Goal: Task Accomplishment & Management: Manage account settings

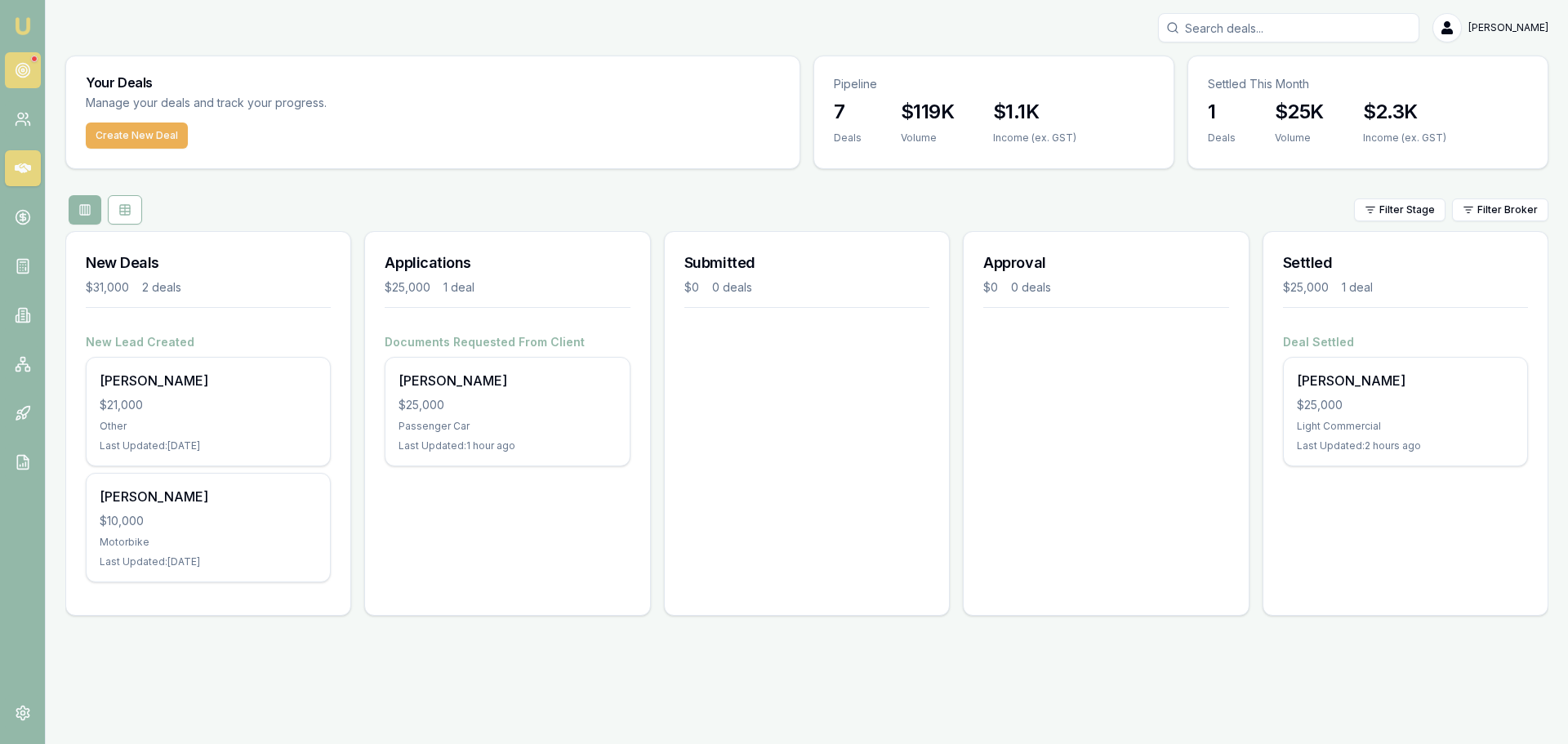
click at [28, 68] on circle at bounding box center [23, 71] width 14 height 14
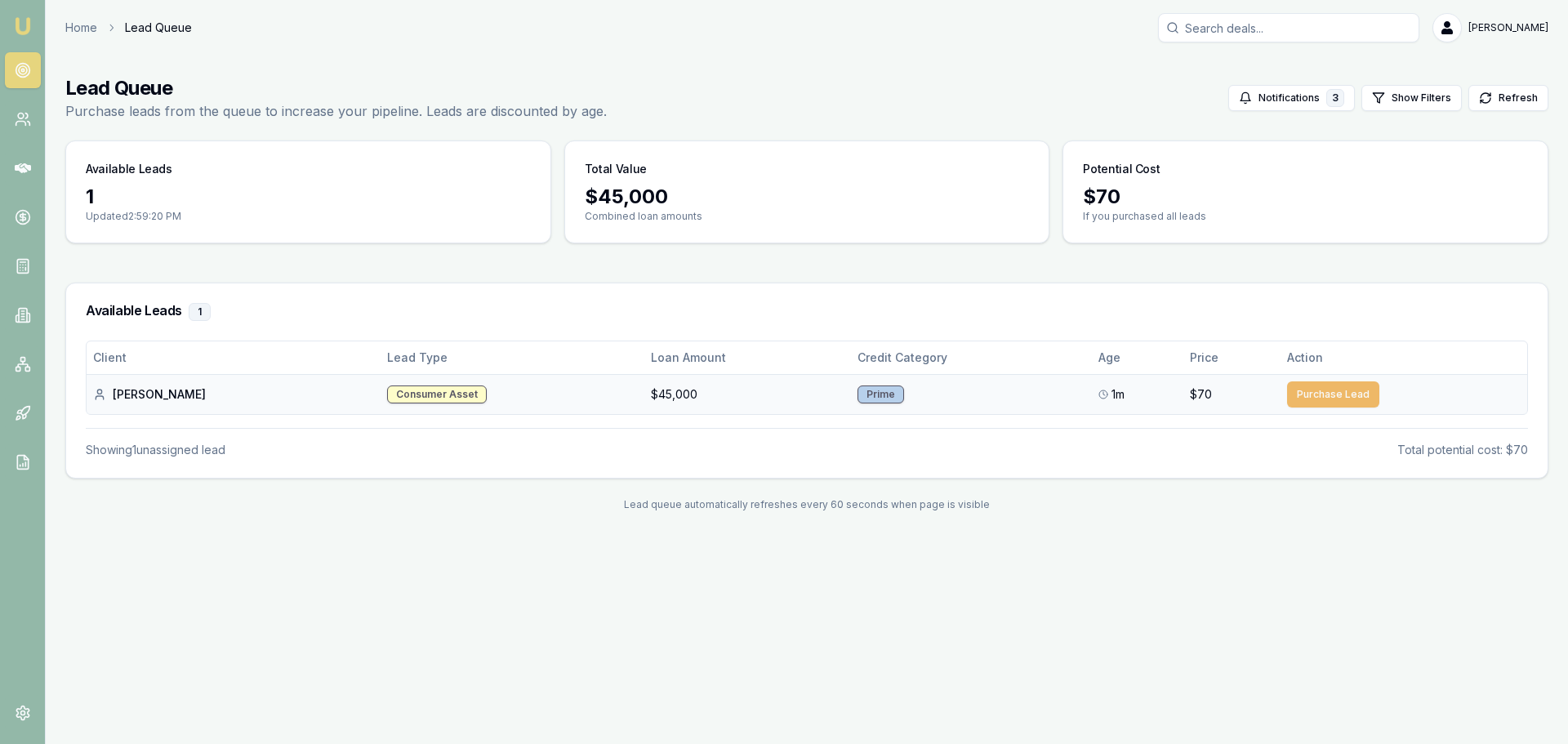
click at [1316, 395] on button "Purchase Lead" at bounding box center [1333, 395] width 93 height 26
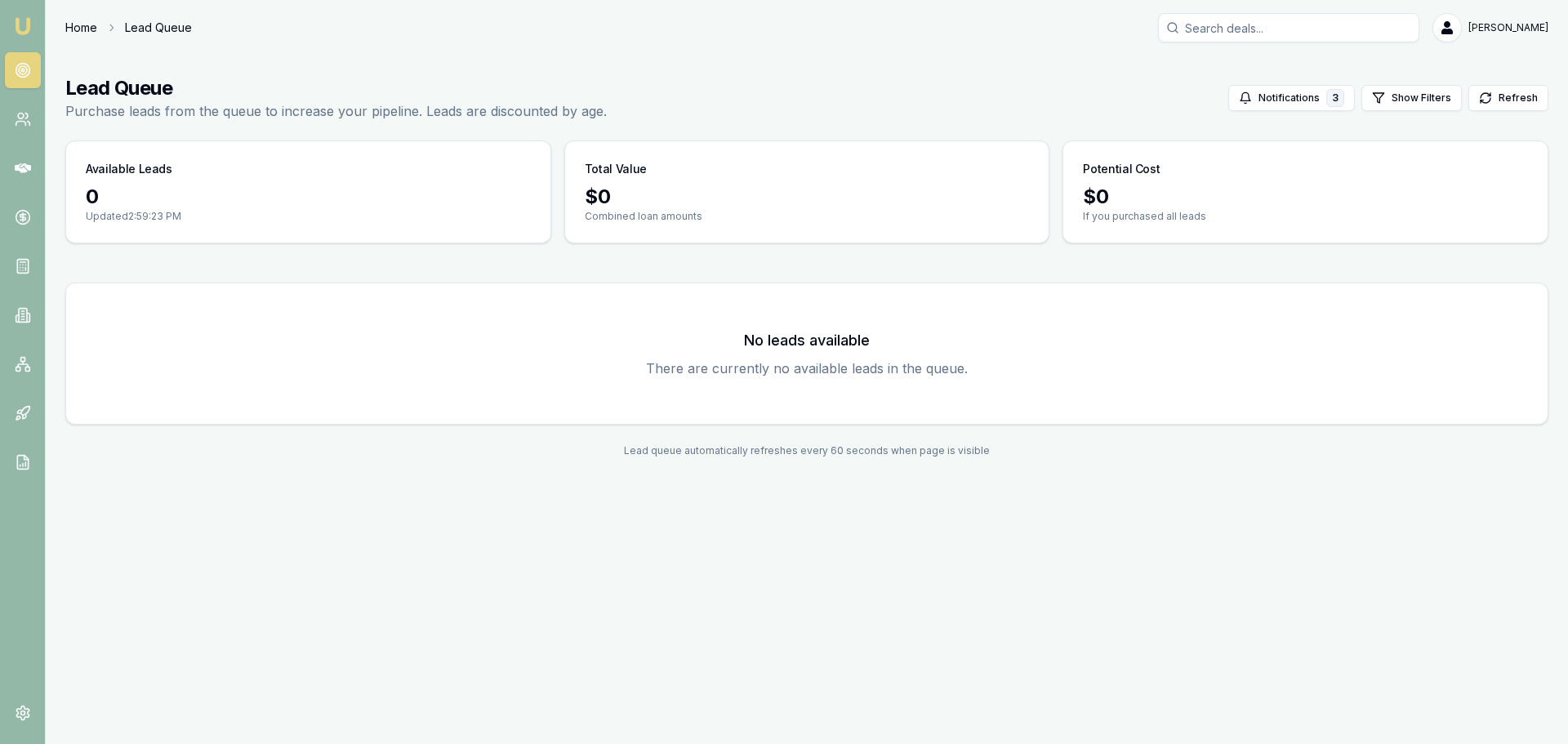
click at [74, 26] on link "Home" at bounding box center [81, 27] width 32 height 17
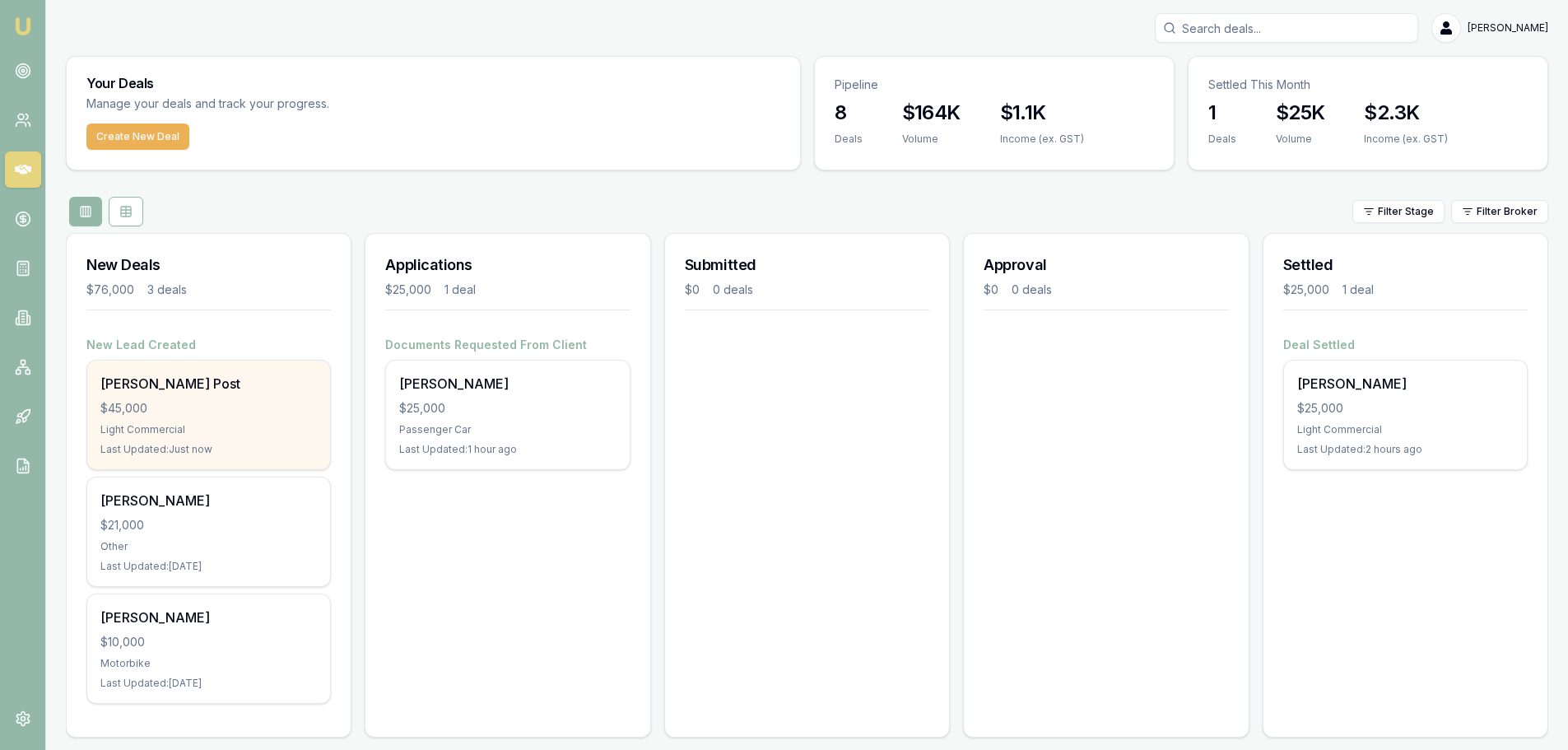
click at [218, 406] on div "$45,000" at bounding box center [208, 408] width 216 height 17
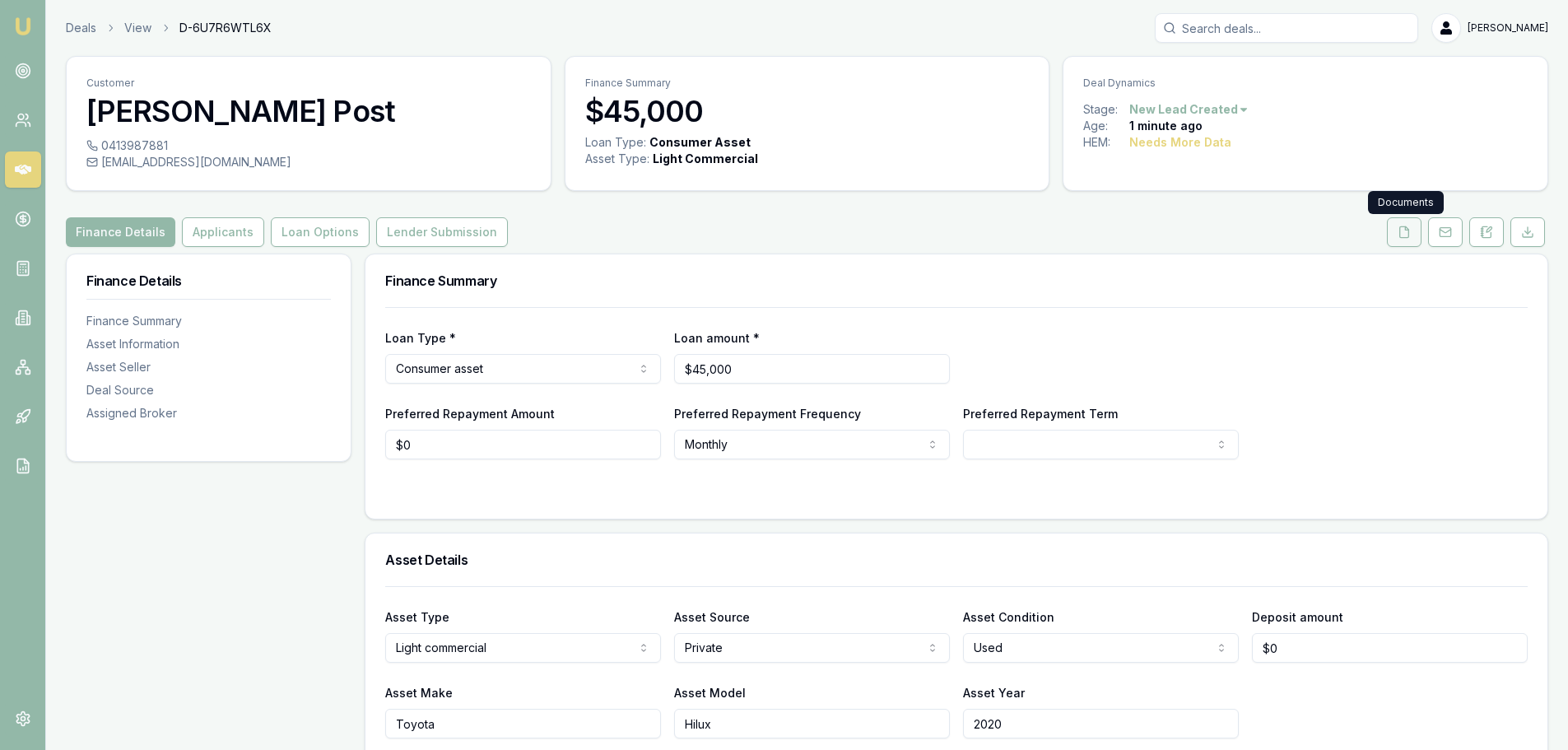
click at [1402, 233] on icon at bounding box center [1404, 232] width 13 height 13
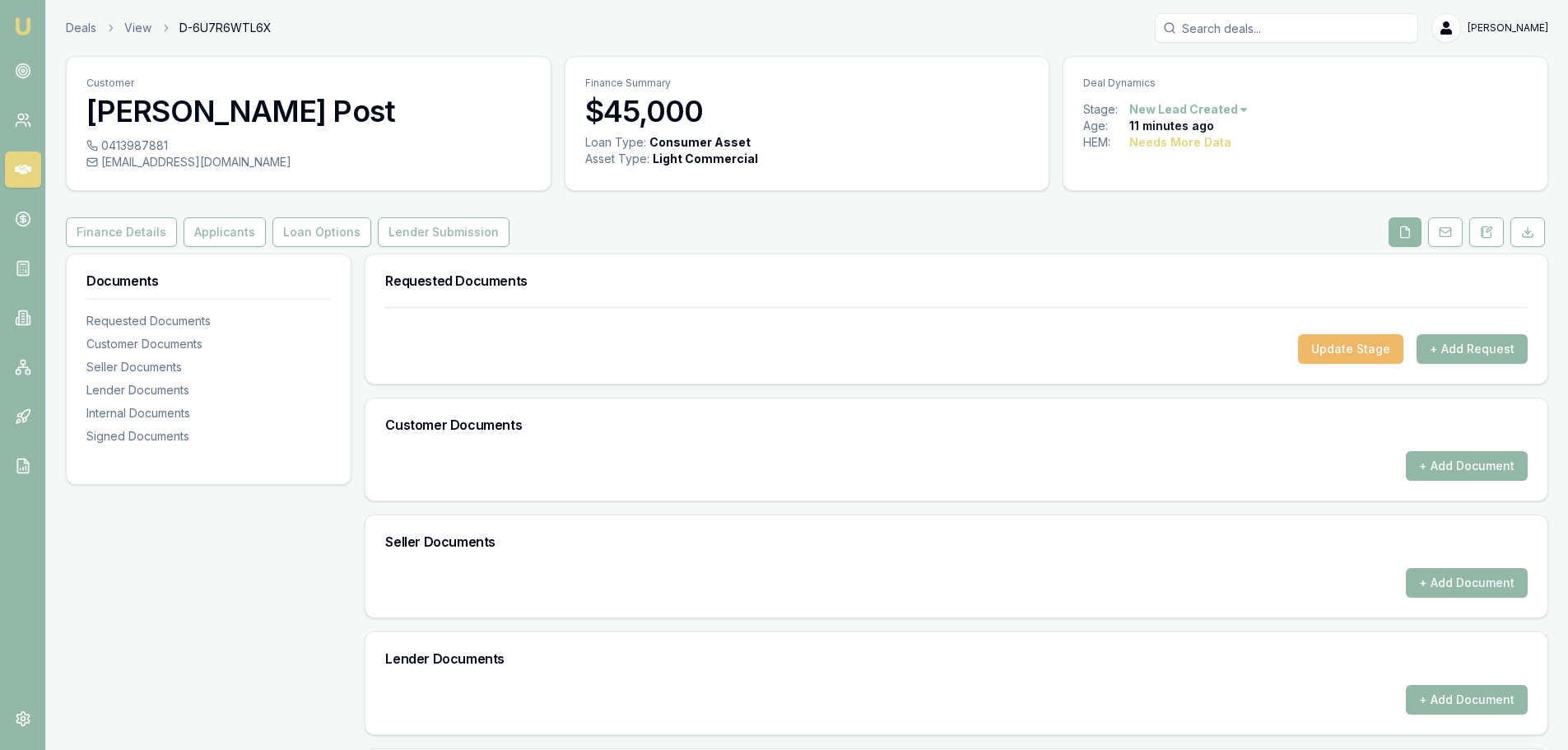
click at [1364, 351] on button "Update Stage" at bounding box center [1351, 349] width 105 height 29
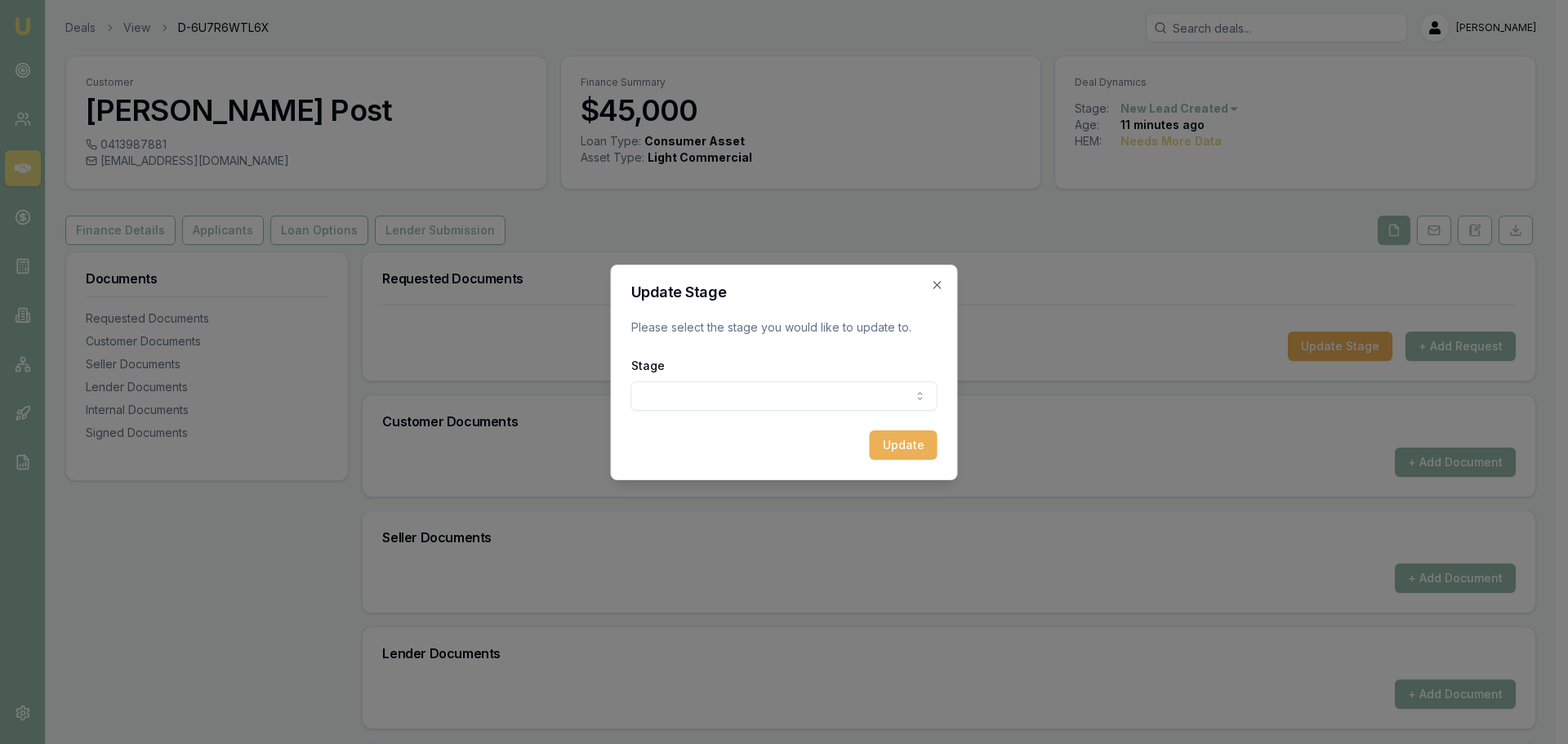
click at [691, 411] on form "Update Stage Please select the stage you would like to update to. Stage New lea…" at bounding box center [784, 372] width 306 height 175
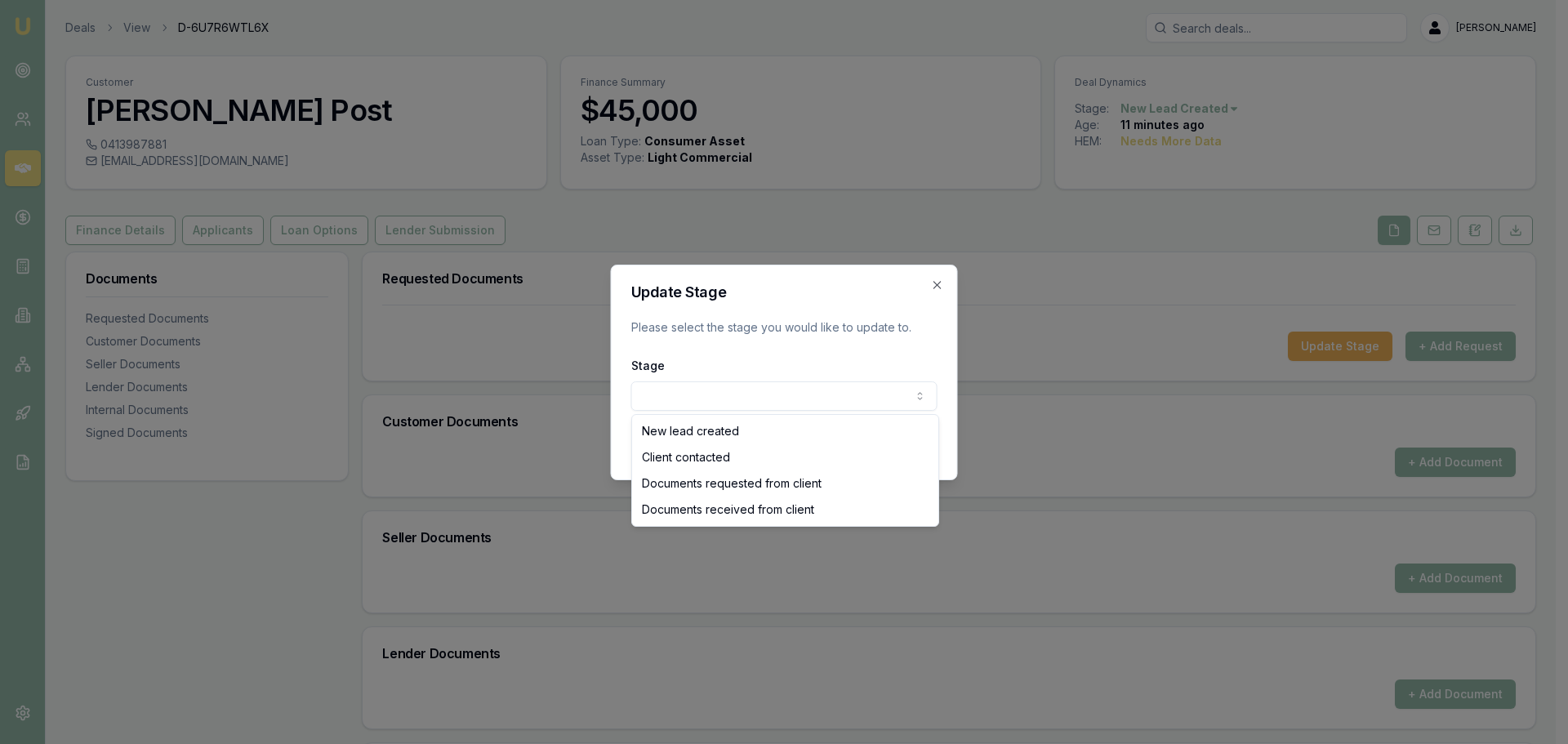
click at [694, 393] on body "Emu Broker Deals View D-6U7R6WTL6X Evette Abdo Toggle Menu Customer Bradley Pos…" at bounding box center [777, 372] width 1556 height 744
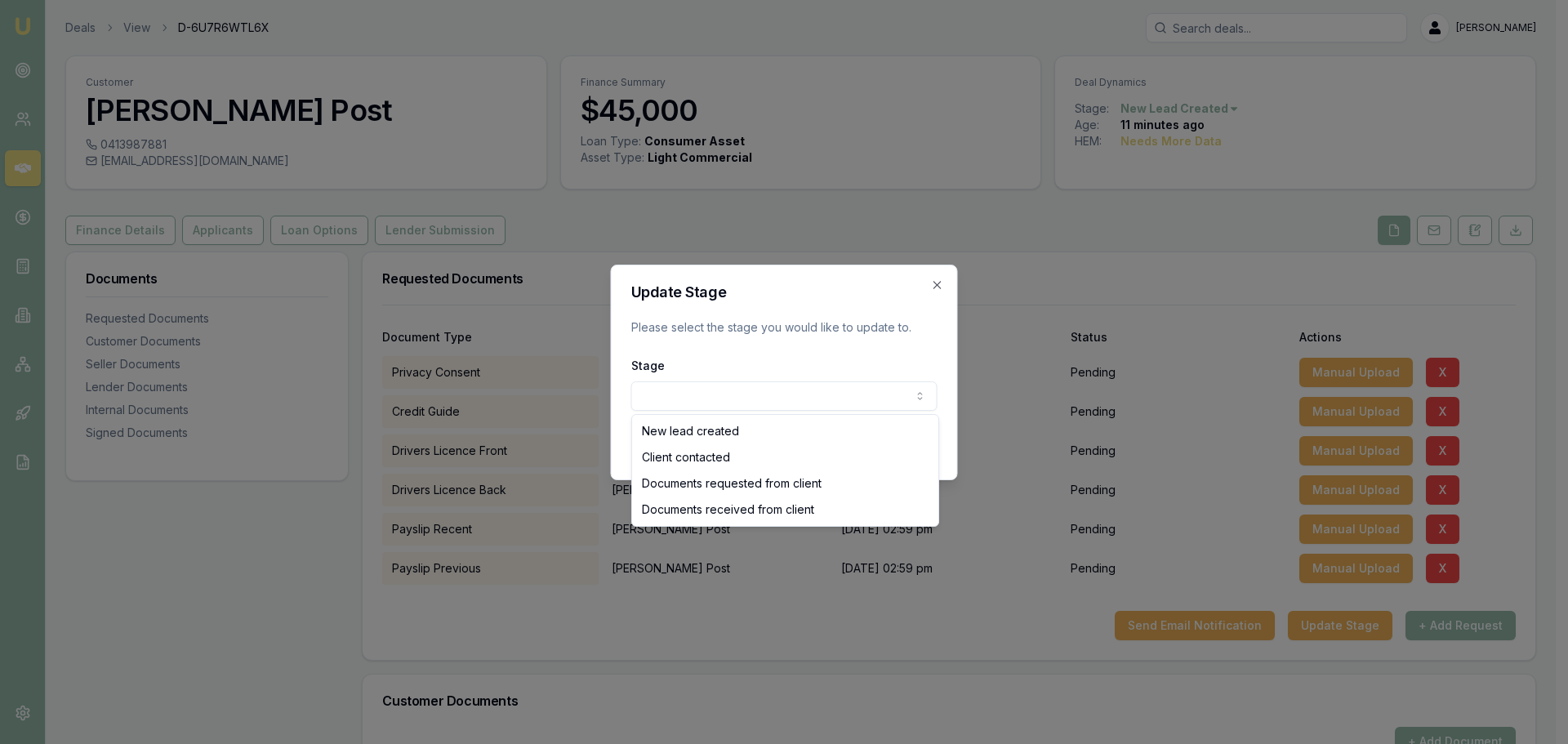
select select "DOCUMENTS_REQUESTED_FROM_CLIENT"
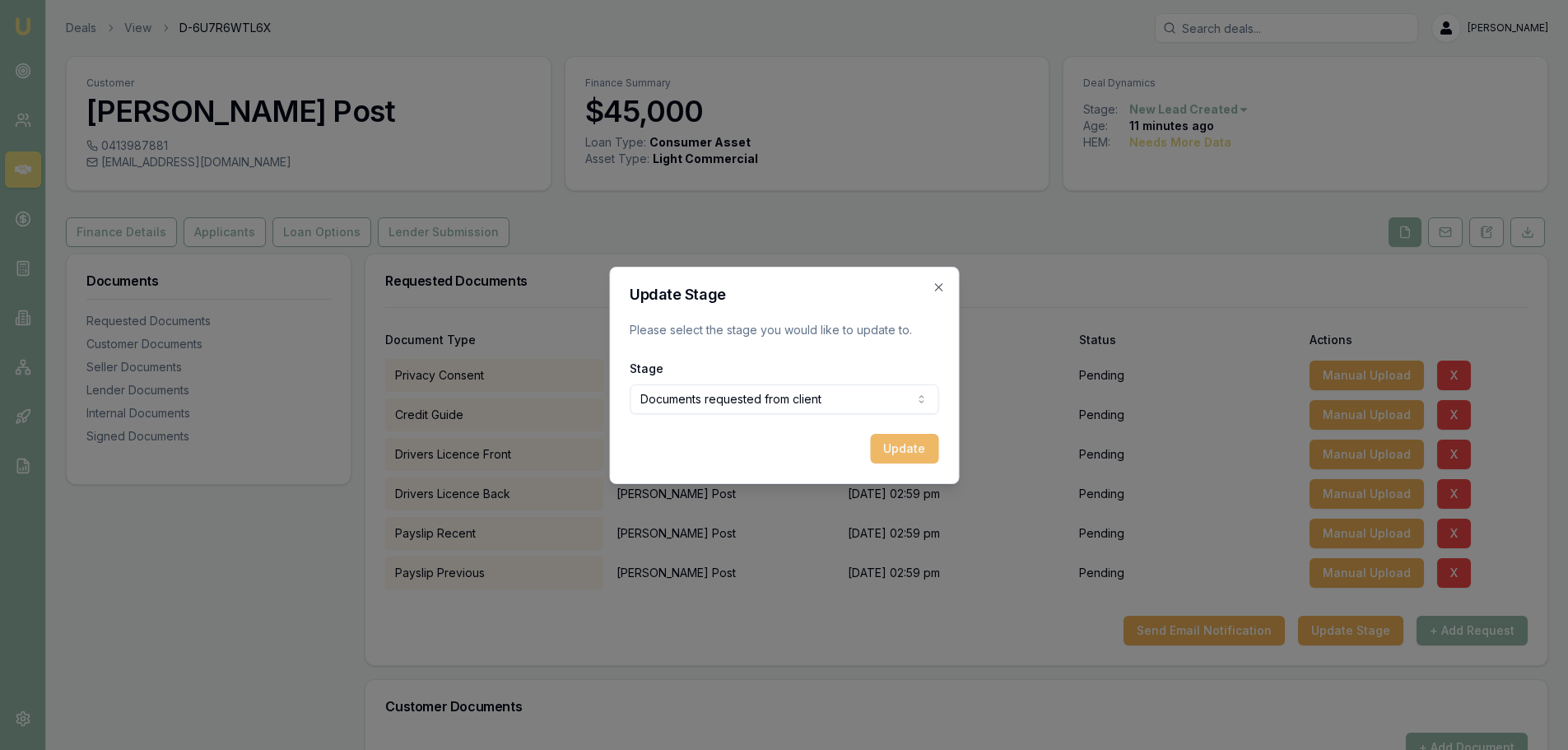
click at [906, 449] on button "Update" at bounding box center [904, 448] width 68 height 29
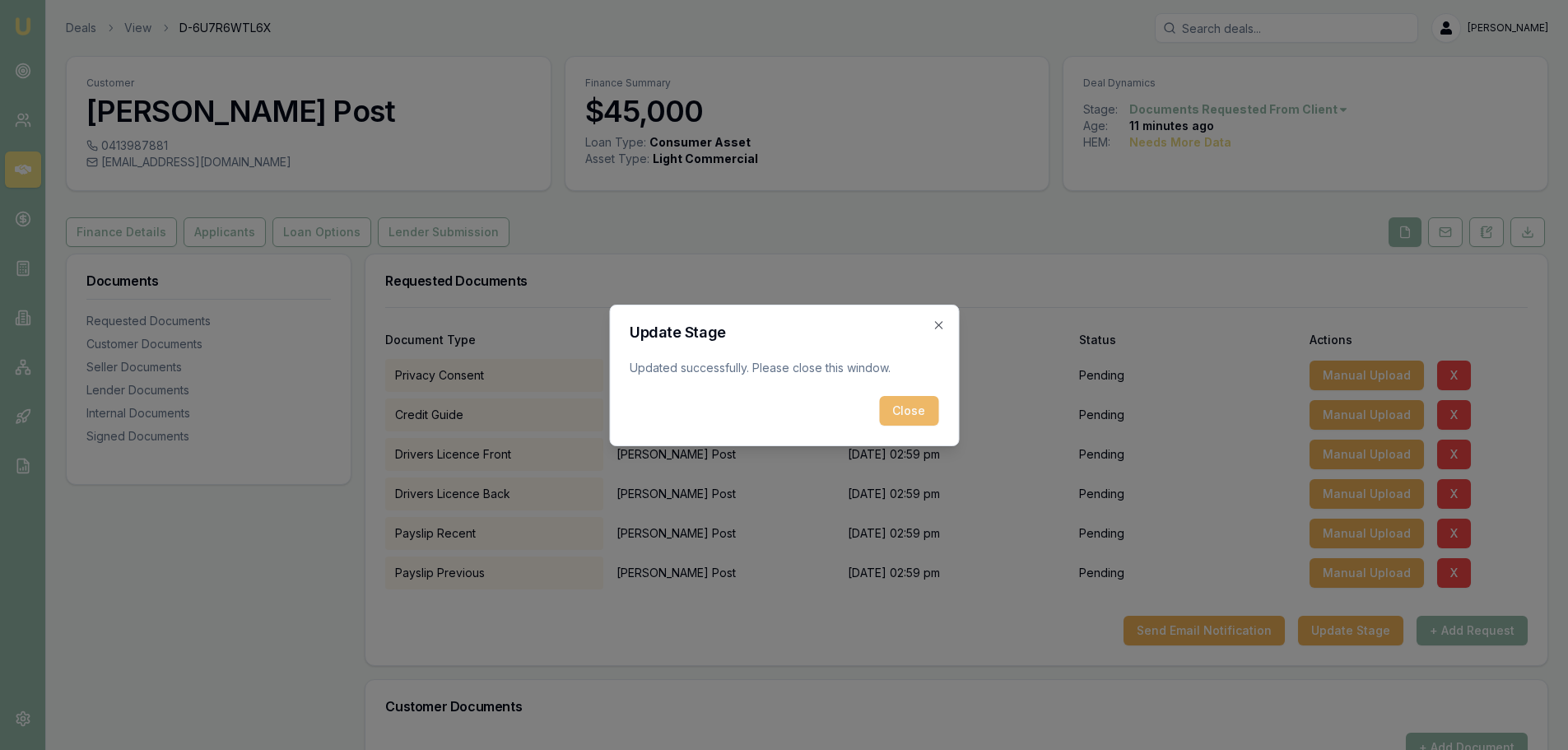
click at [906, 415] on button "Close" at bounding box center [909, 410] width 60 height 29
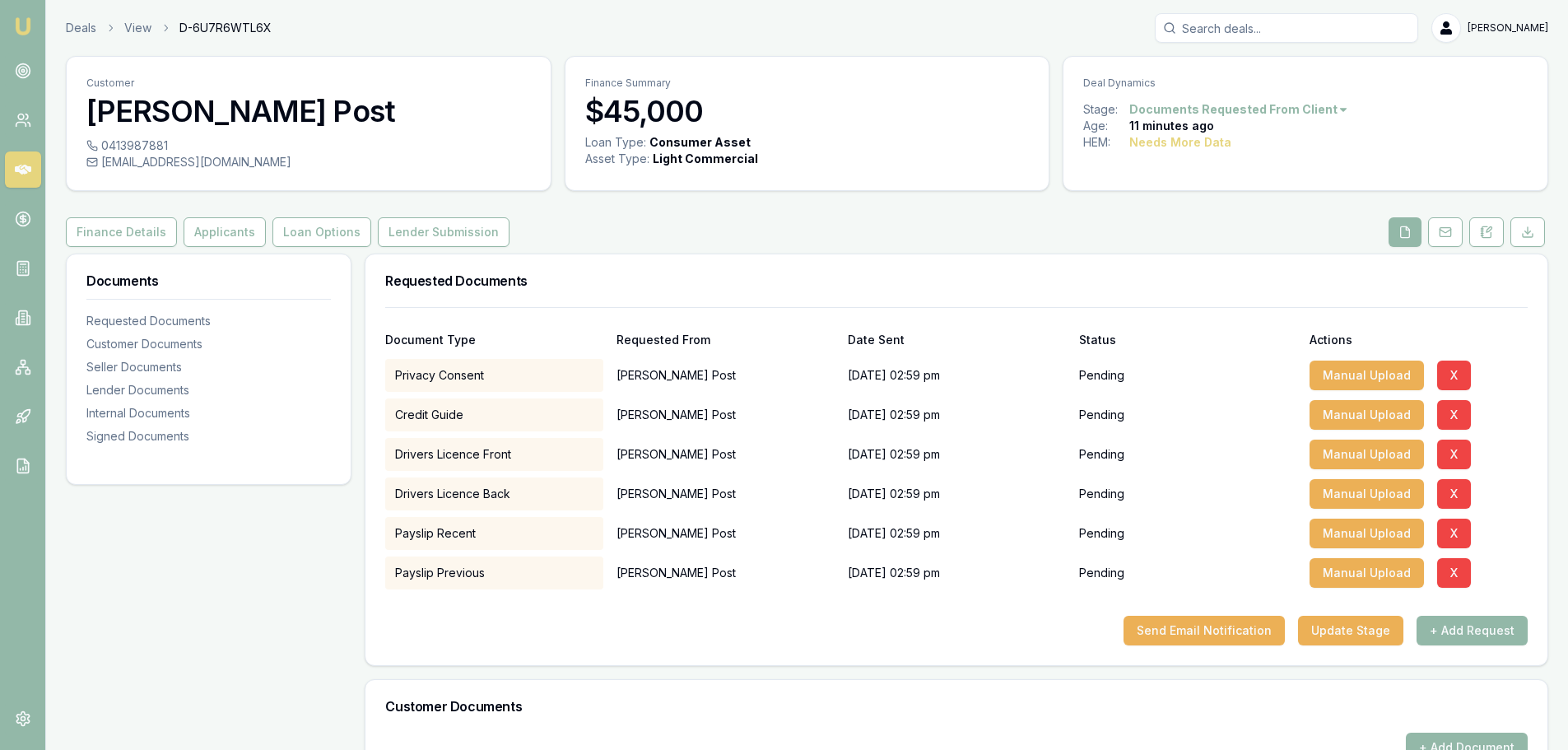
click at [223, 649] on div "Documents Requested Documents Customer Documents Seller Documents Lender Docume…" at bounding box center [208, 752] width 285 height 997
click at [120, 238] on button "Finance Details" at bounding box center [121, 231] width 111 height 29
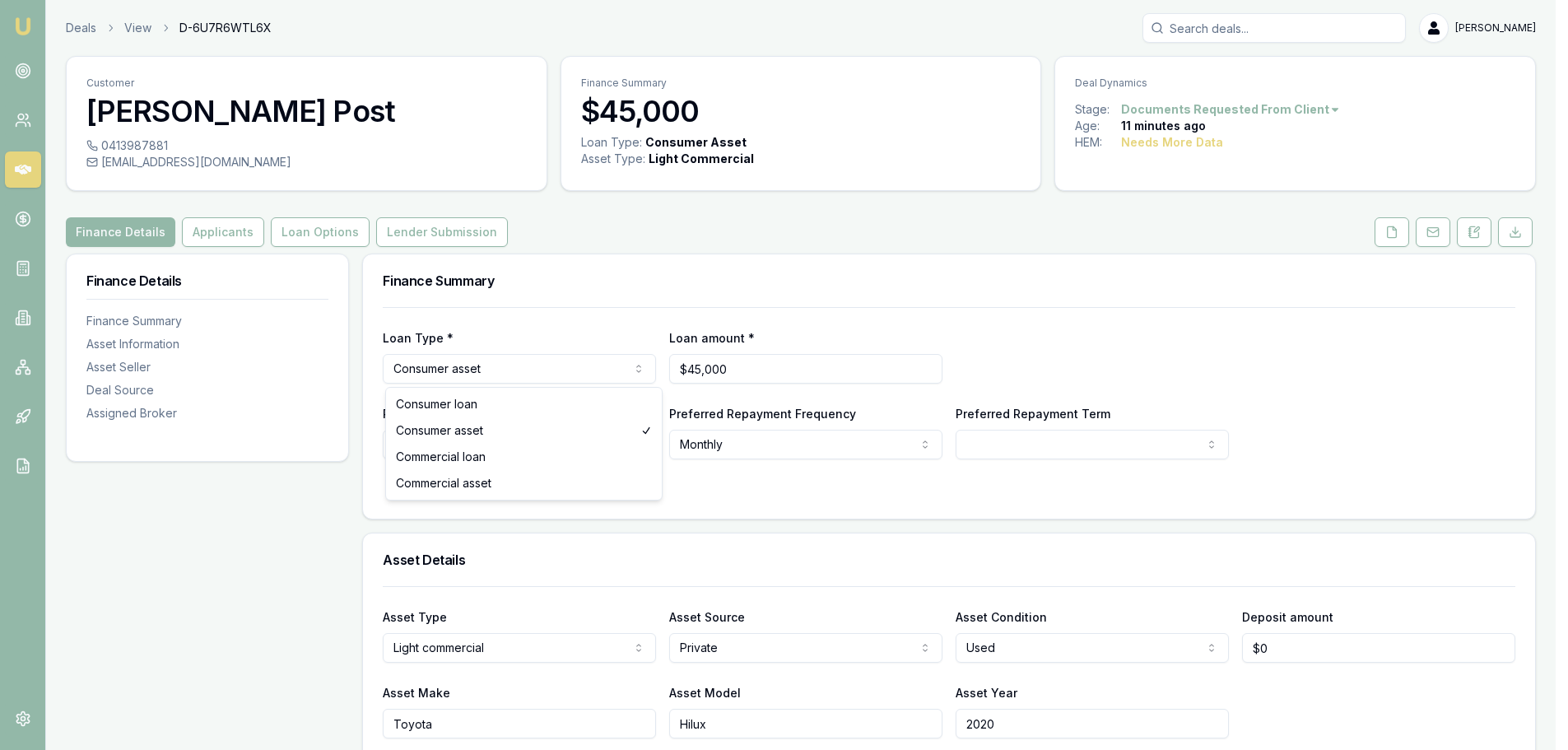
click at [494, 371] on html "Emu Broker Deals View D-6U7R6WTL6X Evette Abdo Toggle Menu Customer Bradley Pos…" at bounding box center [784, 375] width 1568 height 750
select select "COMMERCIAL_ASSET"
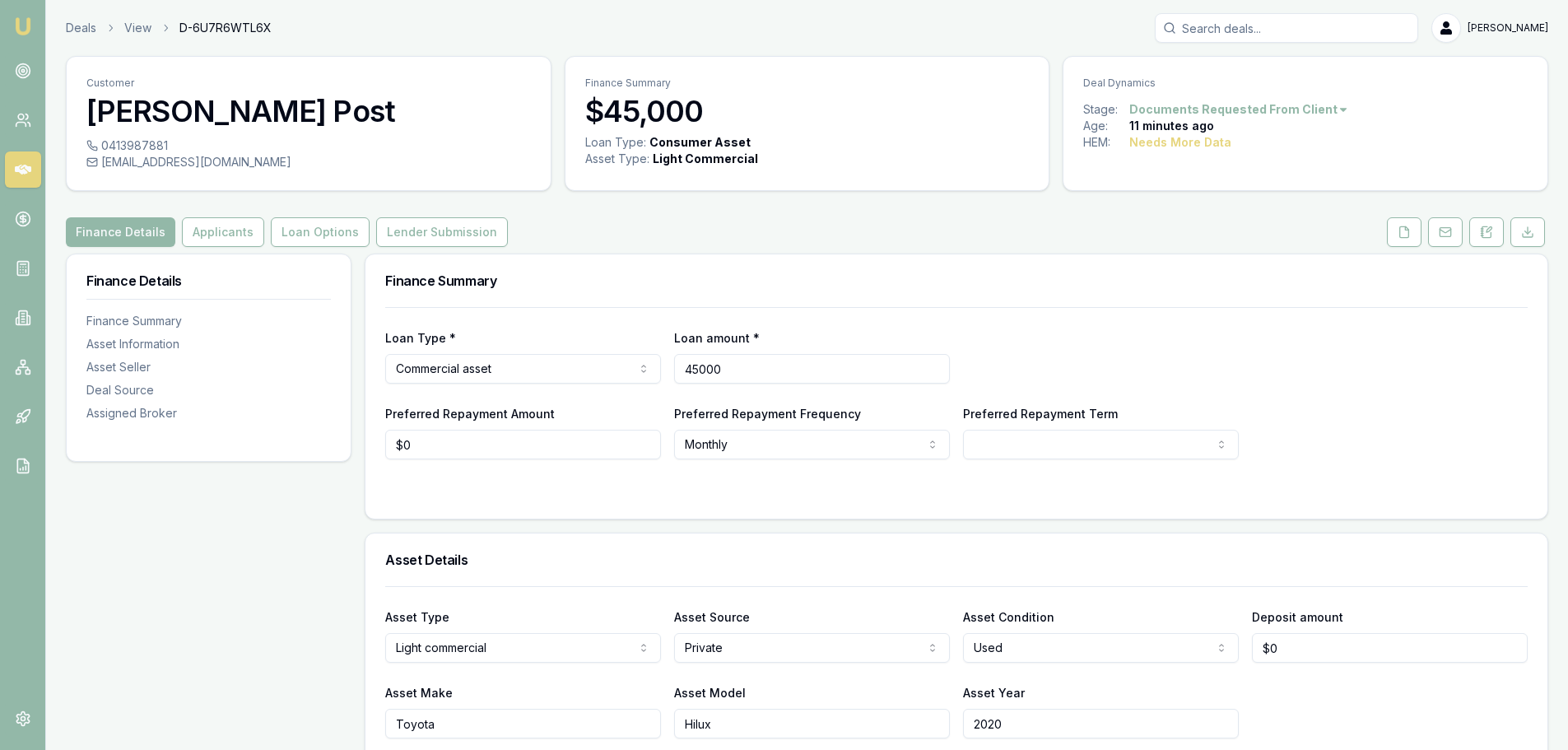
drag, startPoint x: 733, startPoint y: 372, endPoint x: 652, endPoint y: 366, distance: 81.2
click at [652, 366] on div "Loan Type * Commercial asset Consumer loan Consumer asset Commercial loan Comme…" at bounding box center [956, 355] width 1143 height 56
type input "$60,000"
select select "60"
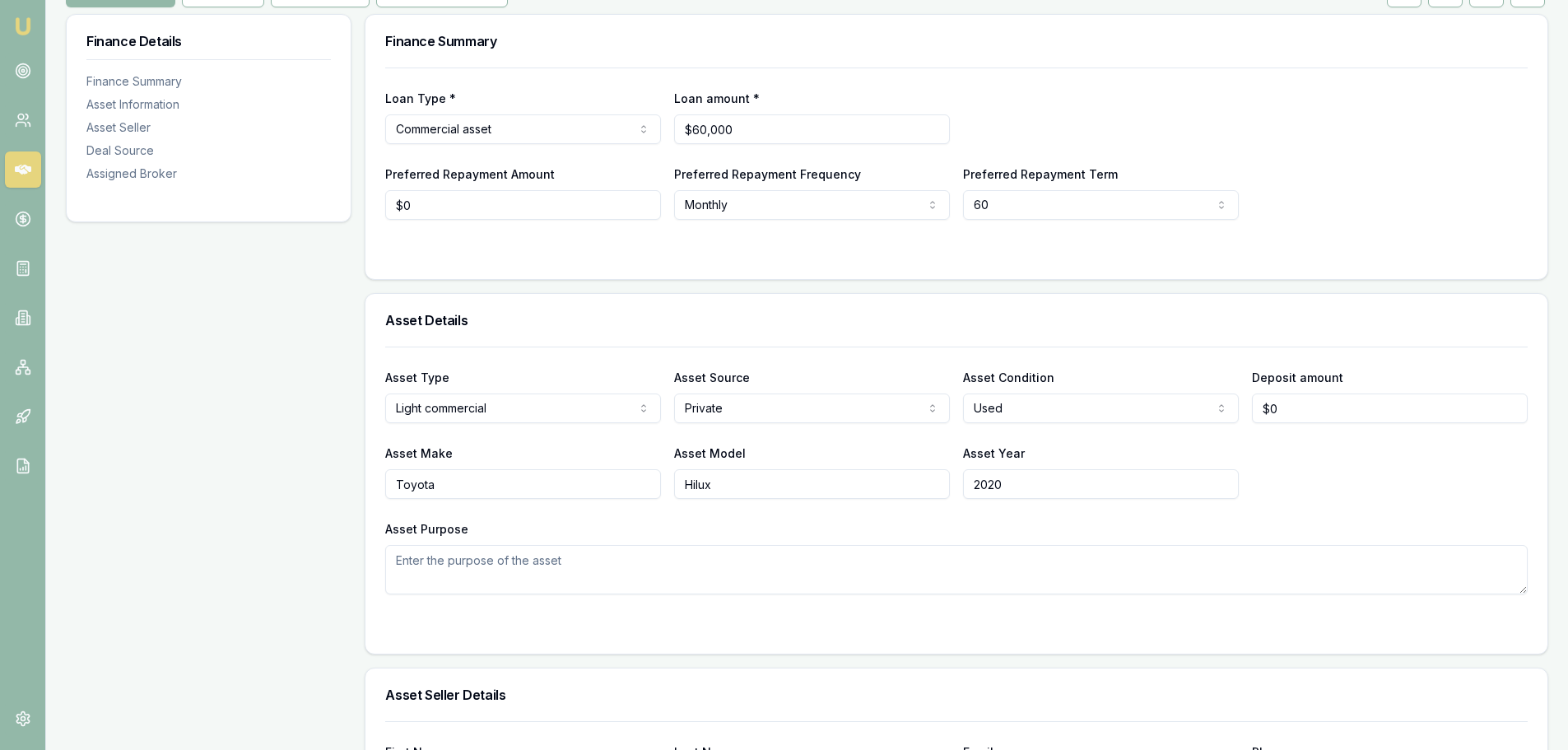
scroll to position [247, 0]
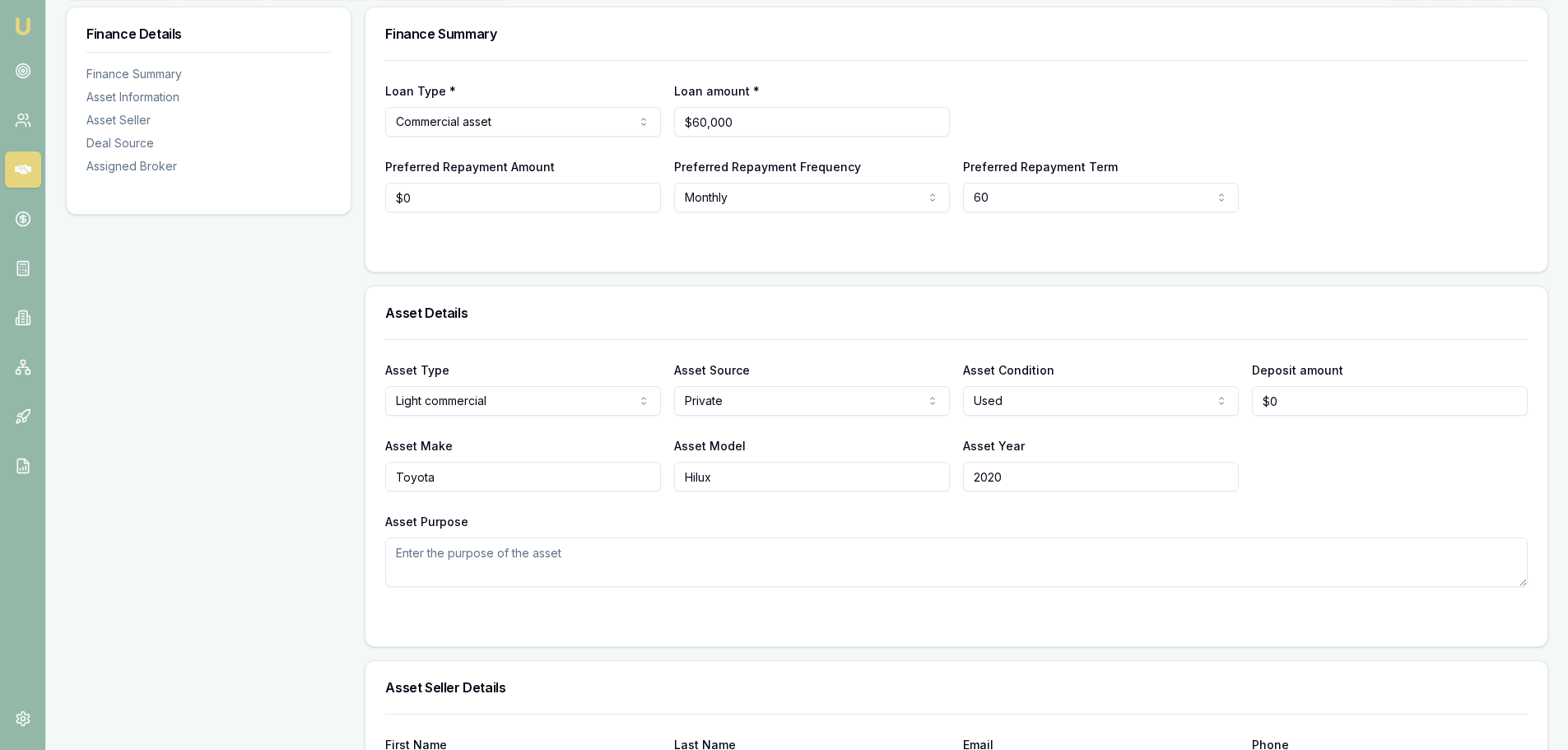
click at [723, 402] on html "Emu Broker Deals View D-6U7R6WTL6X Evette Abdo Toggle Menu Customer Bradley Pos…" at bounding box center [784, 127] width 1568 height 750
select select "DEALER"
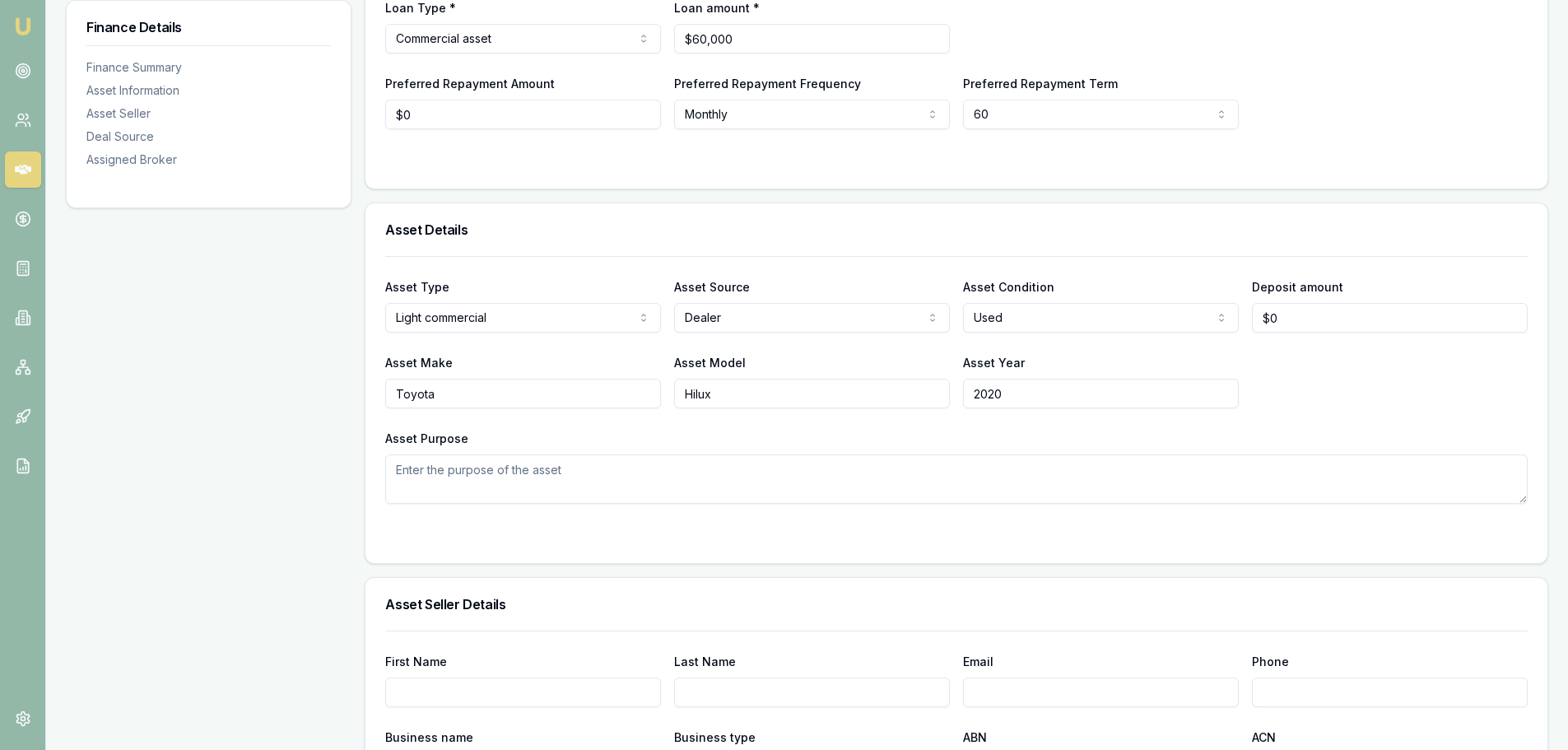
scroll to position [0, 0]
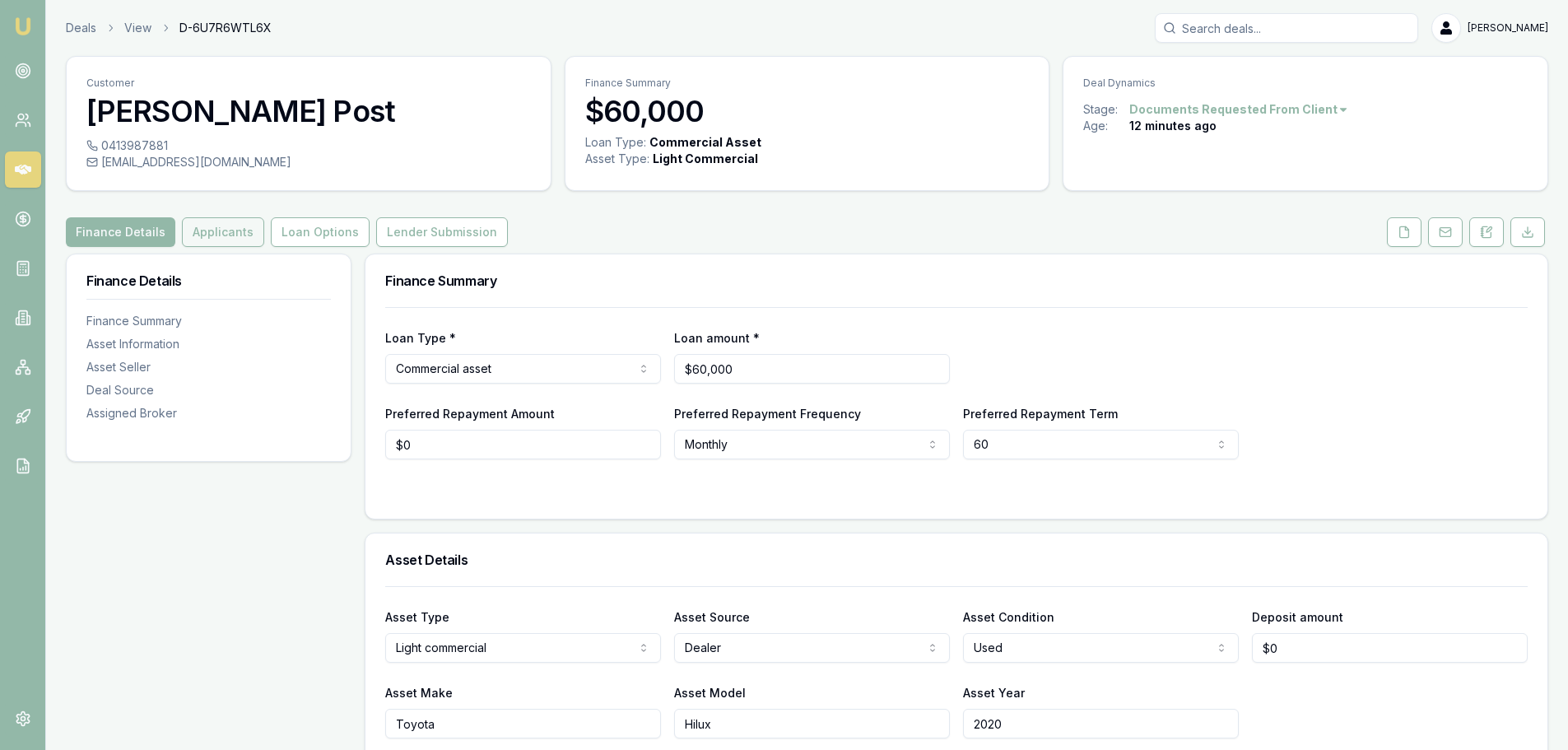
click at [207, 235] on button "Applicants" at bounding box center [223, 231] width 83 height 29
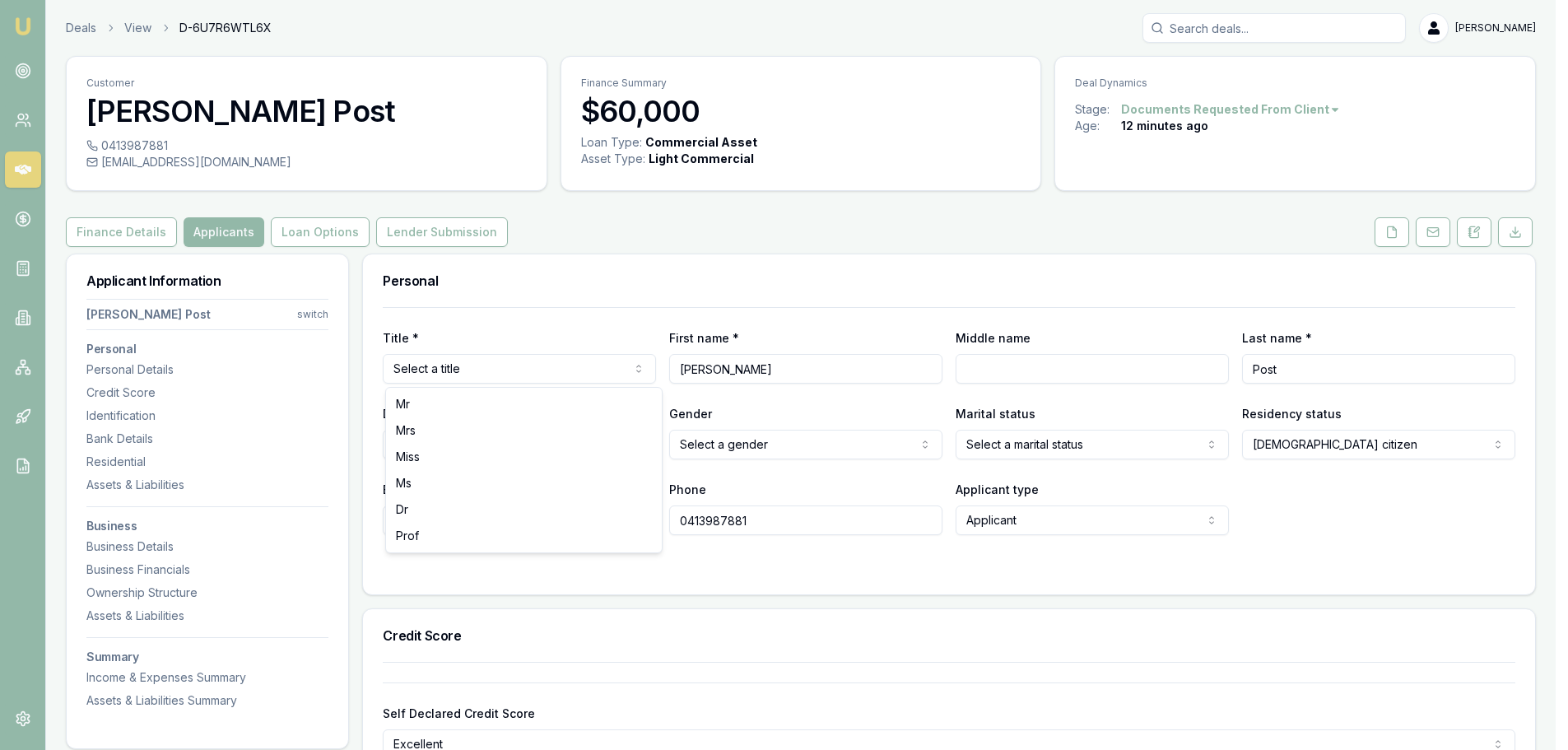
click at [460, 373] on html "Emu Broker Deals View D-6U7R6WTL6X Evette Abdo Toggle Menu Customer Bradley Pos…" at bounding box center [784, 375] width 1568 height 750
drag, startPoint x: 403, startPoint y: 406, endPoint x: 427, endPoint y: 415, distance: 25.6
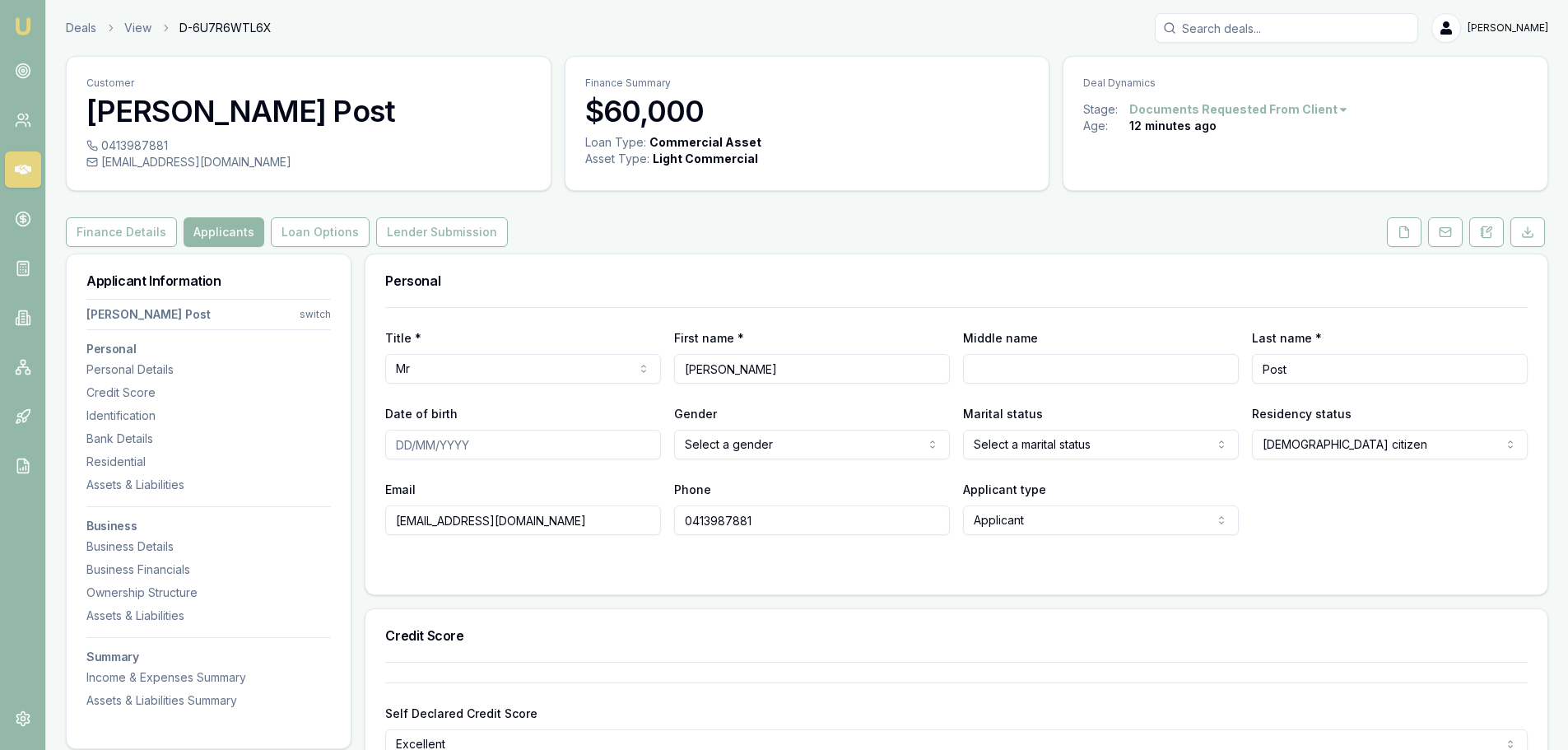
click at [680, 647] on div "Credit Score" at bounding box center [956, 635] width 1182 height 52
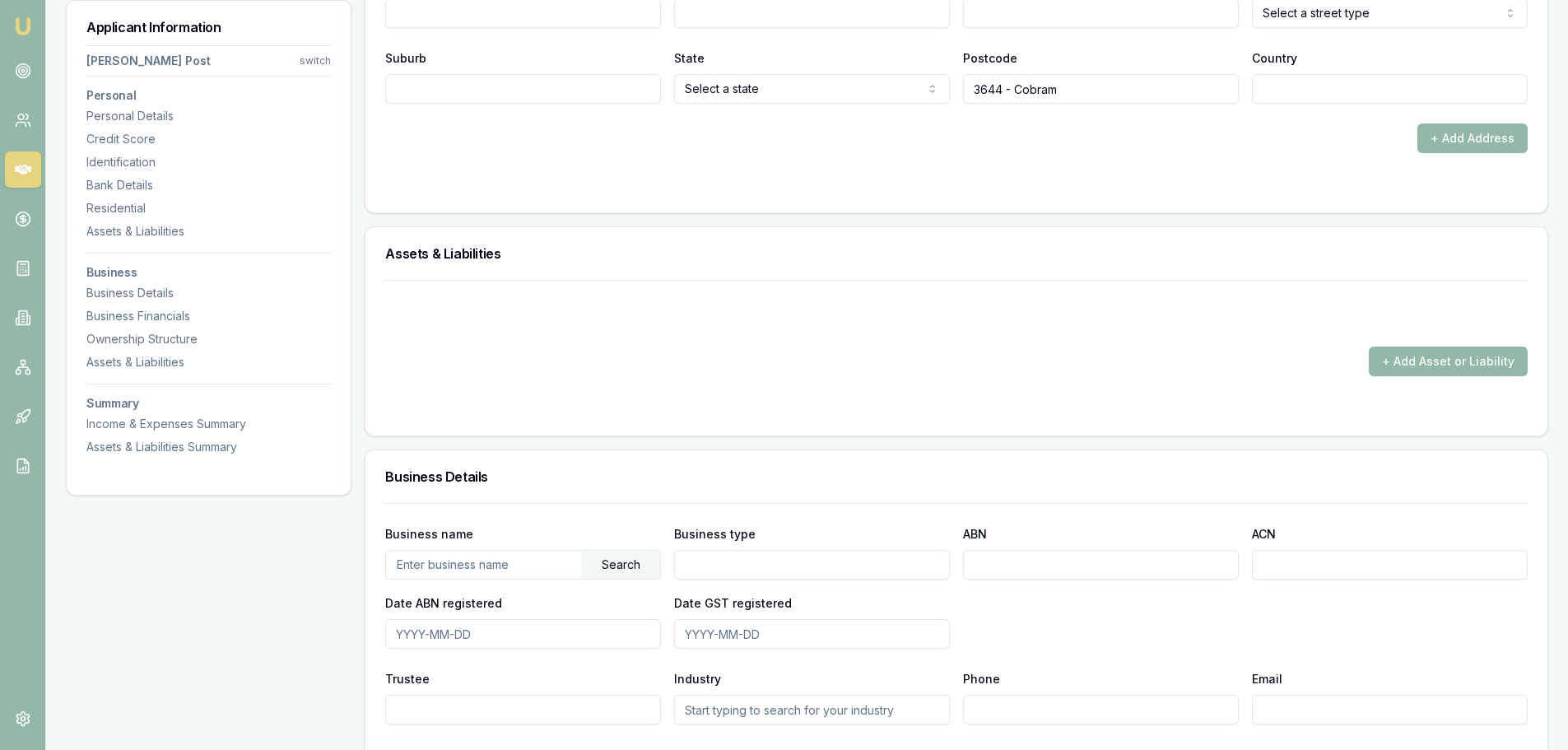
scroll to position [1894, 0]
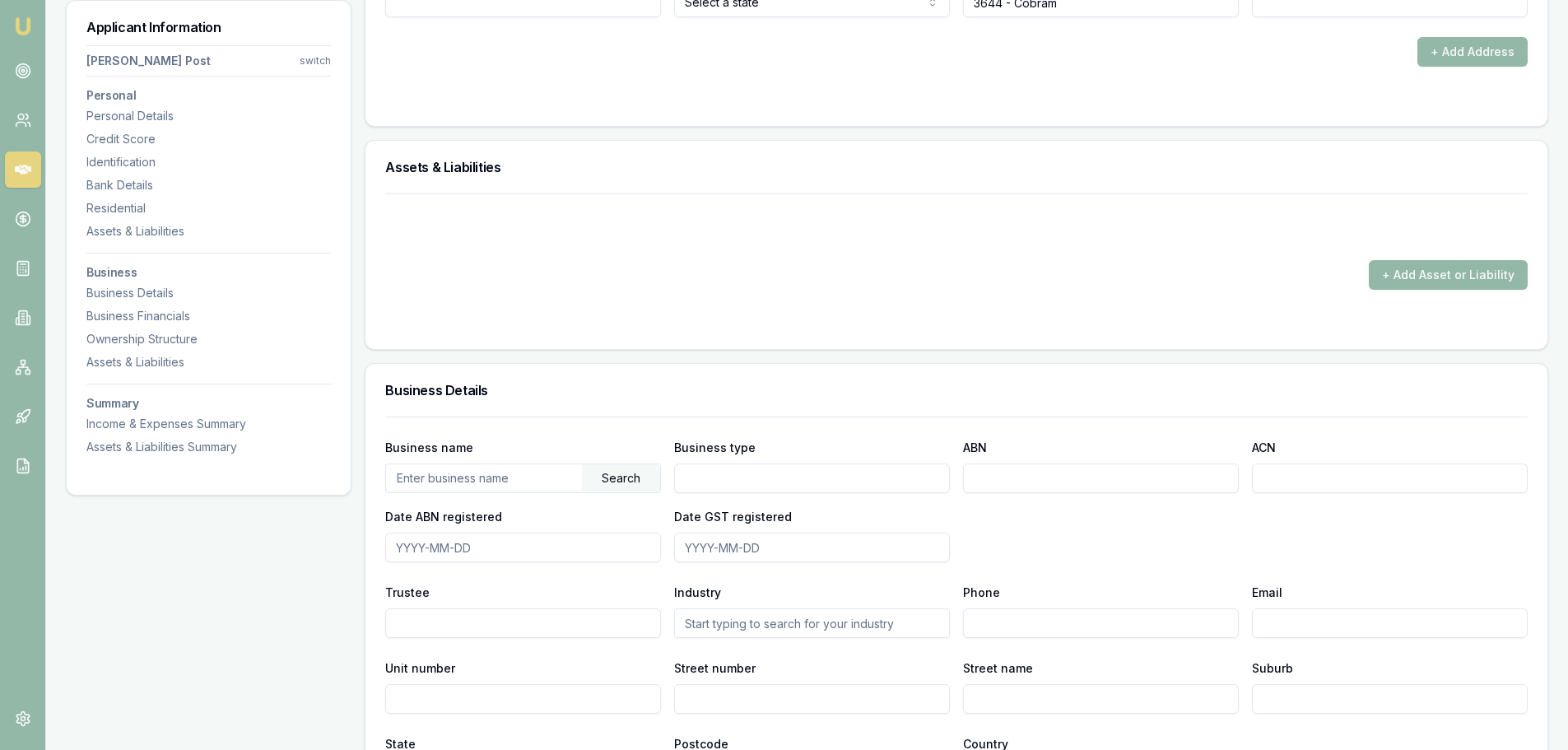
click at [449, 479] on input "text" at bounding box center [484, 478] width 196 height 27
click at [708, 483] on input "Business type" at bounding box center [812, 478] width 276 height 29
click at [438, 482] on input "text" at bounding box center [484, 478] width 196 height 27
click at [983, 479] on input "ABN" at bounding box center [1101, 478] width 276 height 29
click at [428, 480] on input "text" at bounding box center [484, 478] width 196 height 27
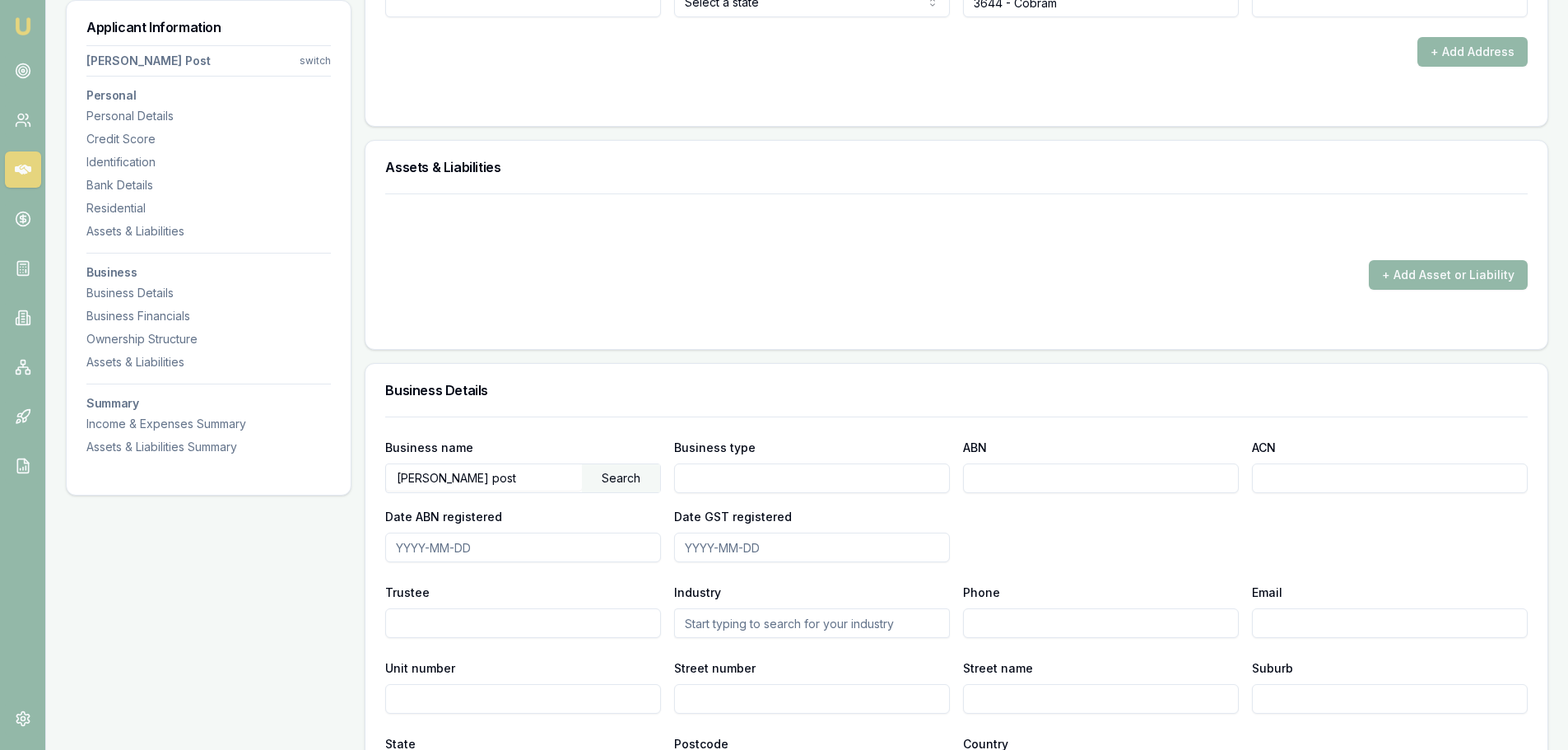
click at [628, 480] on div "Search" at bounding box center [621, 478] width 78 height 28
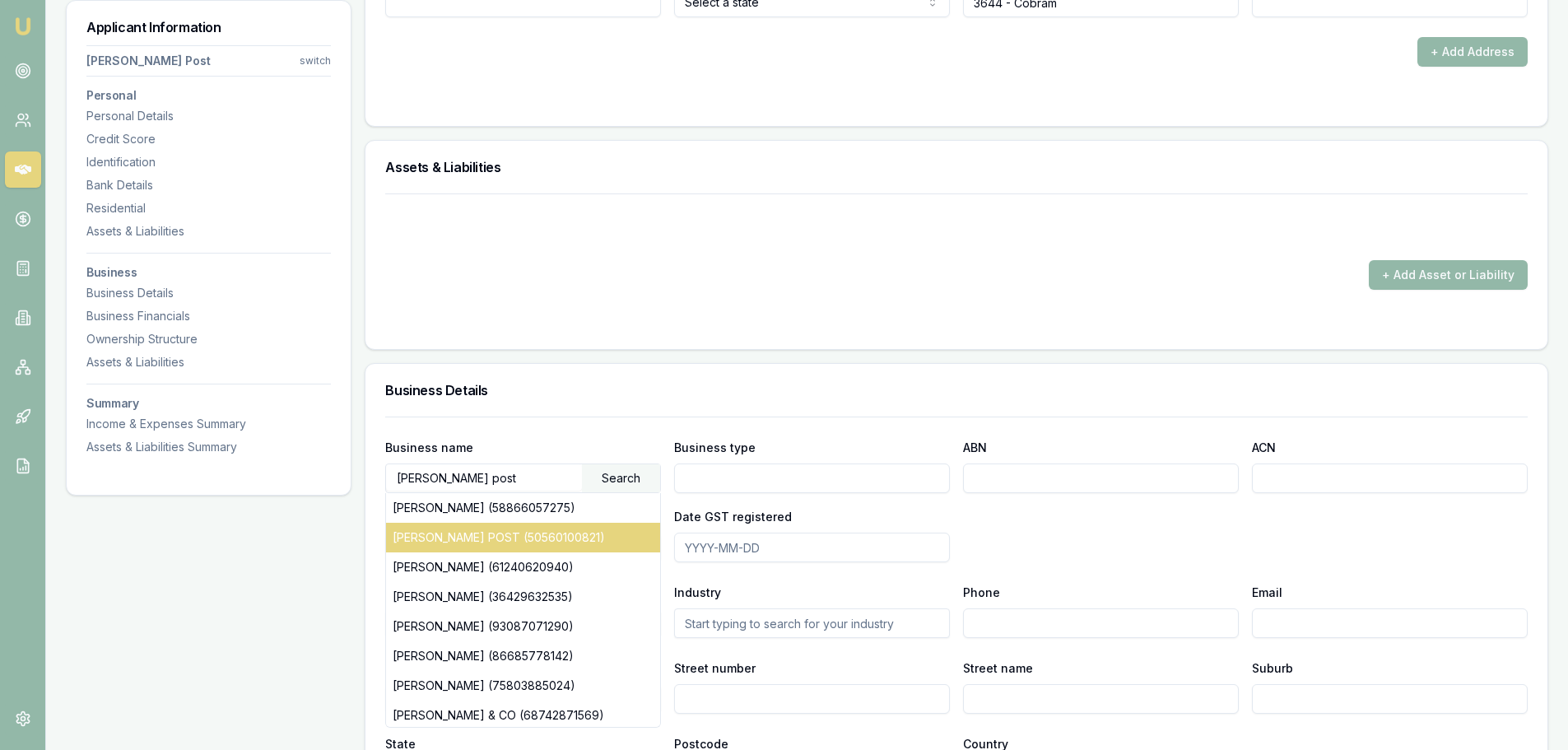
click at [577, 535] on div "BRADLEY JAKE POST (50560100821)" at bounding box center [523, 537] width 274 height 29
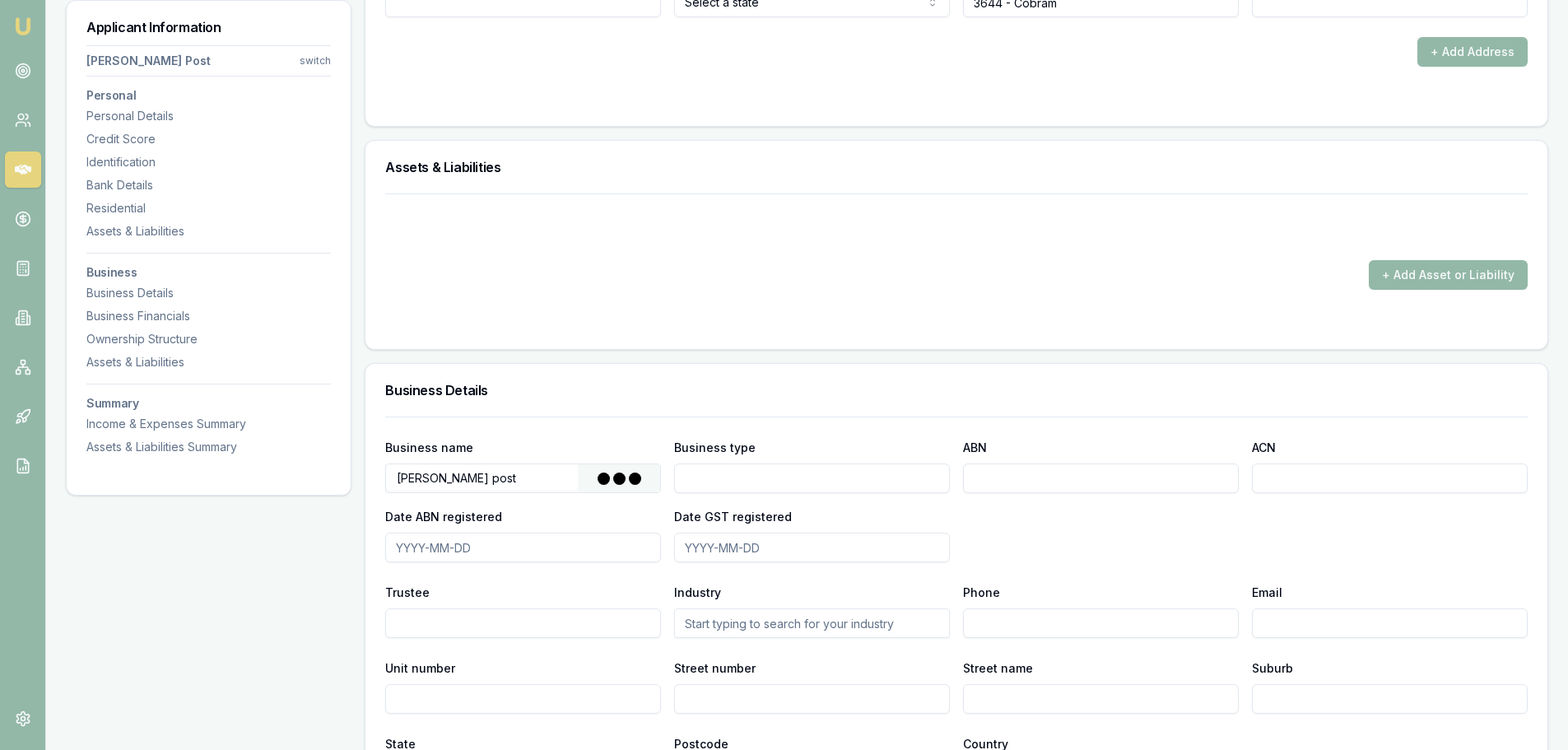
type input "POST, [PERSON_NAME]"
type input "Individual/Sole Trader"
type input "50560100821"
type input "2018-11-17"
type input "2024-07-01"
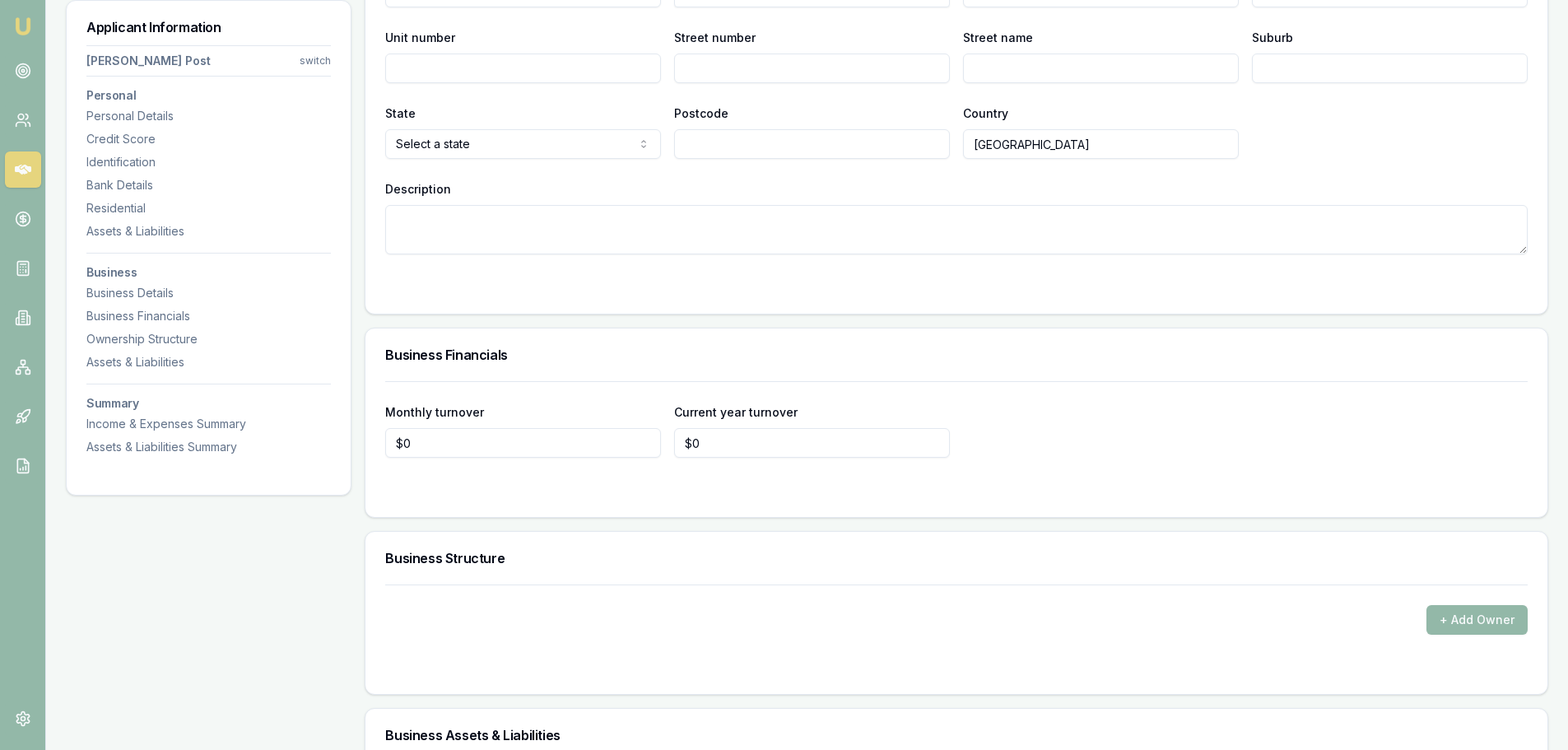
scroll to position [2553, 0]
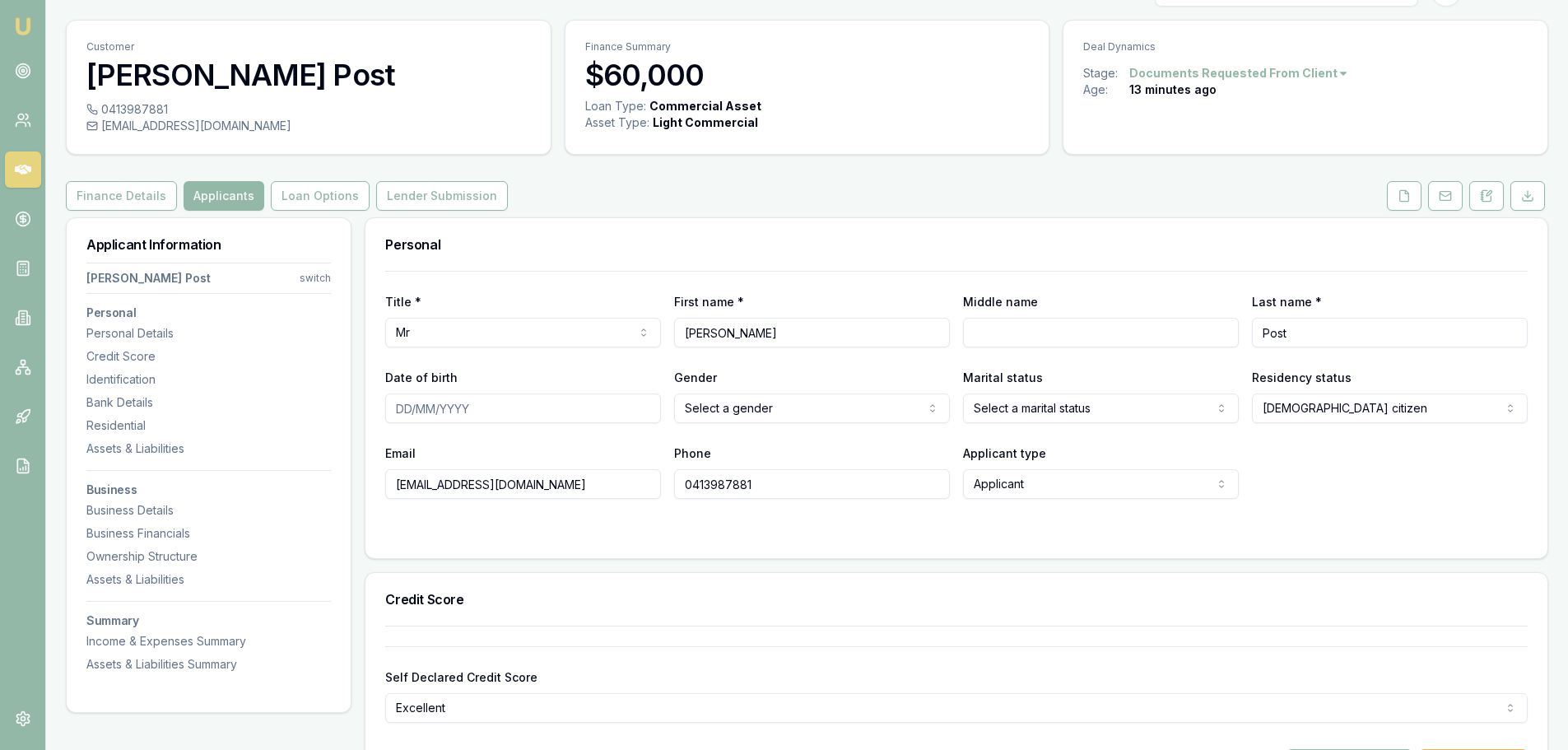
scroll to position [0, 0]
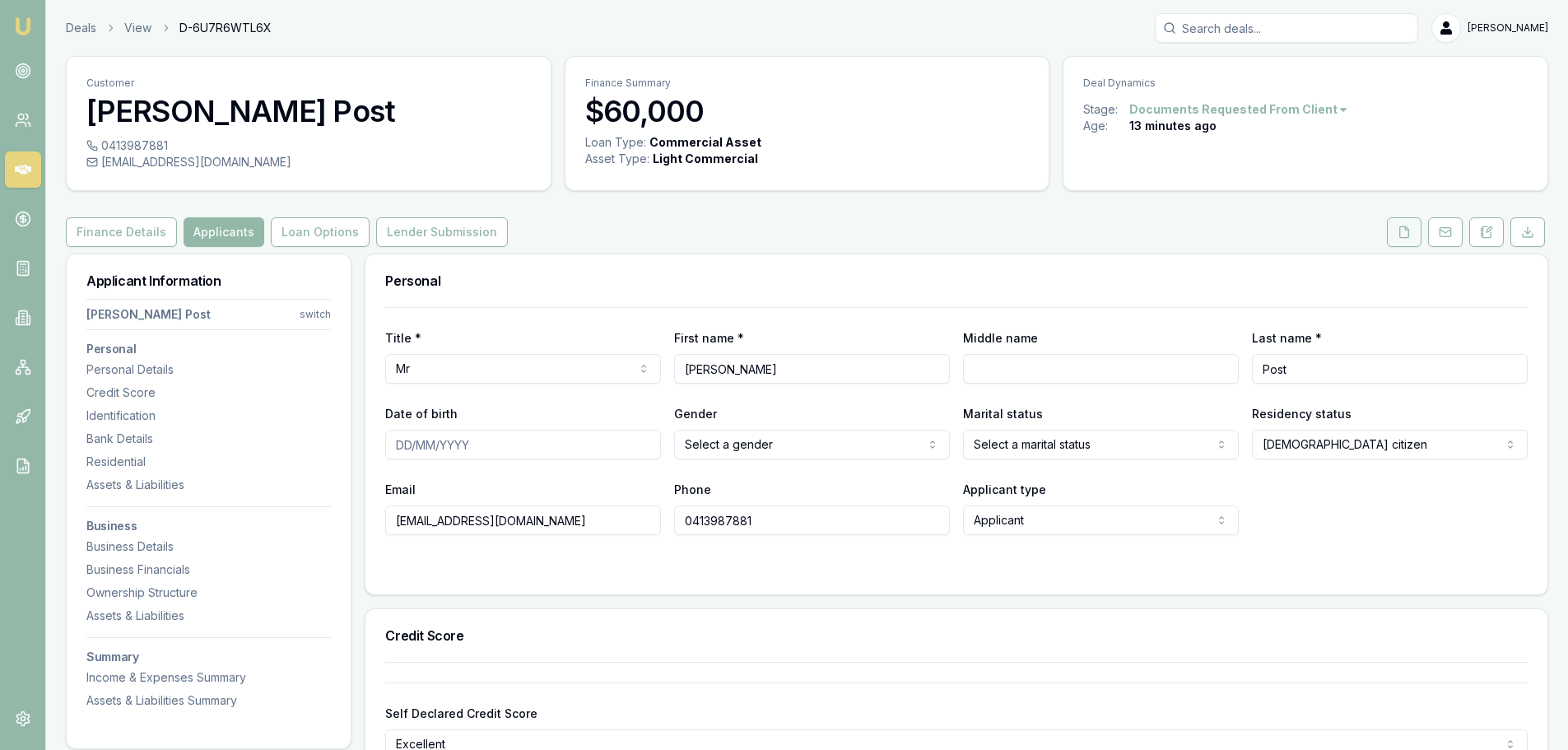
click at [1396, 232] on button at bounding box center [1404, 231] width 35 height 29
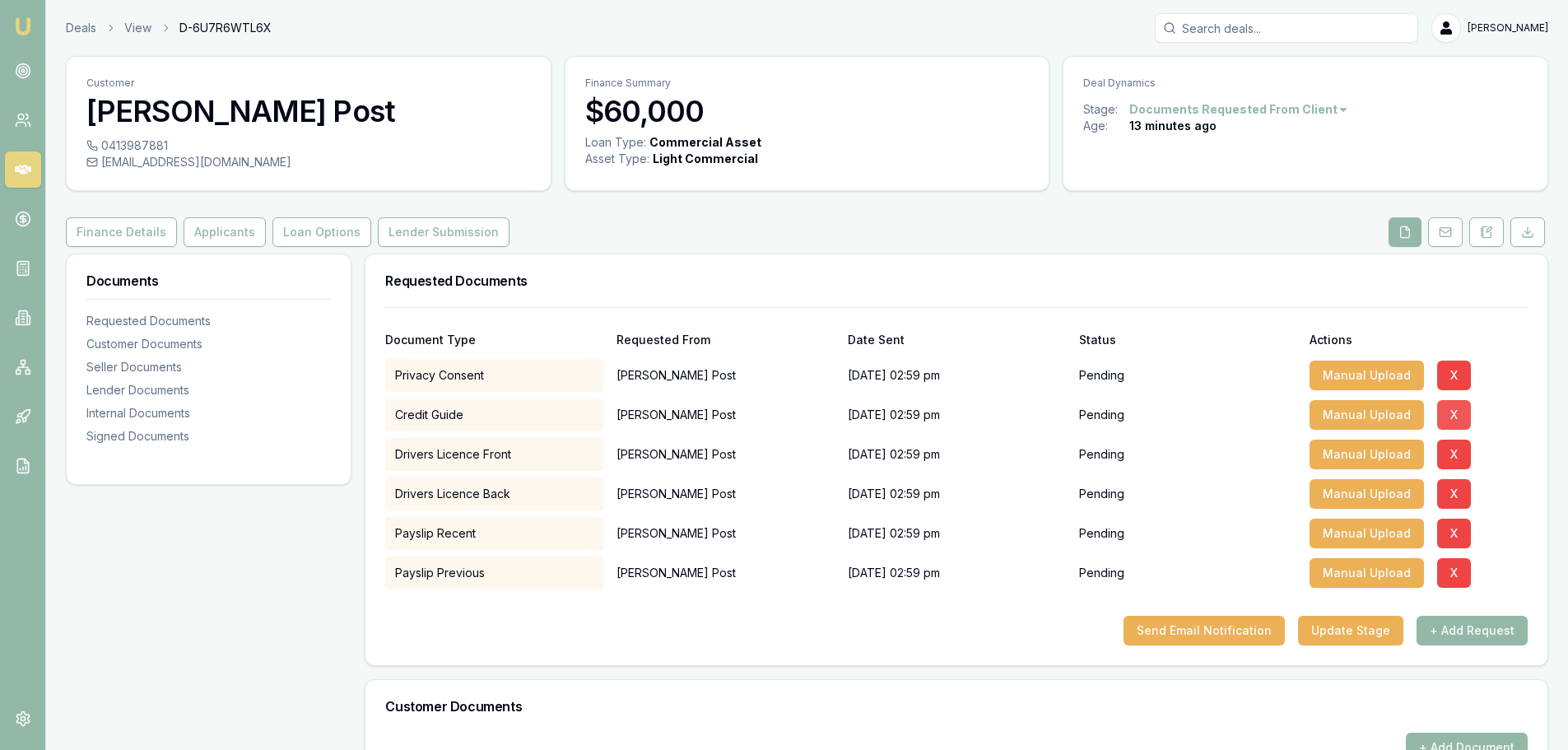
click at [1451, 414] on button "X" at bounding box center [1454, 415] width 34 height 29
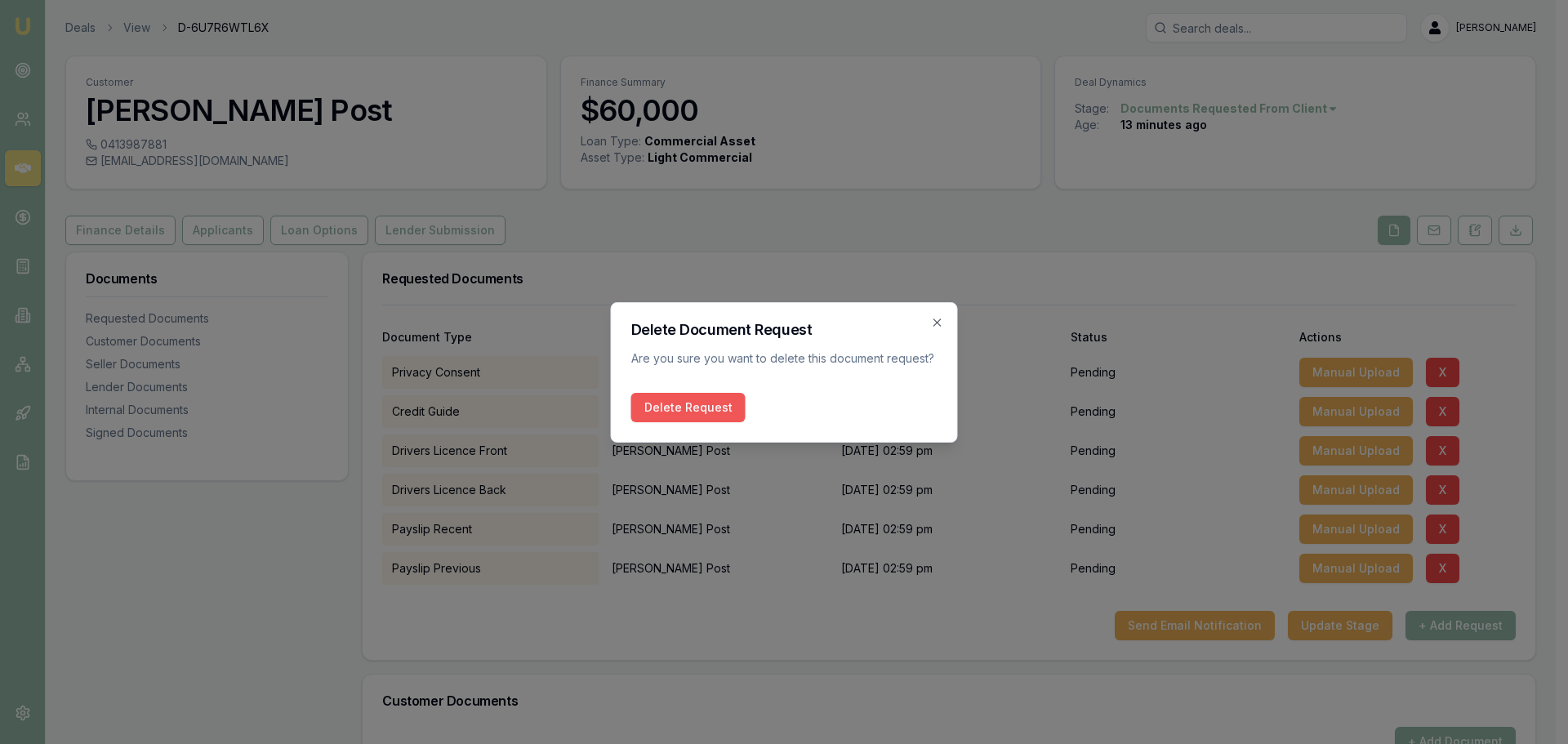
click at [692, 402] on button "Delete Request" at bounding box center [689, 407] width 115 height 29
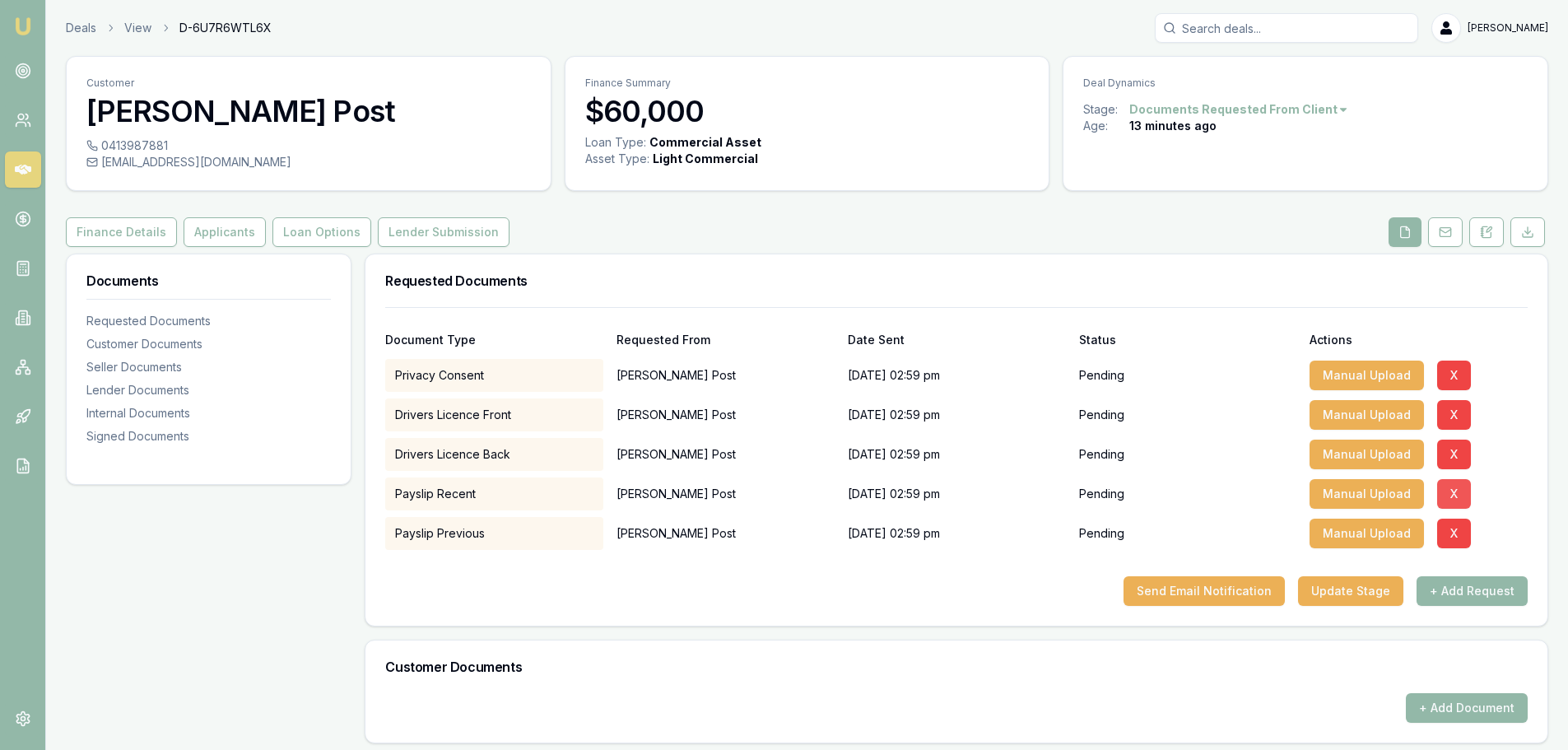
click at [1458, 486] on button "X" at bounding box center [1454, 494] width 34 height 29
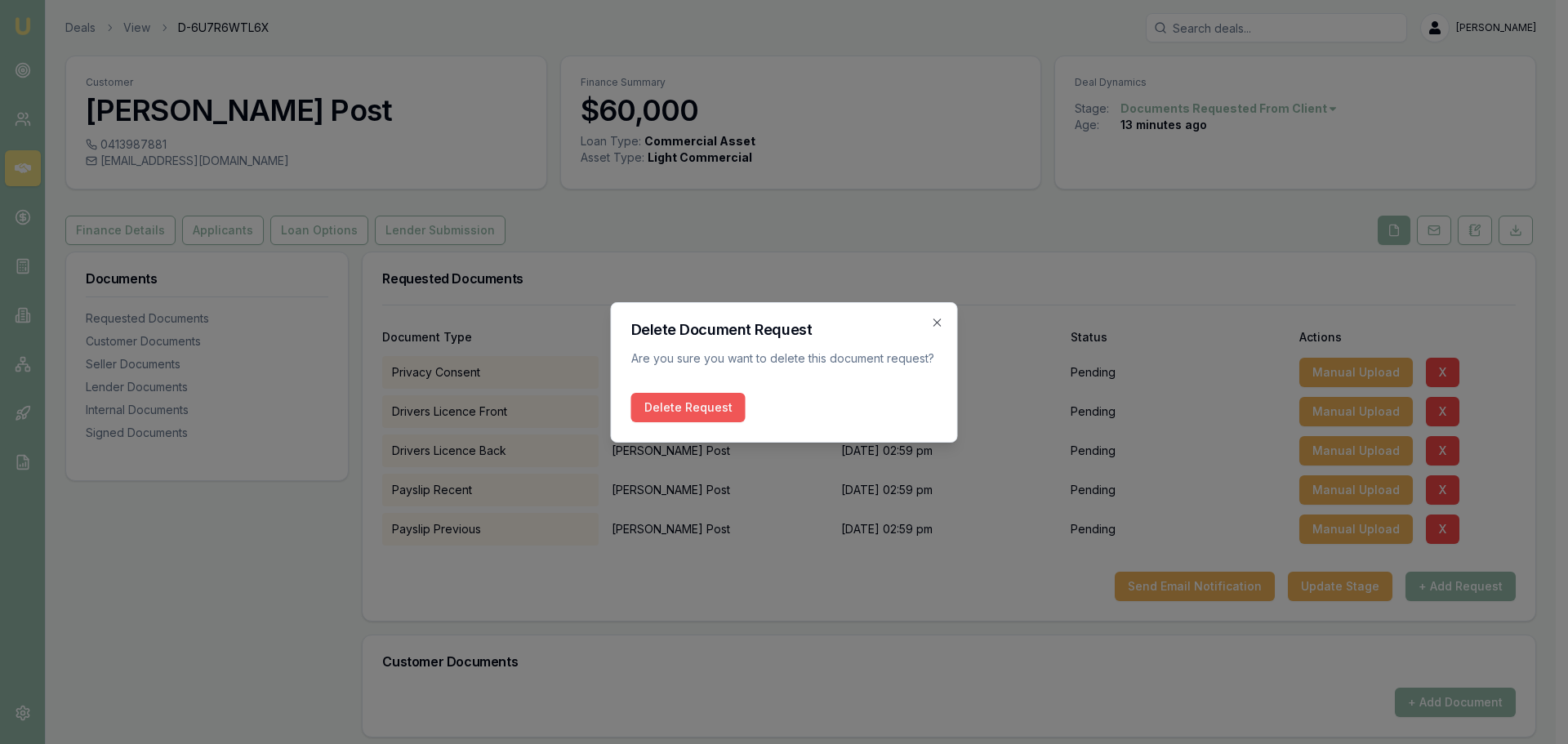
click at [667, 405] on button "Delete Request" at bounding box center [689, 407] width 115 height 29
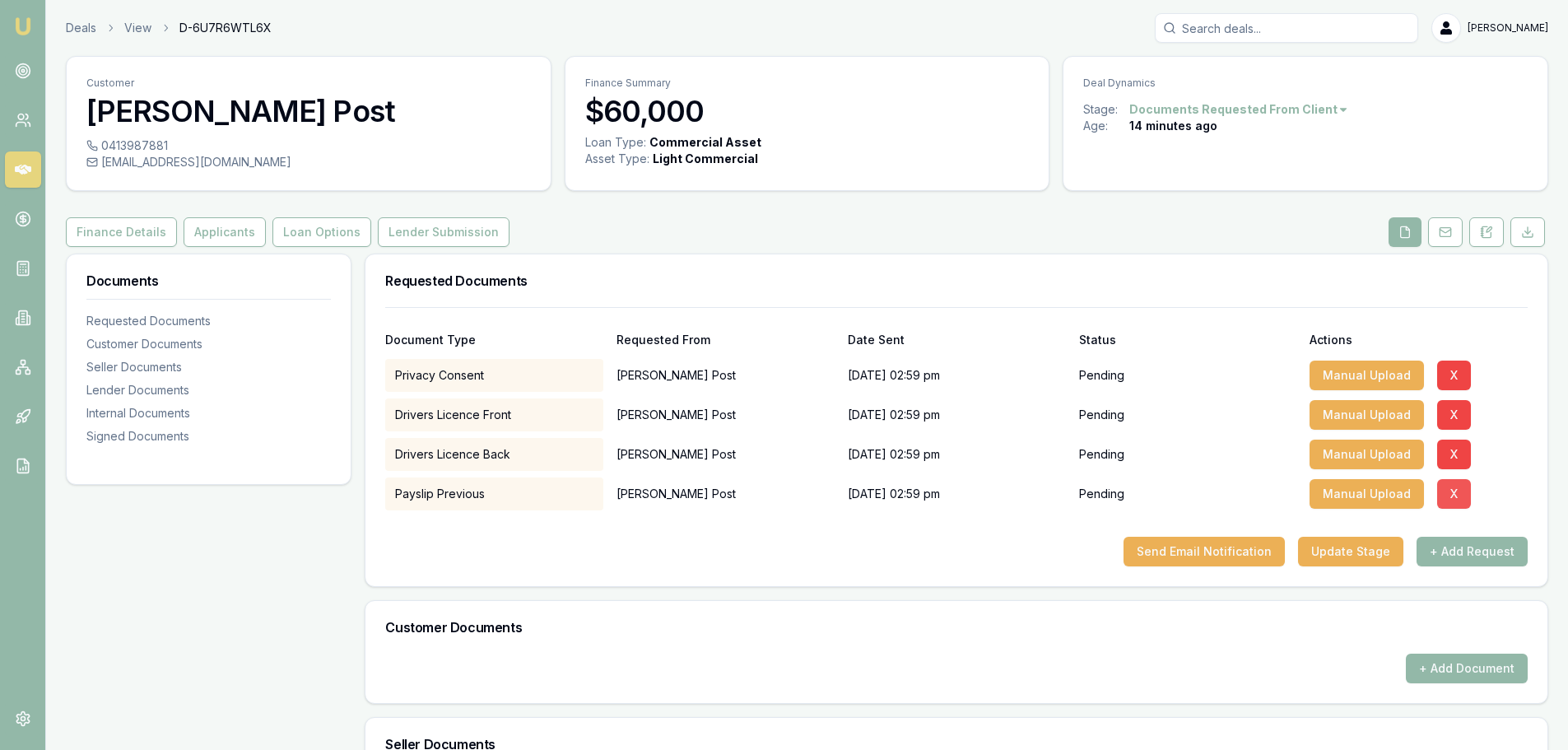
click at [1446, 488] on button "X" at bounding box center [1454, 494] width 34 height 29
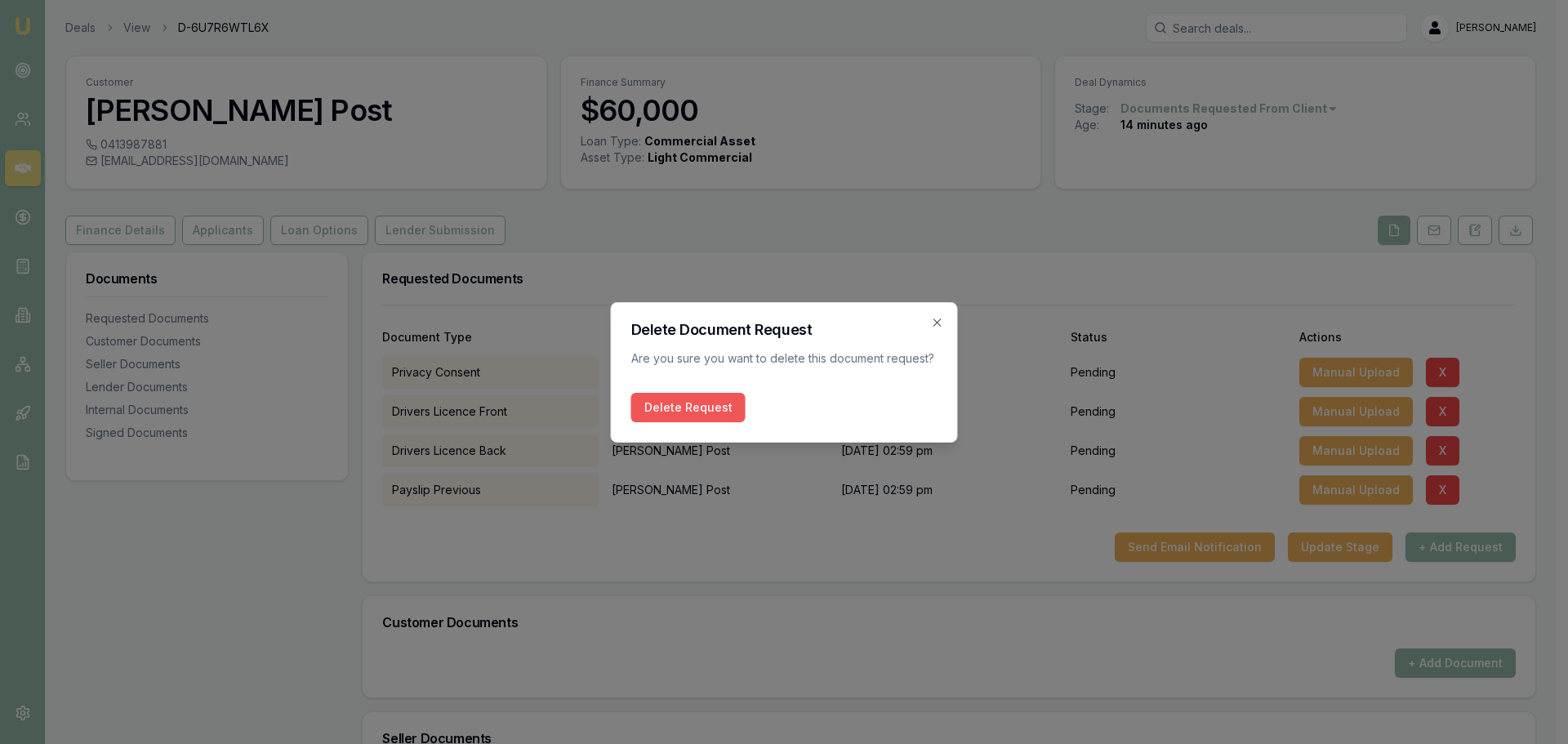
click at [694, 406] on button "Delete Request" at bounding box center [689, 407] width 115 height 29
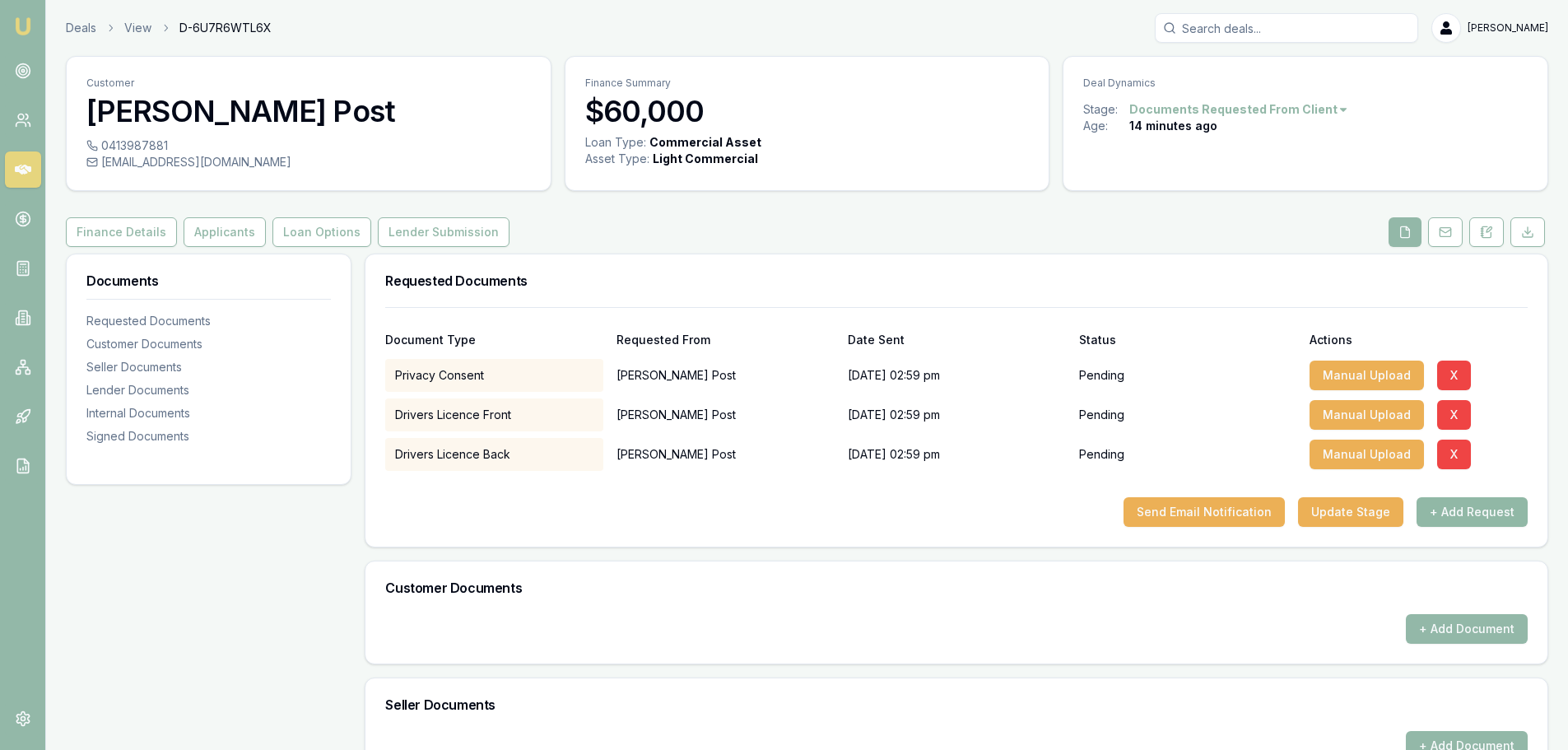
click at [1470, 514] on button "+ Add Request" at bounding box center [1472, 512] width 111 height 29
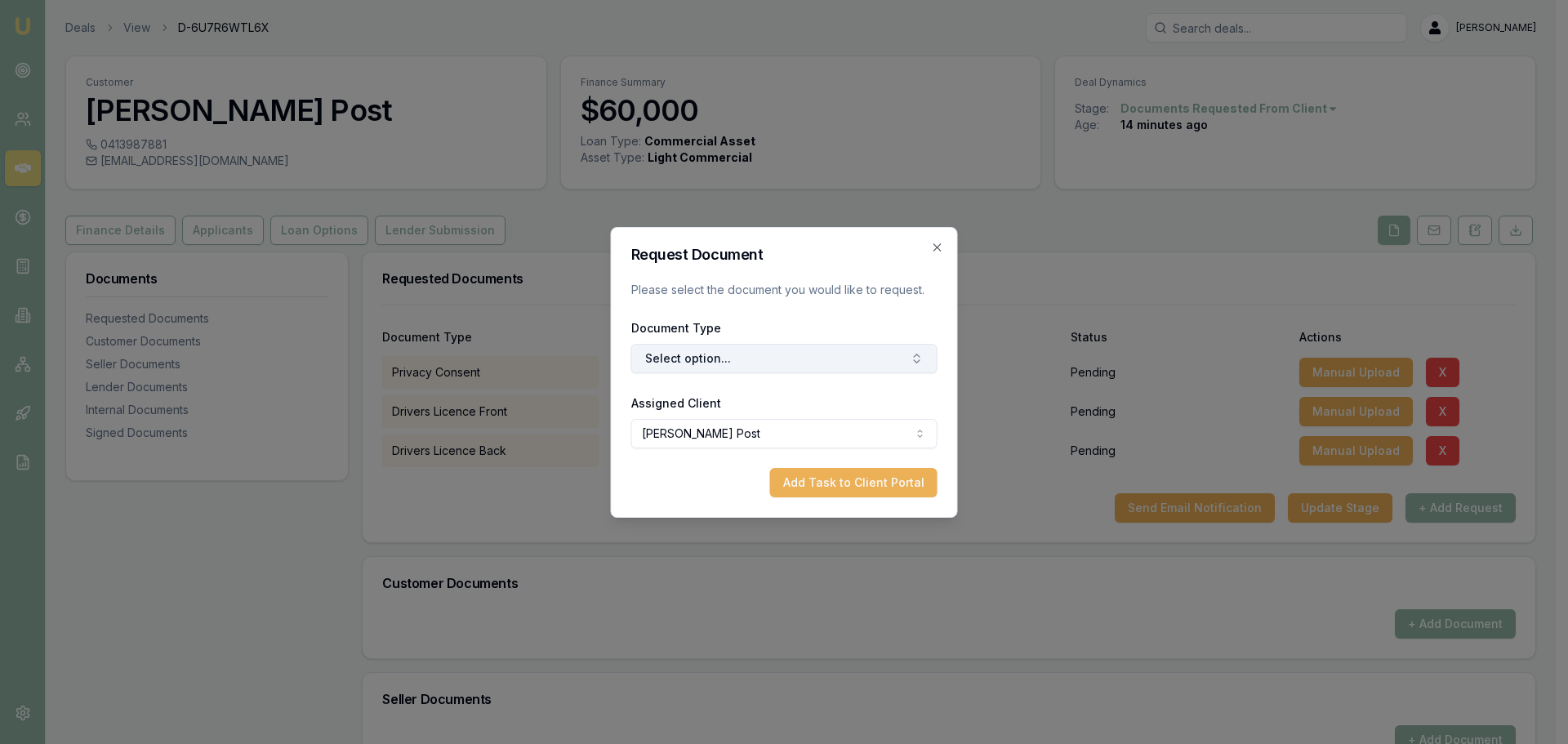
click at [703, 362] on button "Select option..." at bounding box center [784, 358] width 306 height 29
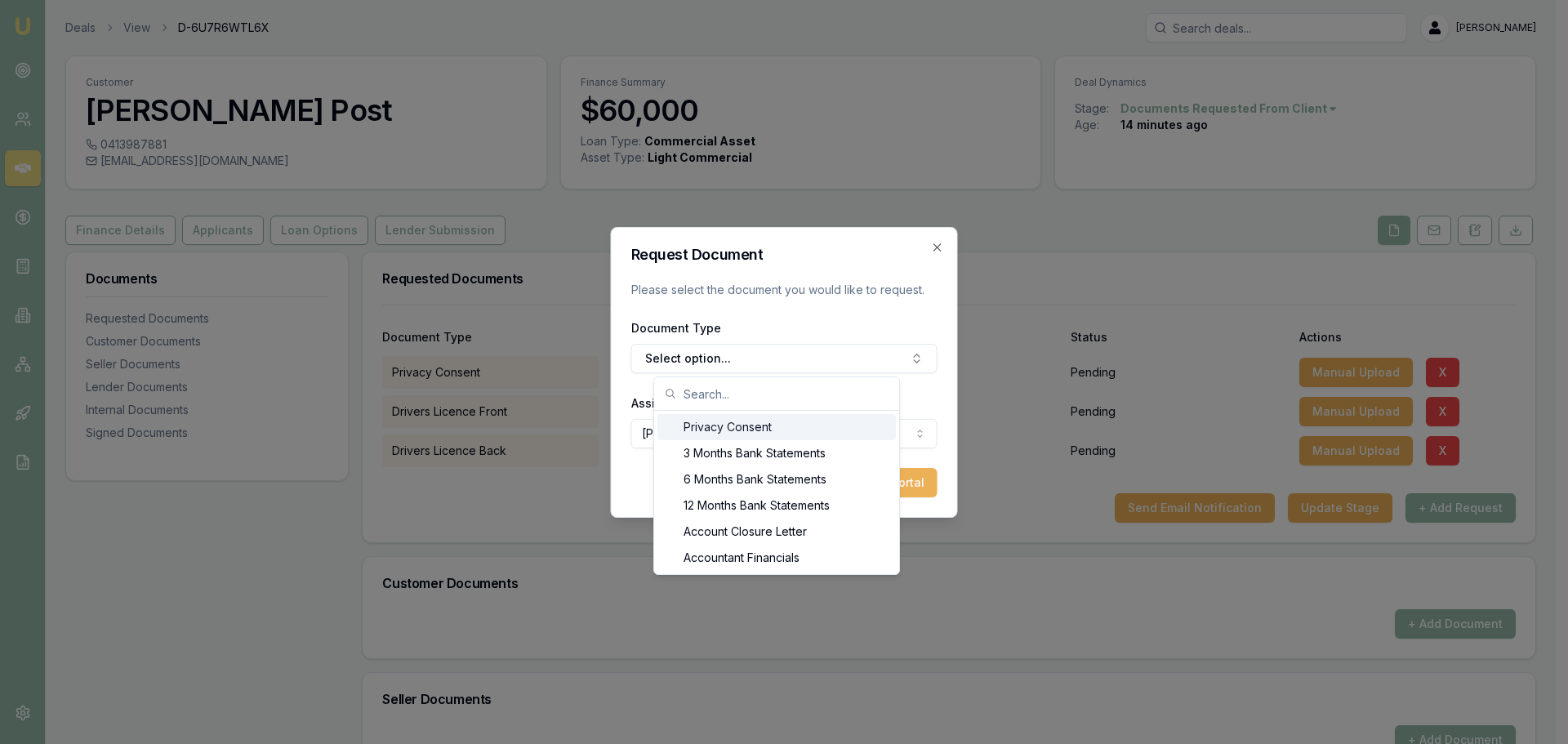
click at [700, 395] on input "text" at bounding box center [786, 394] width 206 height 33
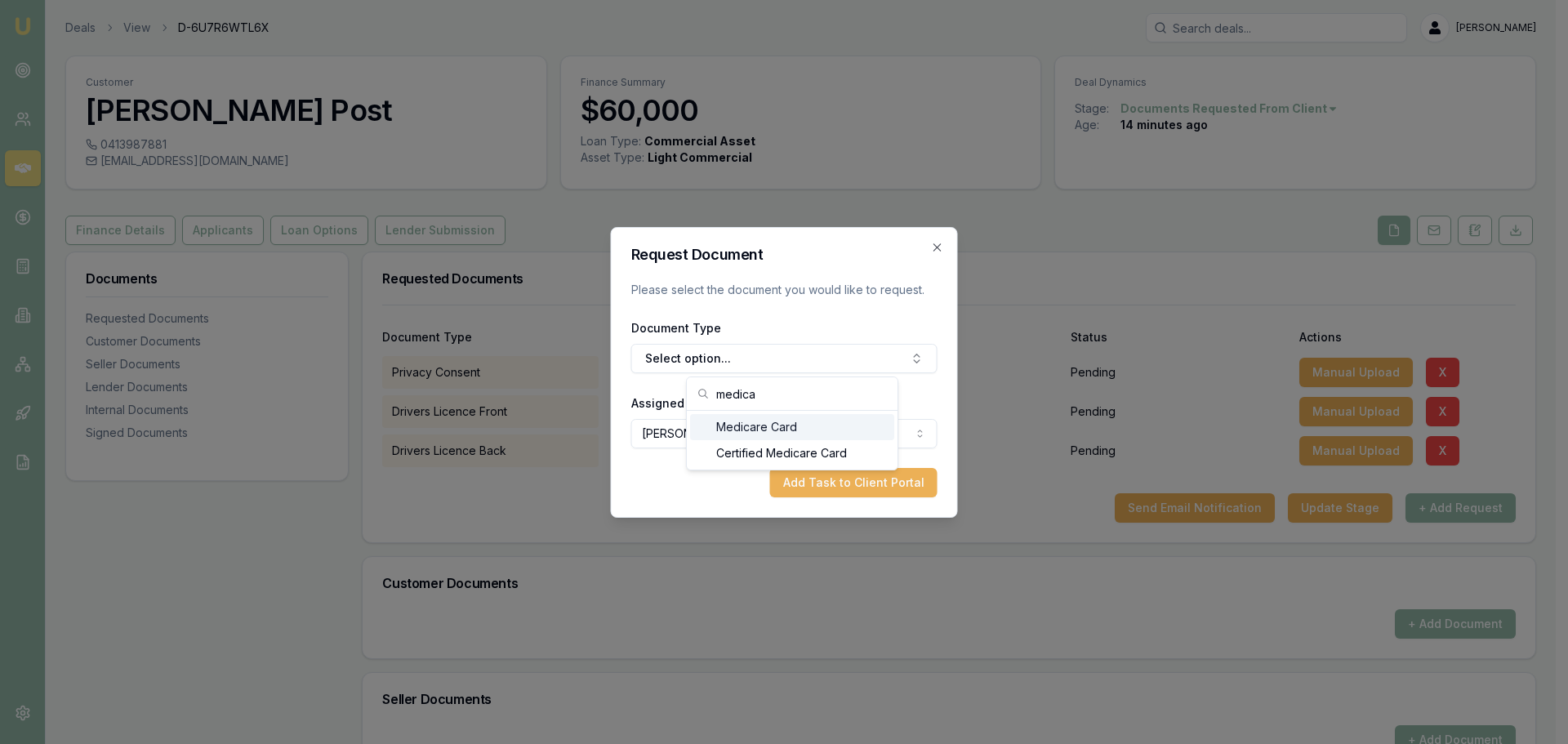
type input "medica"
click at [775, 431] on div "Medicare Card" at bounding box center [792, 427] width 204 height 26
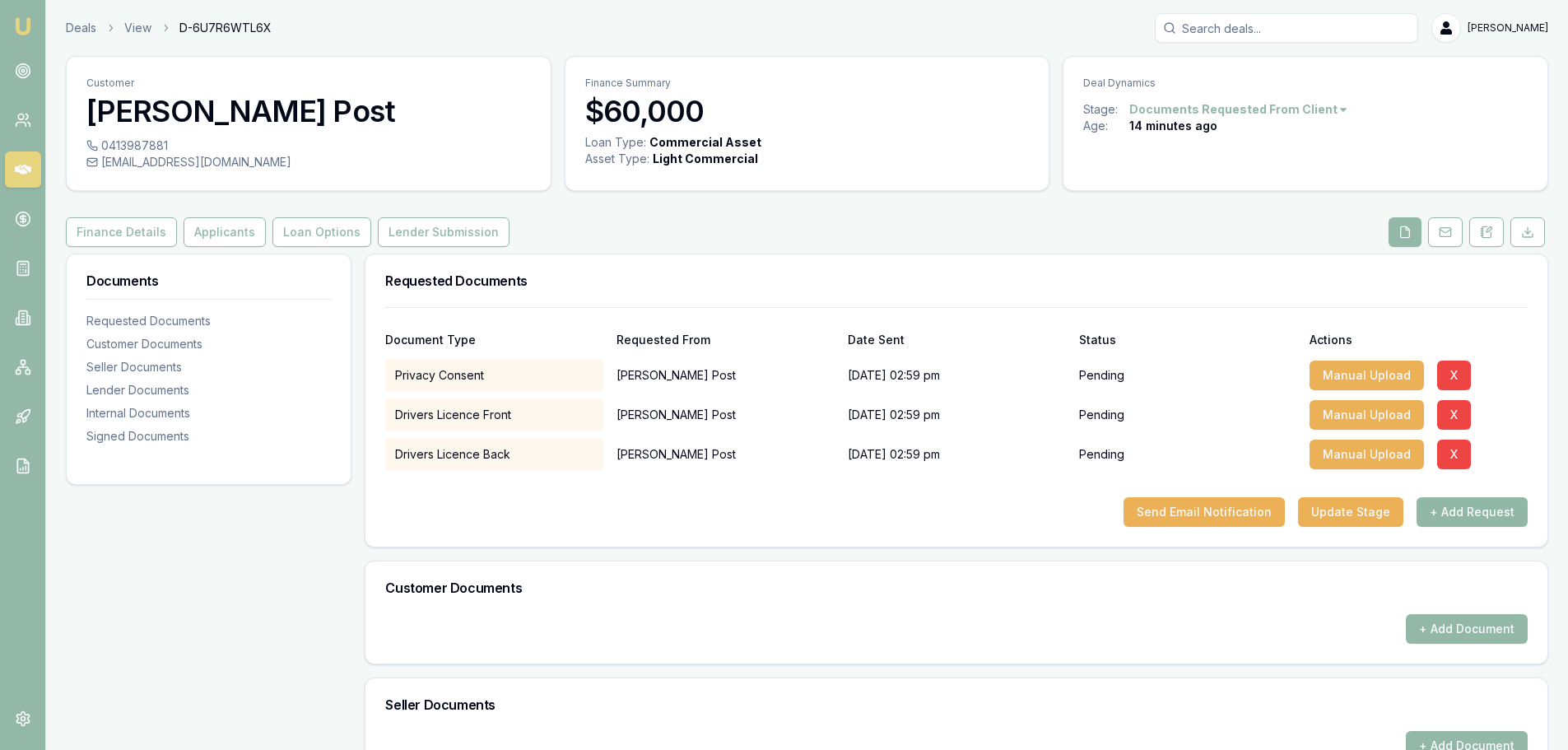
click at [1458, 508] on button "+ Add Request" at bounding box center [1472, 512] width 111 height 29
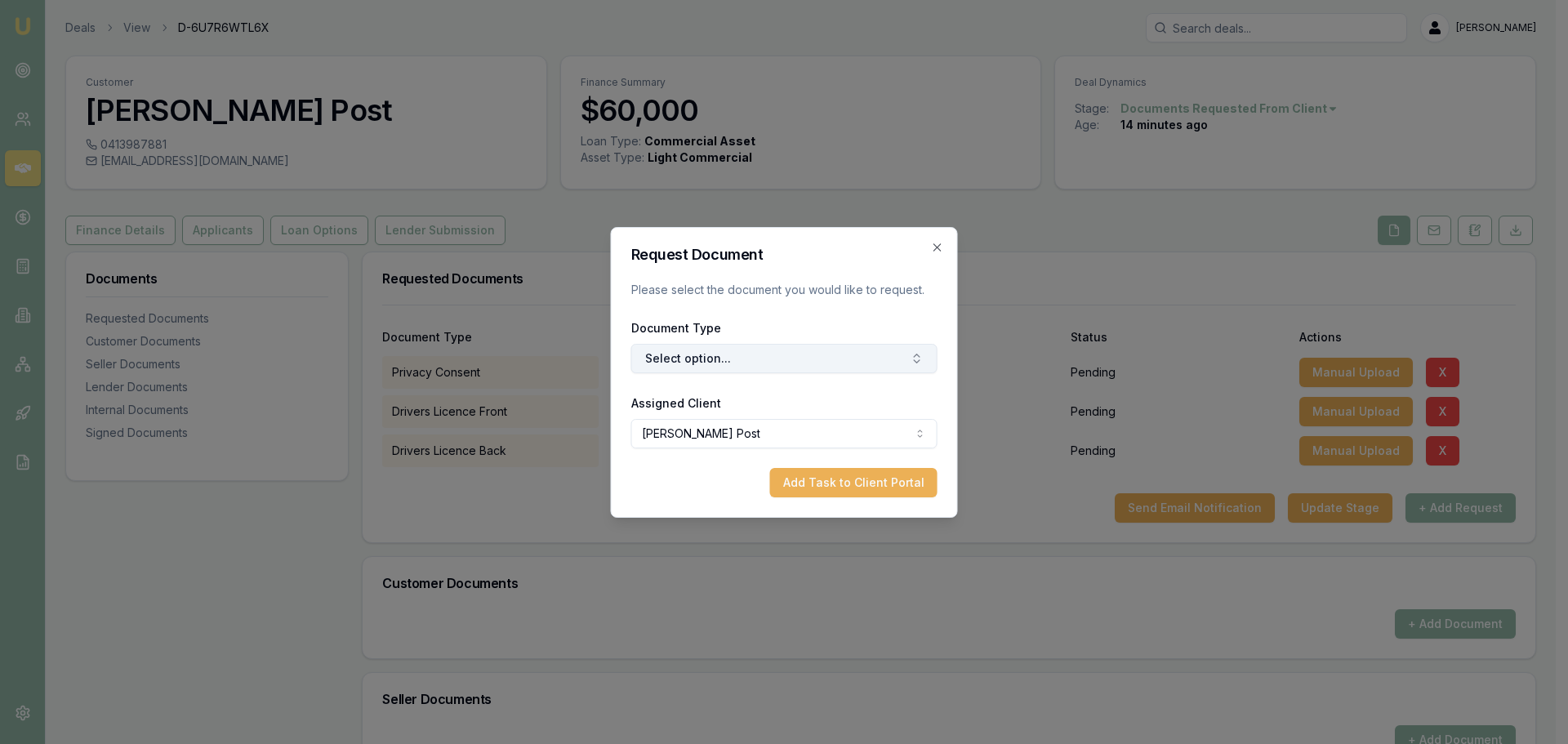
click at [714, 363] on button "Select option..." at bounding box center [784, 358] width 306 height 29
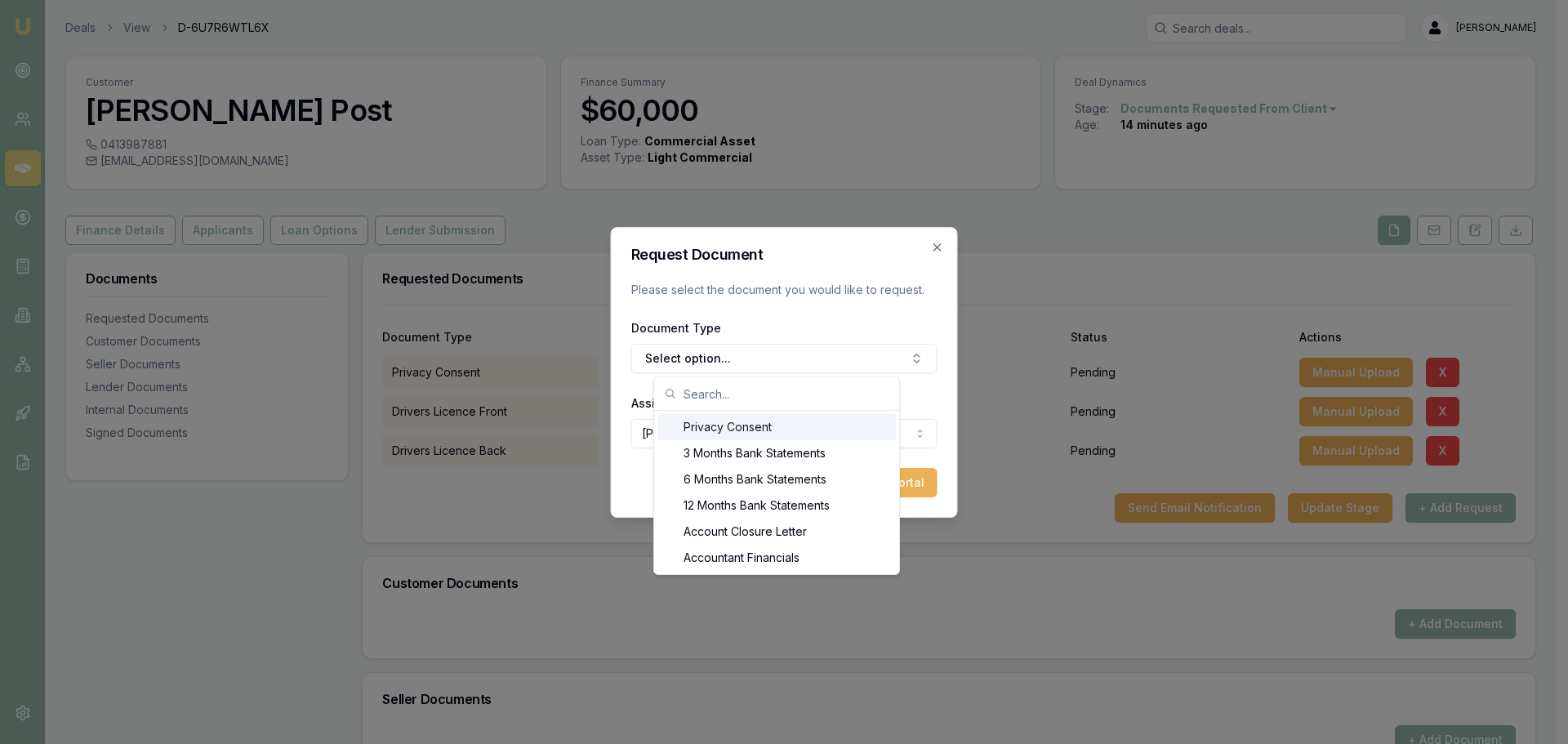
click at [704, 395] on input "text" at bounding box center [786, 394] width 206 height 33
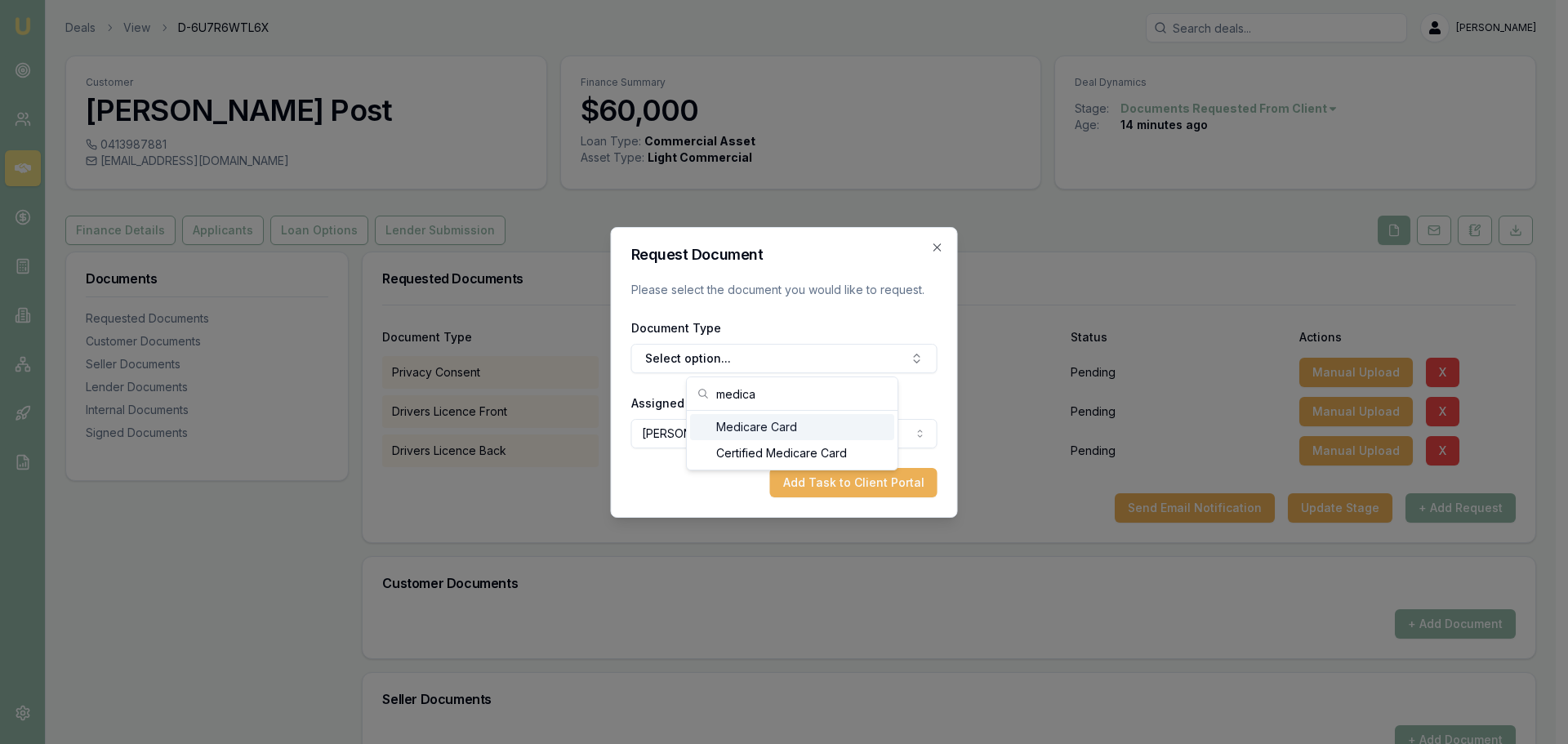
type input "medica"
click at [730, 428] on div "Medicare Card" at bounding box center [792, 427] width 204 height 26
click at [815, 486] on button "Add Task to Client Portal" at bounding box center [854, 482] width 168 height 29
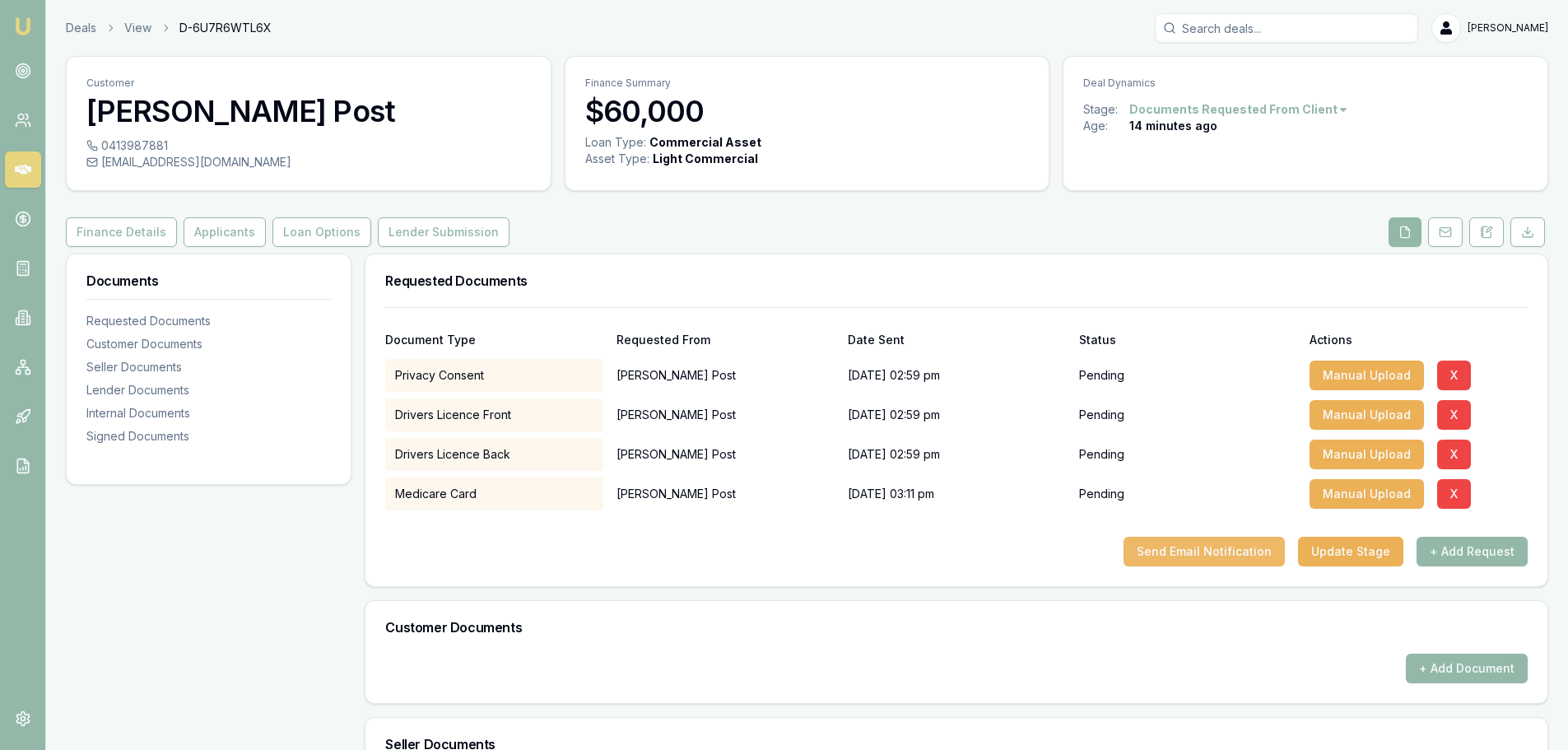
click at [1218, 550] on button "Send Email Notification" at bounding box center [1204, 552] width 161 height 29
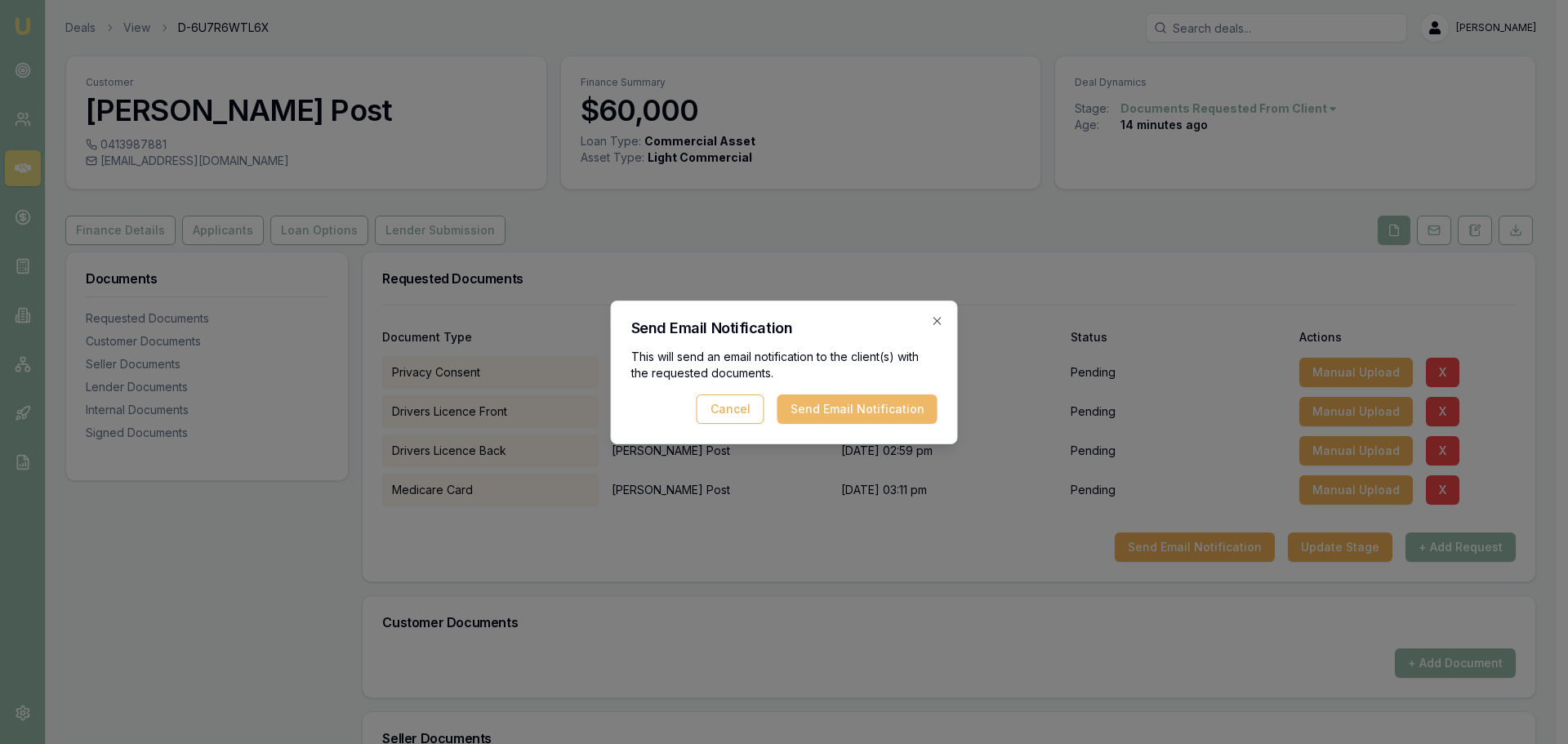
click at [844, 415] on button "Send Email Notification" at bounding box center [857, 409] width 160 height 29
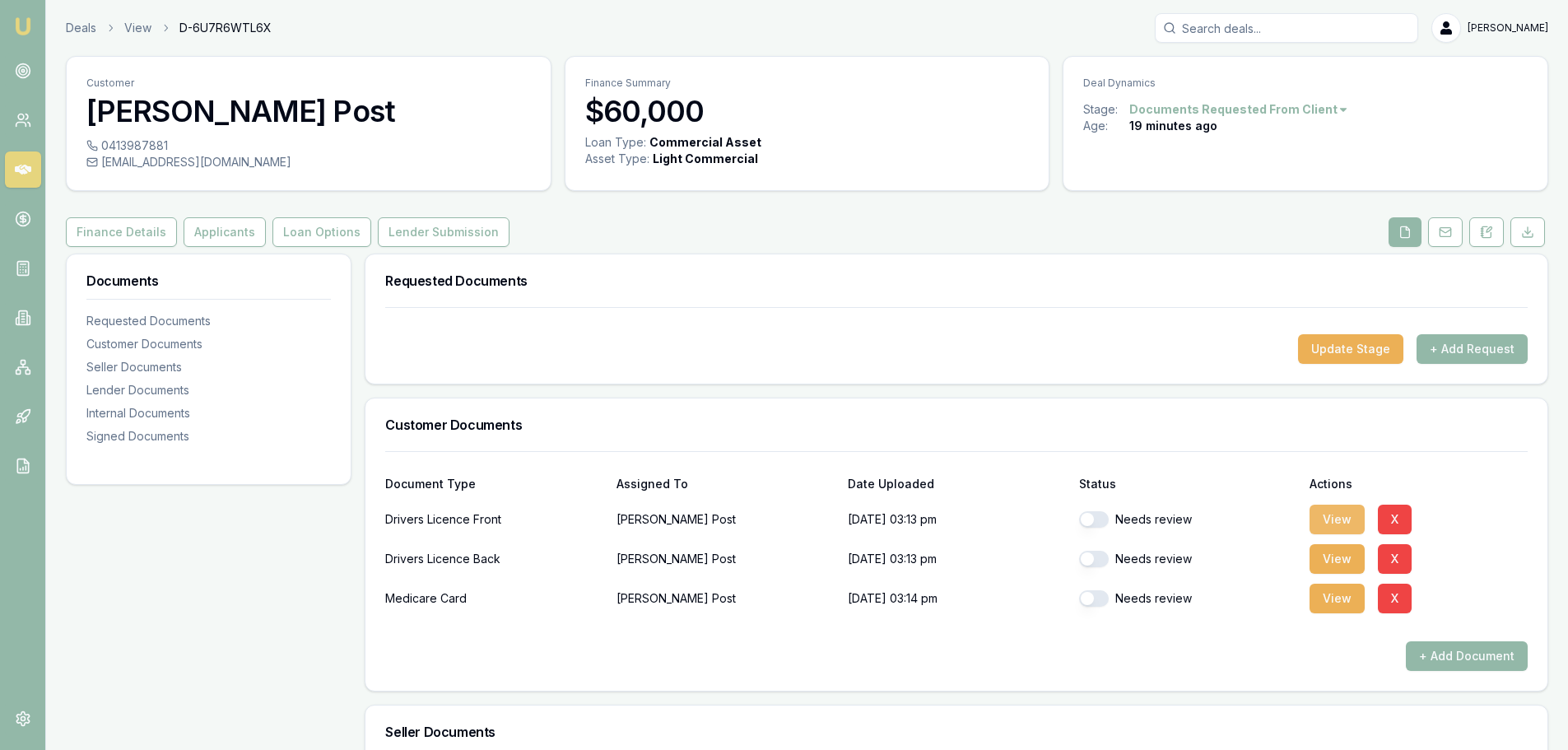
click at [1336, 520] on button "View" at bounding box center [1338, 519] width 55 height 29
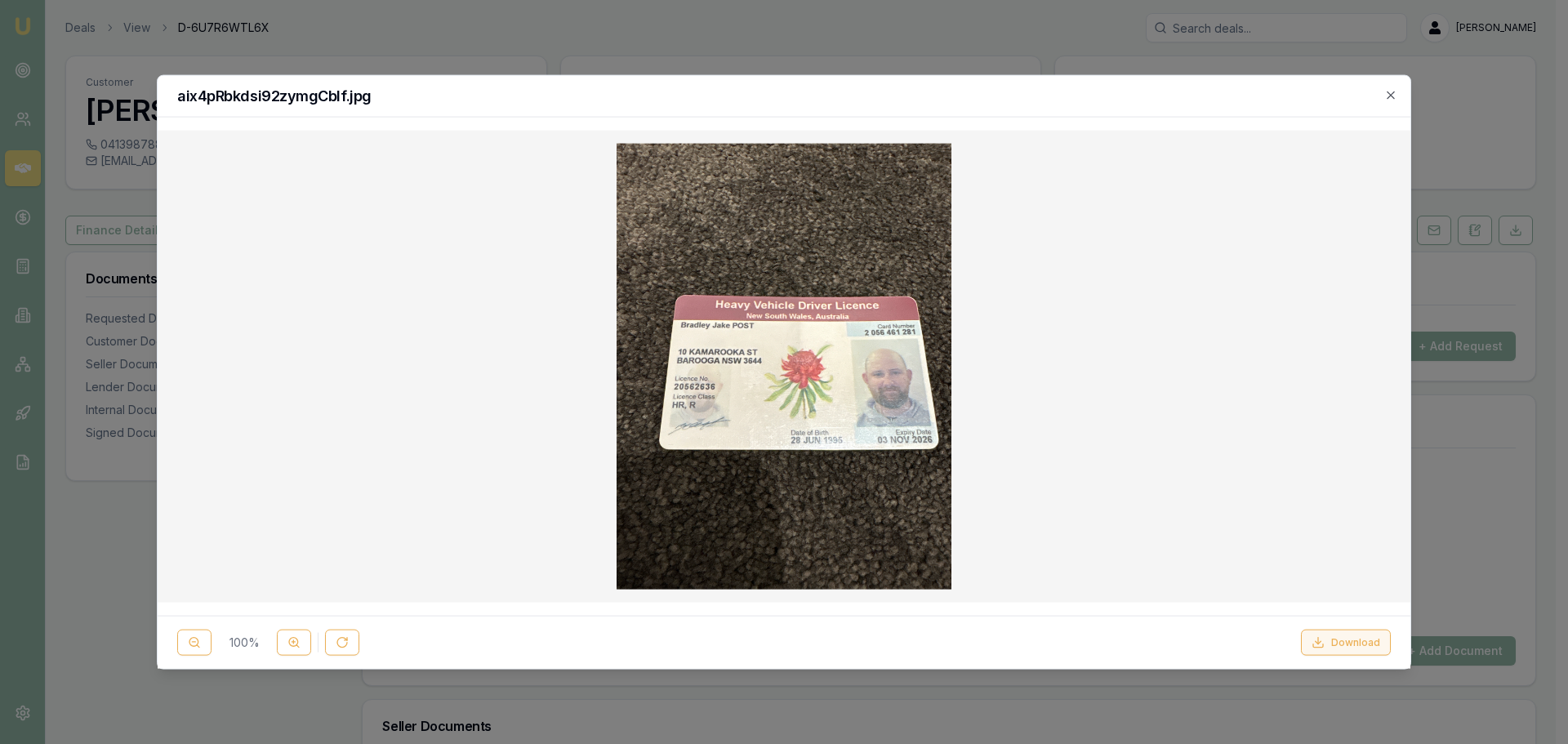
click at [1353, 643] on button "Download" at bounding box center [1347, 643] width 90 height 26
click at [1391, 92] on icon "button" at bounding box center [1391, 94] width 13 height 13
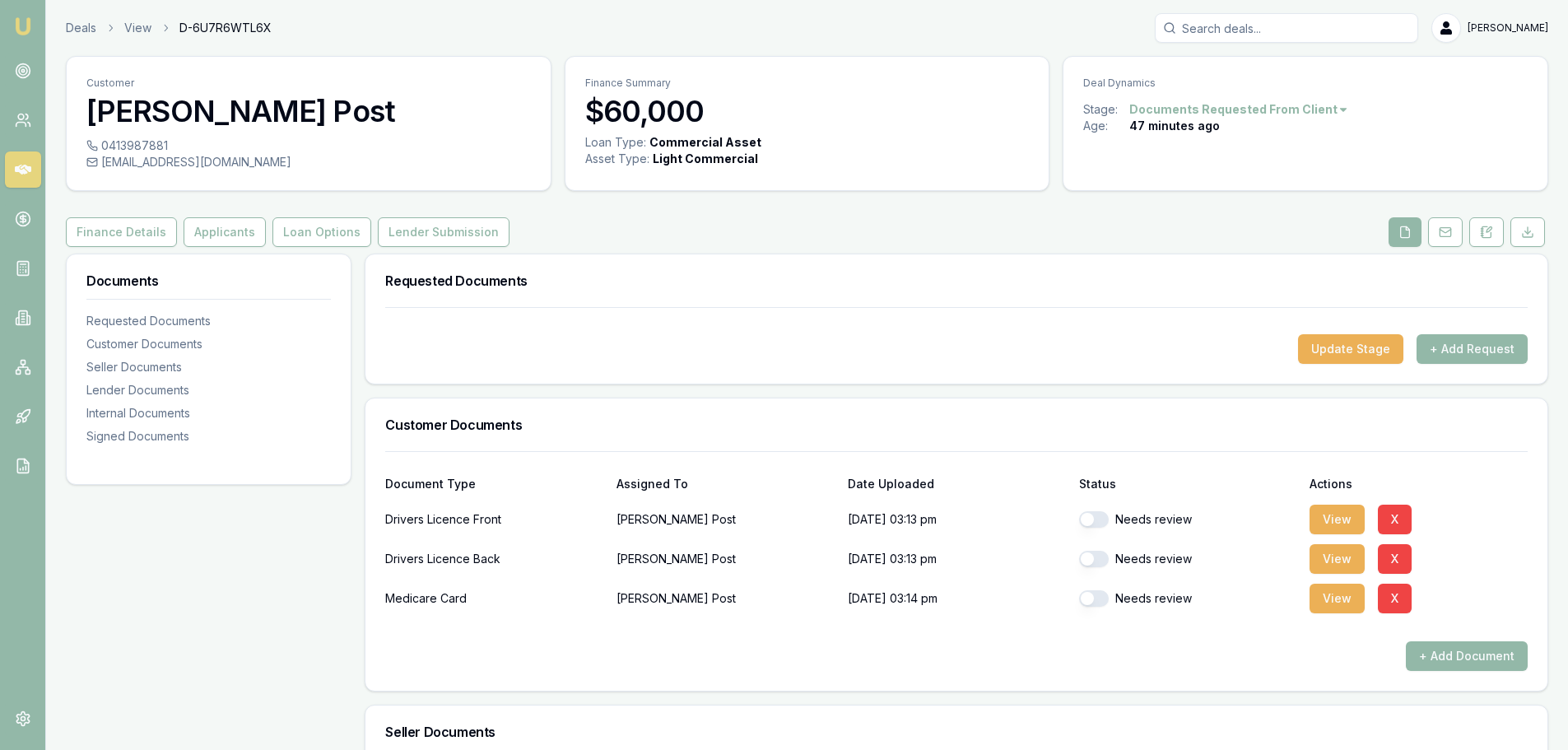
click at [1088, 515] on button "button" at bounding box center [1094, 520] width 29 height 17
checkbox input "true"
click at [1086, 555] on button "button" at bounding box center [1094, 559] width 29 height 17
click at [1331, 559] on button "View" at bounding box center [1338, 559] width 55 height 29
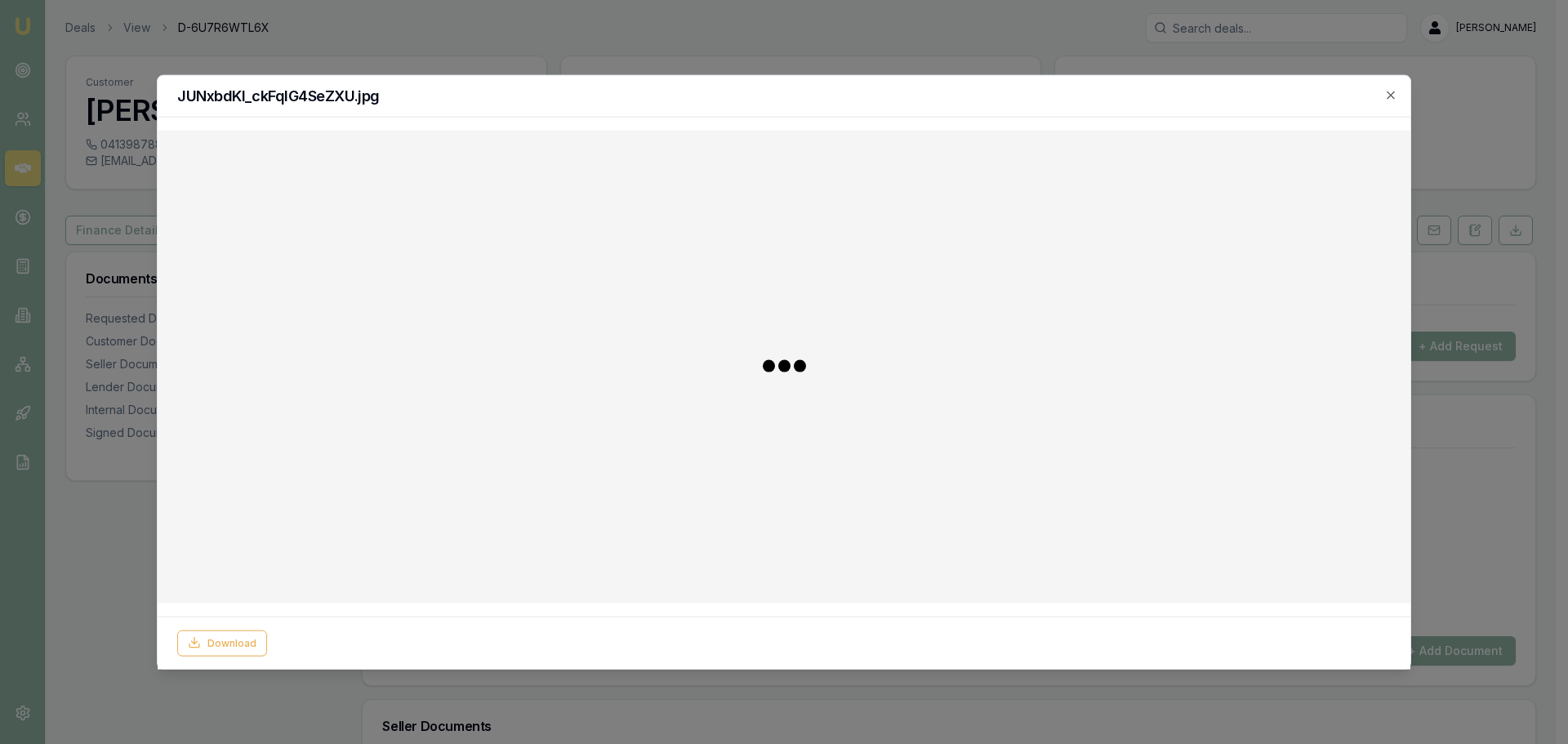
checkbox input "false"
checkbox input "true"
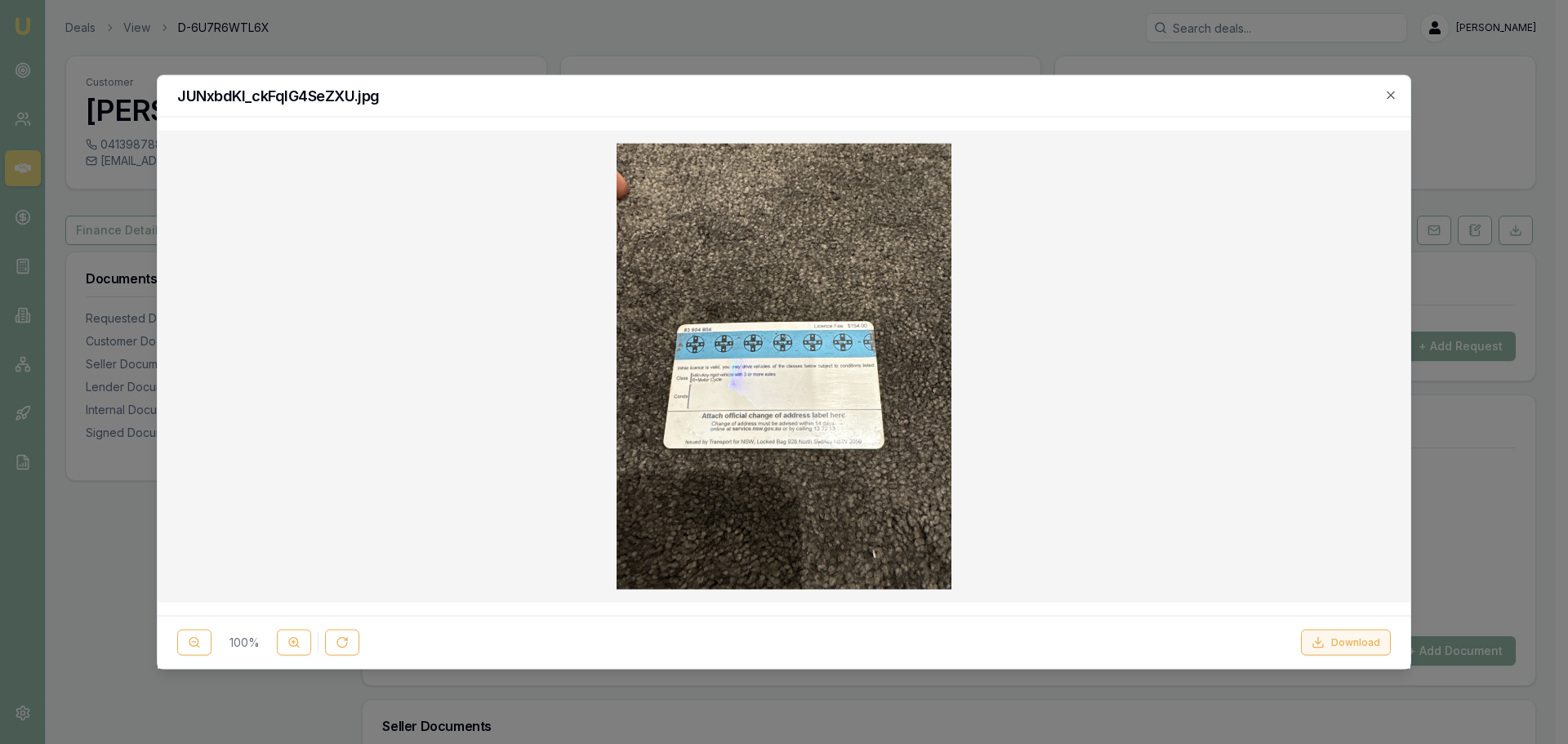
click at [1347, 643] on button "Download" at bounding box center [1347, 643] width 90 height 26
click at [1392, 93] on icon "button" at bounding box center [1391, 94] width 13 height 13
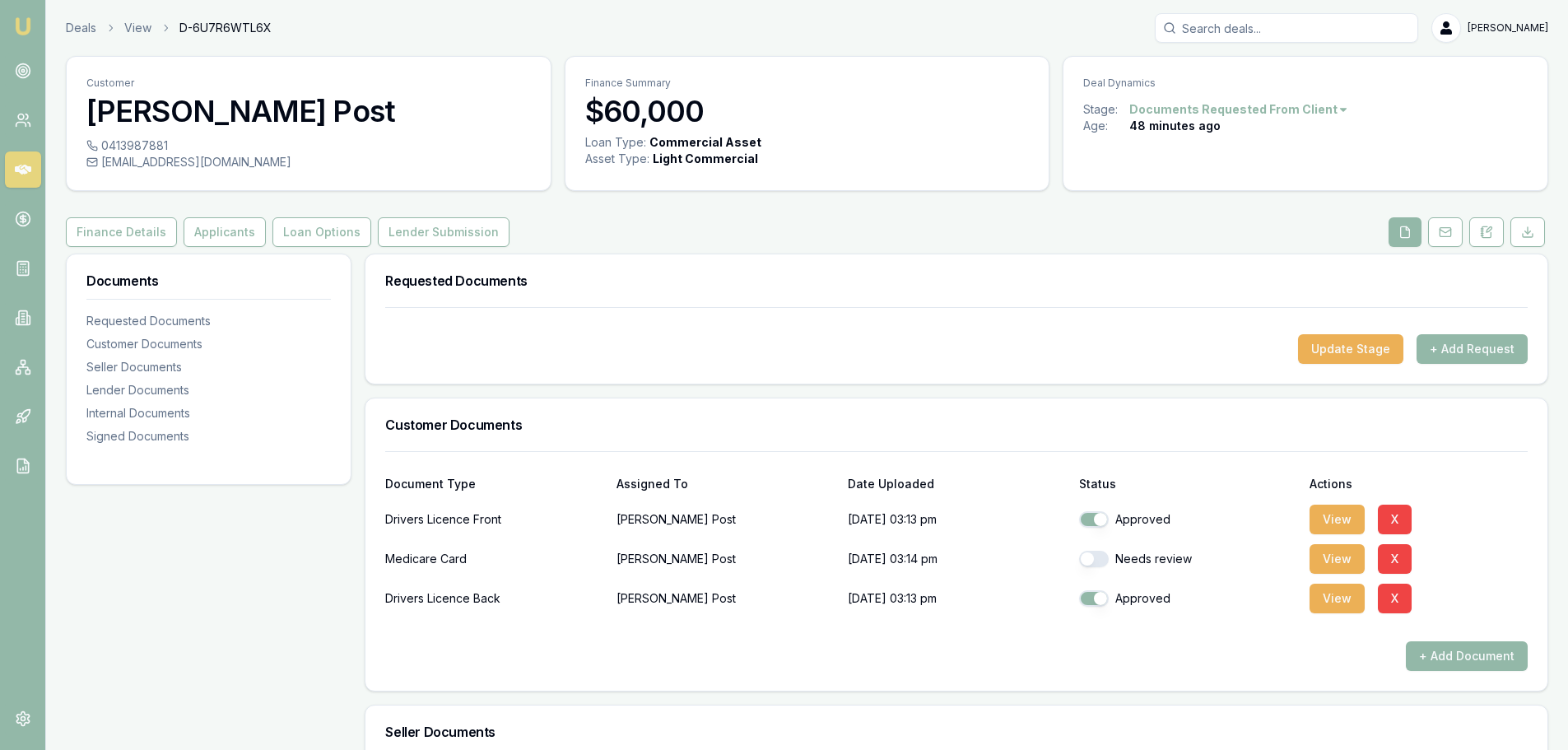
click at [1091, 556] on button "button" at bounding box center [1094, 559] width 29 height 17
checkbox input "true"
click at [1332, 560] on button "View" at bounding box center [1338, 559] width 55 height 29
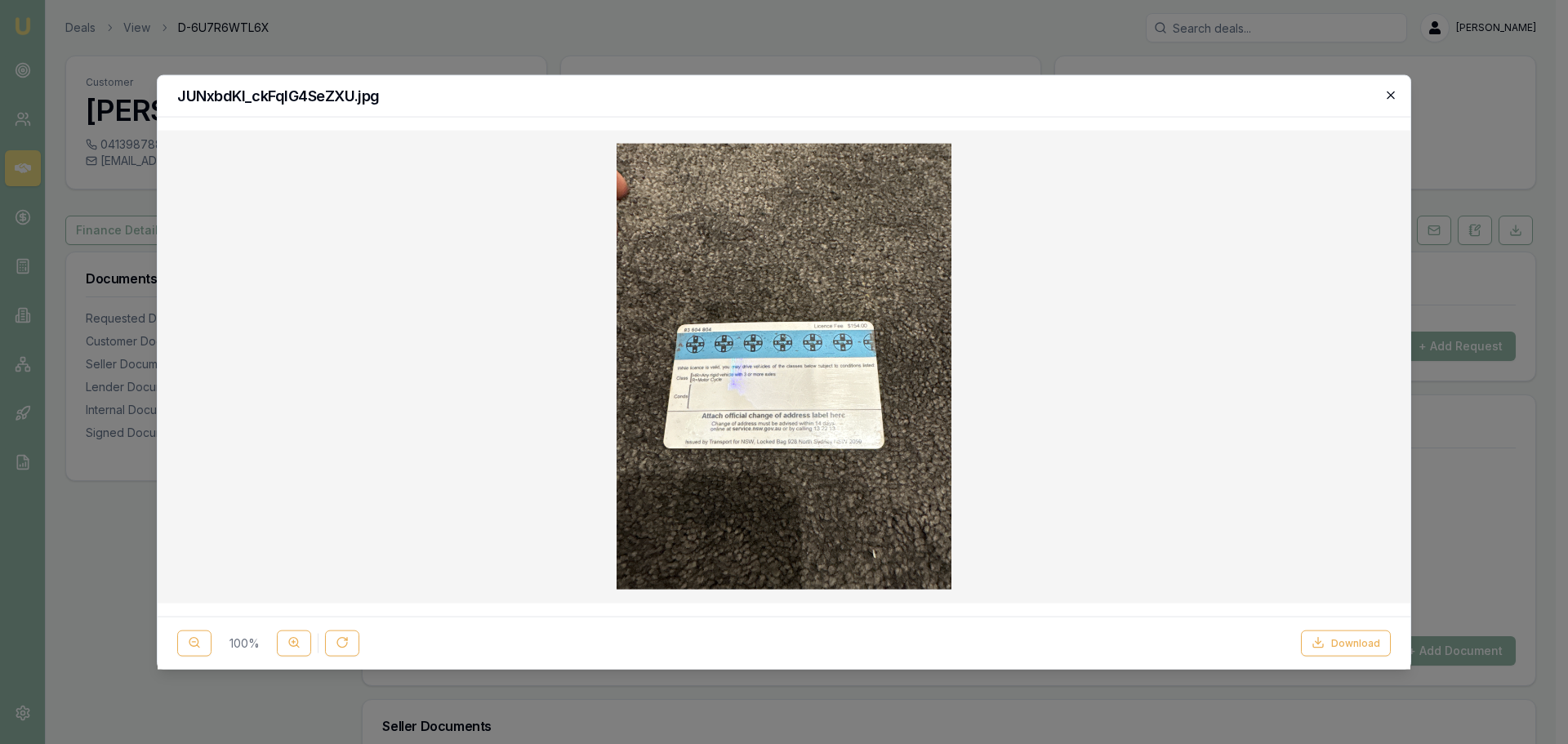
click at [1392, 95] on icon "button" at bounding box center [1391, 94] width 7 height 7
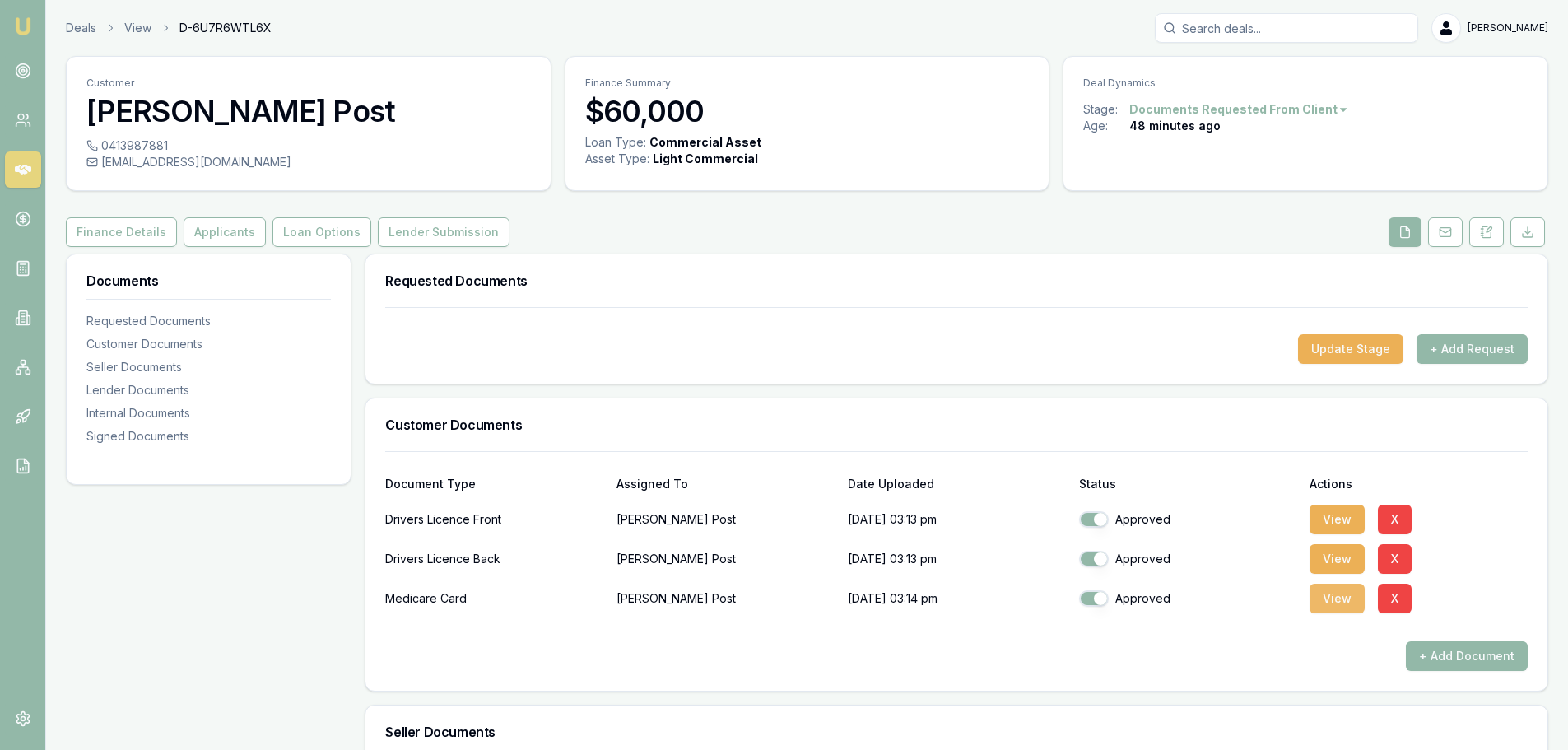
click at [1336, 601] on button "View" at bounding box center [1338, 598] width 55 height 29
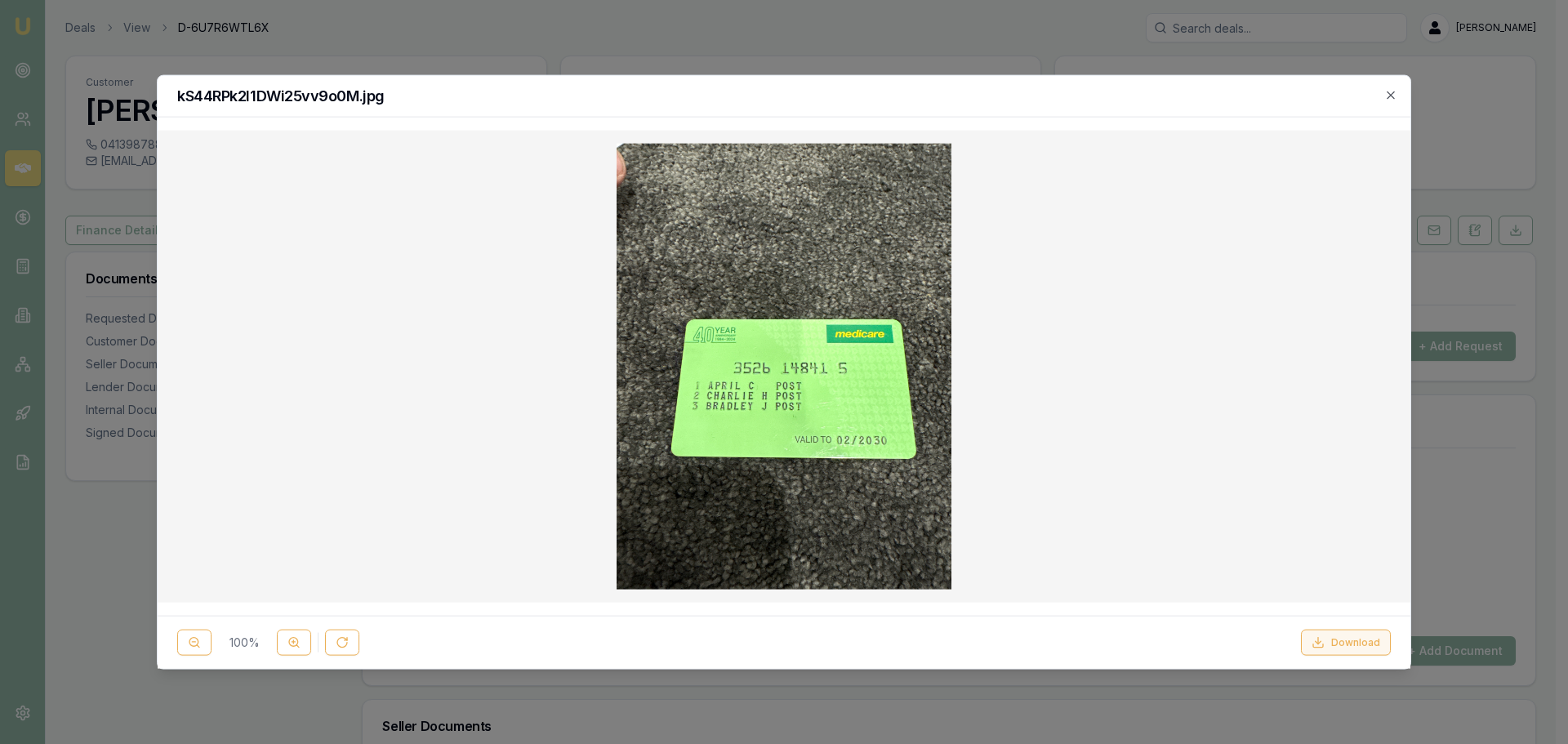
click at [1339, 637] on button "Download" at bounding box center [1347, 643] width 90 height 26
click at [1393, 94] on icon "button" at bounding box center [1391, 94] width 13 height 13
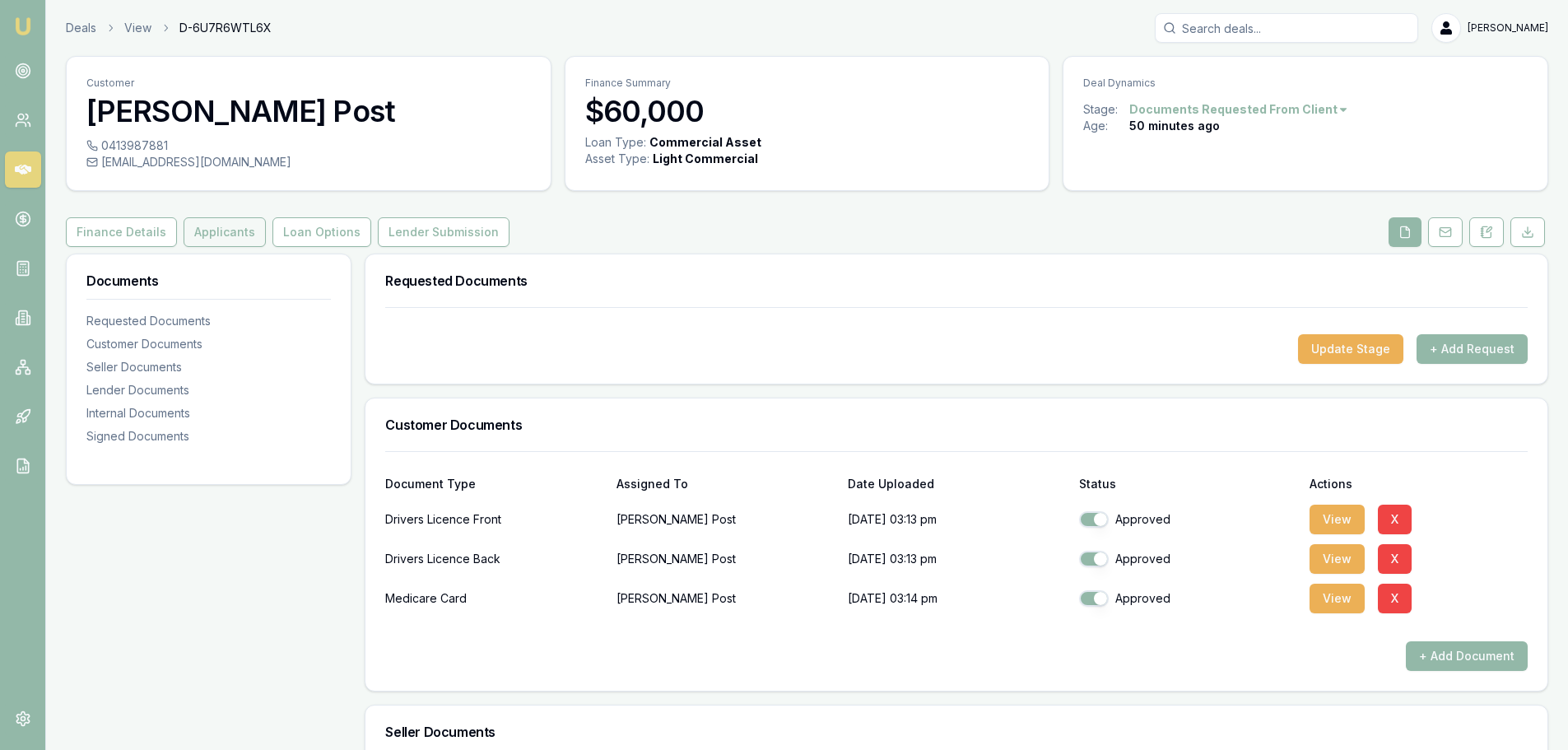
click at [221, 233] on button "Applicants" at bounding box center [224, 231] width 83 height 29
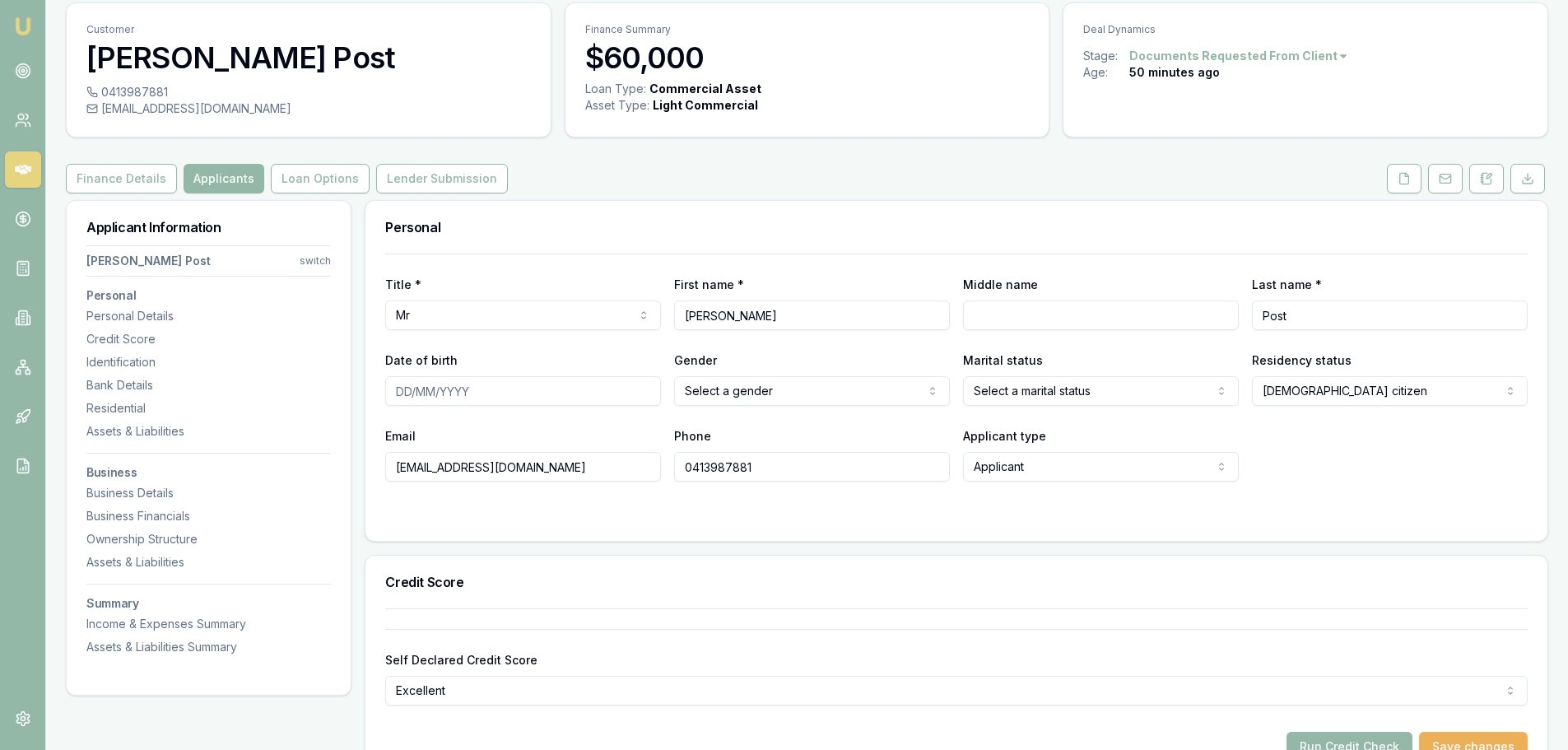
scroll to position [83, 0]
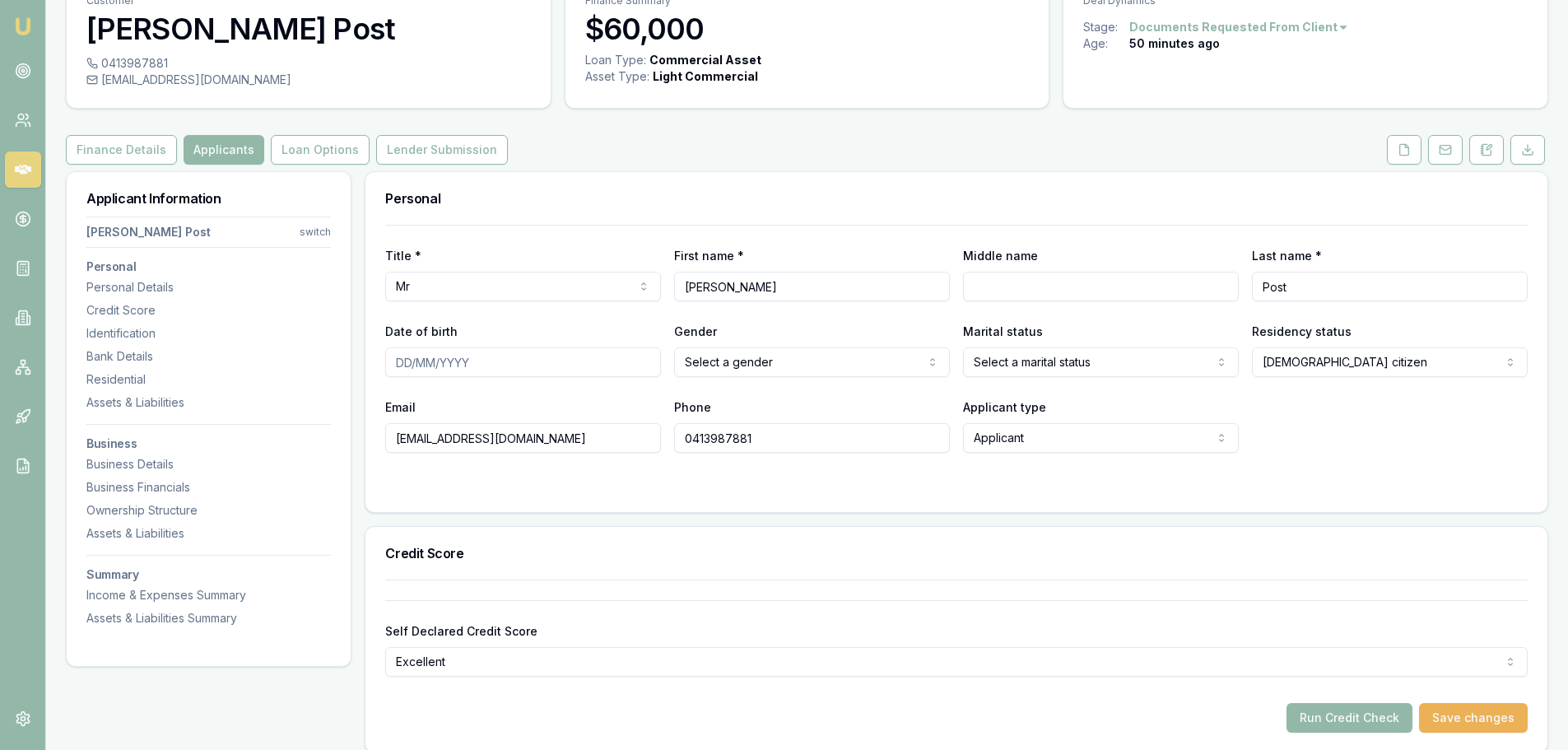
click at [995, 281] on input "Middle name" at bounding box center [1101, 286] width 276 height 29
type input "JAKE"
click at [407, 361] on input "Date of birth" at bounding box center [523, 362] width 276 height 29
type input "28/06/1995"
click at [712, 367] on html "Emu Broker Deals View D-6U7R6WTL6X Evette Abdo Toggle Menu Customer Bradley Pos…" at bounding box center [784, 292] width 1568 height 750
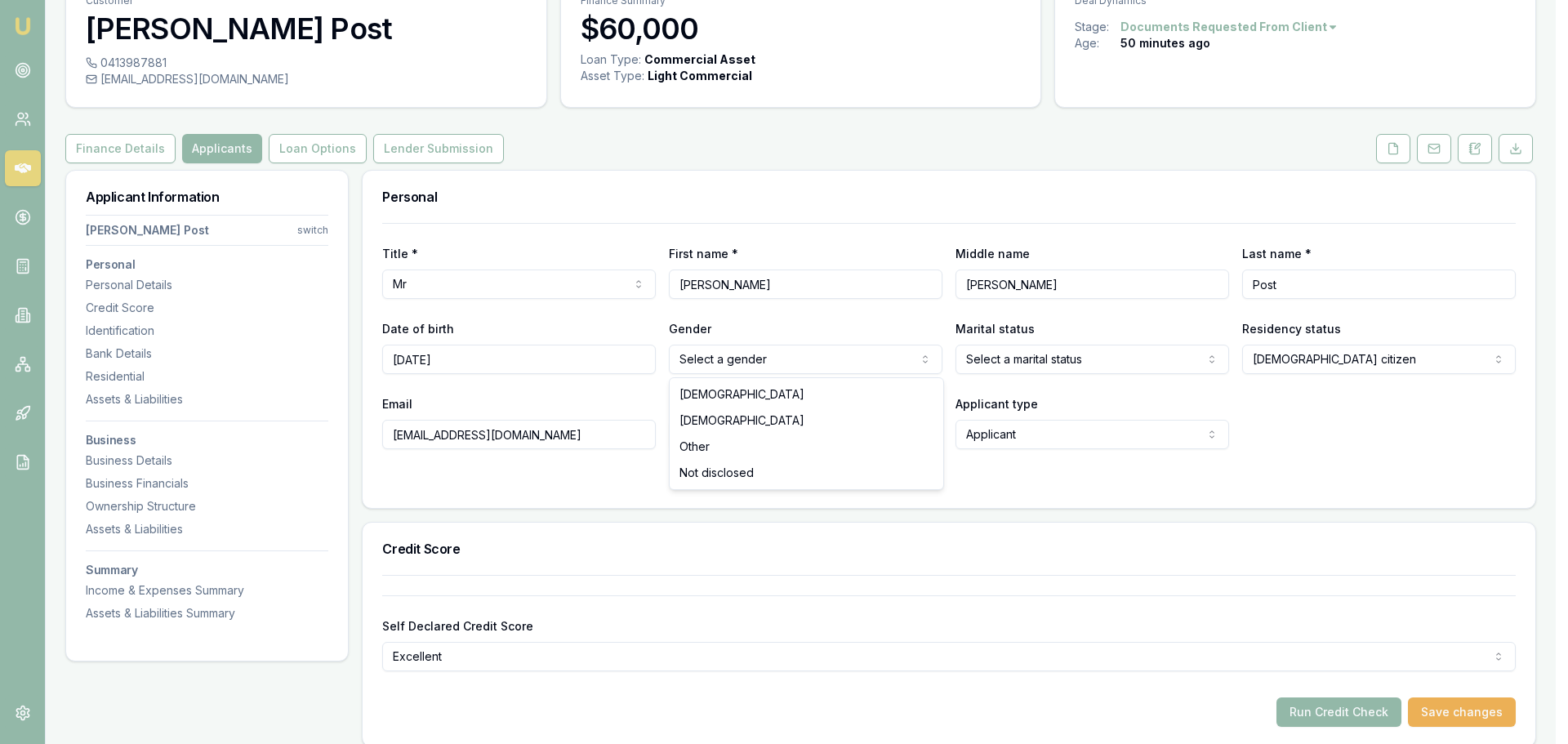
drag, startPoint x: 699, startPoint y: 395, endPoint x: 739, endPoint y: 393, distance: 40.0
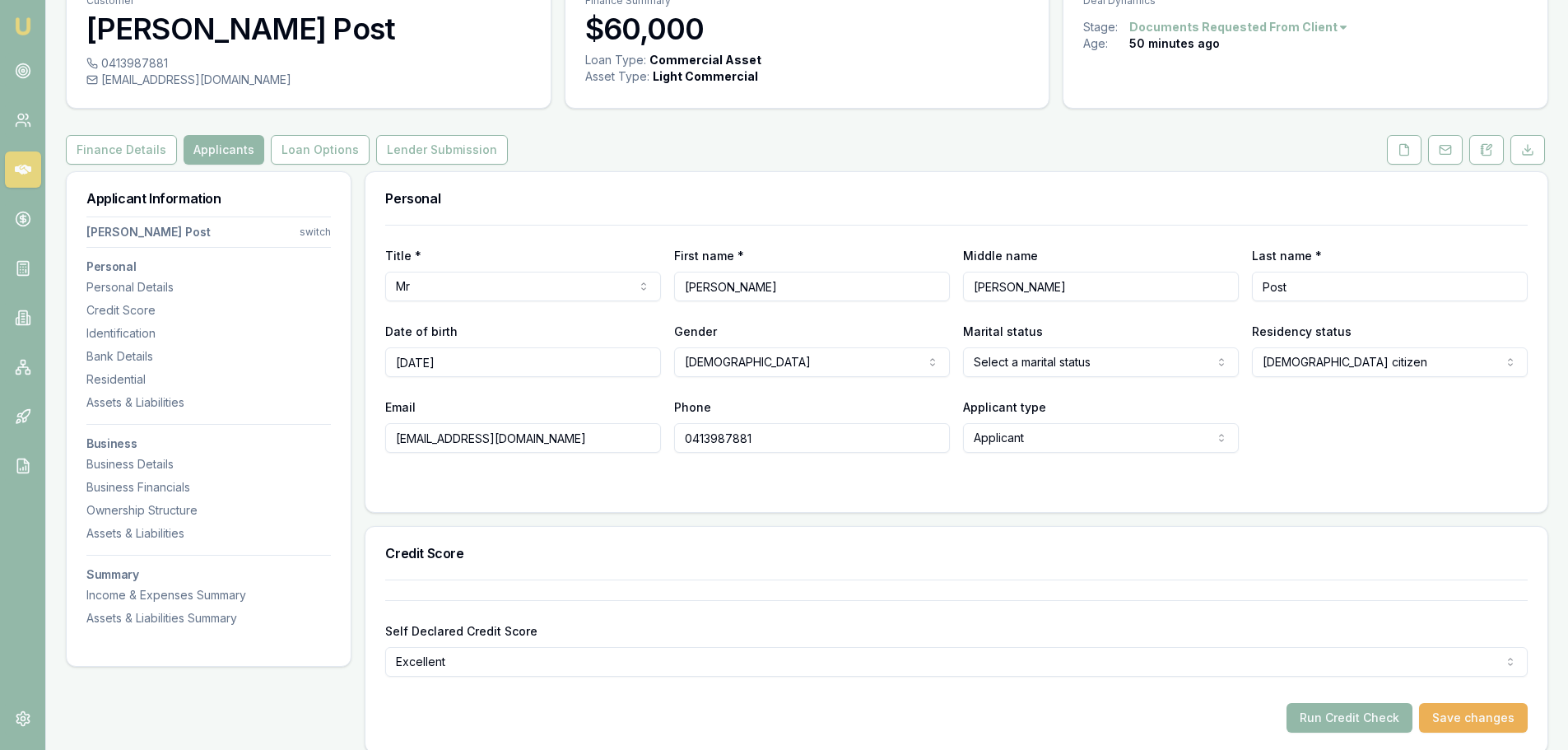
click at [1024, 371] on html "Emu Broker Deals View D-6U7R6WTL6X Evette Abdo Toggle Menu Customer Bradley Pos…" at bounding box center [784, 292] width 1568 height 750
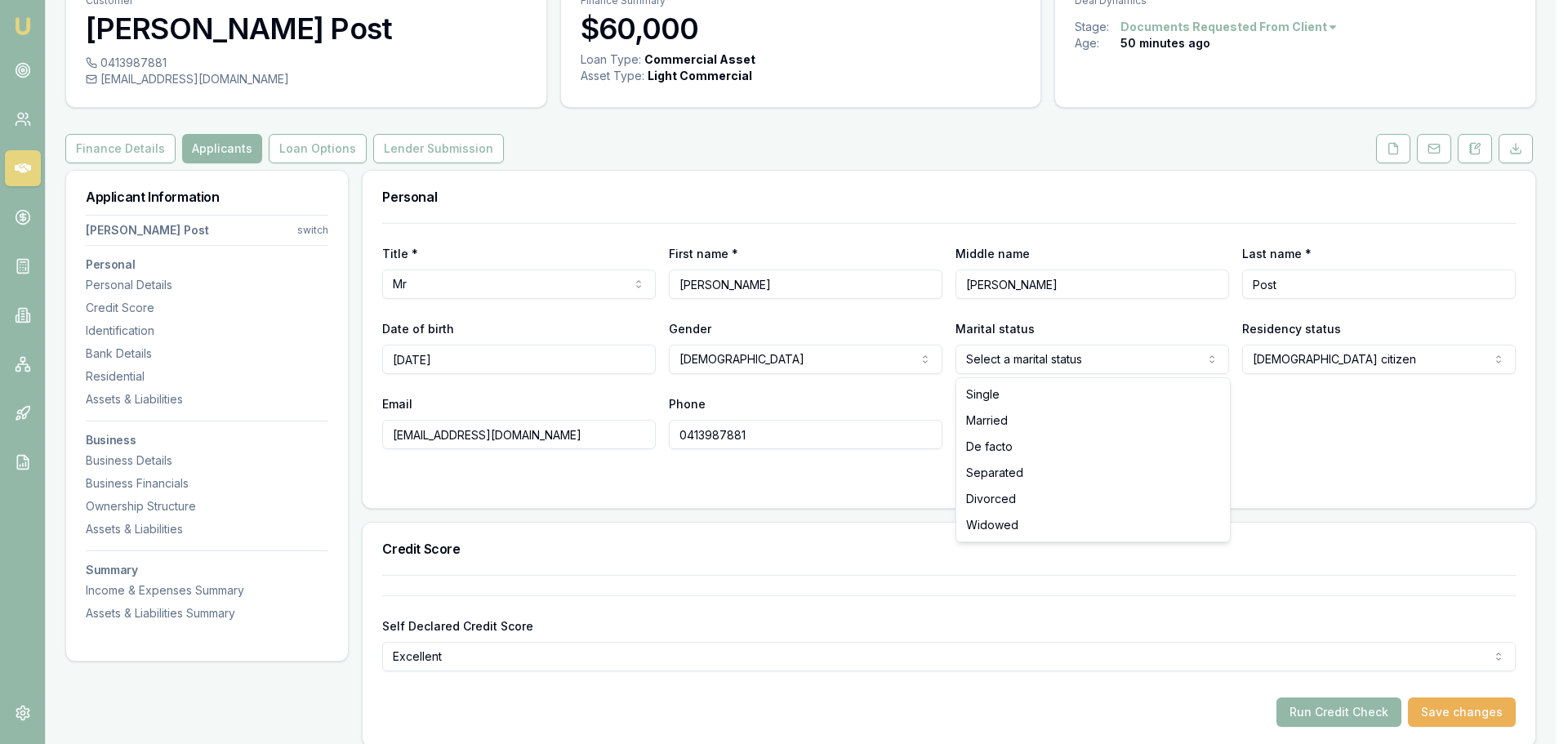
select select "MARRIED"
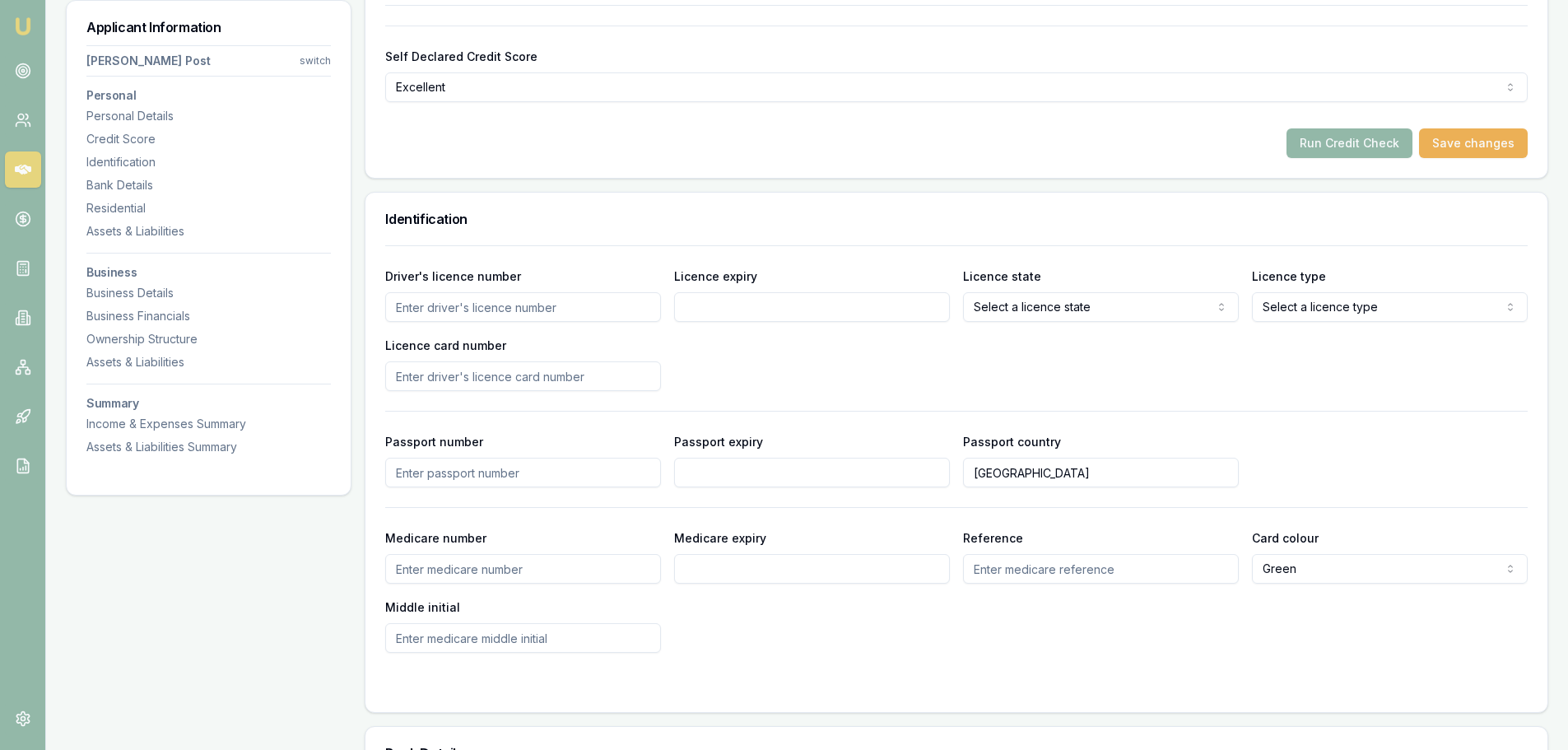
scroll to position [659, 0]
click at [424, 310] on input "Driver's licence number" at bounding box center [523, 305] width 276 height 29
type input "20562636"
click at [709, 312] on input "Licence expiry" at bounding box center [812, 305] width 276 height 29
type input "03/11/2026"
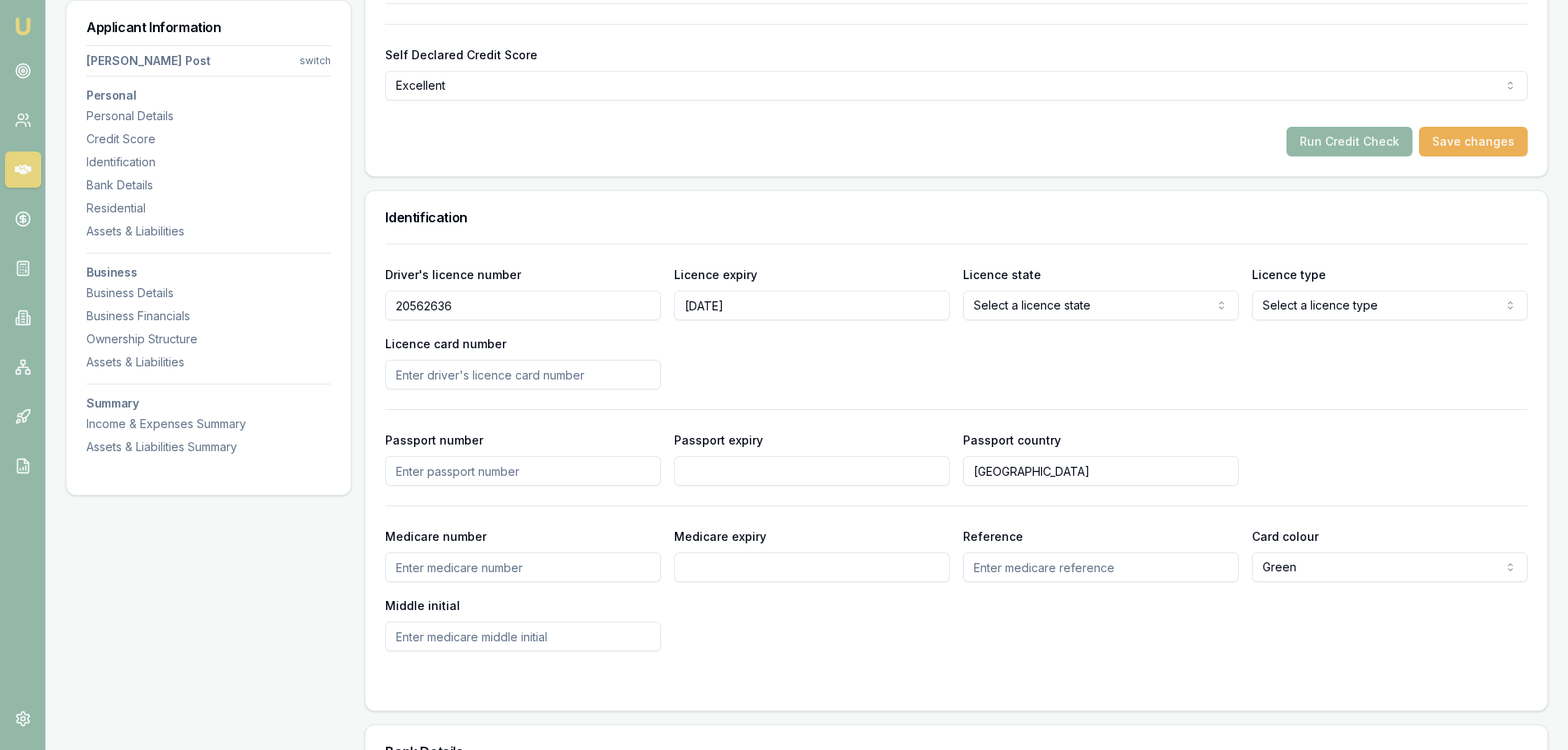
click at [787, 381] on div "Driver's licence number 20562636 Licence expiry 03/11/2026 Licence state Select…" at bounding box center [956, 327] width 1143 height 125
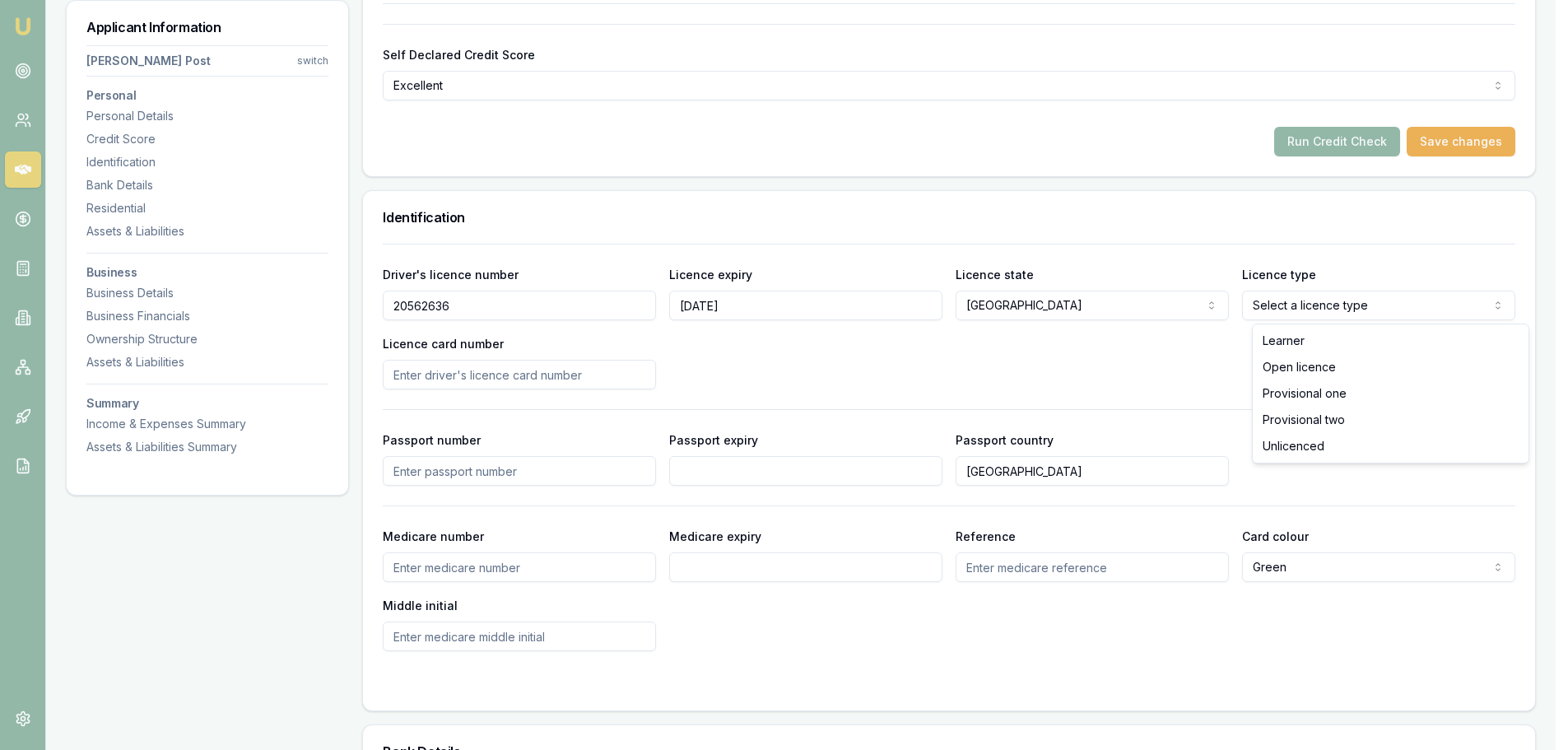
select select "OPEN_LICENCE"
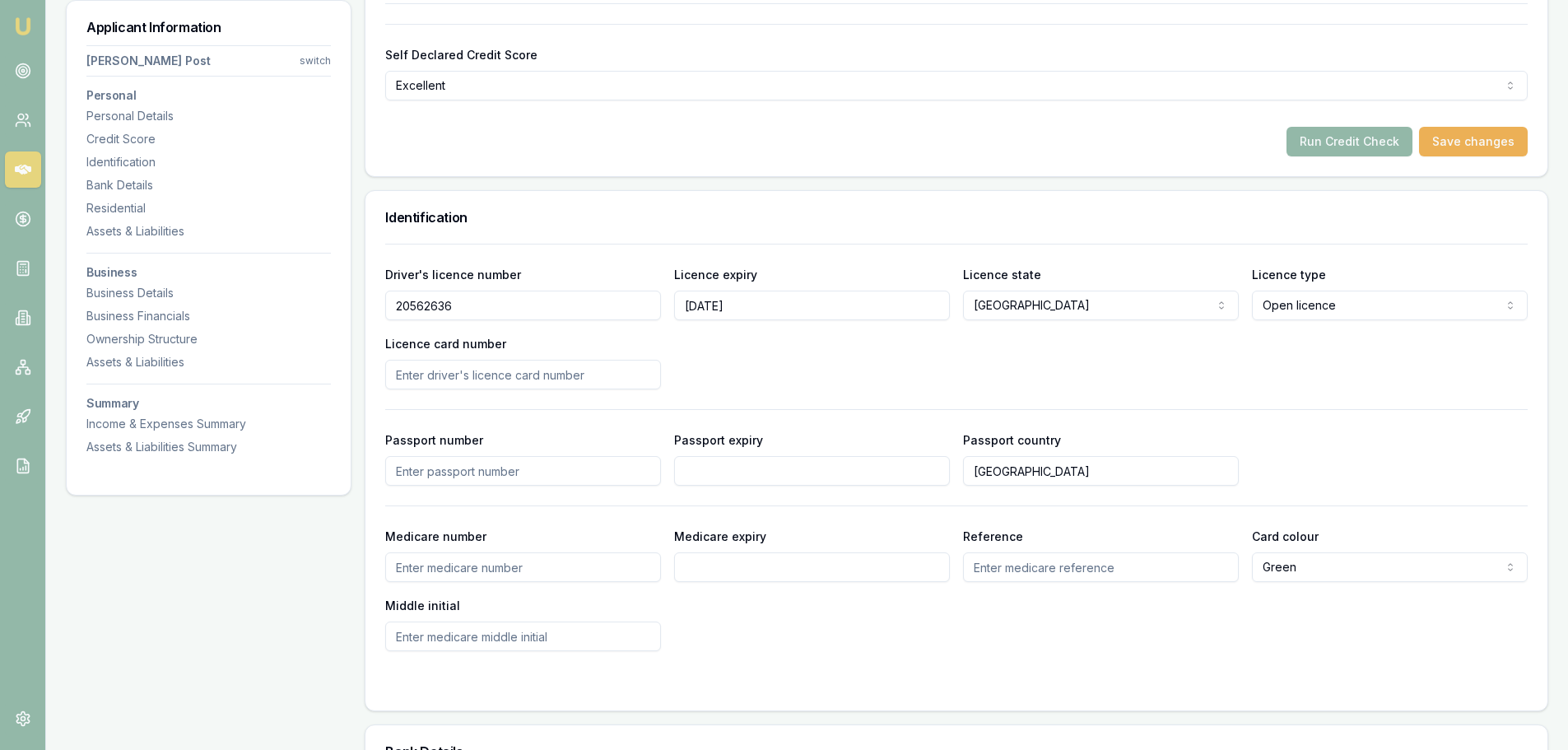
click at [1357, 356] on div "Driver's licence number 20562636 Licence expiry 03/11/2026 Licence state NSW NS…" at bounding box center [956, 327] width 1143 height 125
click at [449, 469] on input "Passport number" at bounding box center [523, 471] width 276 height 29
click at [410, 369] on input "Licence card number" at bounding box center [523, 375] width 276 height 29
type input "2056461281"
click at [830, 383] on div "Driver's licence number 20562636 Licence expiry 03/11/2026 Licence state NSW NS…" at bounding box center [956, 327] width 1143 height 125
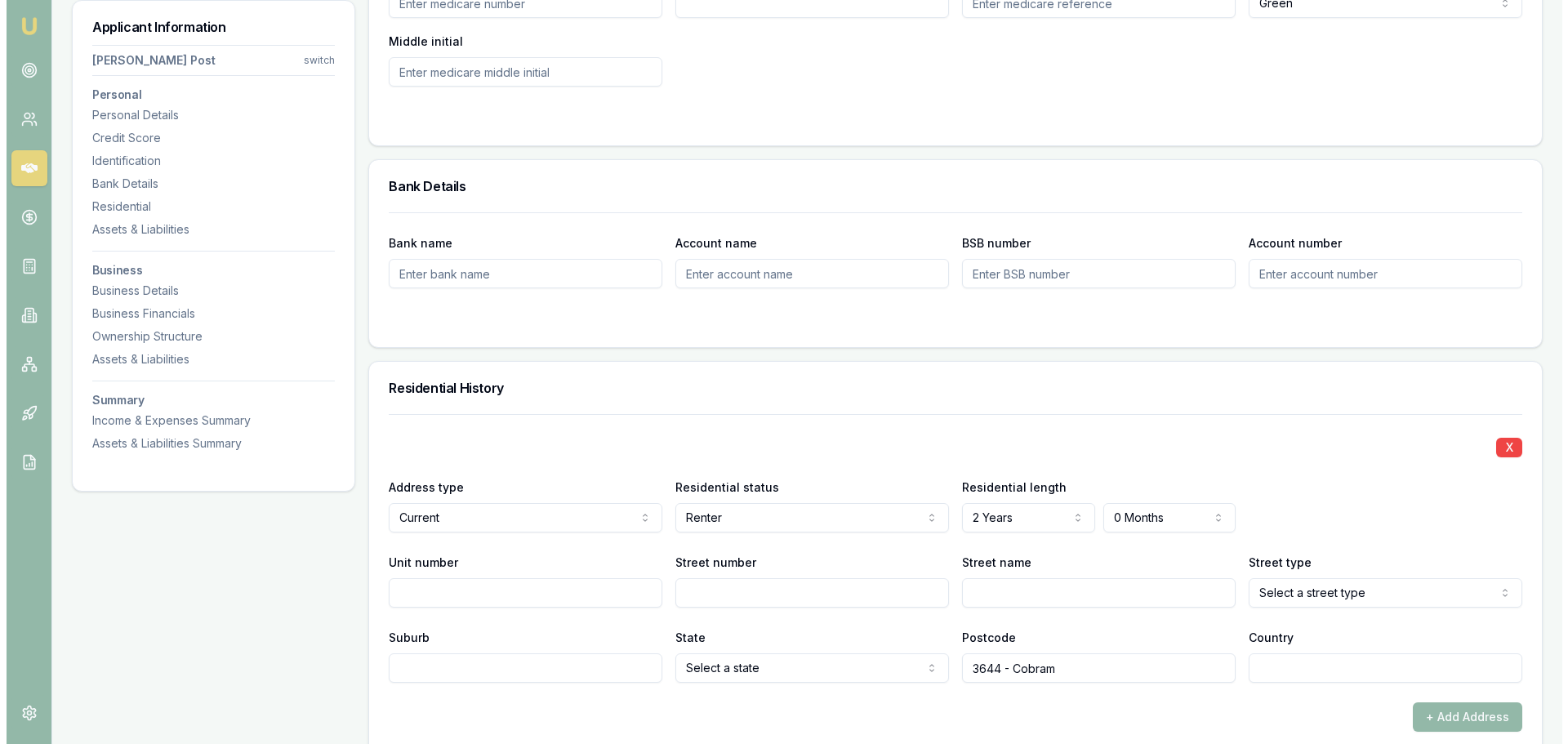
scroll to position [1307, 0]
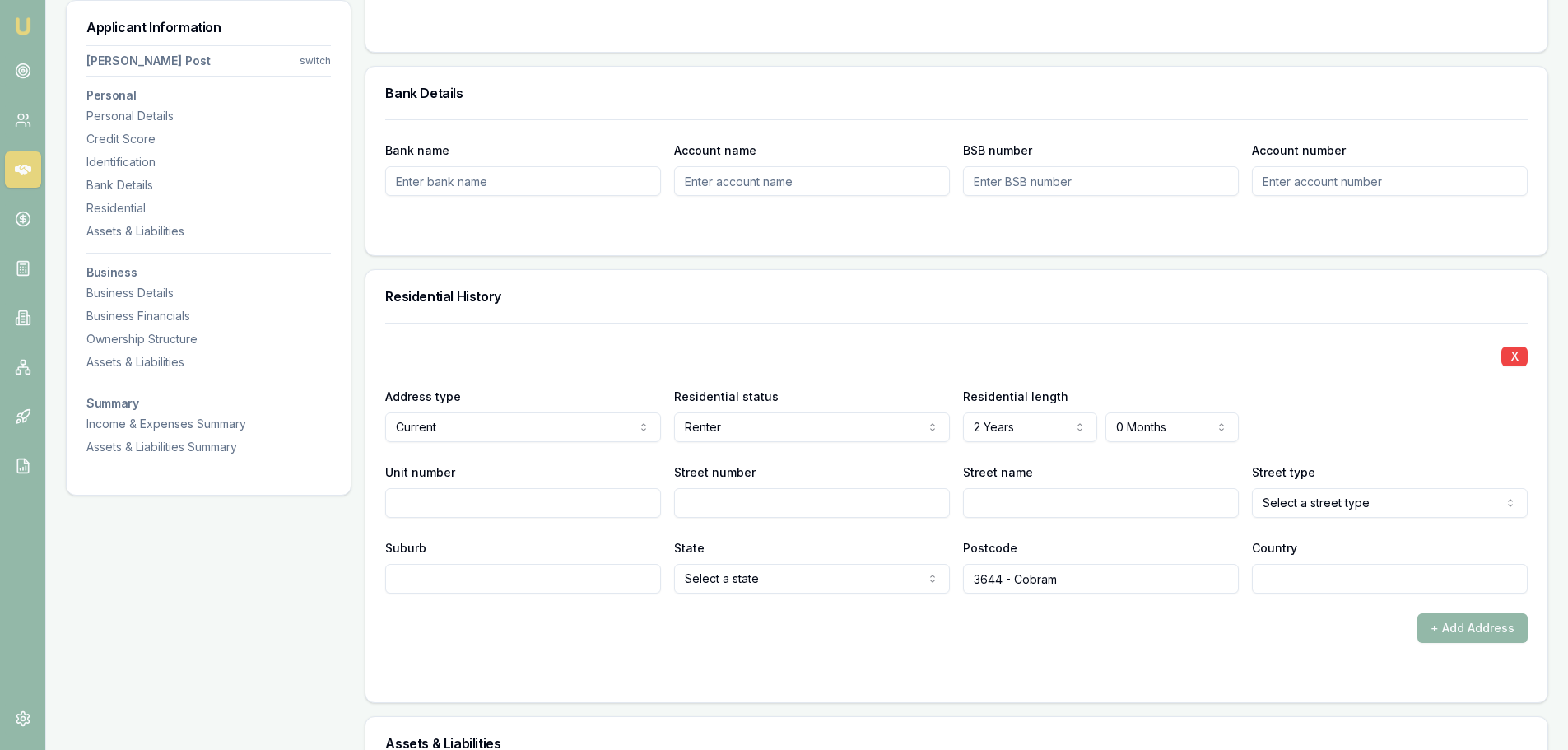
click at [424, 499] on input "Unit number" at bounding box center [523, 503] width 276 height 29
click at [704, 503] on input "Street number" at bounding box center [812, 503] width 276 height 29
type input "10"
click at [983, 496] on input "Street name" at bounding box center [1101, 503] width 276 height 29
type input "KAMAROOKA"
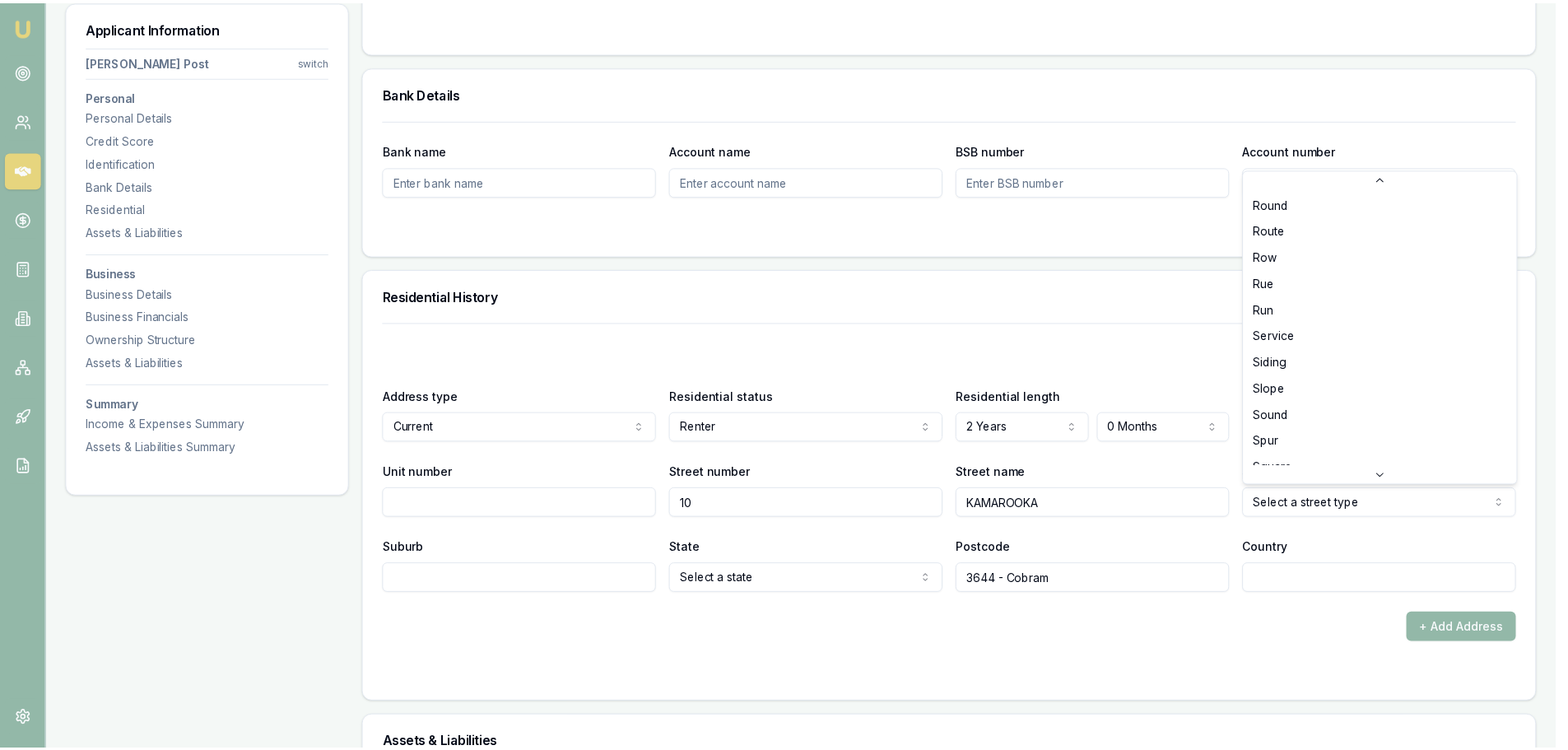
scroll to position [4306, 0]
select select "Street"
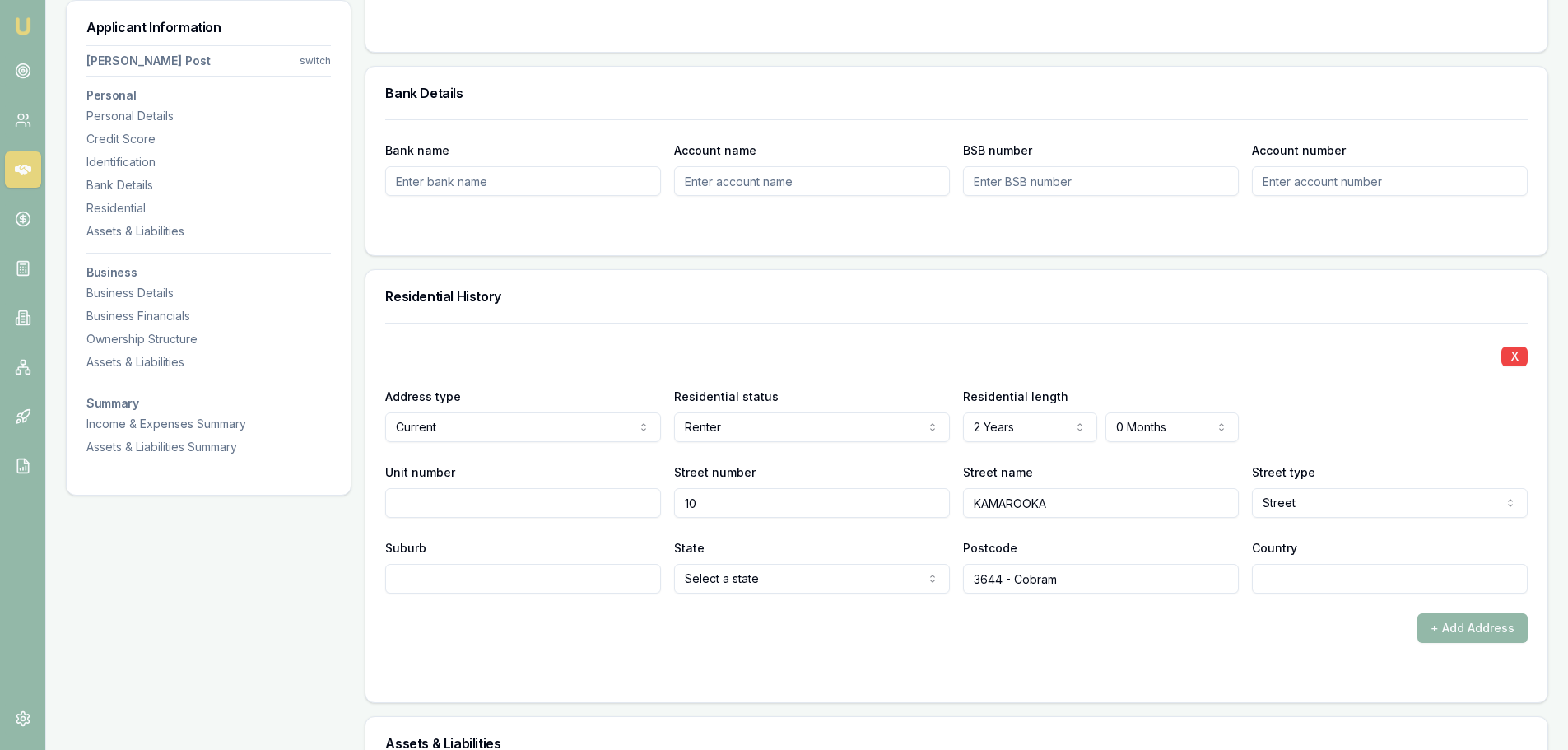
click at [446, 581] on input "Suburb" at bounding box center [523, 578] width 276 height 29
type input "BAROOGA"
drag, startPoint x: 1077, startPoint y: 577, endPoint x: 953, endPoint y: 592, distance: 124.9
click at [953, 592] on div "Suburb BAROOGA State NSW NSW VIC QLD SA WA TAS NT ACT Postcode 3644 - Cobram Co…" at bounding box center [956, 565] width 1143 height 56
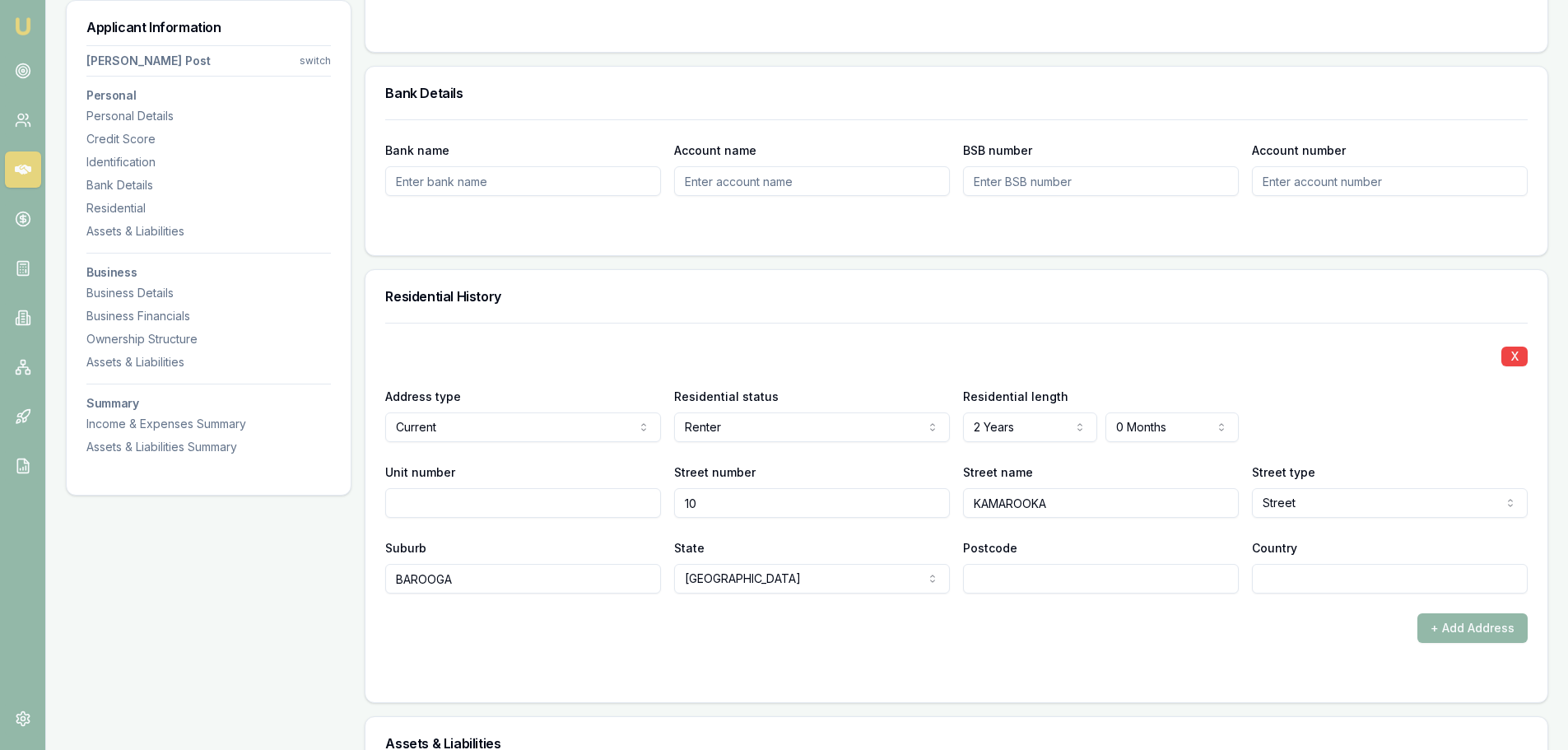
click at [961, 669] on form "X Address type Current Current Previous Residential status Renter Owner with mo…" at bounding box center [956, 503] width 1143 height 360
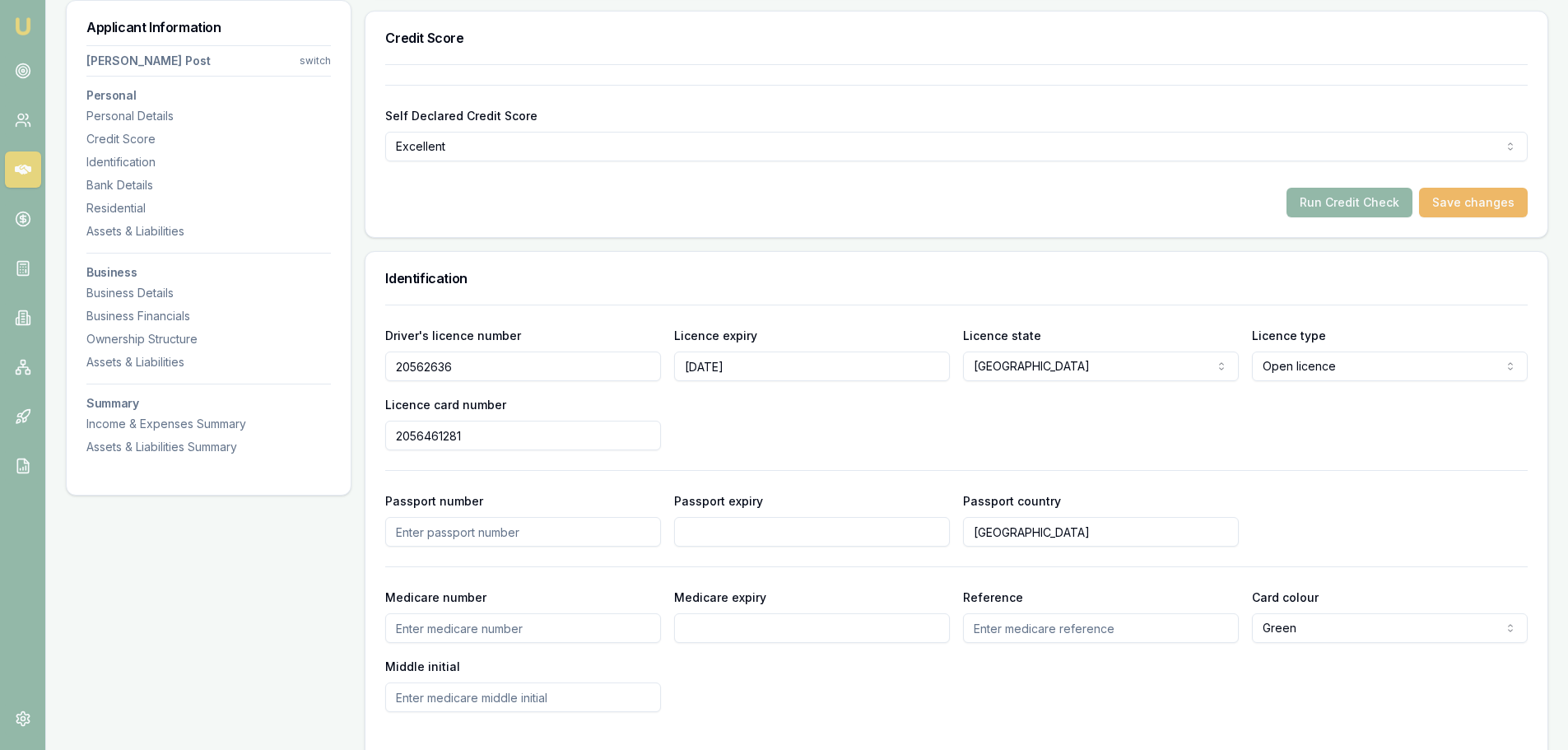
scroll to position [494, 0]
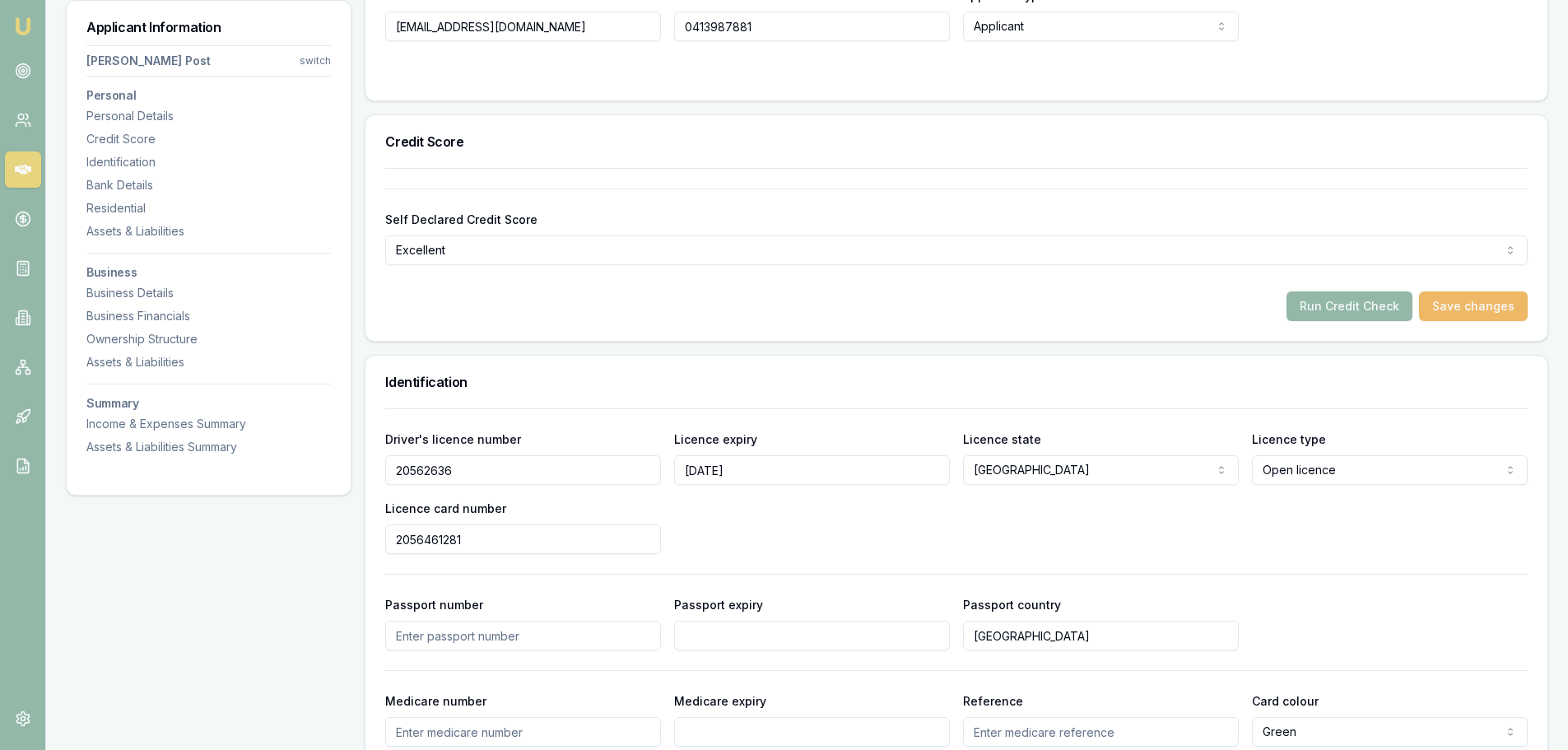
click at [1484, 304] on button "Save changes" at bounding box center [1474, 306] width 109 height 29
click at [1342, 315] on button "Run Credit Check" at bounding box center [1350, 306] width 126 height 29
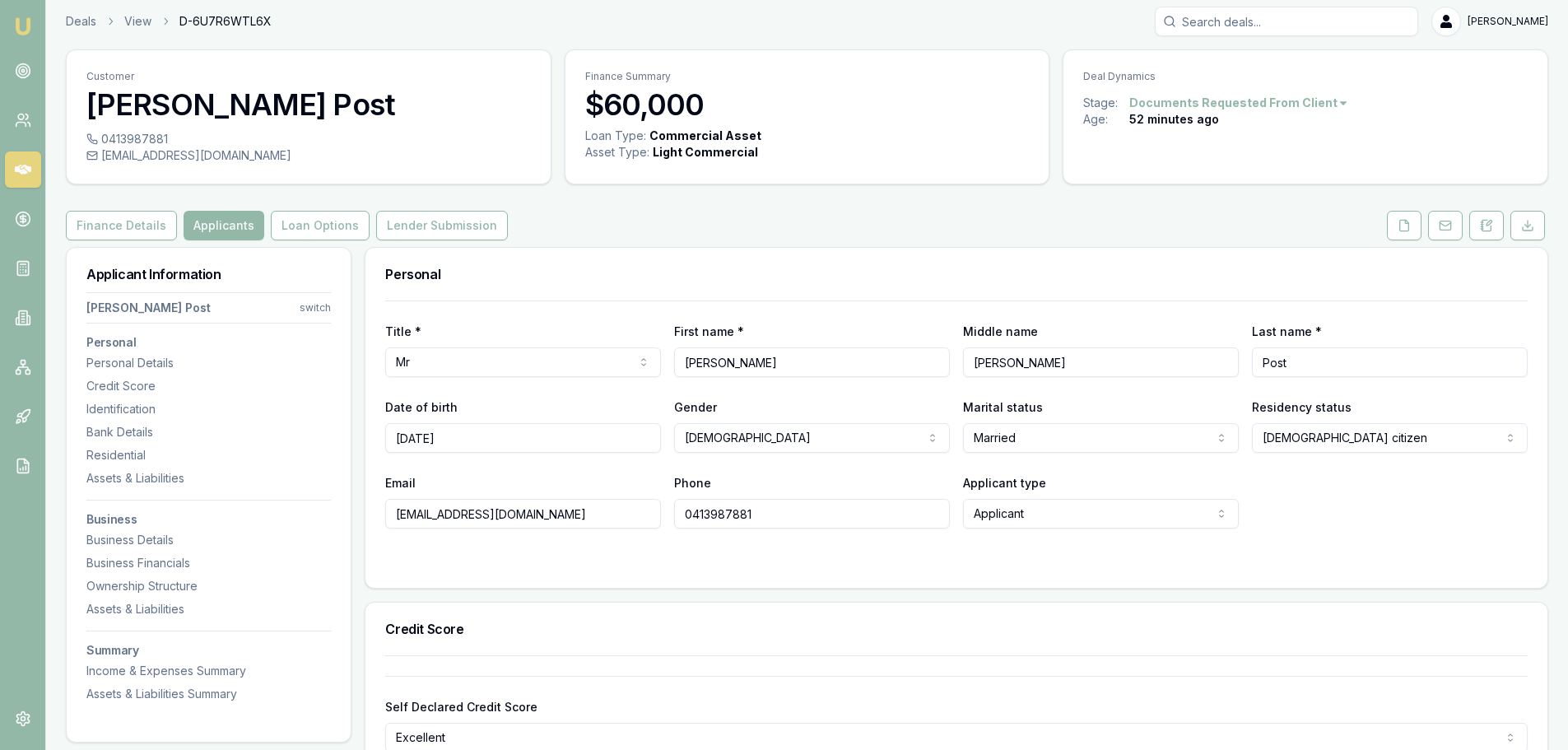
scroll to position [0, 0]
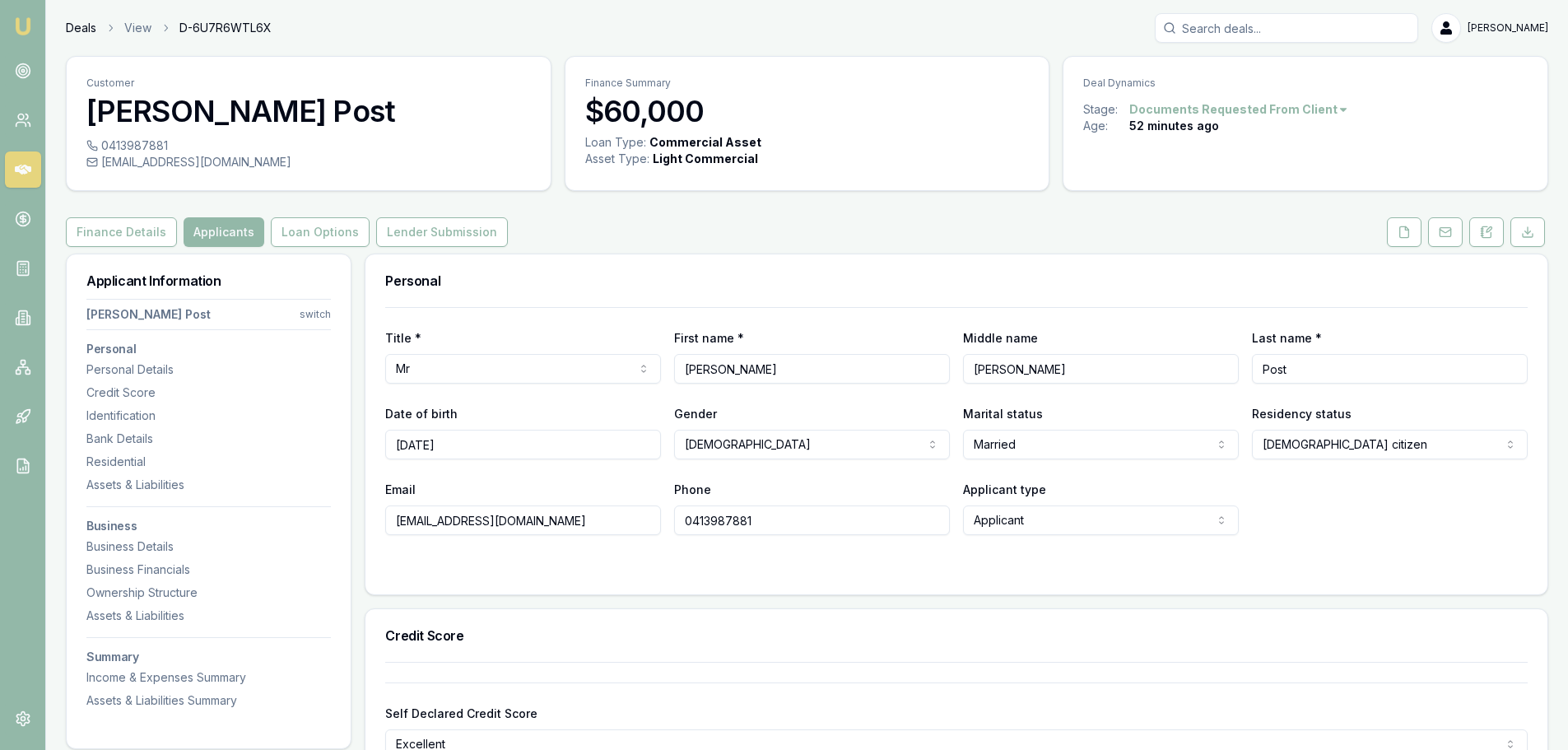
click at [82, 28] on link "Deals" at bounding box center [81, 28] width 30 height 17
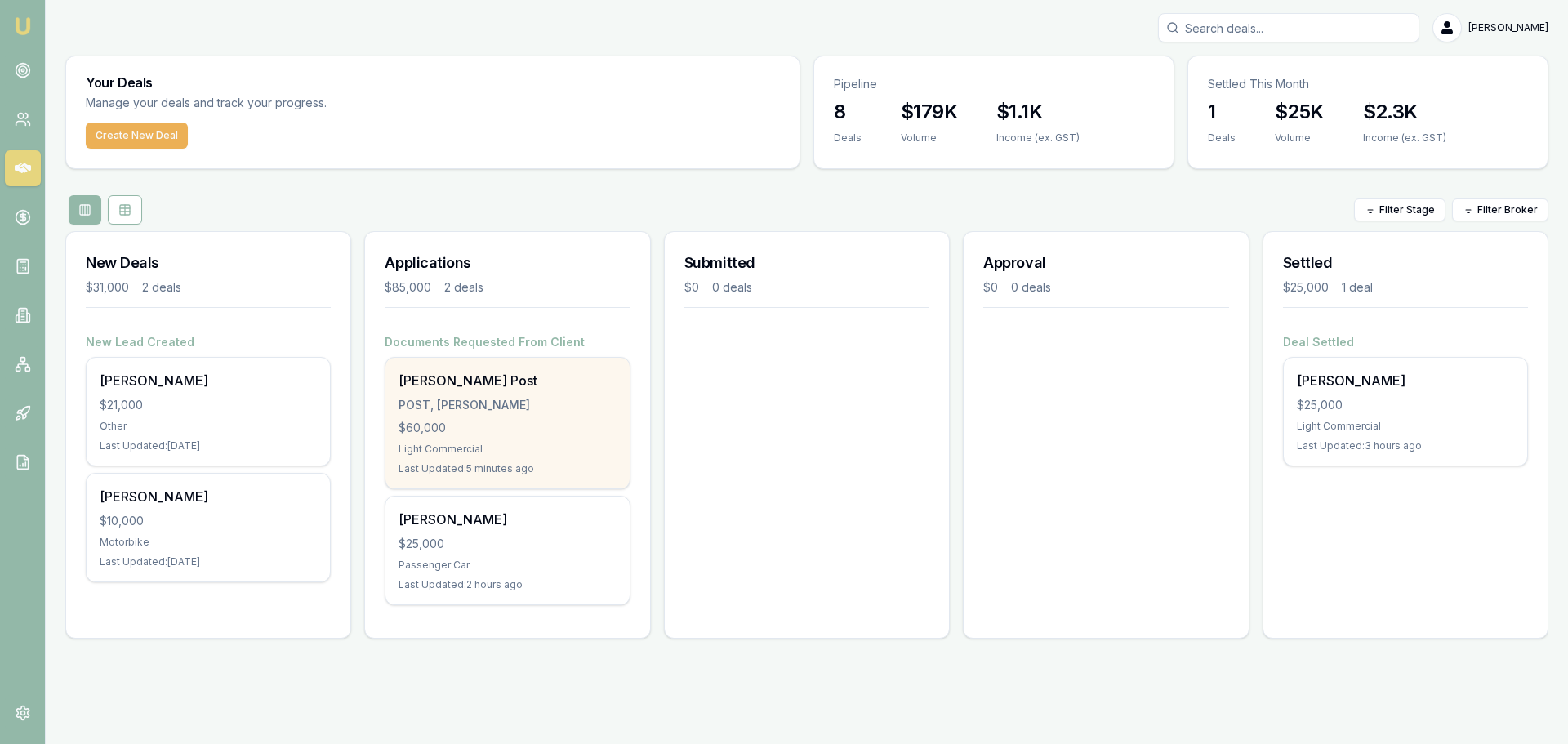
click at [528, 412] on div "POST, BRADLEY JAKE" at bounding box center [507, 405] width 217 height 17
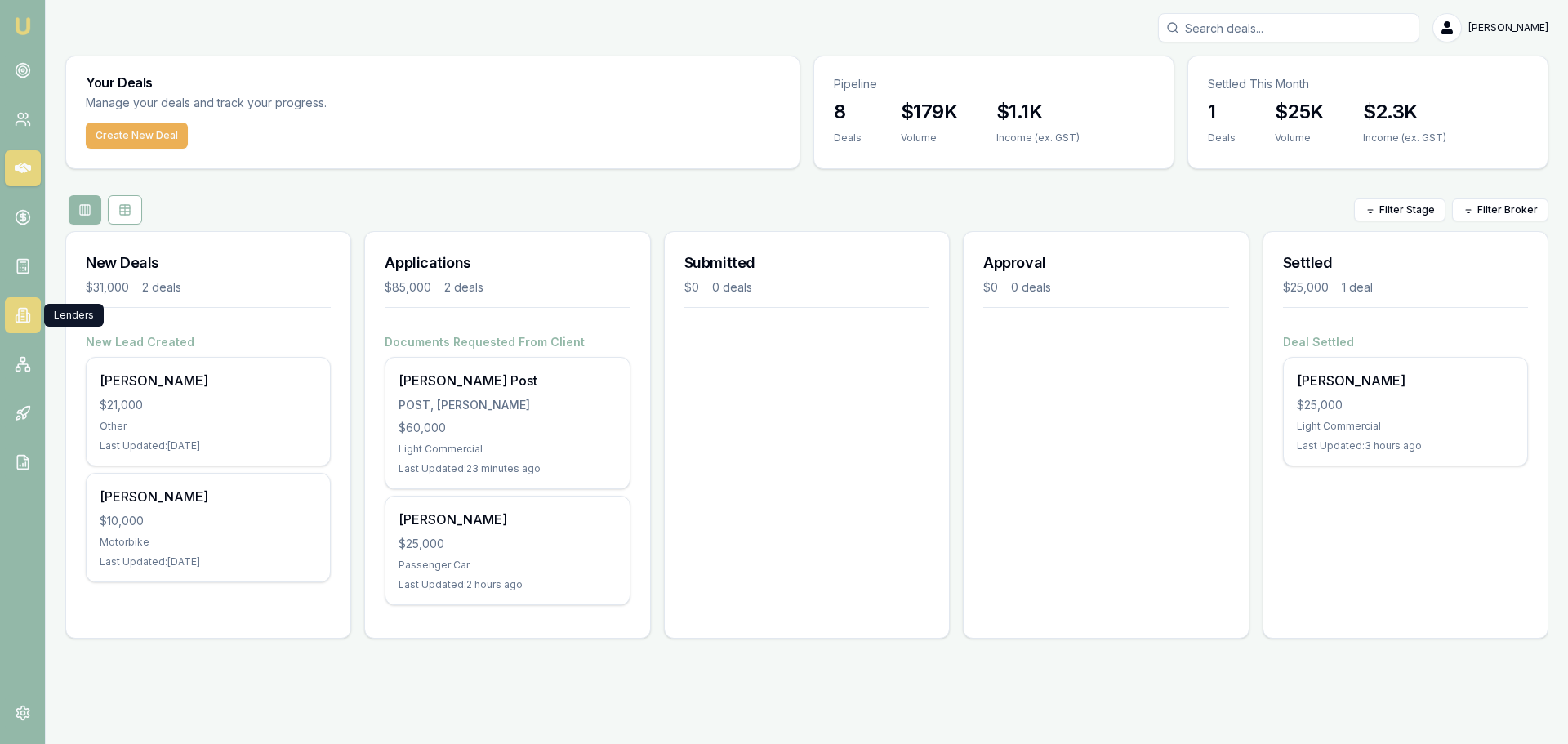
click at [22, 313] on icon at bounding box center [22, 313] width 3 height 0
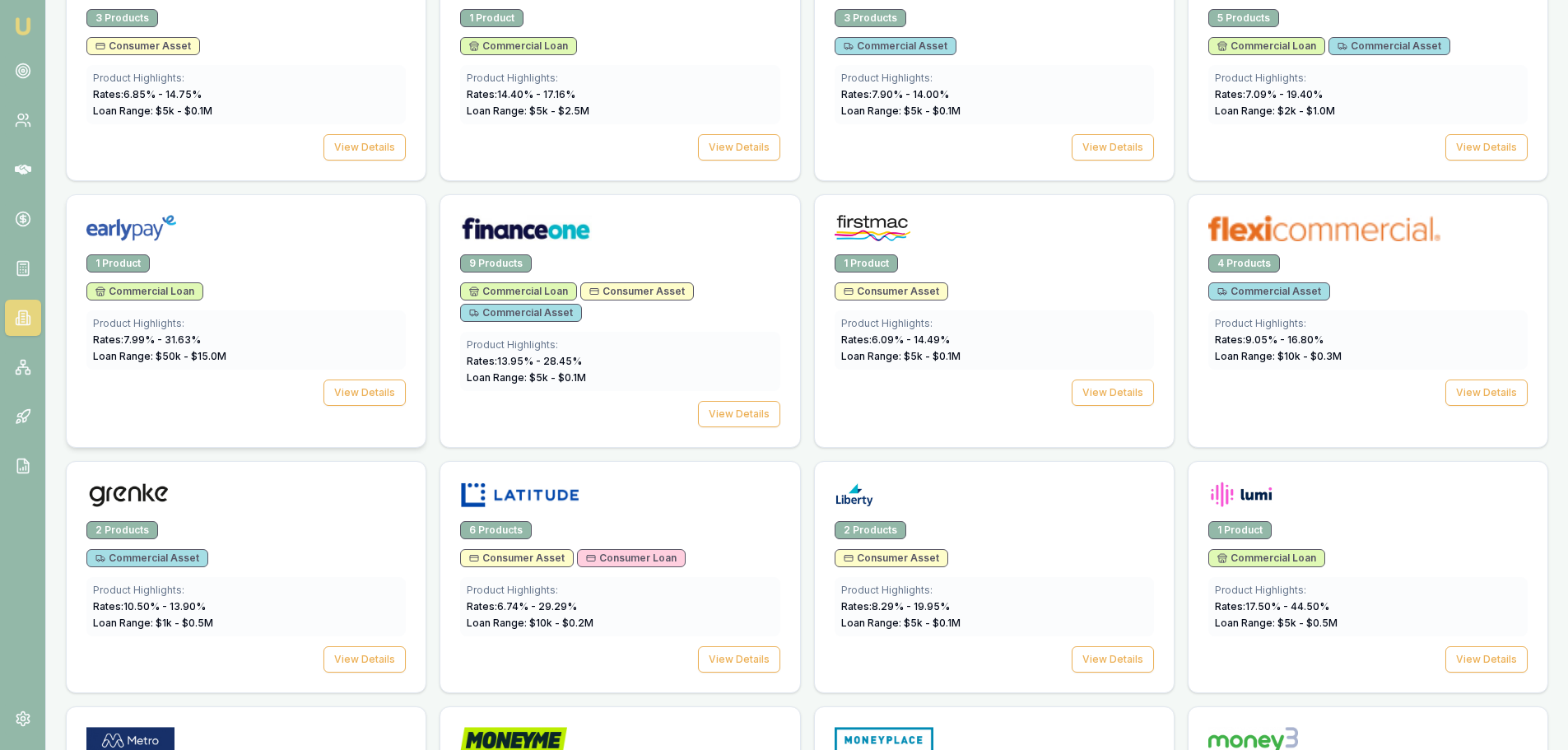
scroll to position [1153, 0]
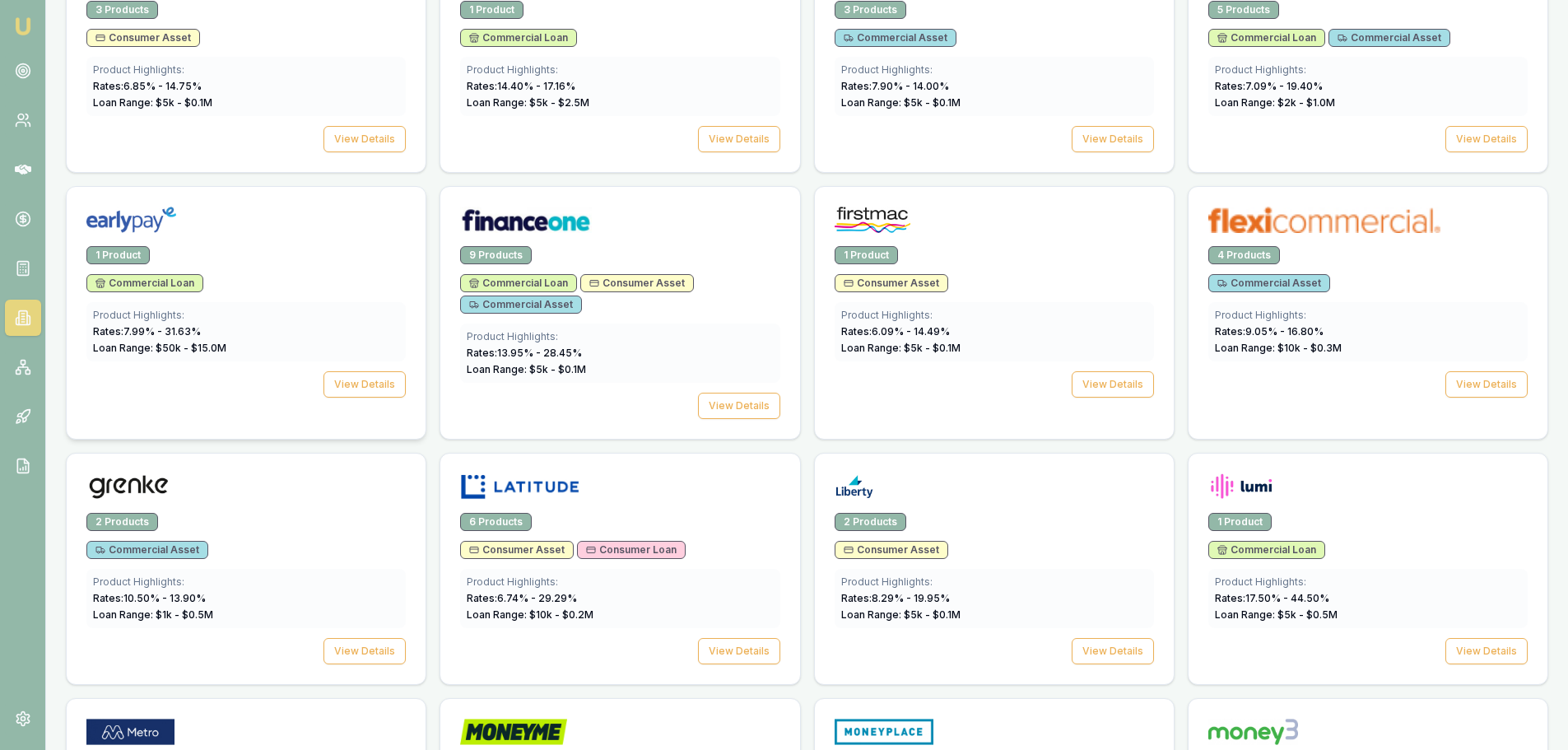
click at [181, 241] on div at bounding box center [246, 216] width 359 height 60
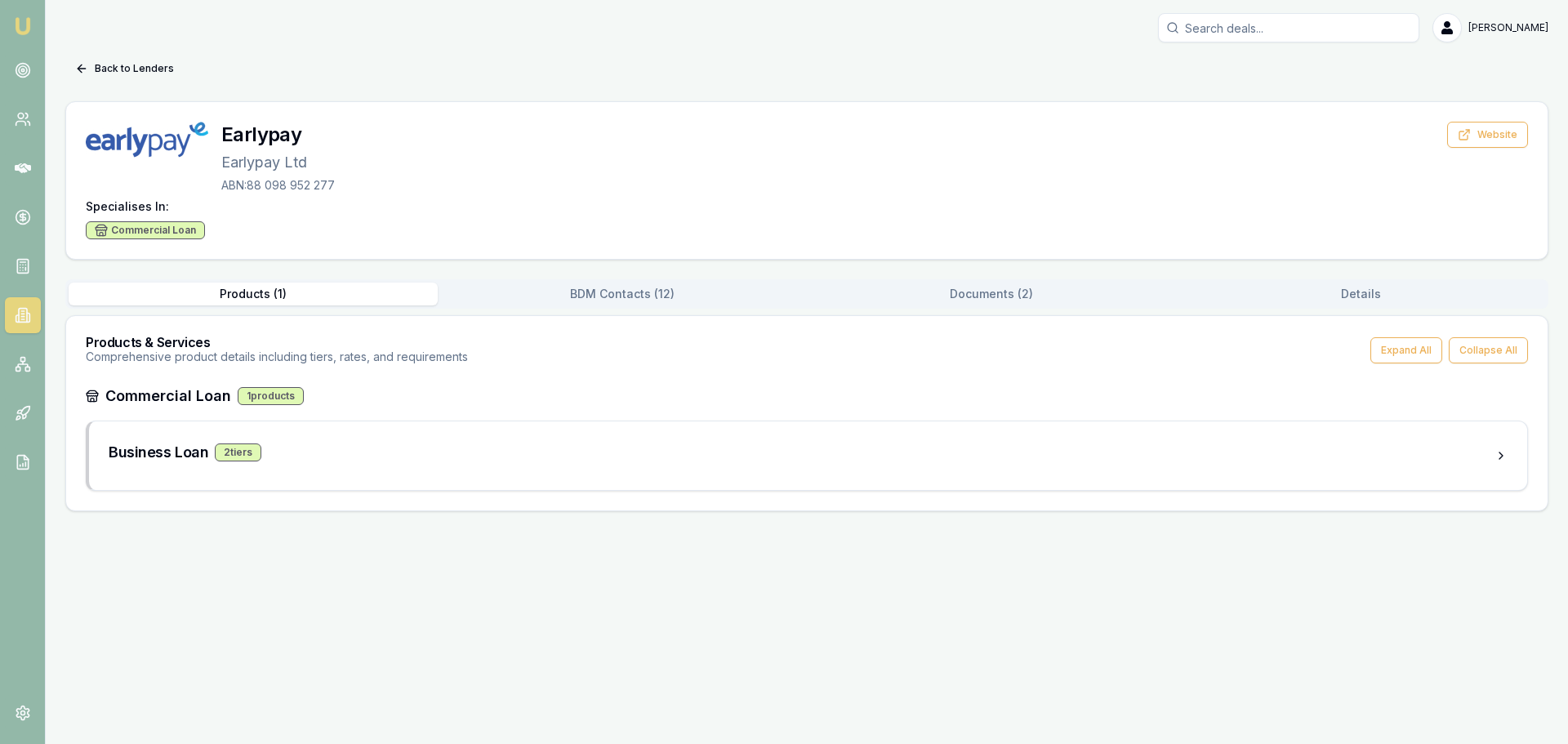
click at [289, 396] on div "1 products" at bounding box center [270, 396] width 66 height 18
click at [186, 392] on h3 "Commercial Loan" at bounding box center [168, 396] width 126 height 23
click at [1406, 354] on button "Expand All" at bounding box center [1406, 350] width 71 height 26
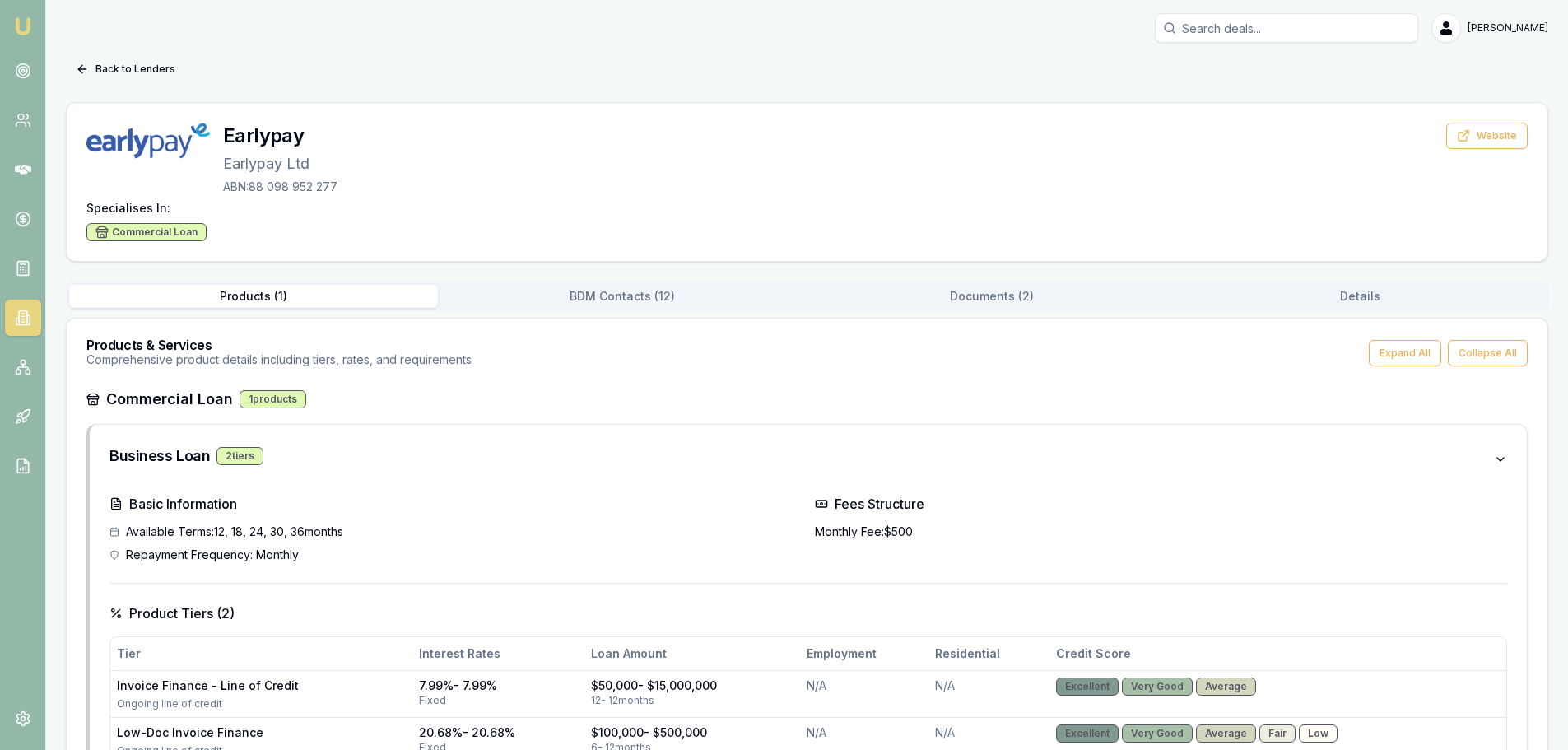
click at [170, 232] on div "Commercial Loan" at bounding box center [146, 232] width 120 height 18
click at [465, 224] on div "Commercial Loan" at bounding box center [807, 232] width 1442 height 18
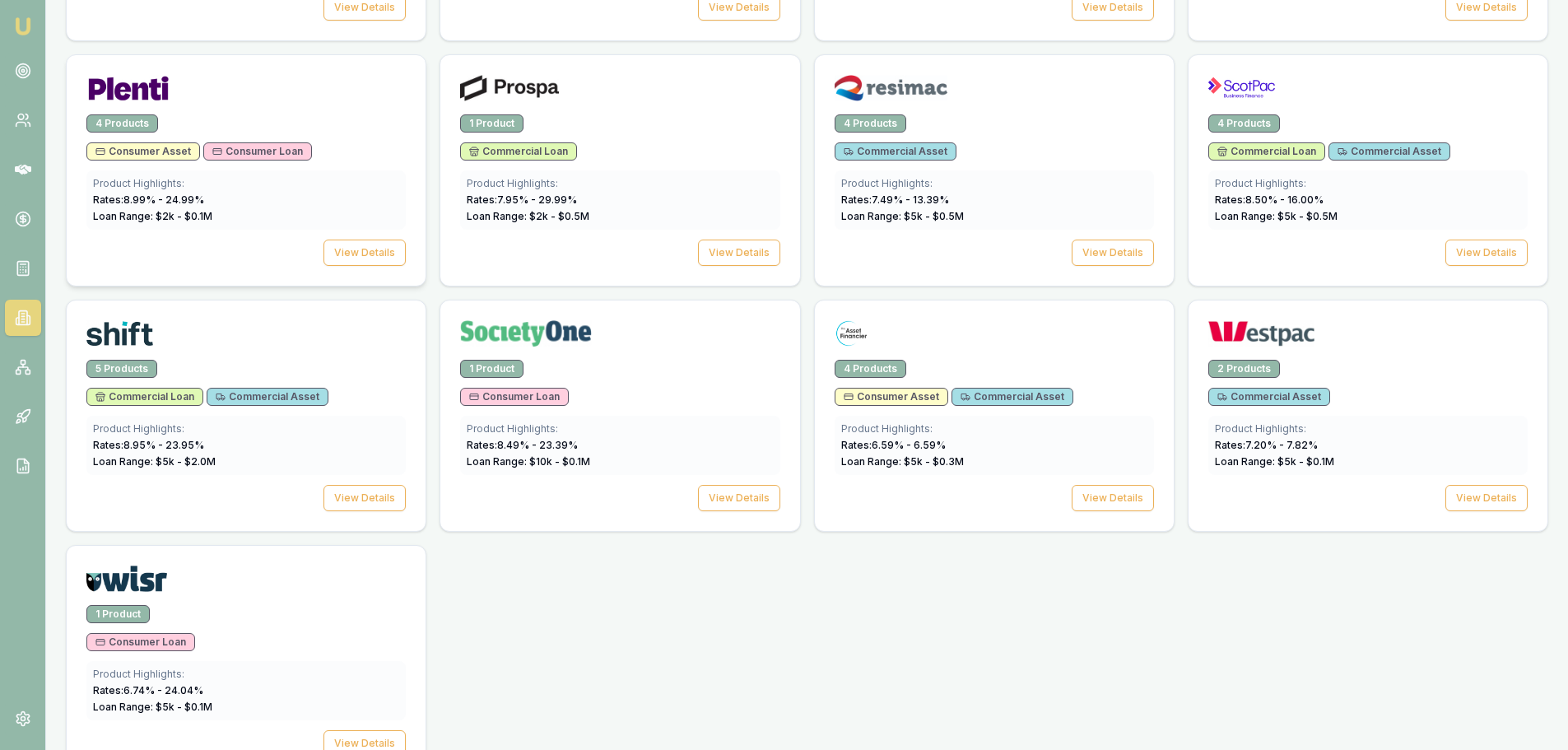
scroll to position [2328, 0]
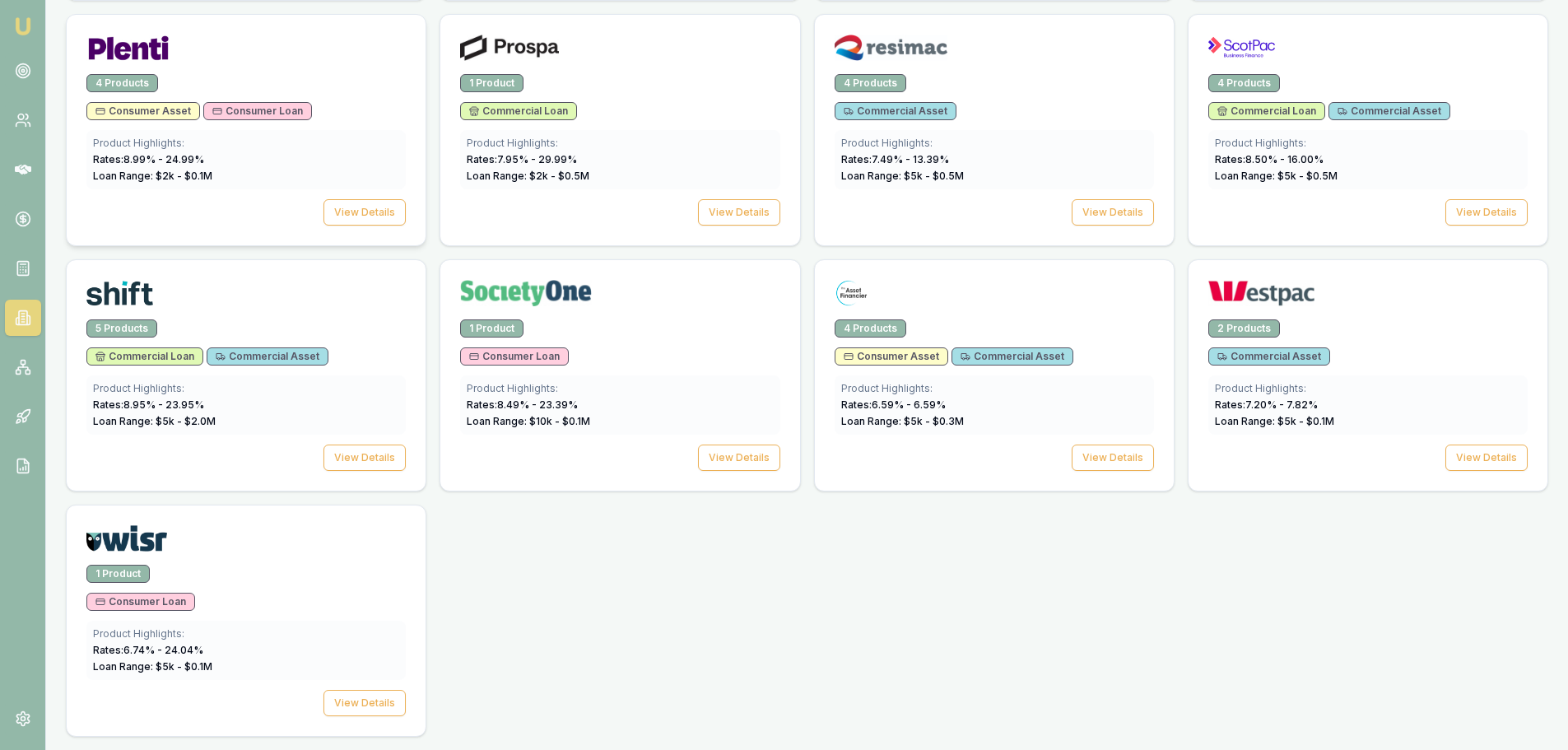
click at [297, 81] on div "4 Products" at bounding box center [245, 83] width 319 height 18
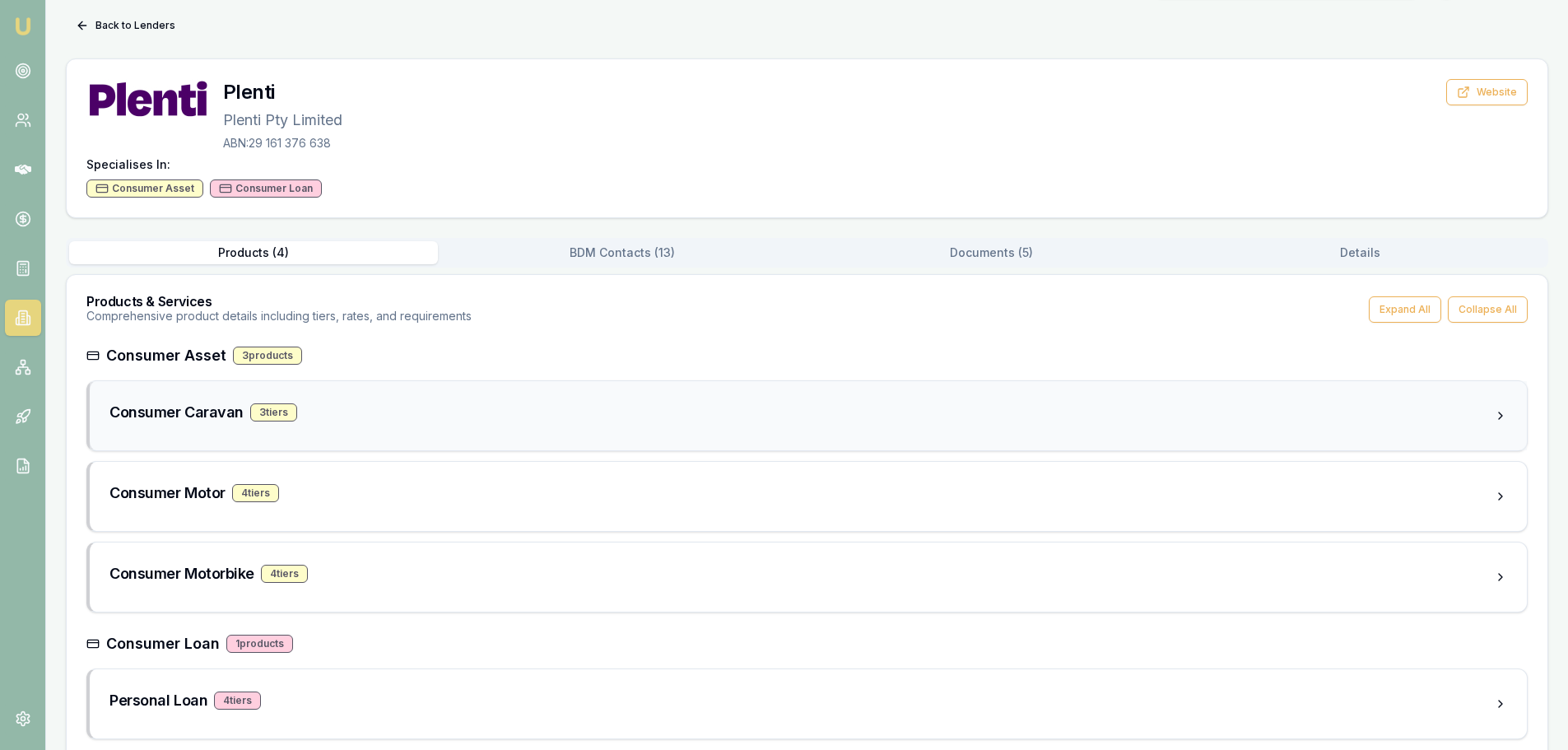
scroll to position [67, 0]
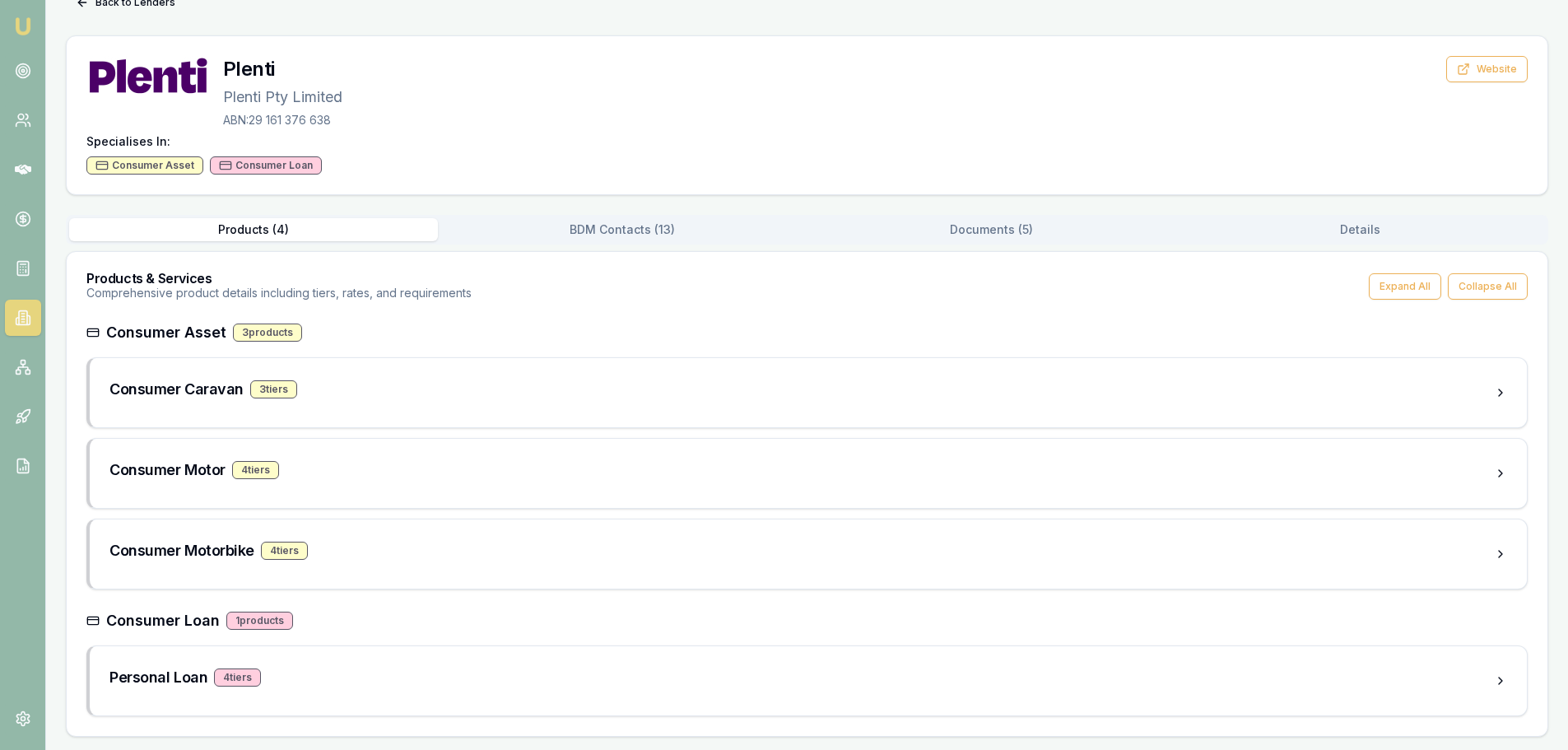
click at [159, 165] on div "Consumer Asset" at bounding box center [144, 165] width 117 height 18
click at [266, 165] on div "Consumer Loan" at bounding box center [266, 165] width 112 height 18
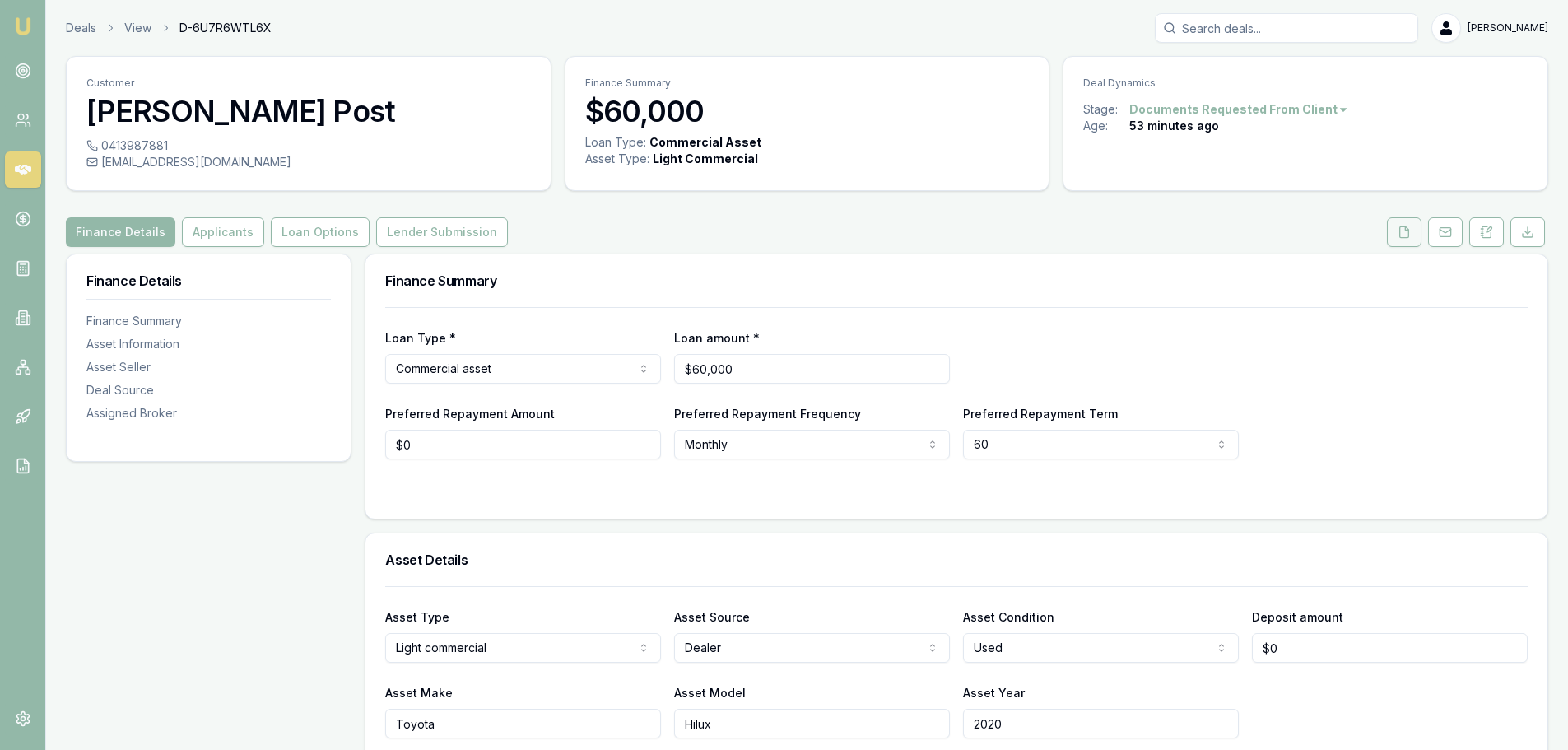
click at [1404, 226] on icon at bounding box center [1404, 232] width 13 height 13
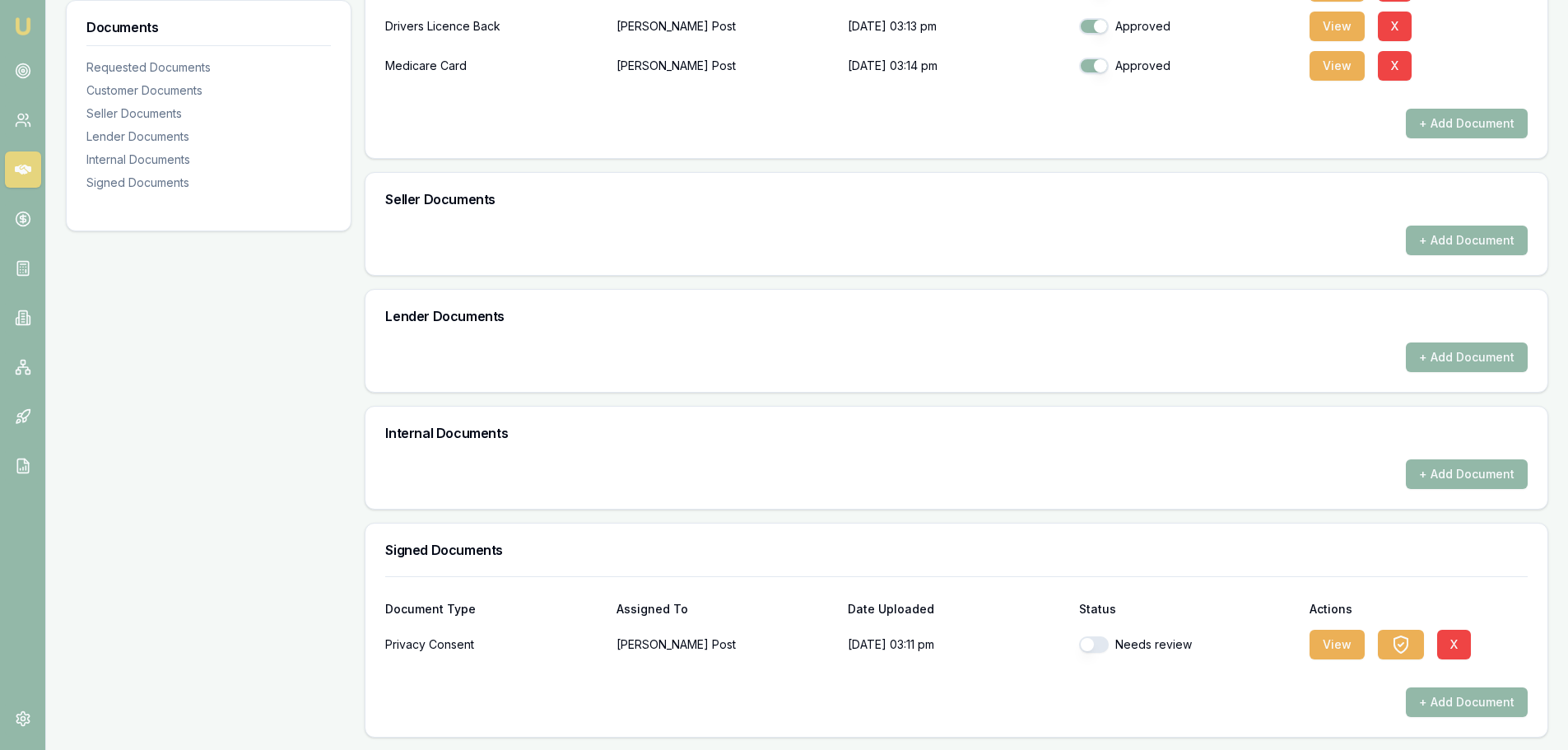
scroll to position [534, 0]
click at [1092, 644] on button "button" at bounding box center [1094, 644] width 29 height 17
checkbox input "true"
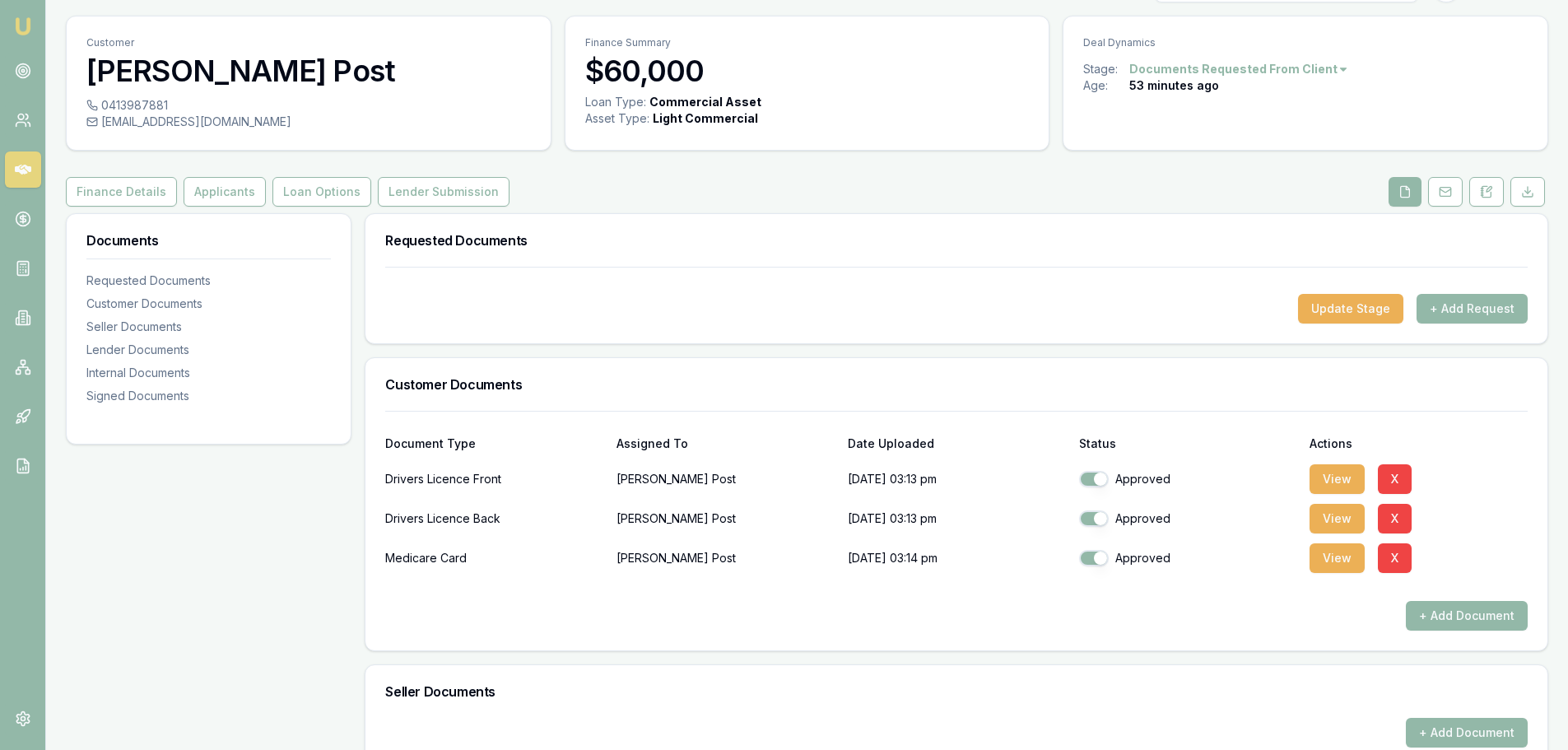
scroll to position [39, 0]
click at [229, 197] on button "Applicants" at bounding box center [224, 192] width 83 height 29
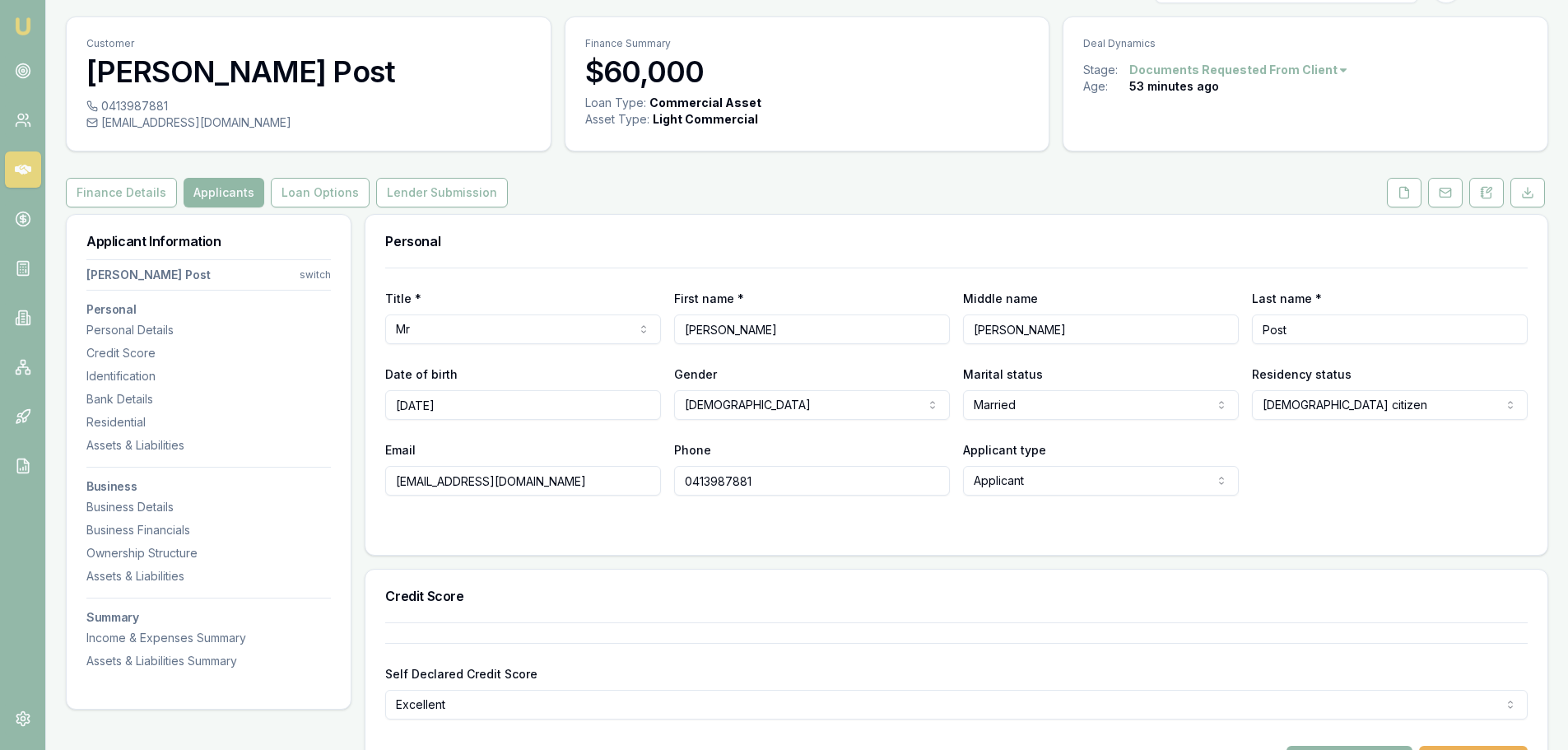
click at [226, 194] on button "Applicants" at bounding box center [223, 192] width 81 height 29
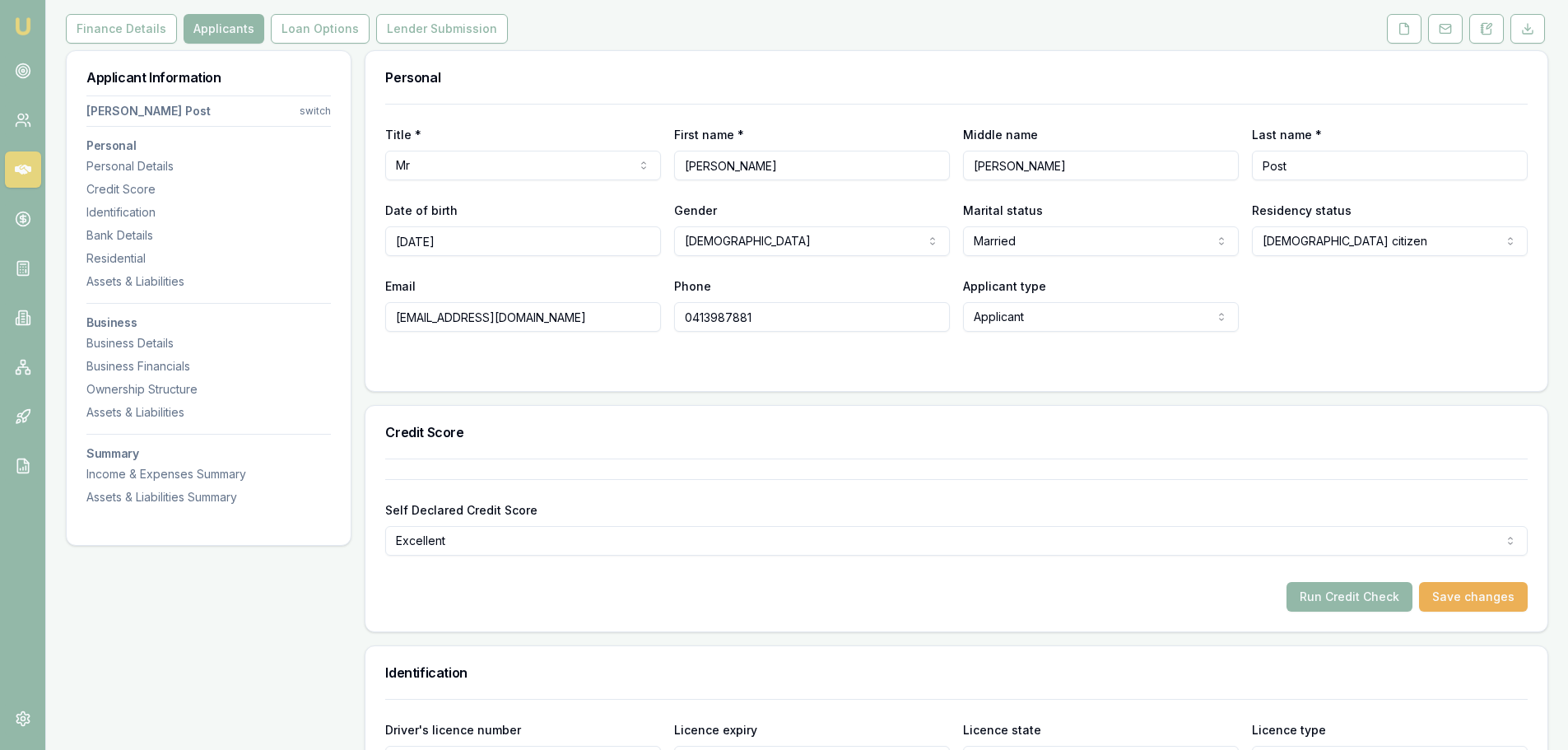
scroll to position [451, 0]
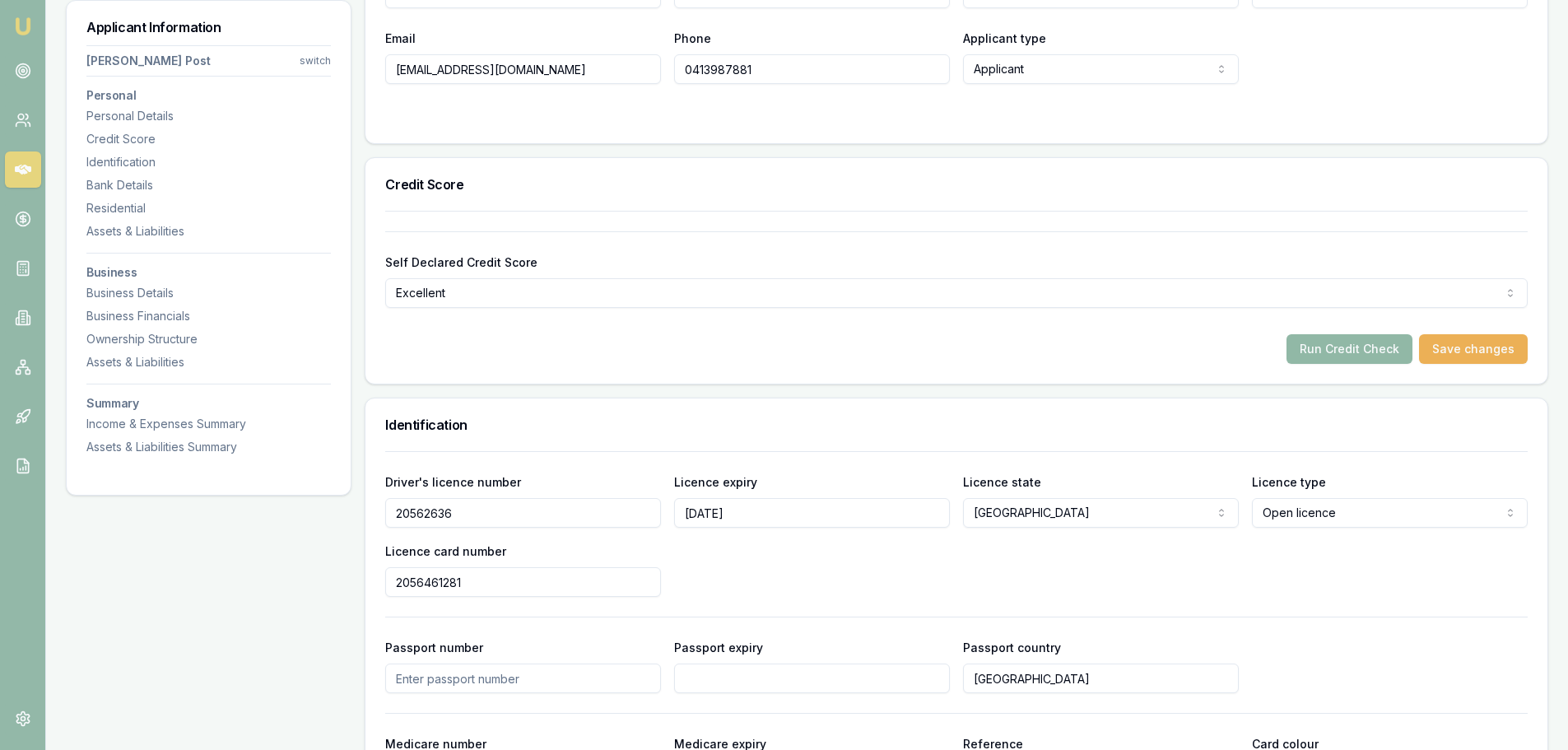
click at [1348, 344] on button "Run Credit Check" at bounding box center [1350, 349] width 126 height 29
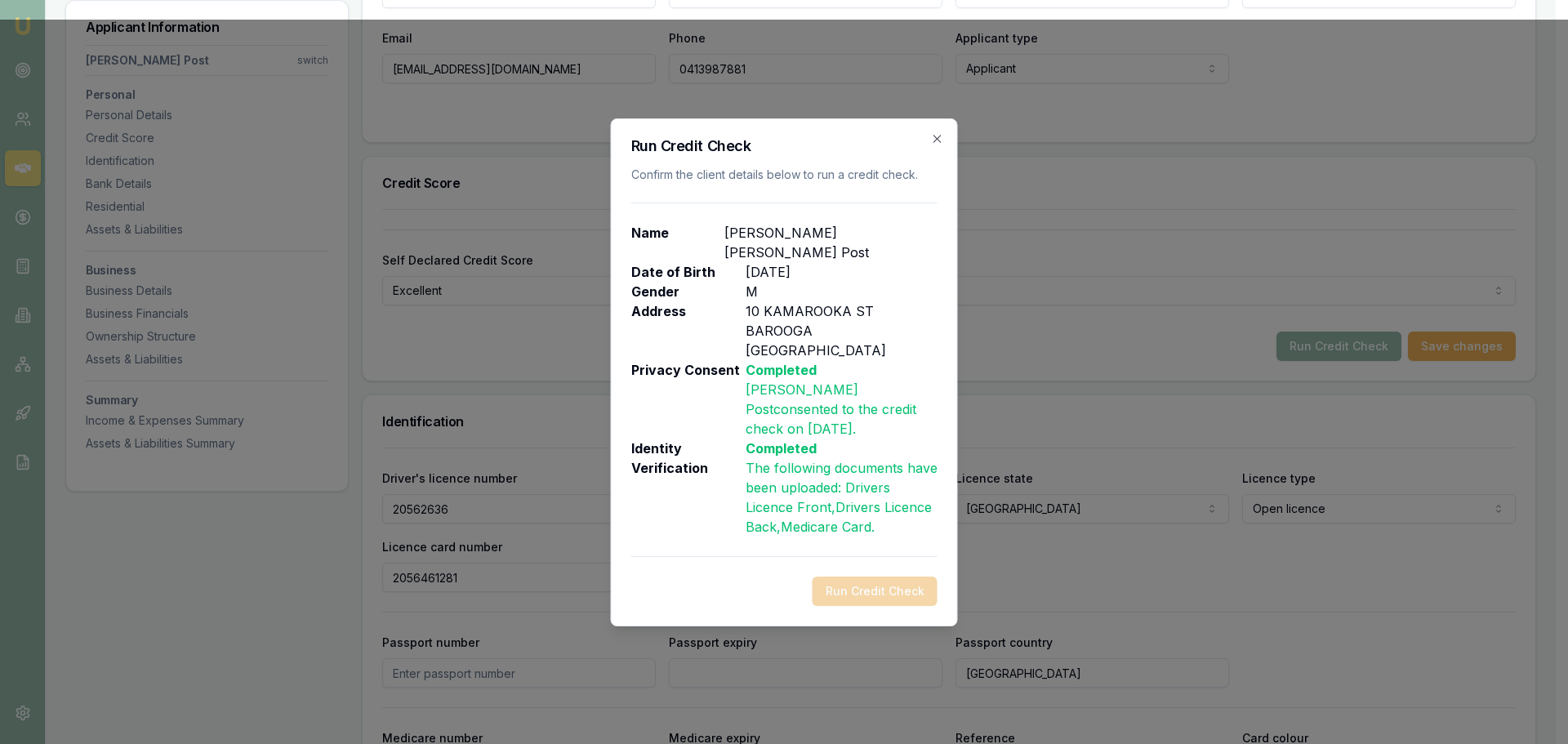
click at [904, 577] on div "Run Credit Check" at bounding box center [784, 591] width 306 height 29
click at [934, 146] on icon "button" at bounding box center [937, 139] width 13 height 13
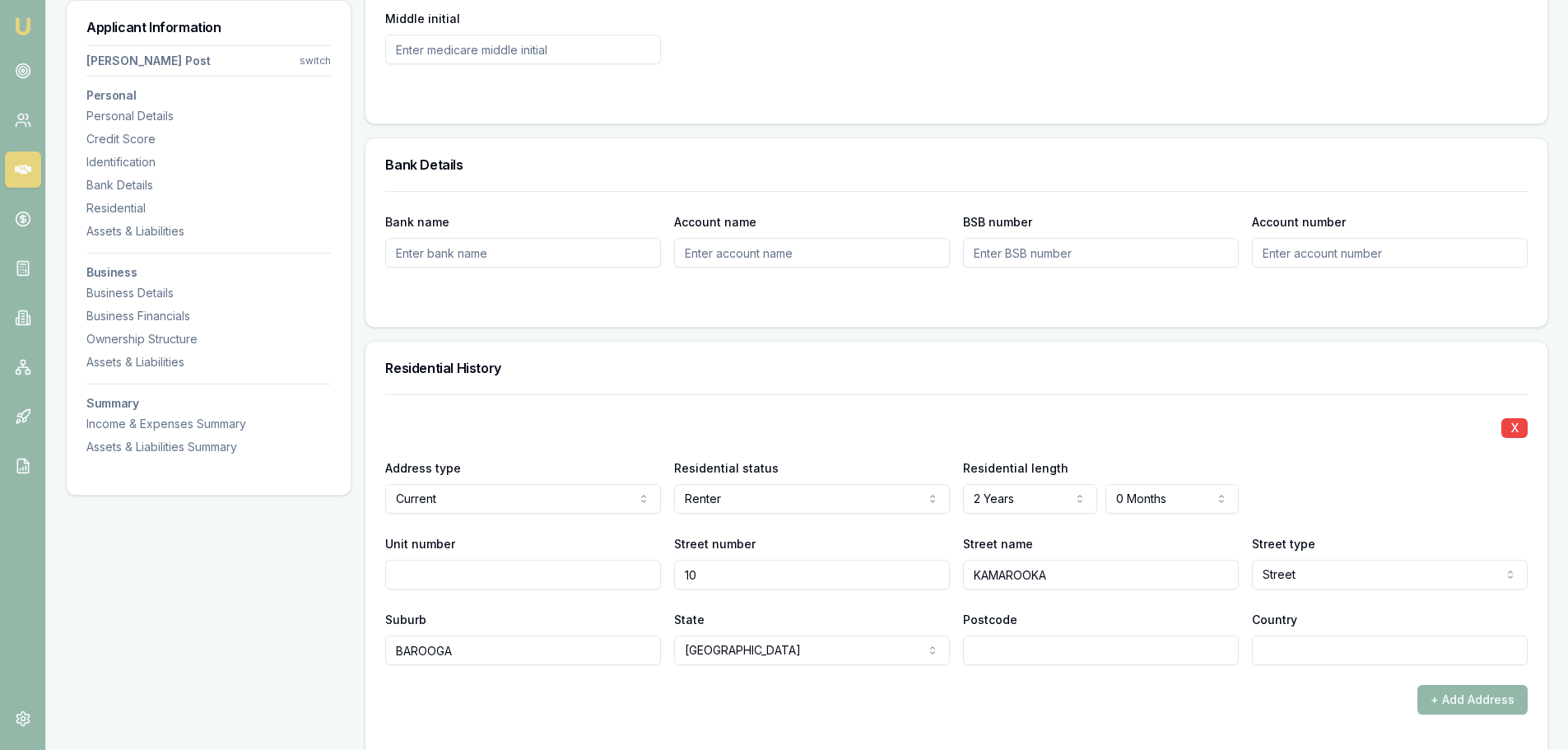
scroll to position [1358, 0]
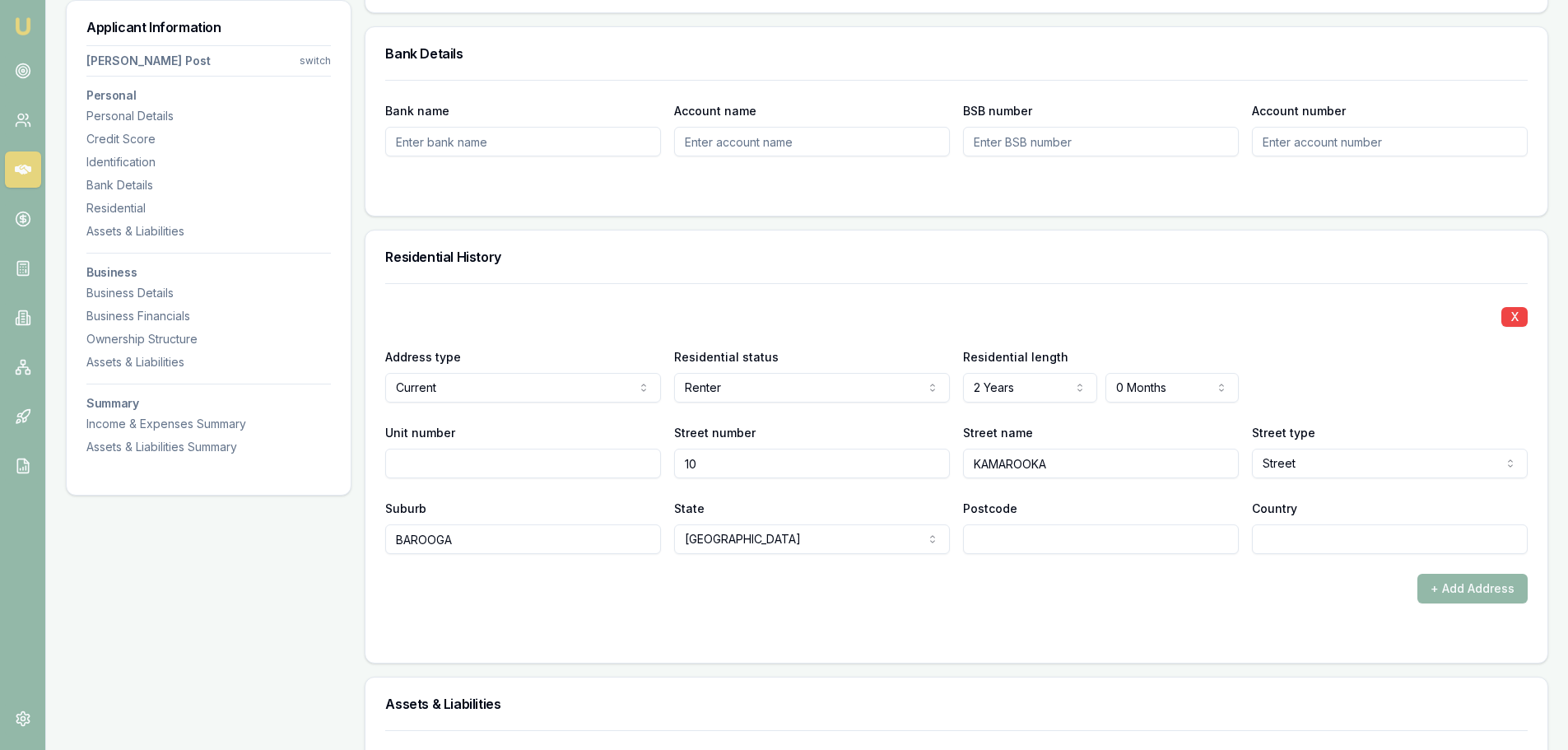
drag, startPoint x: 749, startPoint y: 467, endPoint x: 648, endPoint y: 460, distance: 101.2
click at [648, 460] on div "Unit number Street number 10 Street name KAMAROOKA Street type Street Access Al…" at bounding box center [956, 450] width 1143 height 56
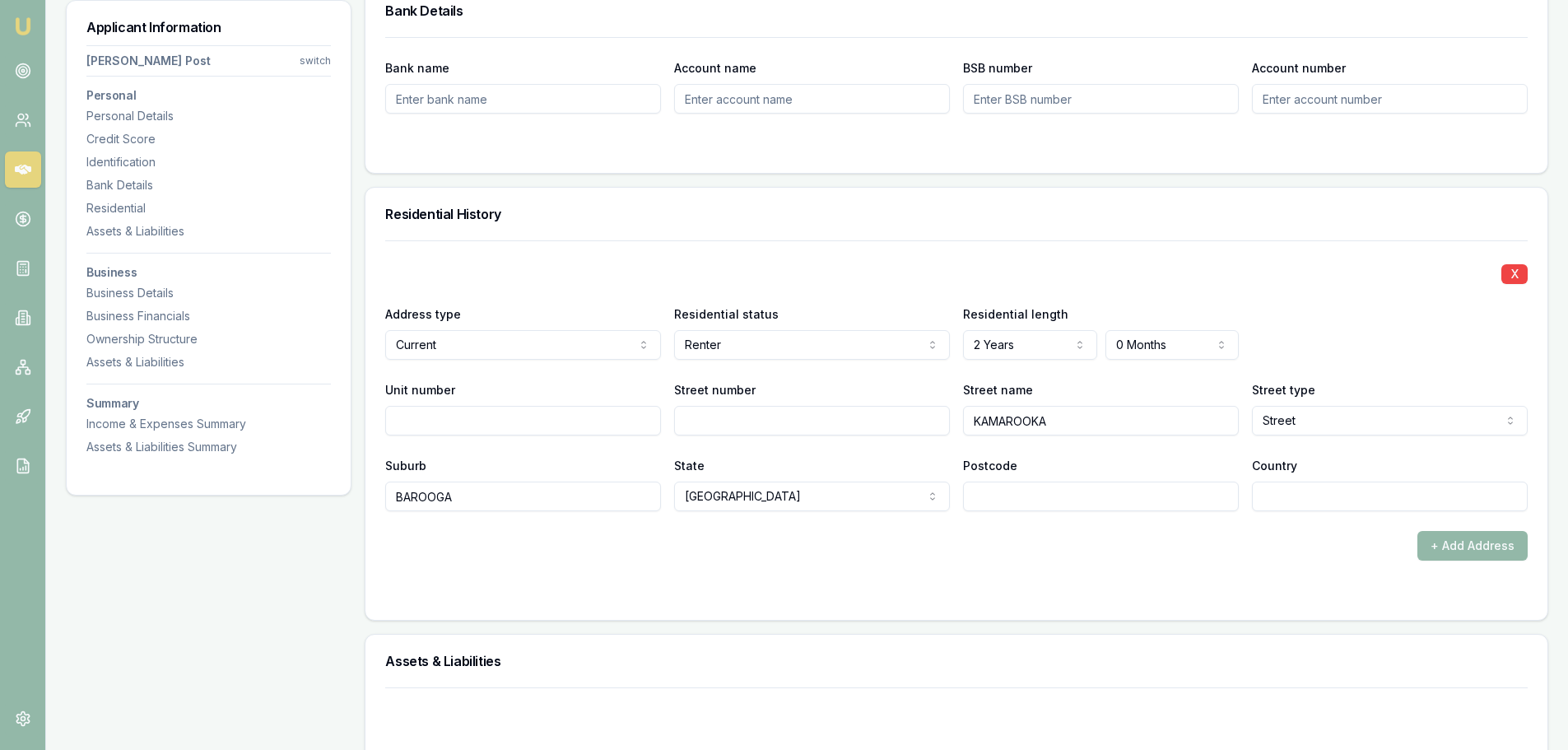
scroll to position [1440, 0]
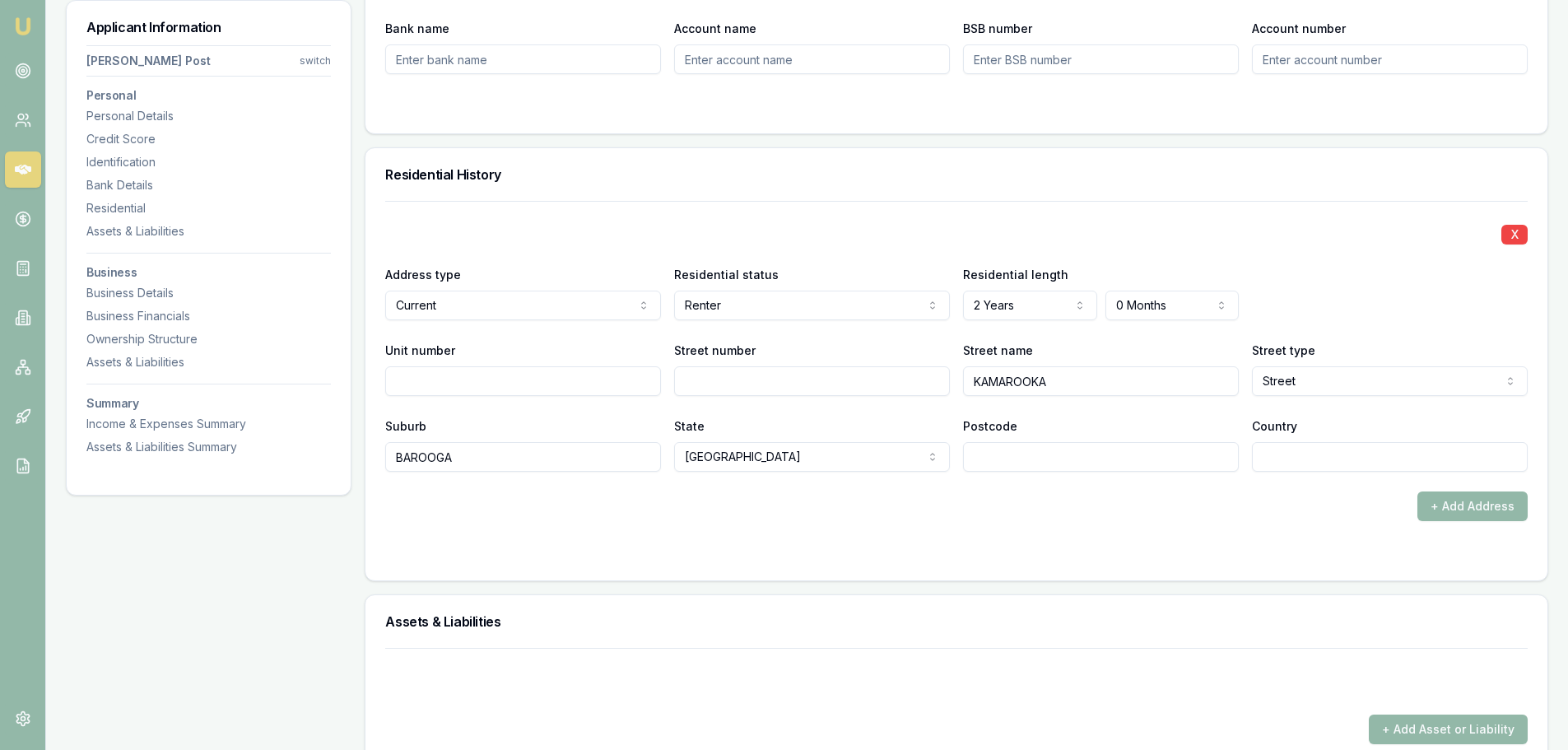
drag, startPoint x: 1079, startPoint y: 385, endPoint x: 887, endPoint y: 375, distance: 192.3
click at [887, 375] on div "Unit number Street number Street name KAMAROOKA Street type Street Access Alley…" at bounding box center [956, 367] width 1143 height 56
click at [715, 378] on input "Street number" at bounding box center [812, 381] width 276 height 29
type input "3/2"
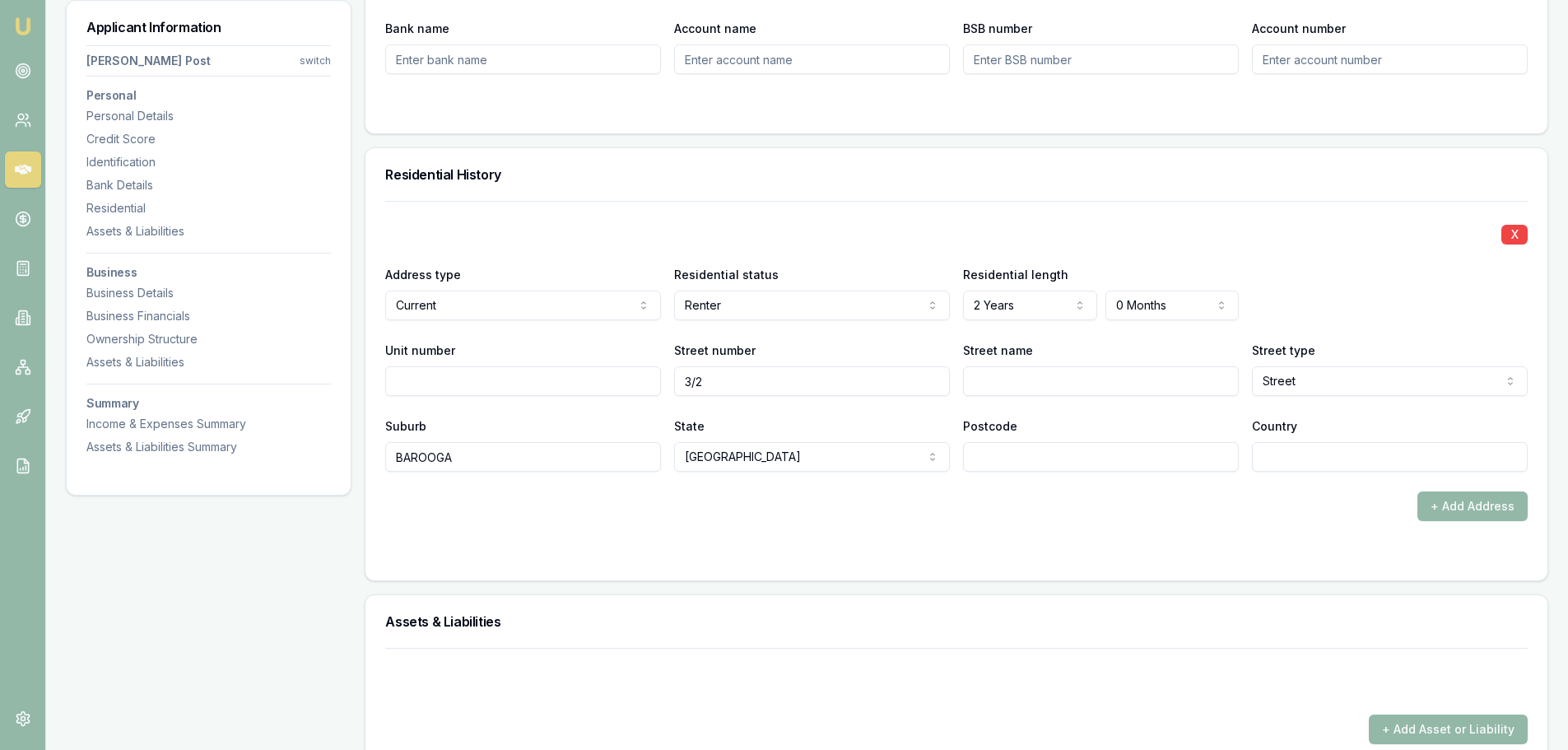
click at [990, 377] on input "Street name" at bounding box center [1101, 381] width 276 height 29
type input "HORNER"
drag, startPoint x: 491, startPoint y: 460, endPoint x: 245, endPoint y: 456, distance: 246.0
click at [245, 456] on div "Applicant Information Bradley Post switch Personal Personal Details Credit Scor…" at bounding box center [807, 724] width 1483 height 3821
type input "COBRAM"
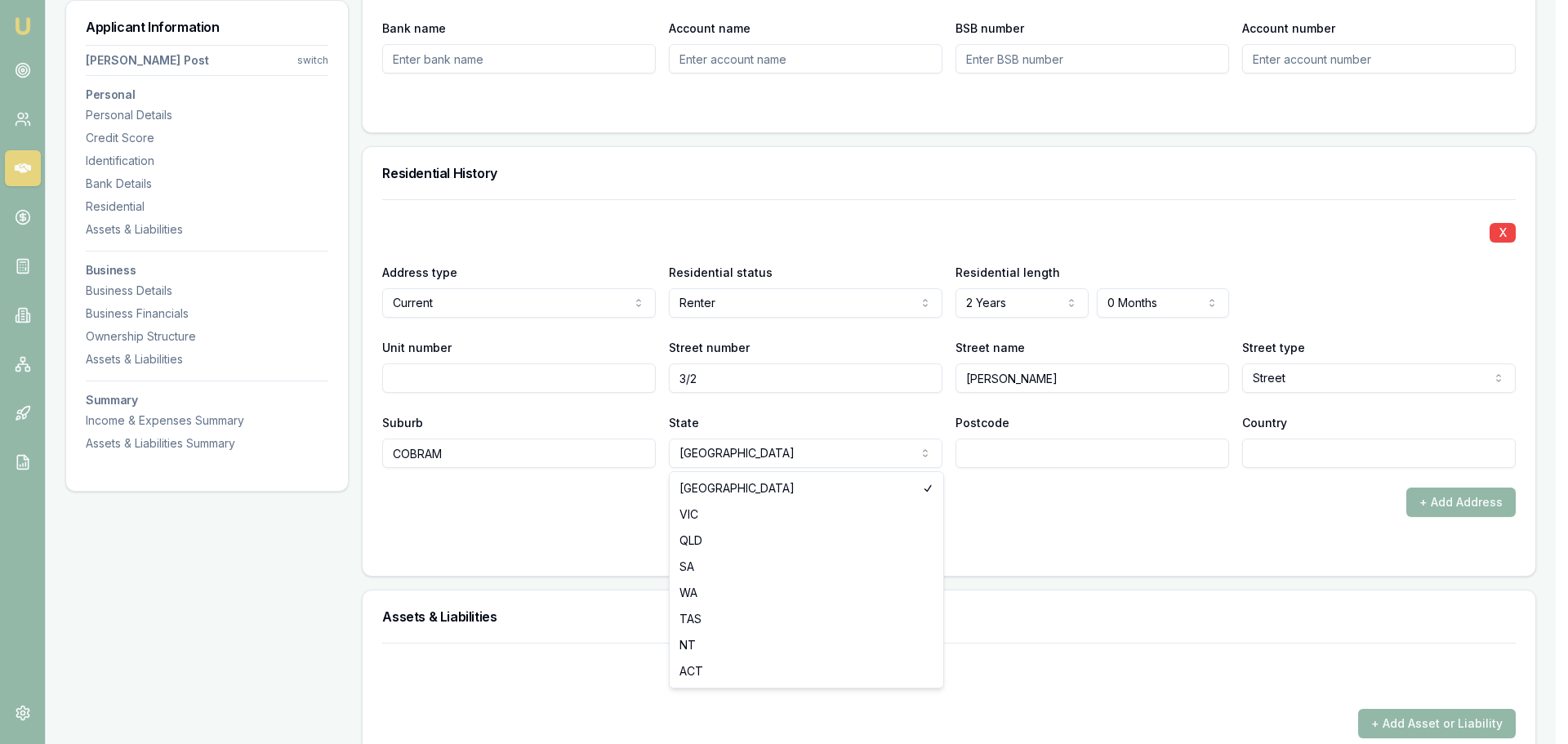
select select "VIC"
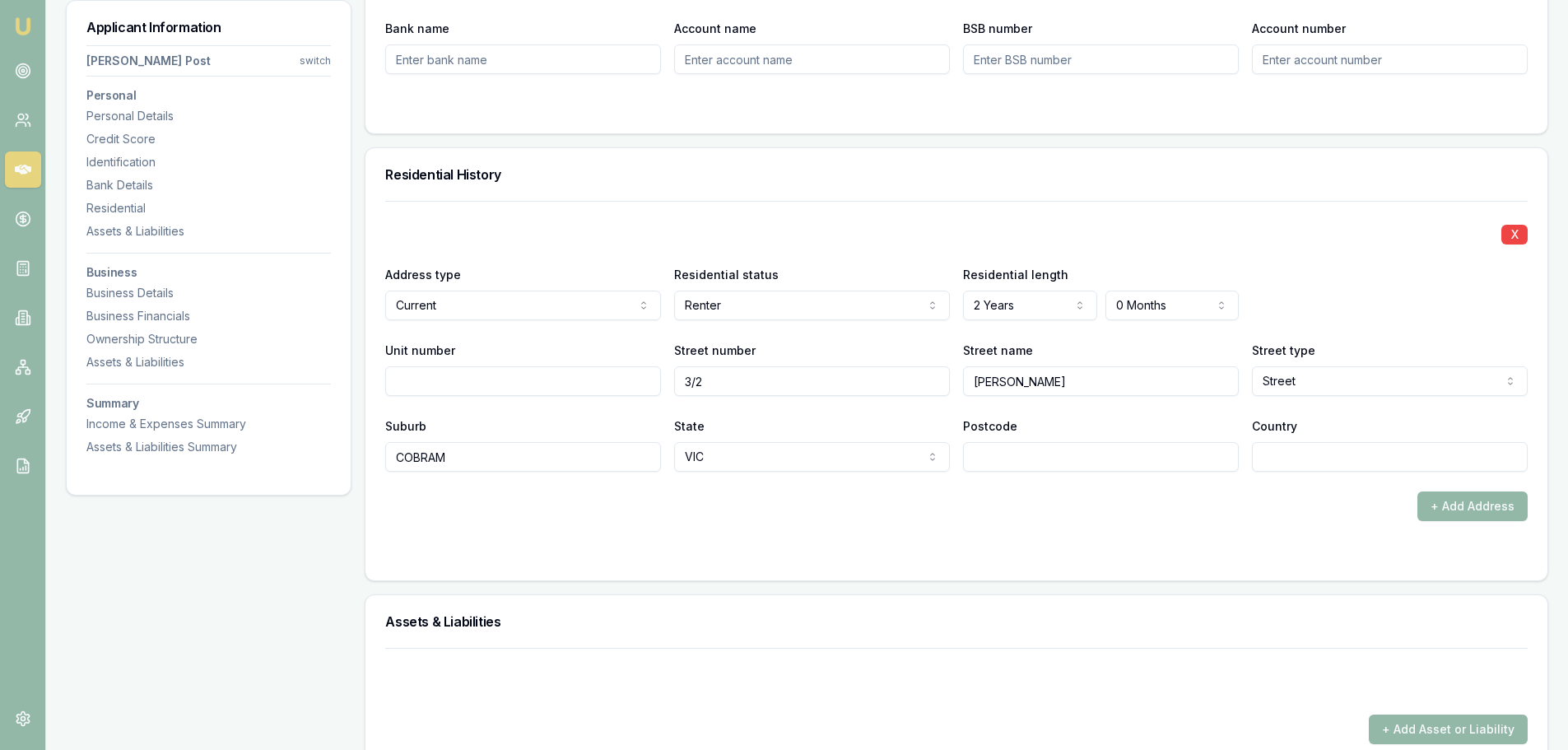
click at [991, 451] on input "Postcode" at bounding box center [1101, 456] width 276 height 29
type input "3644"
drag, startPoint x: 1001, startPoint y: 531, endPoint x: 835, endPoint y: 572, distance: 171.0
click at [1000, 529] on form "X Address type Current Current Previous Residential status Renter Owner with mo…" at bounding box center [956, 381] width 1143 height 360
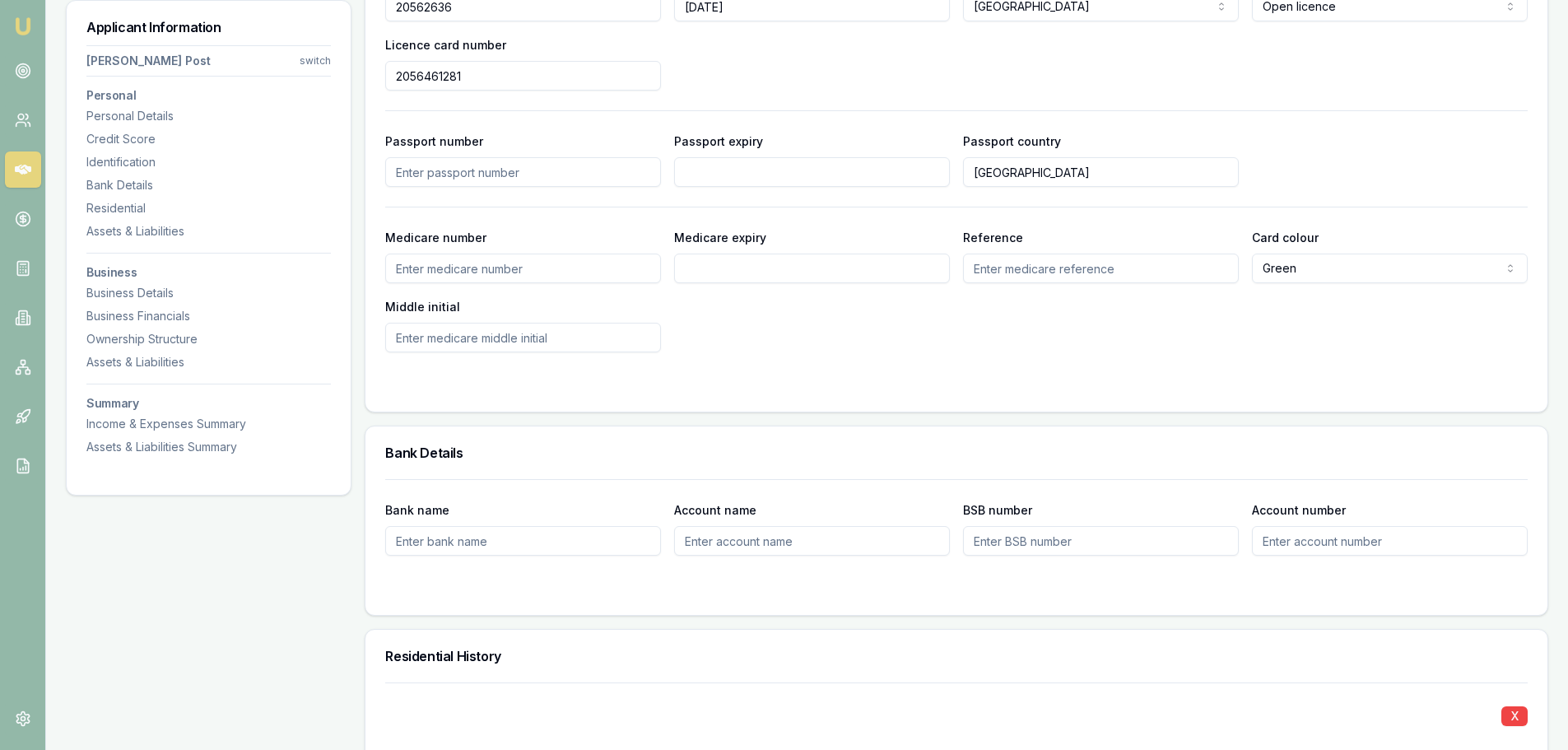
scroll to position [659, 0]
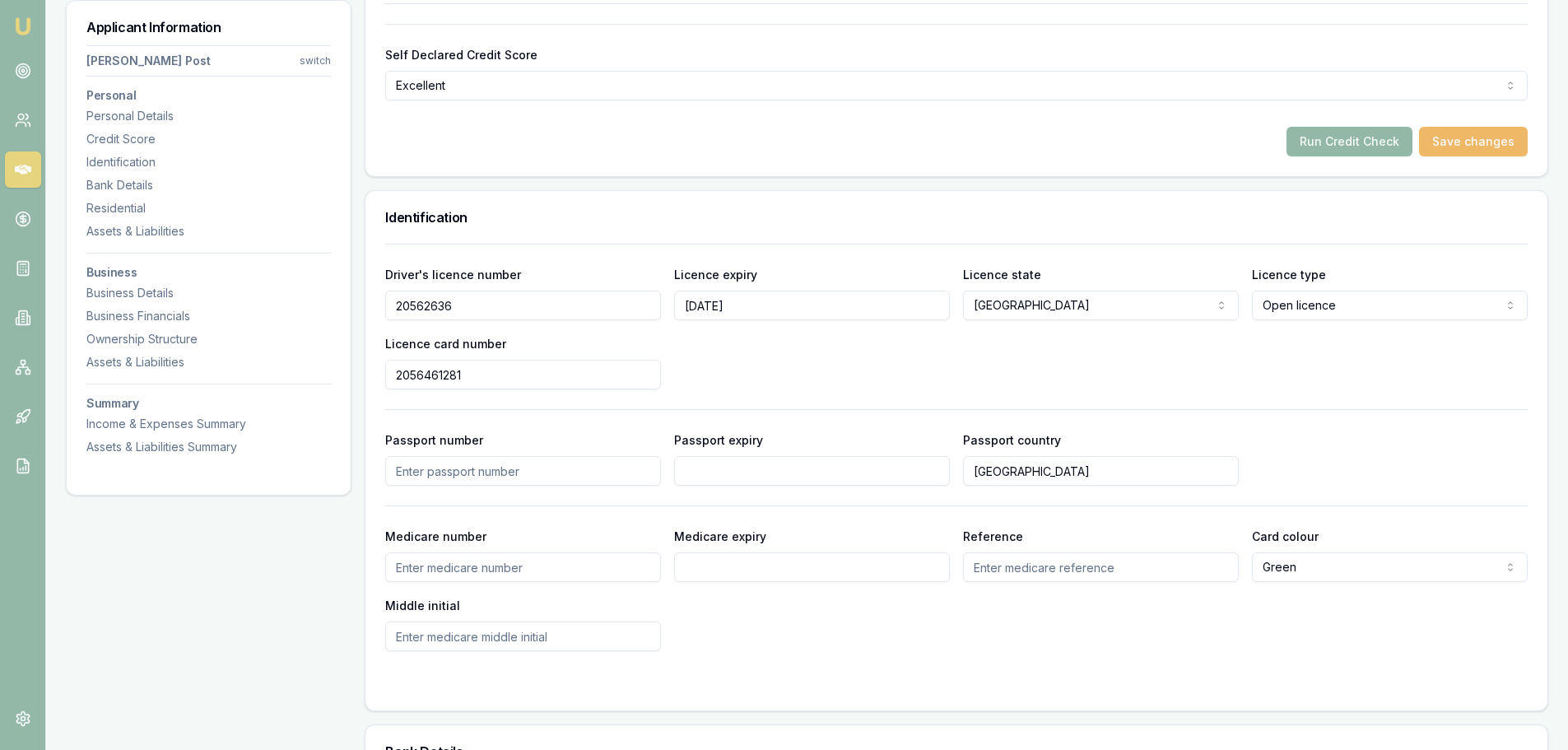
click at [1491, 148] on button "Save changes" at bounding box center [1474, 141] width 109 height 29
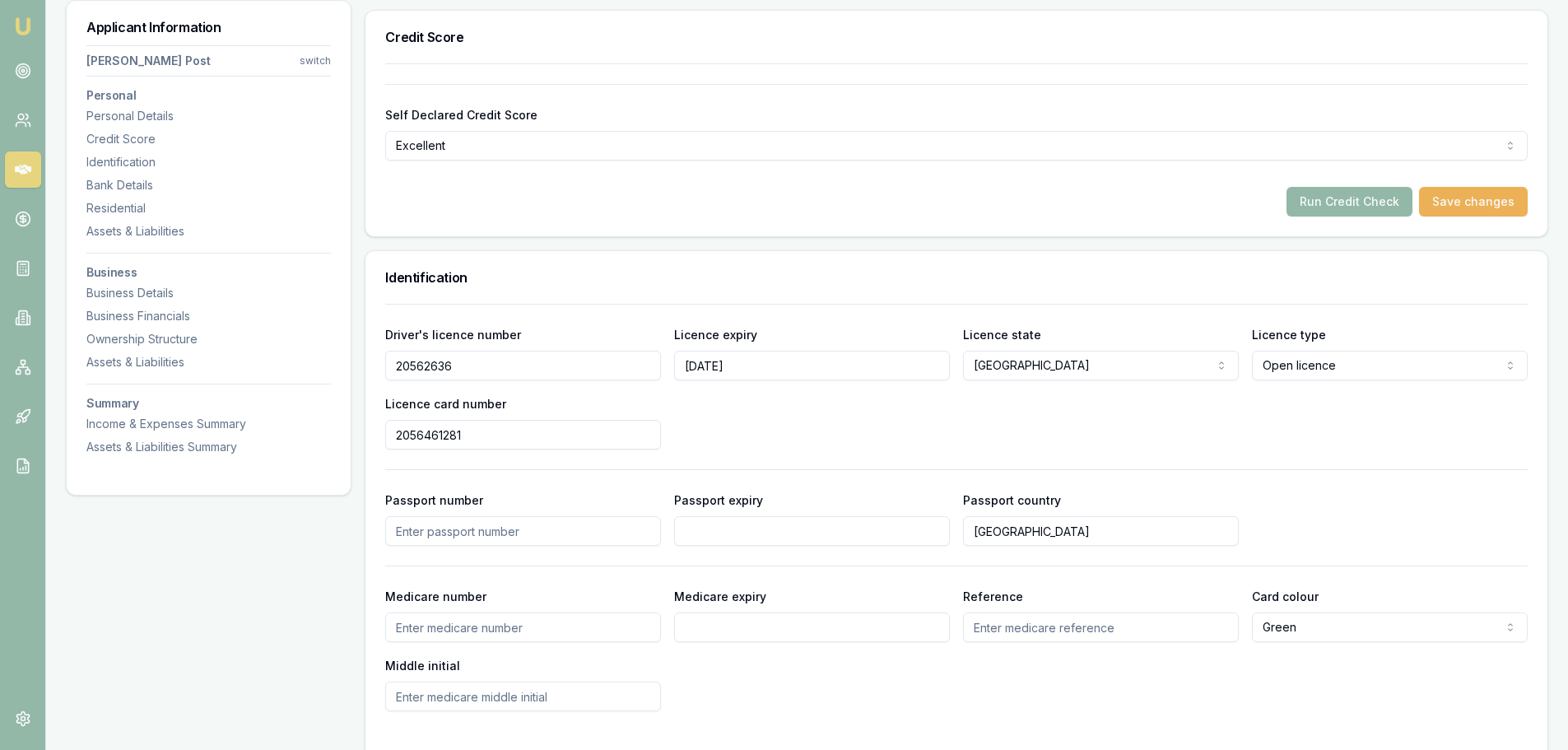
scroll to position [577, 0]
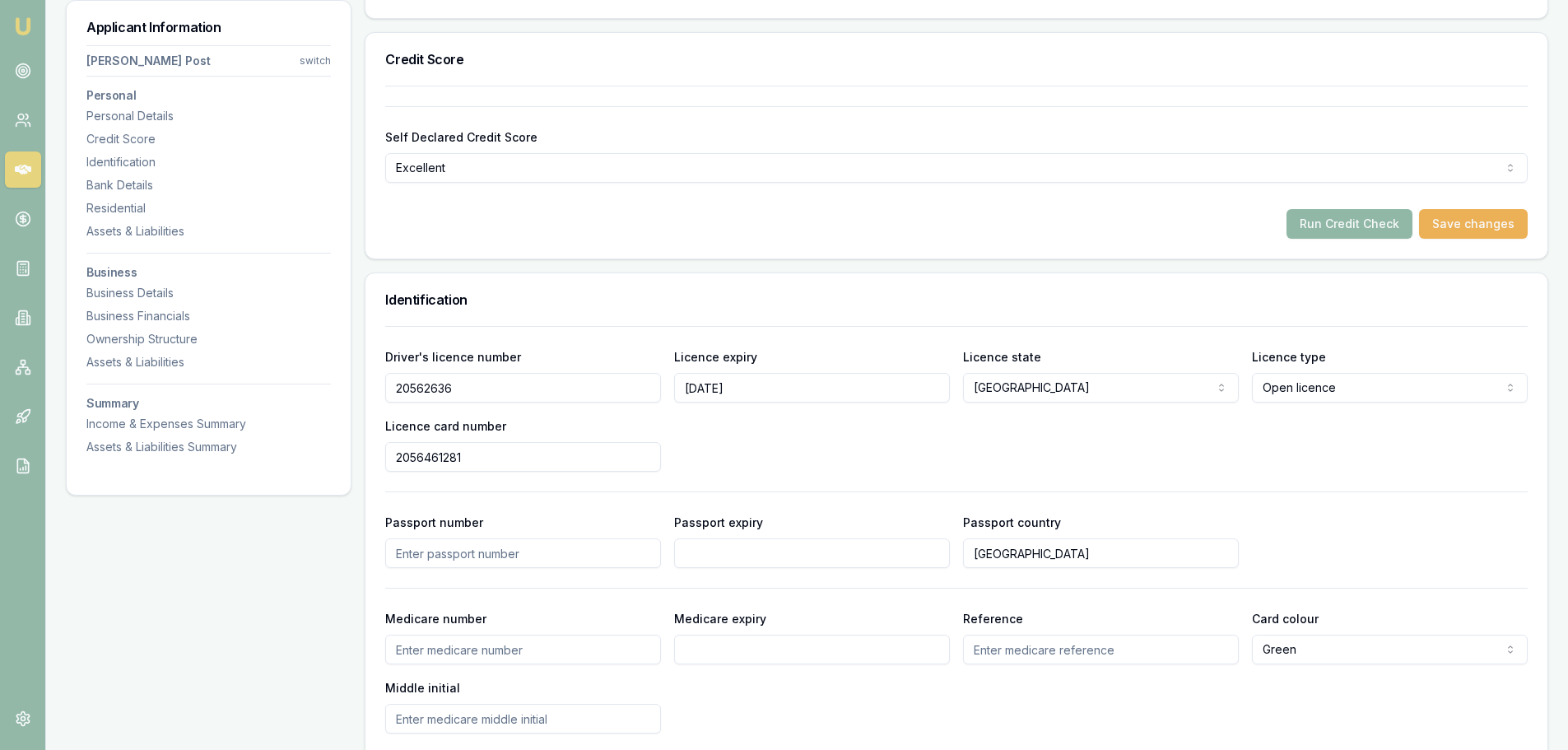
click at [1339, 221] on button "Run Credit Check" at bounding box center [1350, 223] width 126 height 29
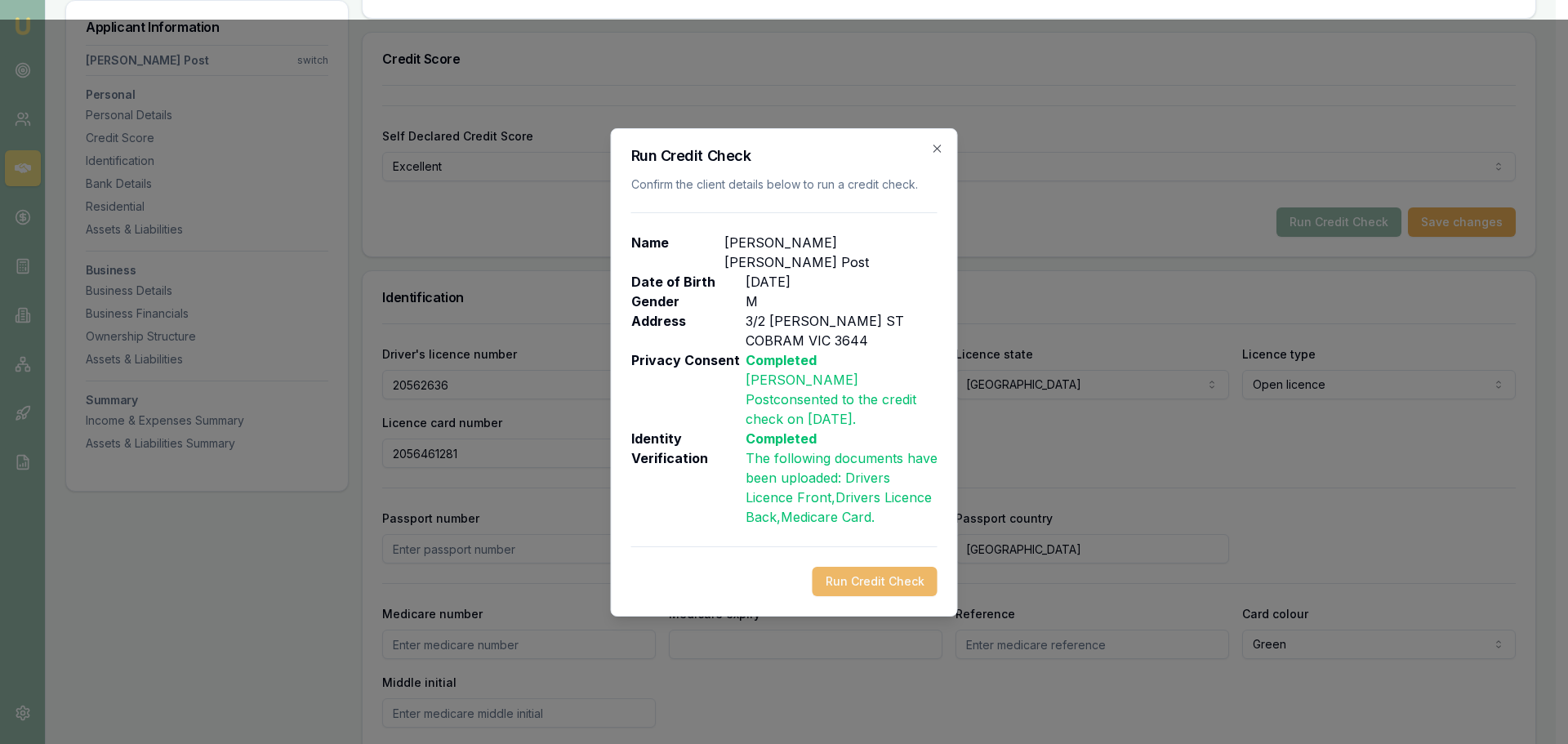
click at [862, 567] on button "Run Credit Check" at bounding box center [875, 581] width 125 height 29
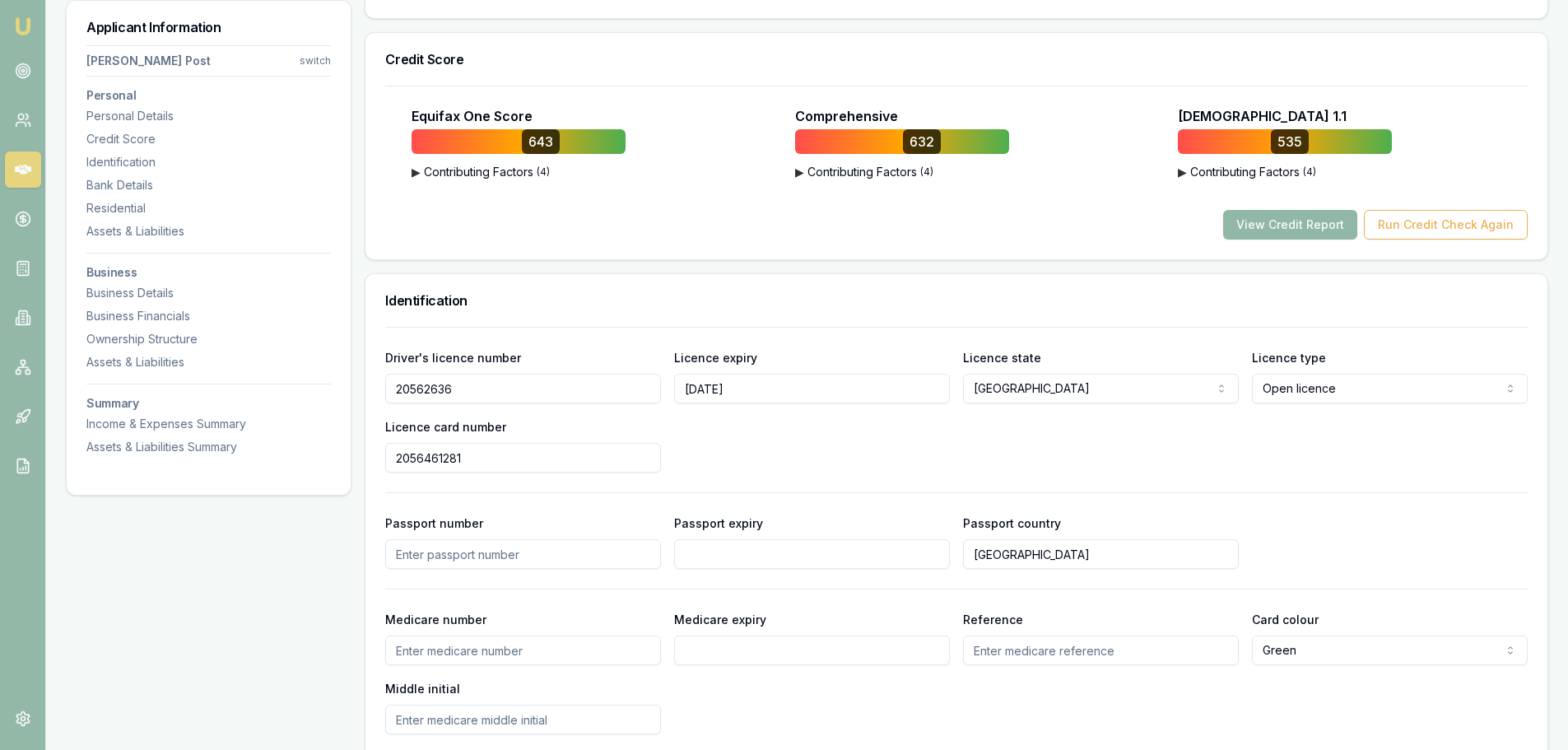
click at [1280, 228] on button "View Credit Report" at bounding box center [1291, 224] width 134 height 29
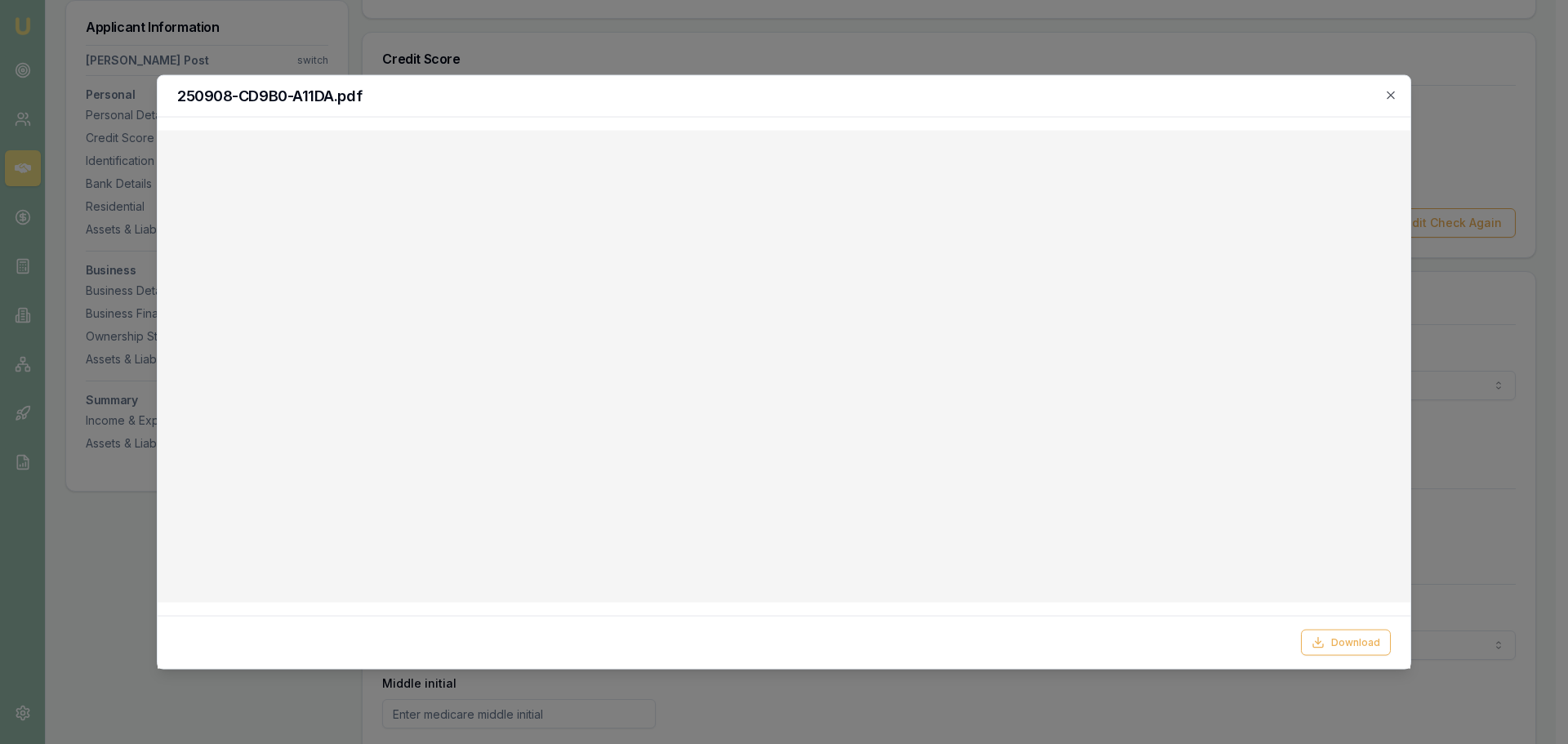
click at [611, 598] on div at bounding box center [784, 366] width 1253 height 473
click at [1394, 97] on icon "button" at bounding box center [1391, 94] width 13 height 13
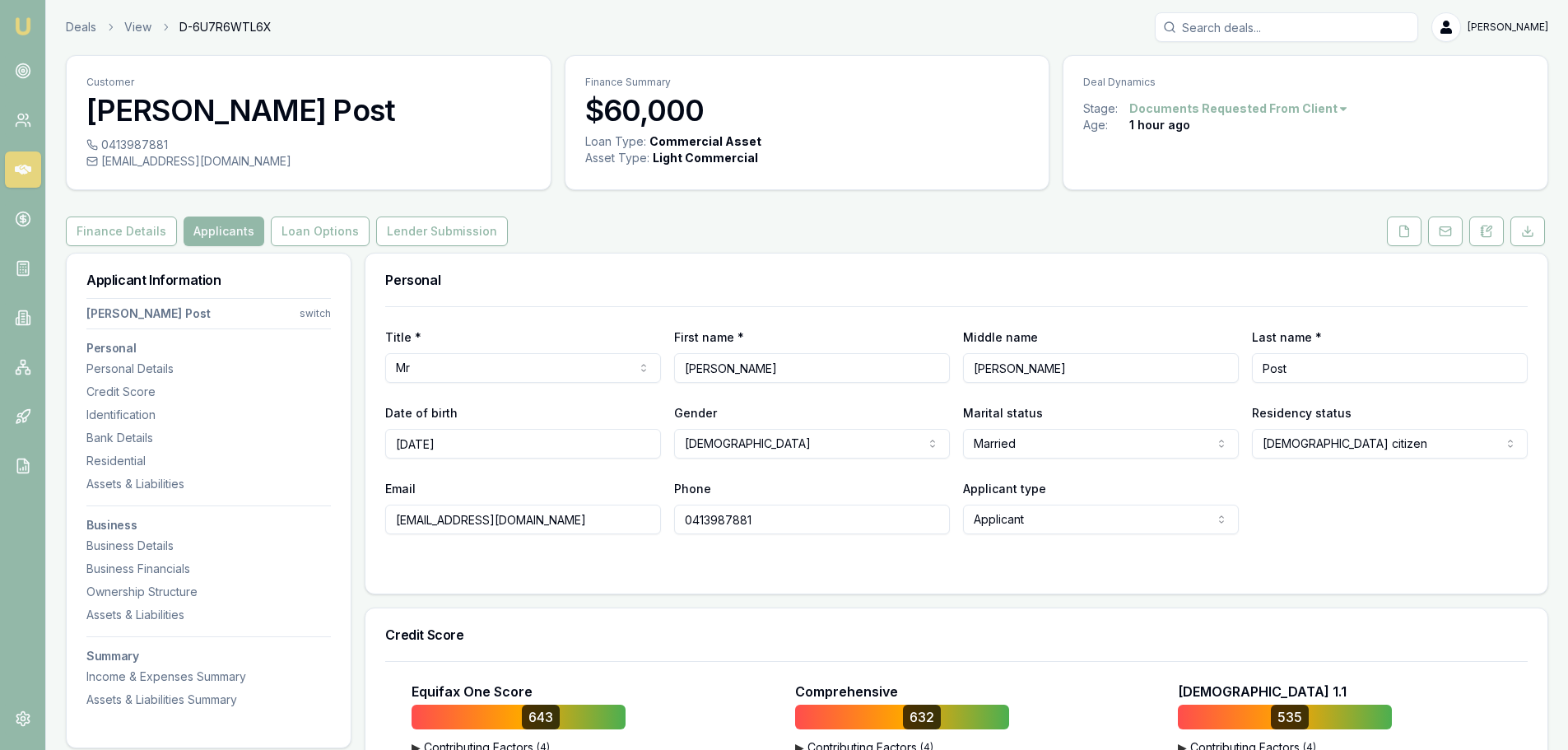
scroll to position [0, 0]
click at [27, 367] on icon at bounding box center [22, 368] width 10 height 3
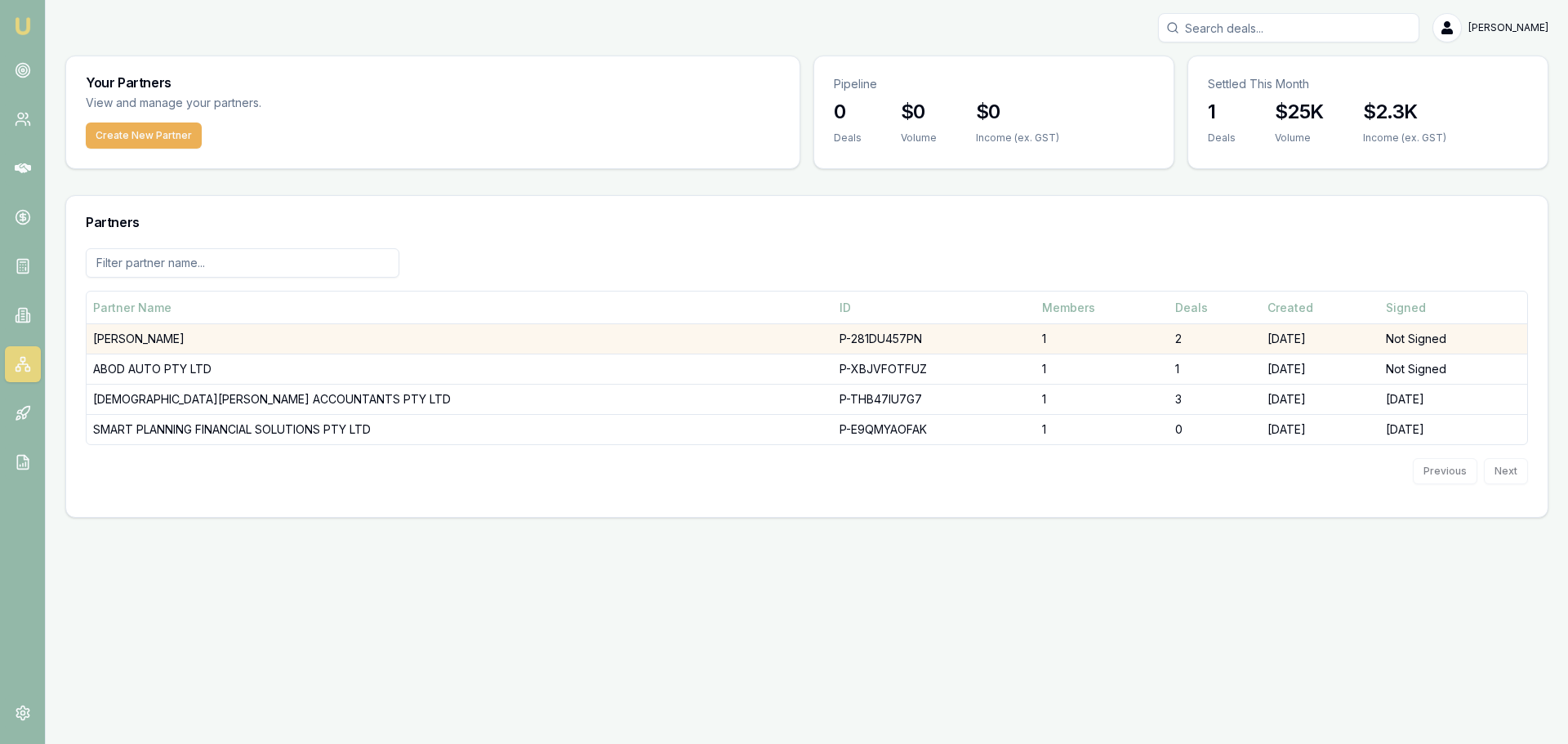
click at [211, 336] on td "BATROS, IVAN" at bounding box center [460, 340] width 746 height 30
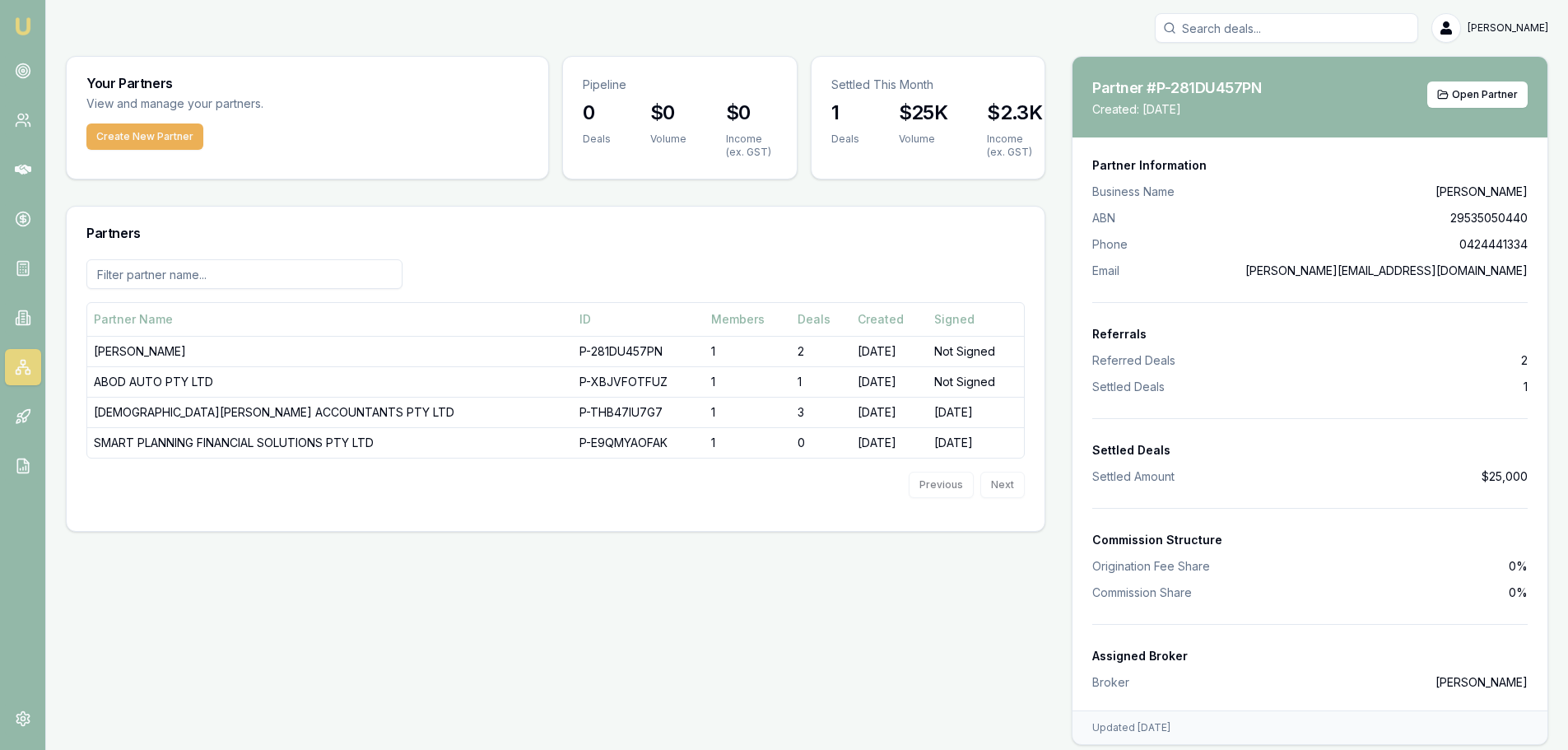
click at [348, 620] on main "Your Partners View and manage your partners. Create New Partner Pipeline 0 Deal…" at bounding box center [808, 400] width 1523 height 690
click at [1249, 56] on div "Partner #P-281DU457PN Copy Partner ID Created: 25 July 2025 Open Partner Partne…" at bounding box center [1310, 400] width 477 height 690
click at [1210, 365] on li "Referred Deals 2" at bounding box center [1310, 360] width 436 height 17
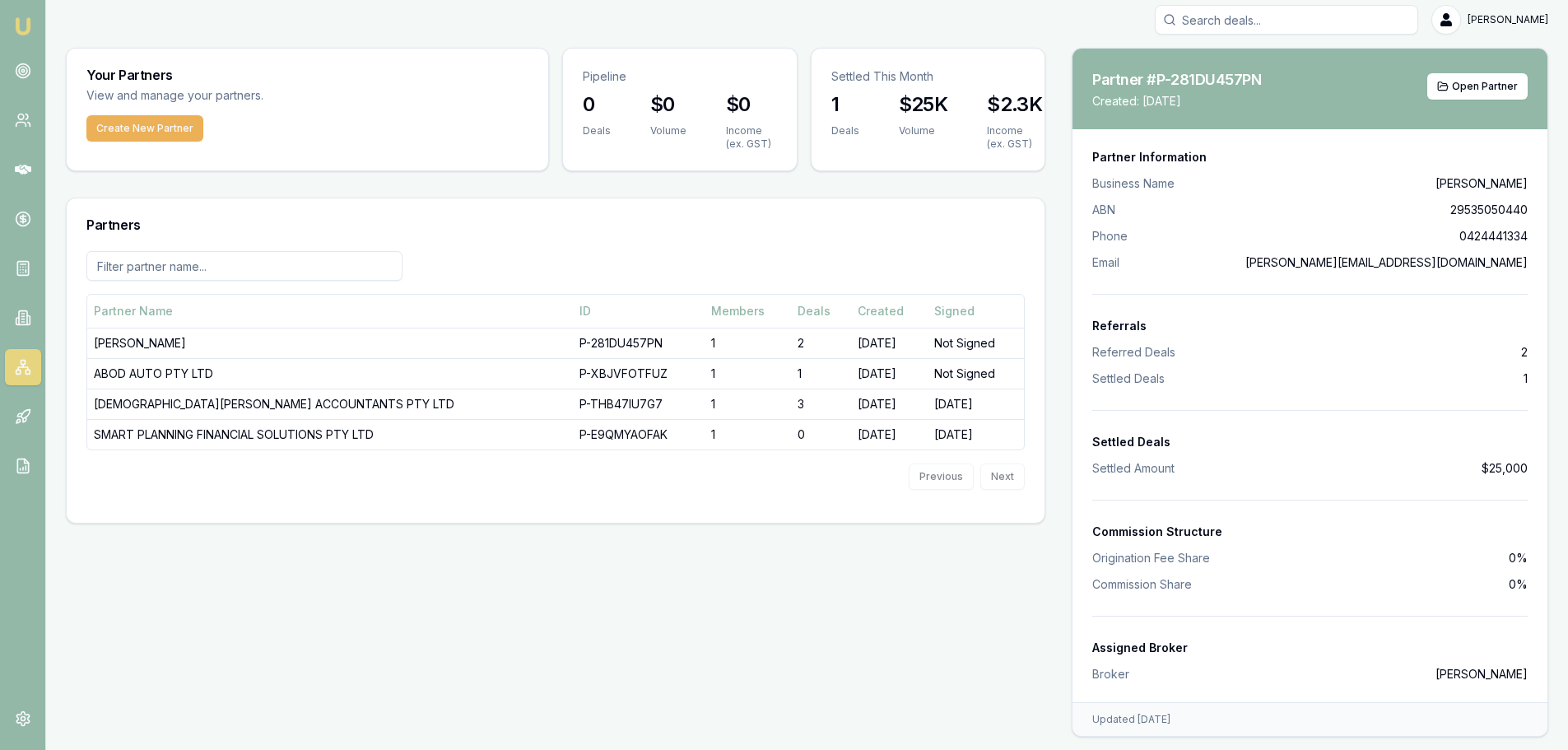
click at [282, 492] on div "Previous Next" at bounding box center [555, 476] width 938 height 52
click at [23, 69] on icon at bounding box center [23, 70] width 17 height 17
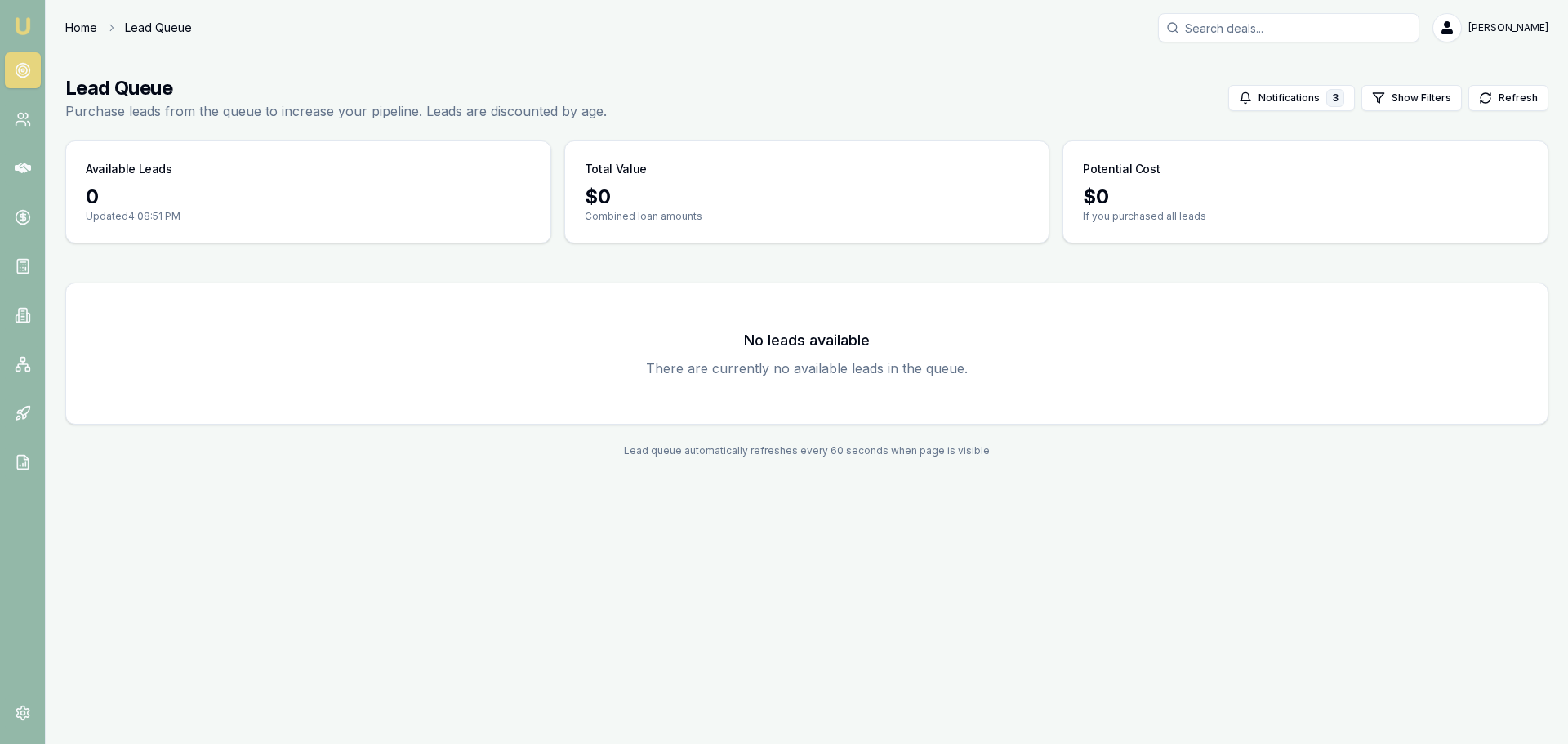
click at [87, 26] on link "Home" at bounding box center [81, 27] width 32 height 17
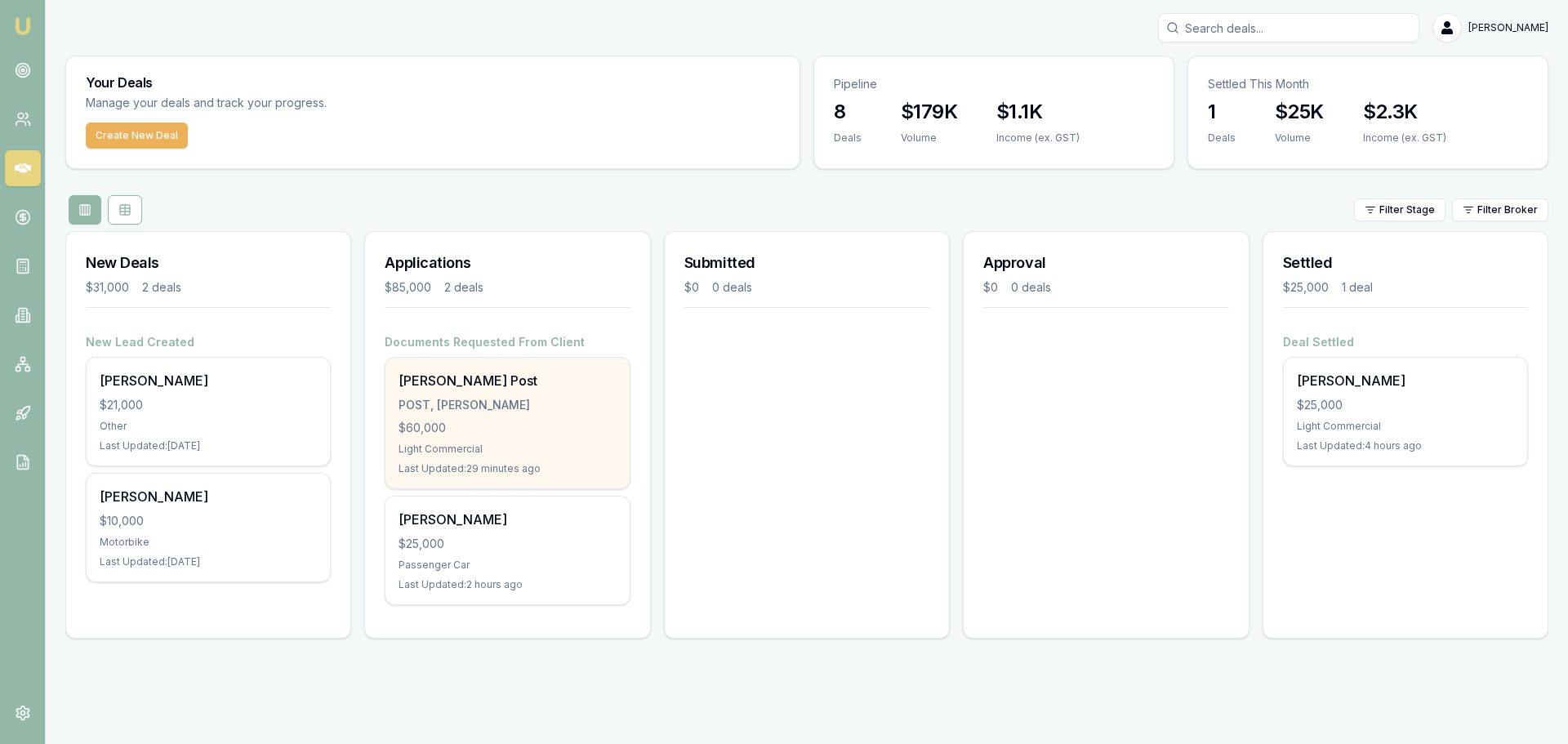
click at [549, 402] on div "POST, BRADLEY JAKE" at bounding box center [507, 405] width 217 height 17
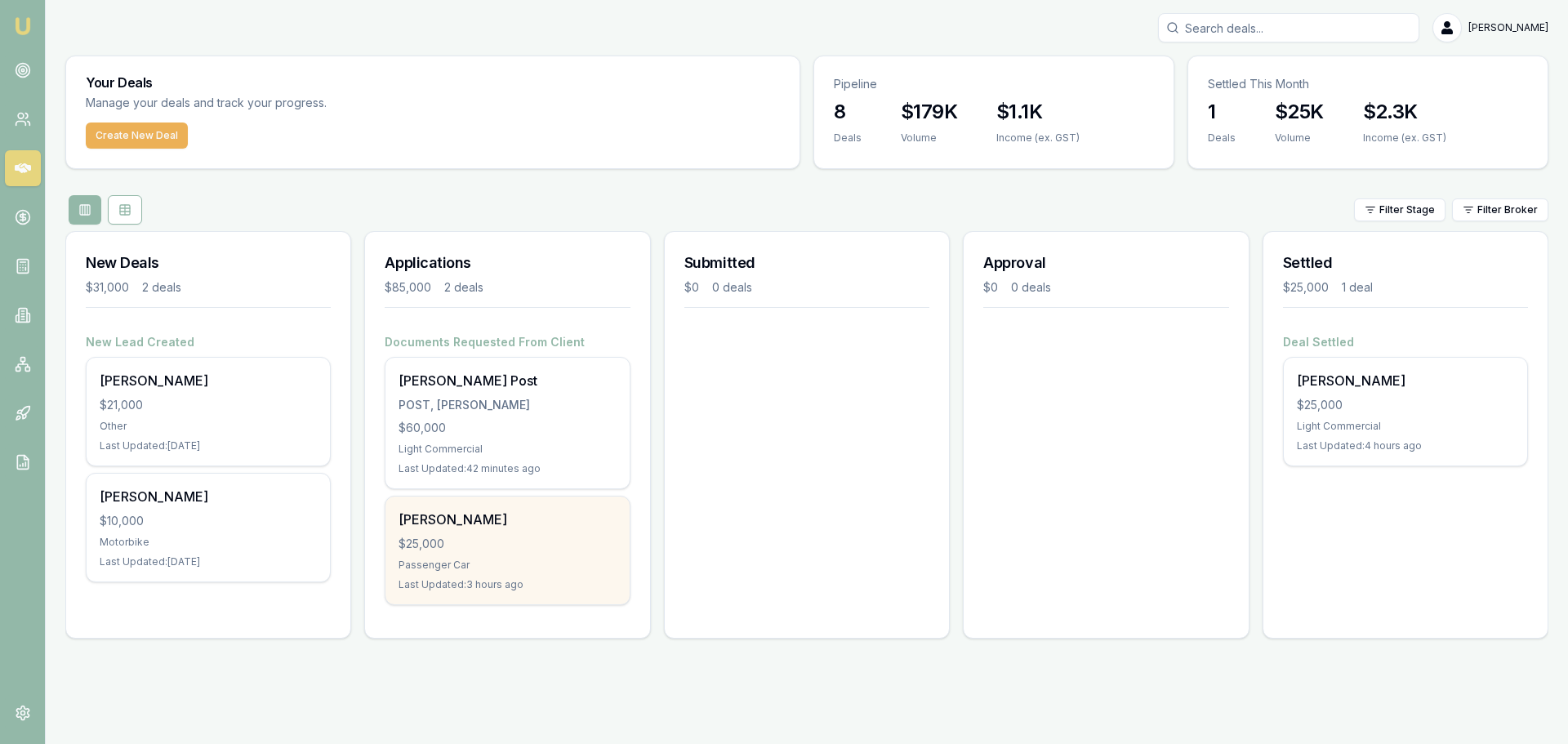
click at [506, 546] on div "$25,000" at bounding box center [507, 544] width 217 height 17
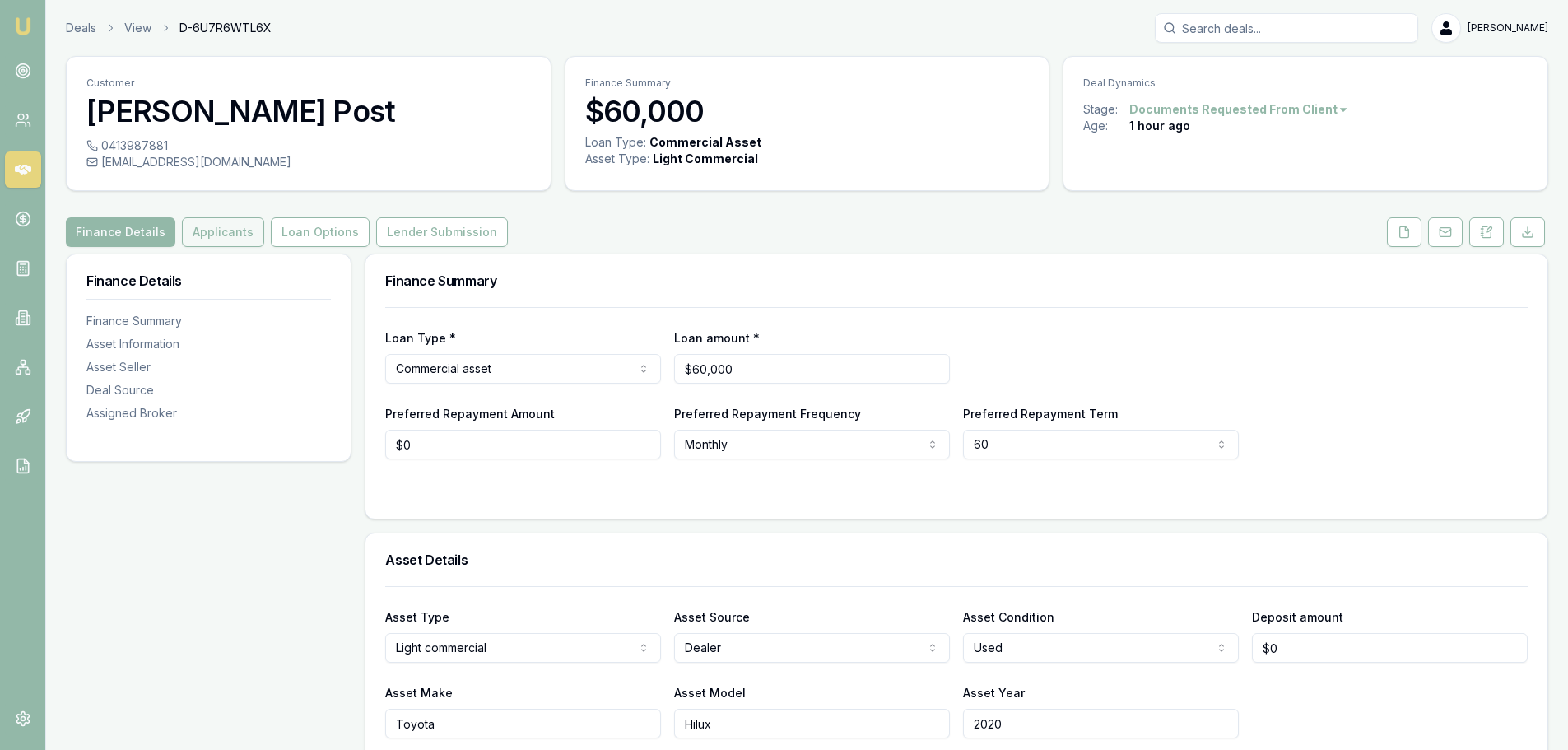
click at [210, 233] on button "Applicants" at bounding box center [223, 231] width 83 height 29
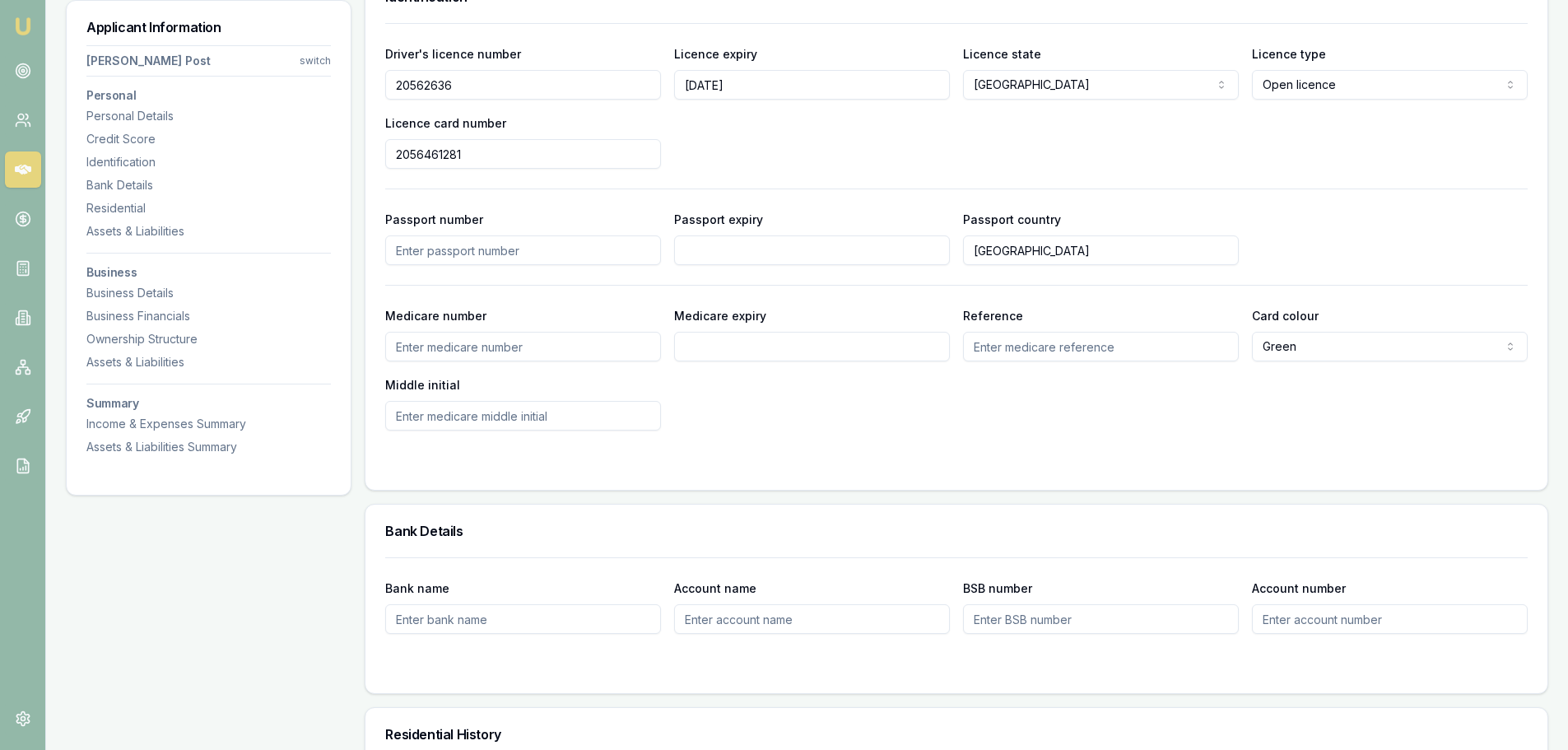
scroll to position [824, 0]
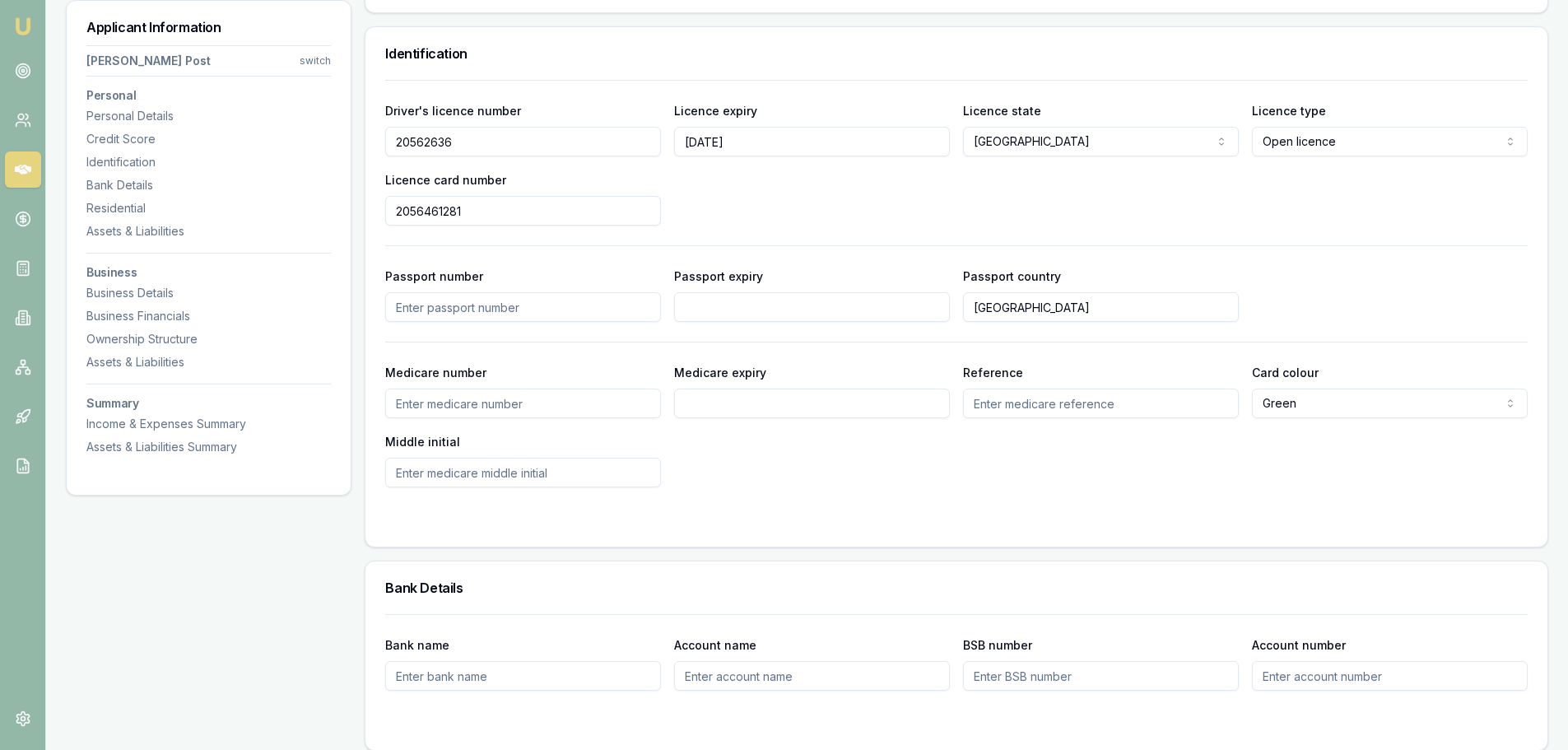
click at [1419, 290] on div "Passport number Passport expiry Passport country Australia" at bounding box center [956, 294] width 1143 height 56
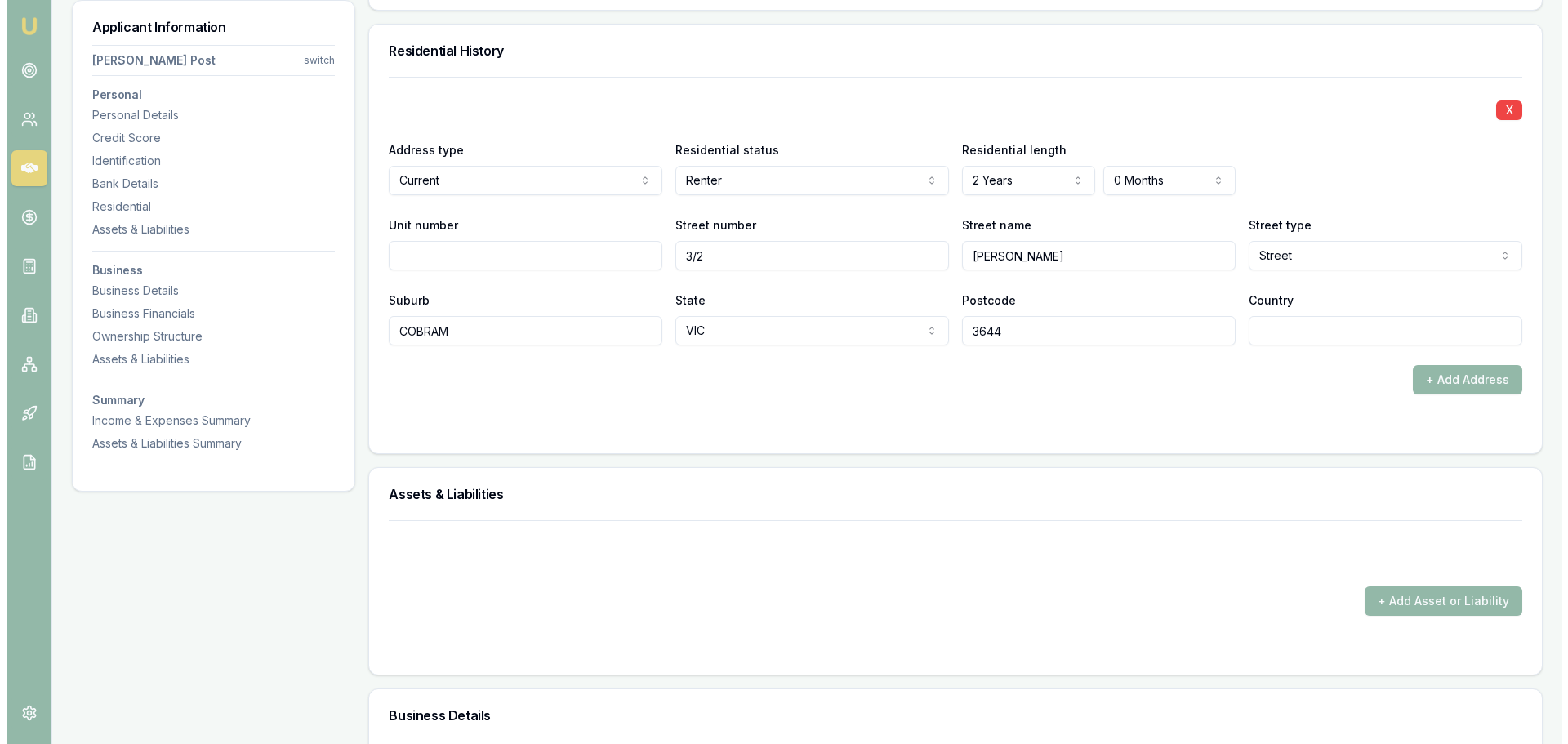
scroll to position [1552, 0]
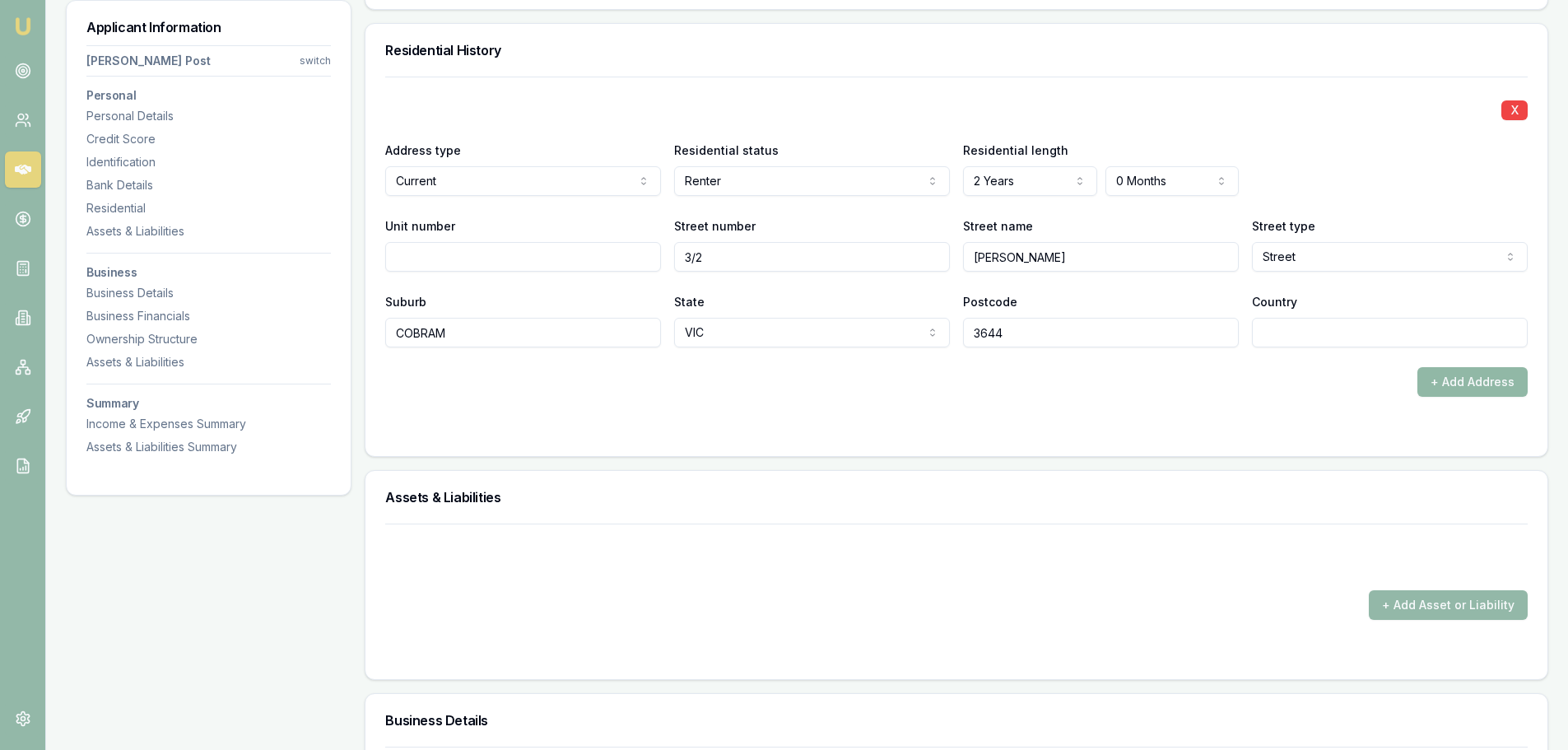
click at [1447, 384] on button "+ Add Address" at bounding box center [1473, 382] width 110 height 29
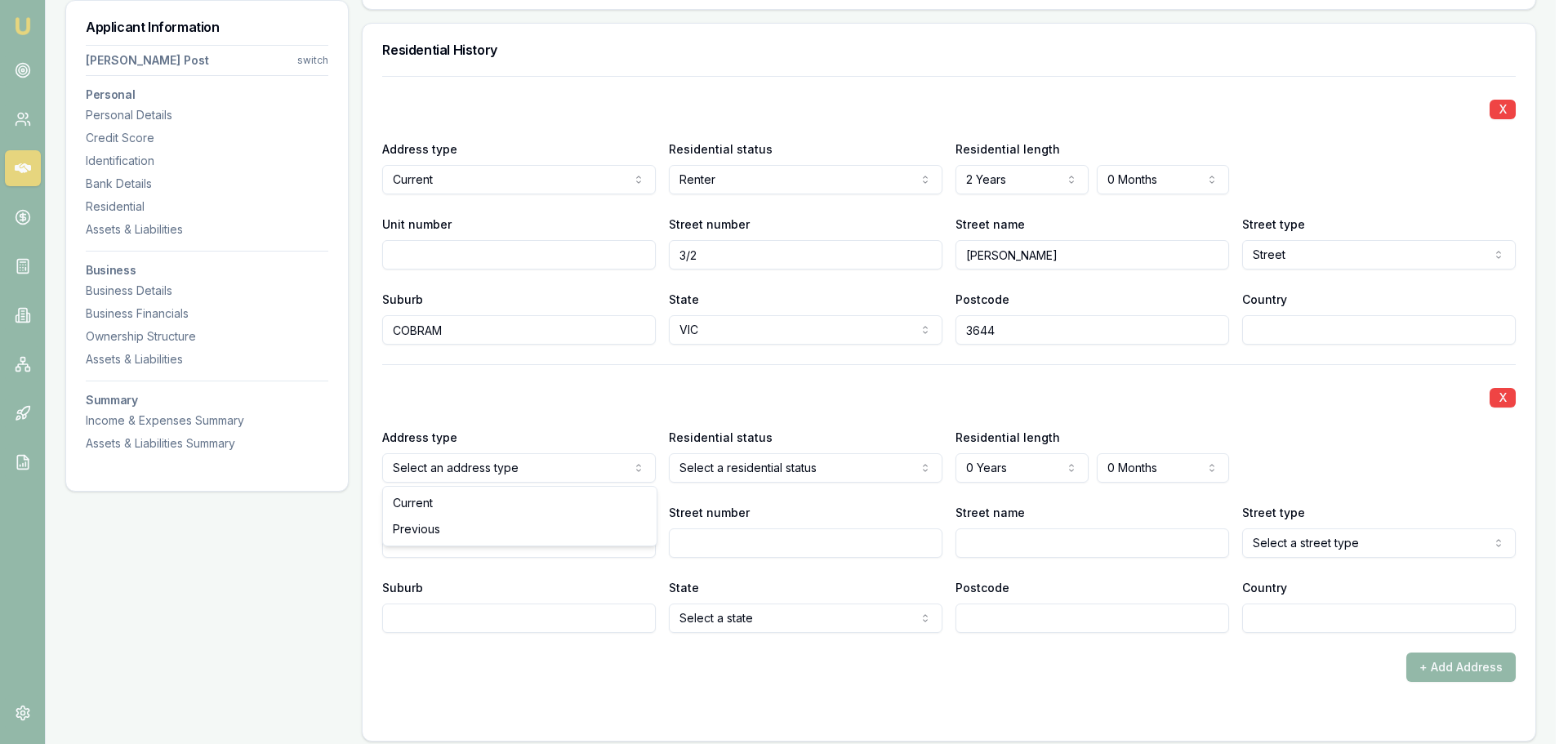
select select "PREVIOUS"
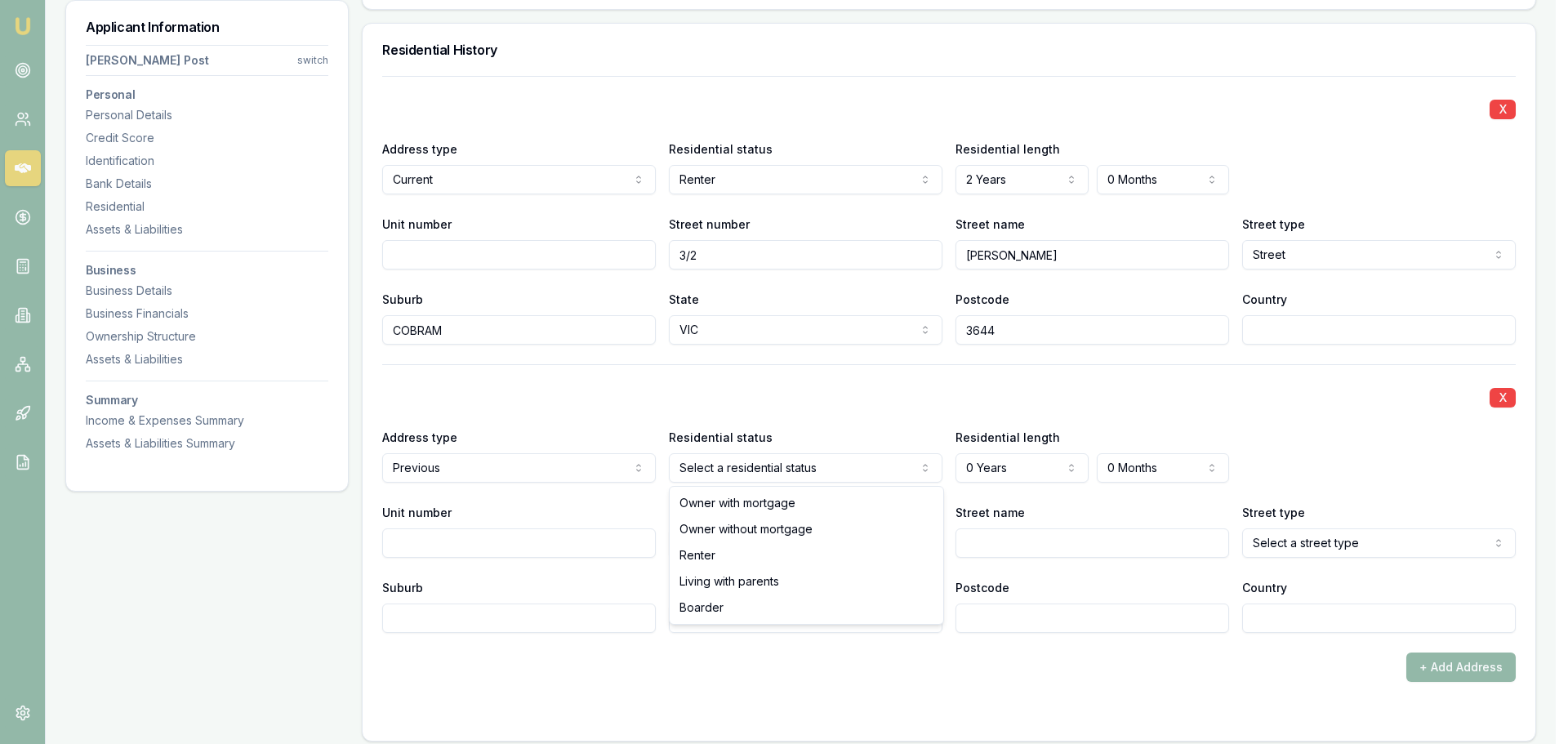
select select "RENTER"
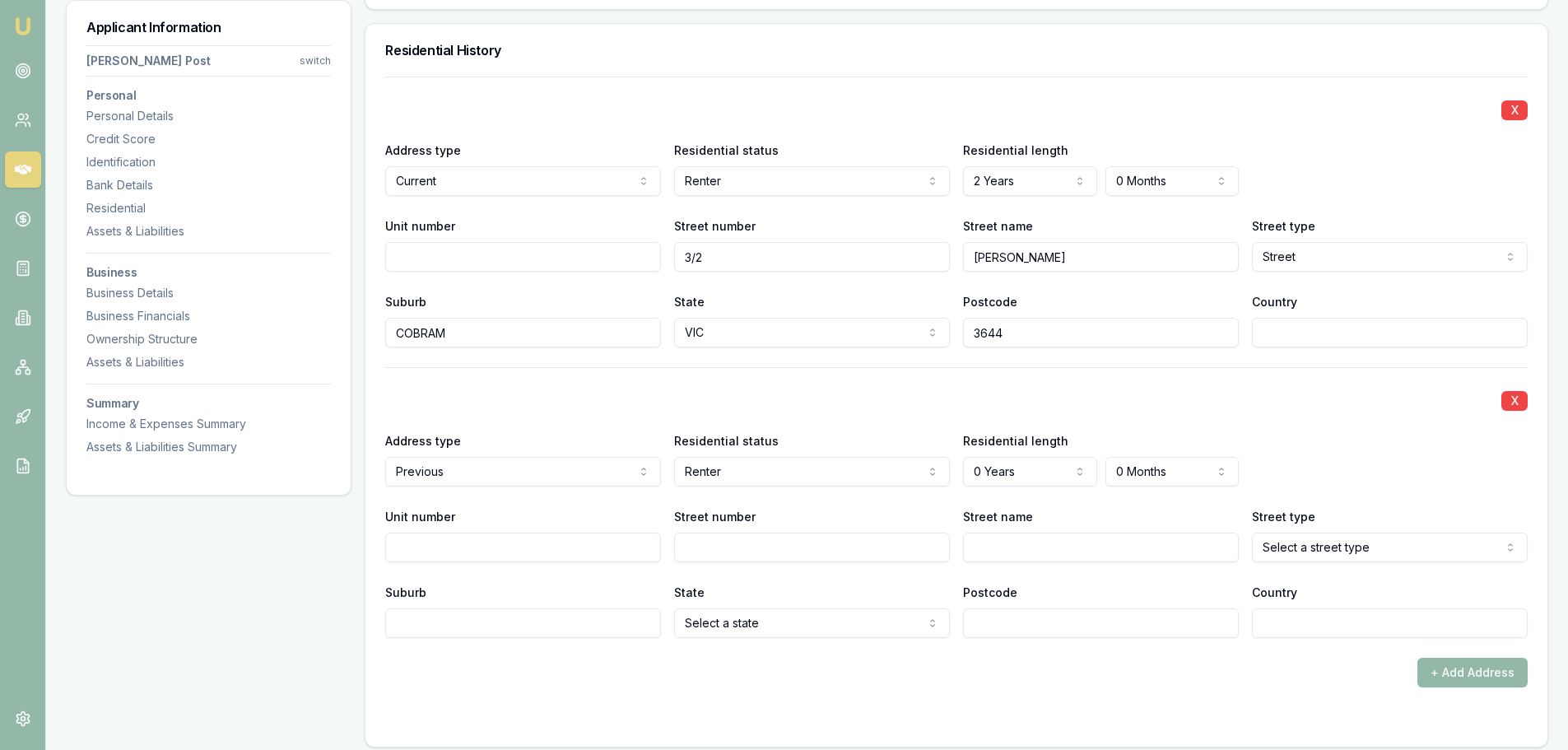
click at [945, 400] on div "X" at bounding box center [956, 399] width 1143 height 23
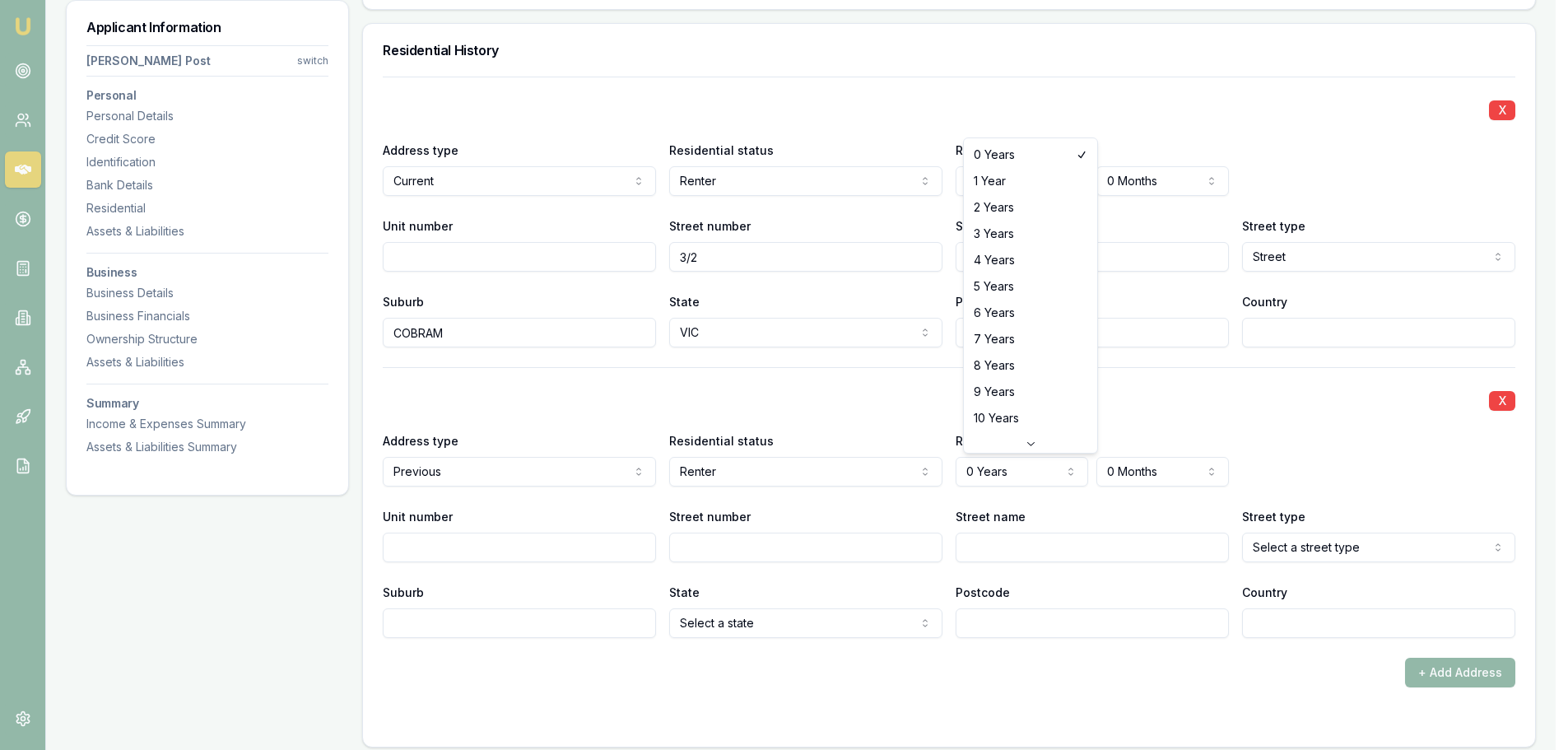
select select "4"
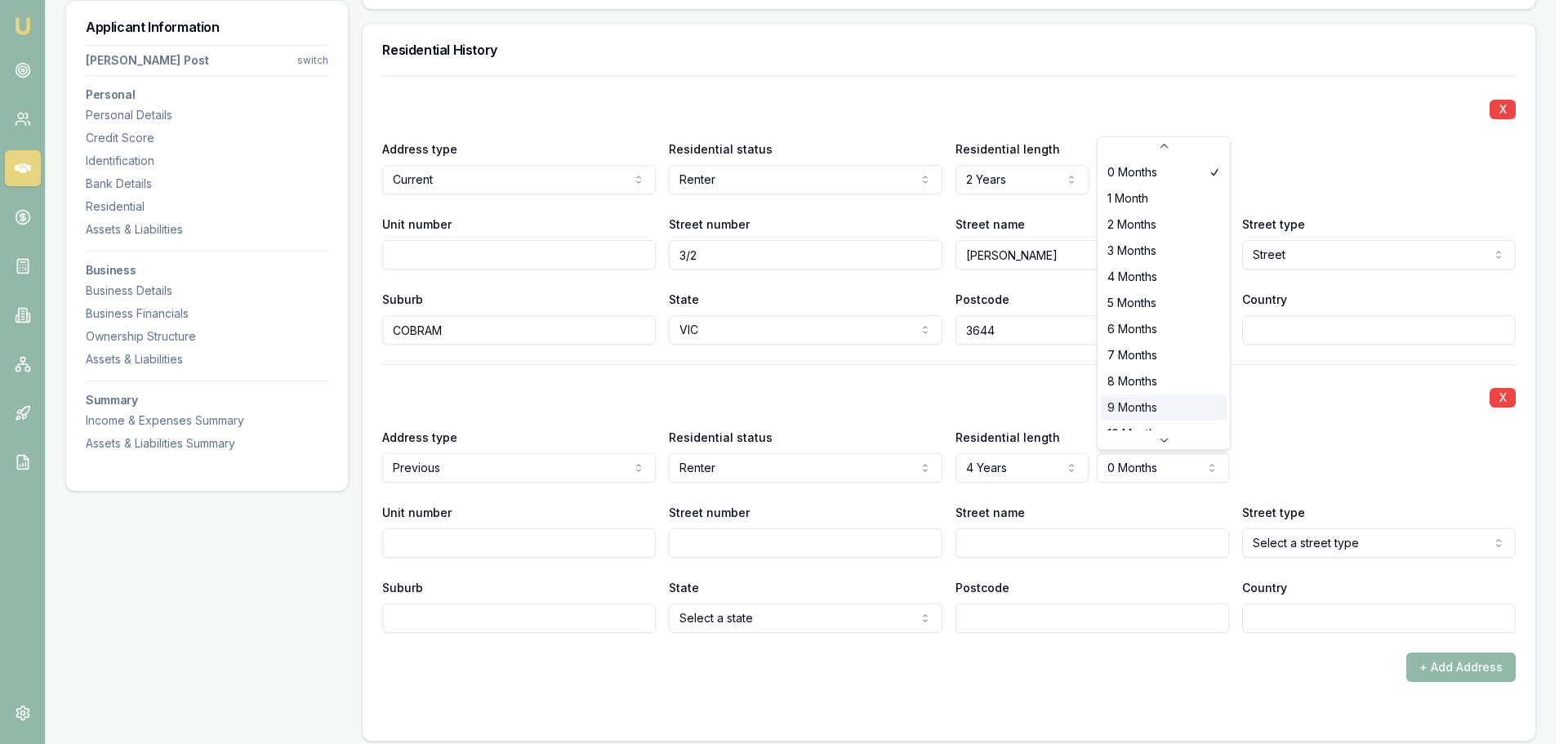
scroll to position [26, 0]
select select "9"
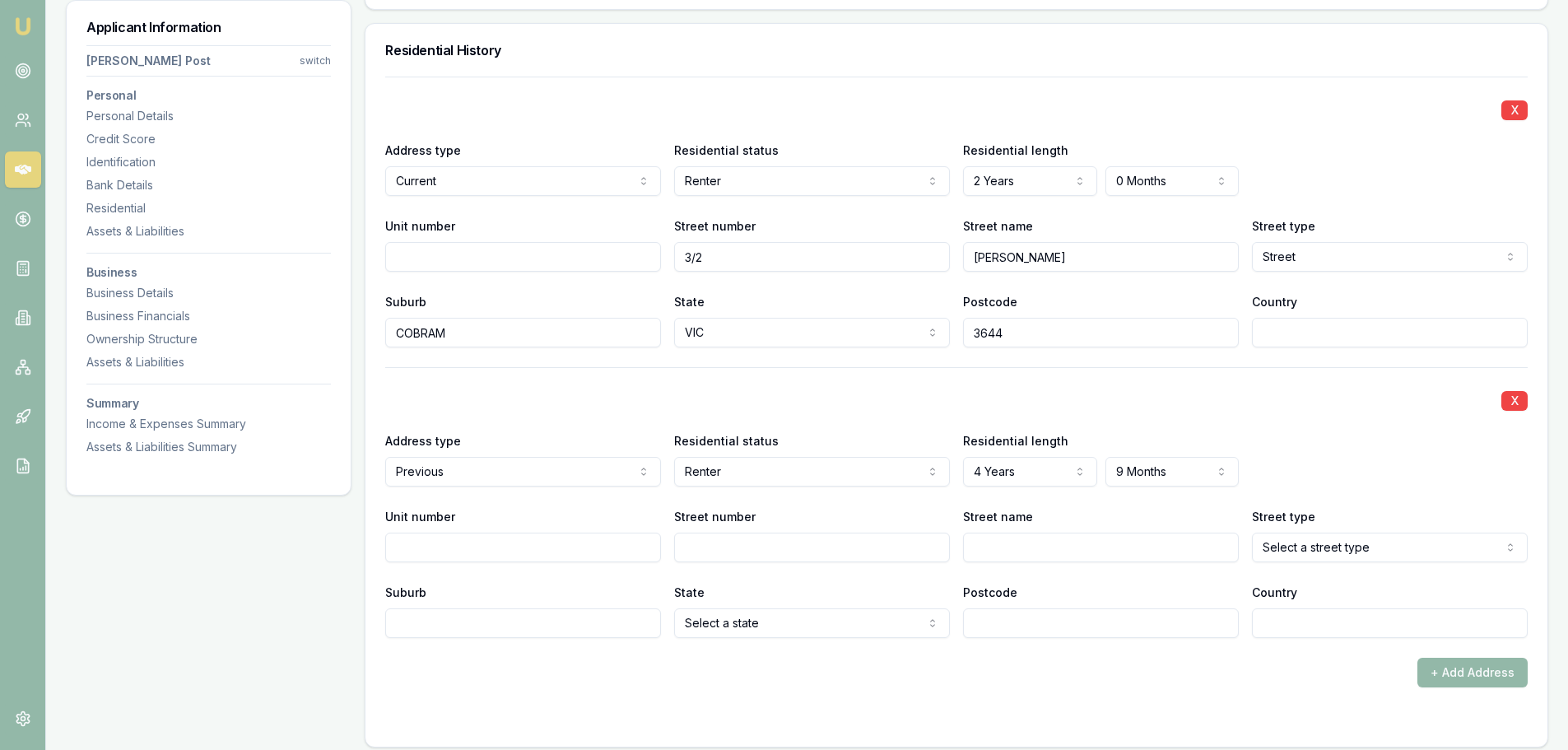
click at [283, 586] on div "Applicant Information Bradley Post switch Personal Personal Details Credit Scor…" at bounding box center [208, 745] width 285 height 4113
click at [439, 550] on input "Unit number" at bounding box center [523, 547] width 276 height 29
click at [709, 549] on input "Street number" at bounding box center [812, 547] width 276 height 29
type input "10"
click at [1009, 542] on input "Street name" at bounding box center [1101, 547] width 276 height 29
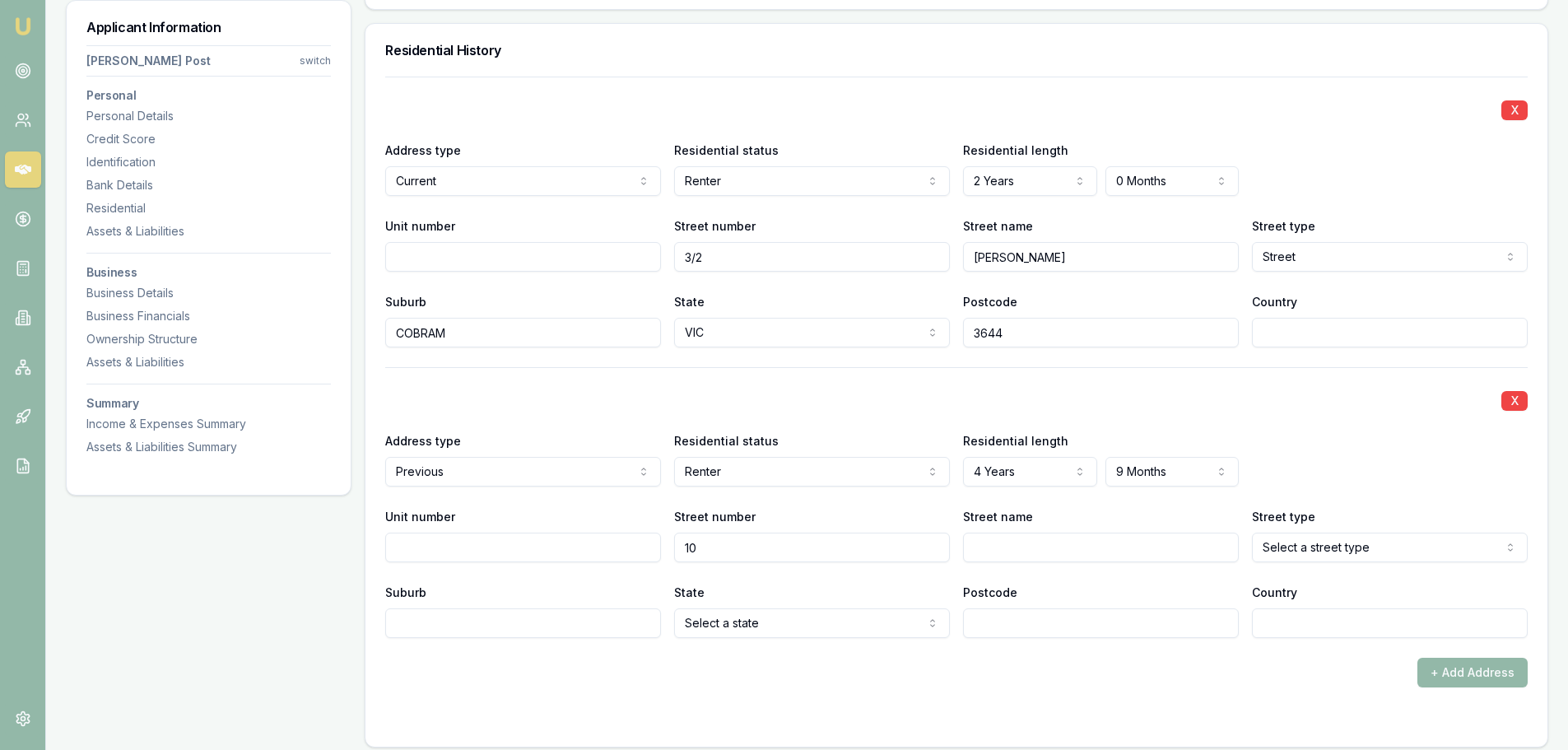
click at [718, 549] on input "10" at bounding box center [812, 547] width 276 height 29
click at [1009, 549] on input "Street name" at bounding box center [1101, 547] width 276 height 29
type input "KAMAROOKA"
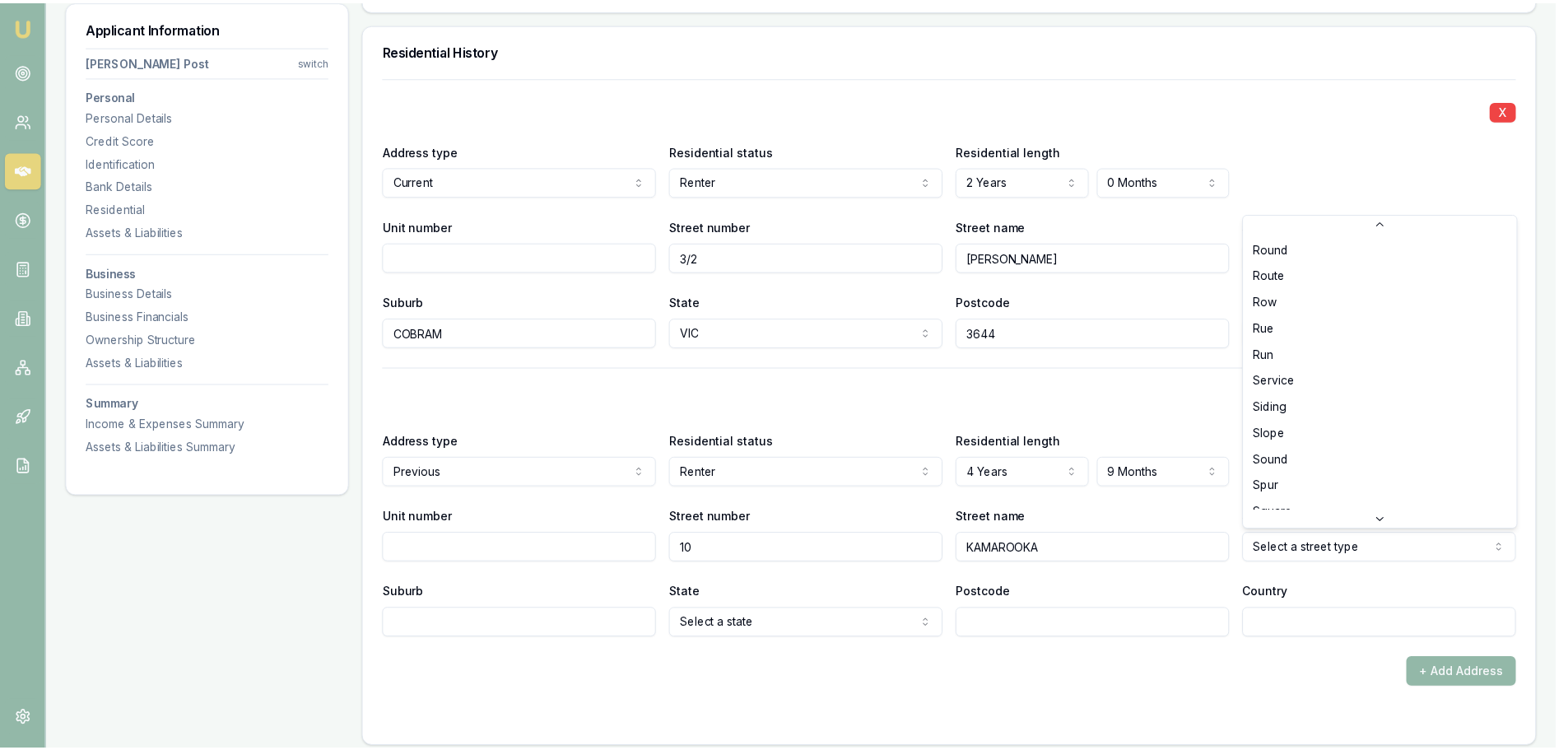
scroll to position [4306, 0]
select select "Street"
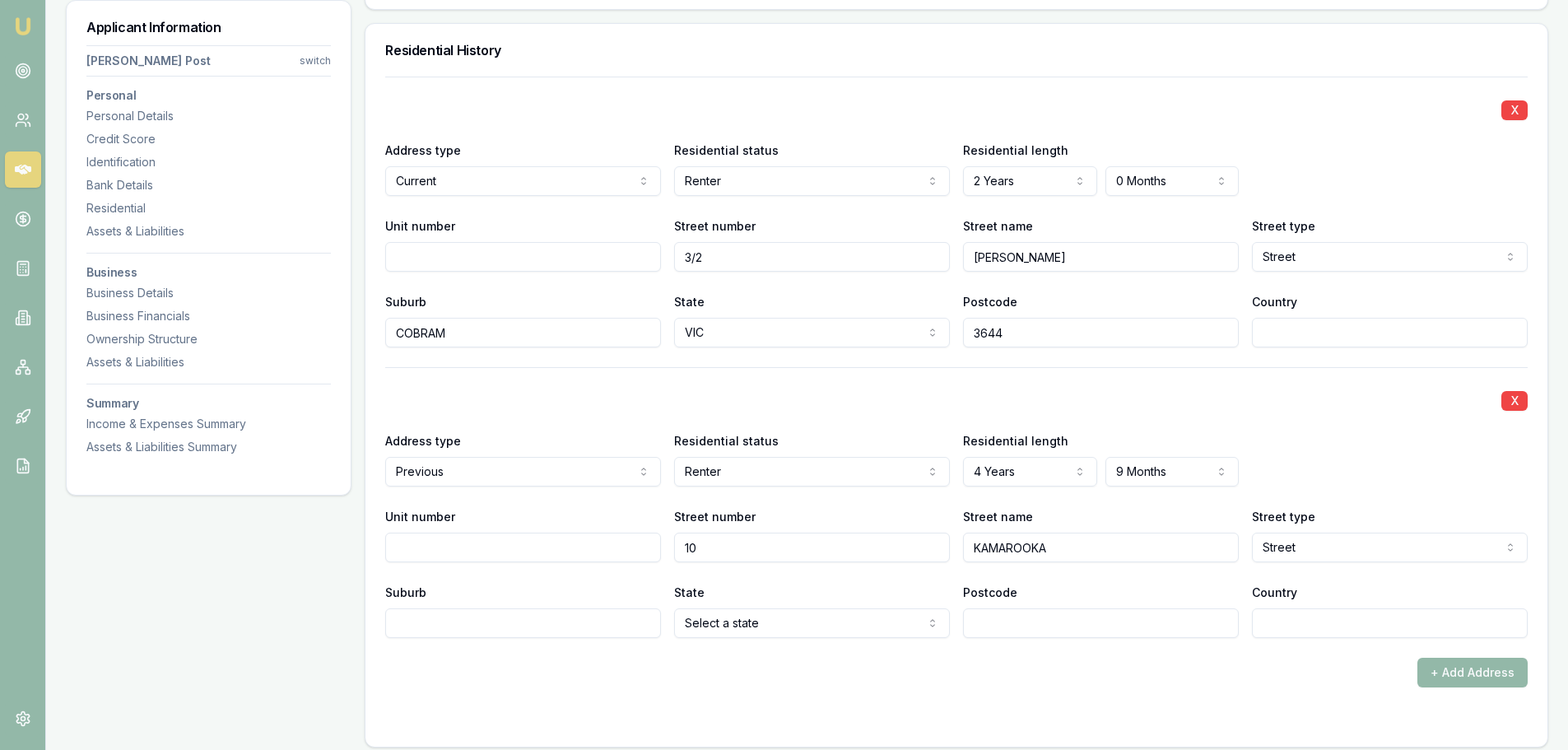
click at [418, 621] on input "Suburb" at bounding box center [523, 623] width 276 height 29
type input "BAROOGA"
click at [992, 621] on input "Postcode" at bounding box center [1101, 623] width 276 height 29
type input "3644"
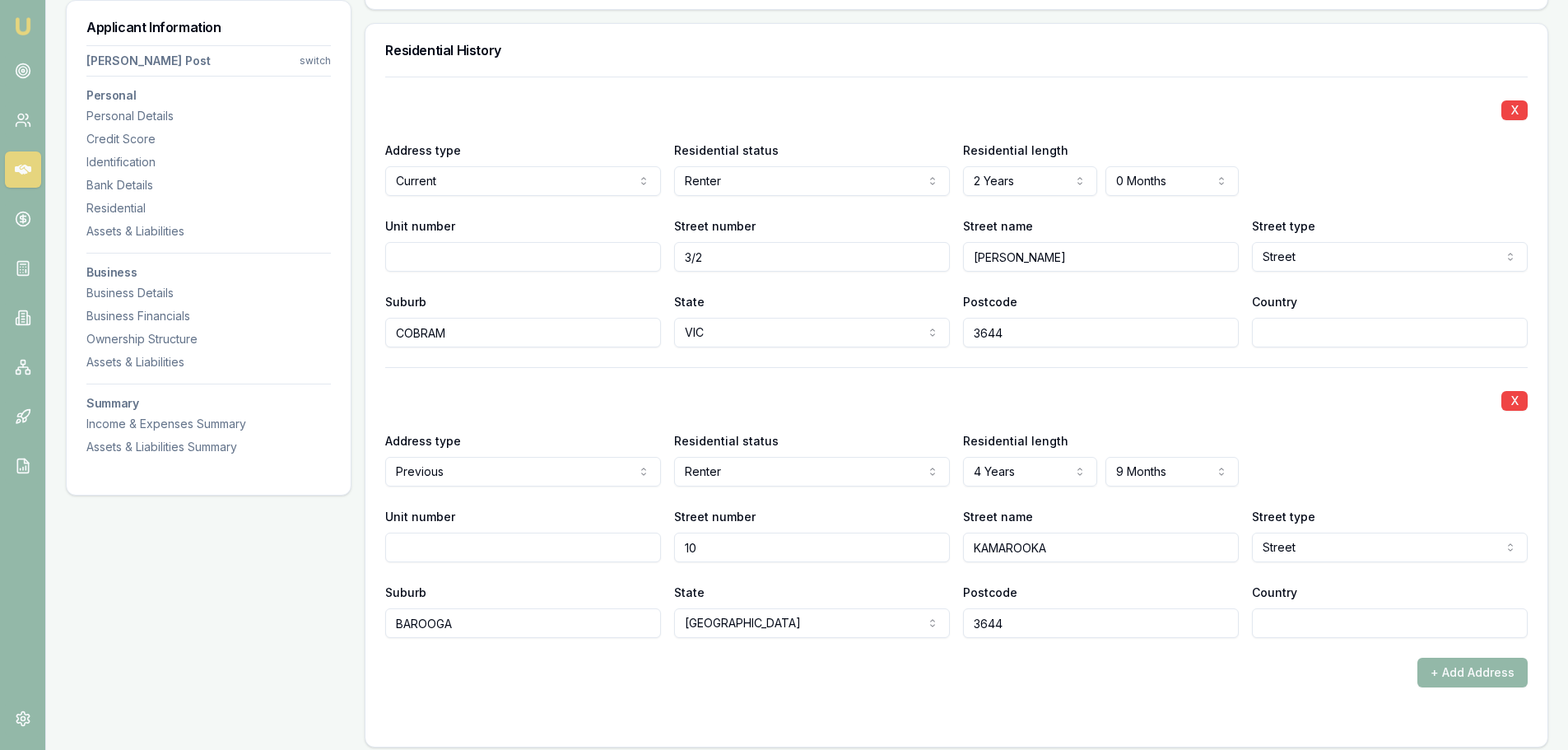
click at [958, 723] on div at bounding box center [956, 721] width 1143 height 13
click at [1017, 693] on form "X Address type Current Current Previous Residential status Renter Owner with mo…" at bounding box center [956, 401] width 1143 height 650
click at [1313, 701] on form "X Address type Current Current Previous Residential status Renter Owner with mo…" at bounding box center [956, 401] width 1143 height 650
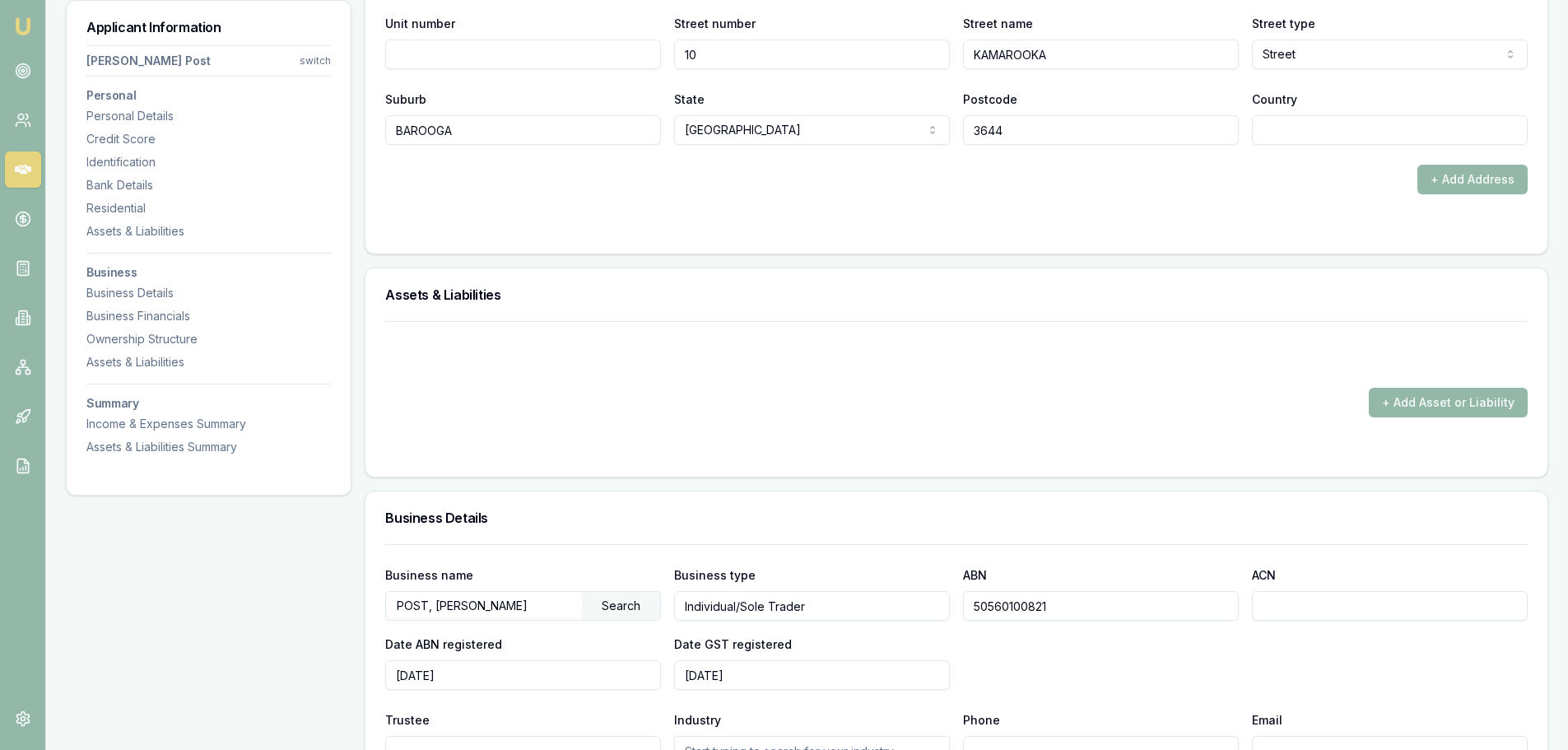
scroll to position [2059, 0]
click at [1418, 406] on button "+ Add Asset or Liability" at bounding box center [1448, 401] width 159 height 29
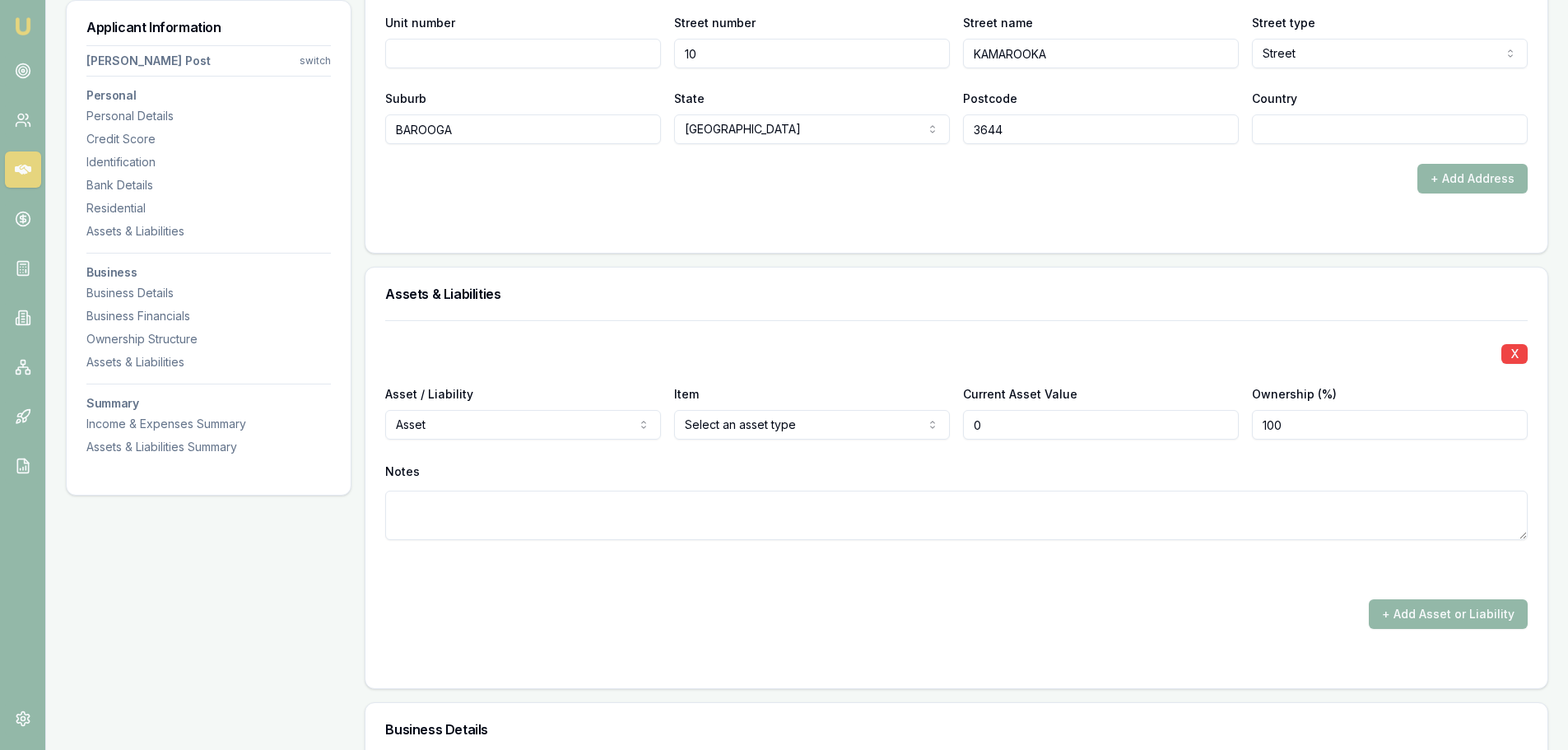
type input "$0"
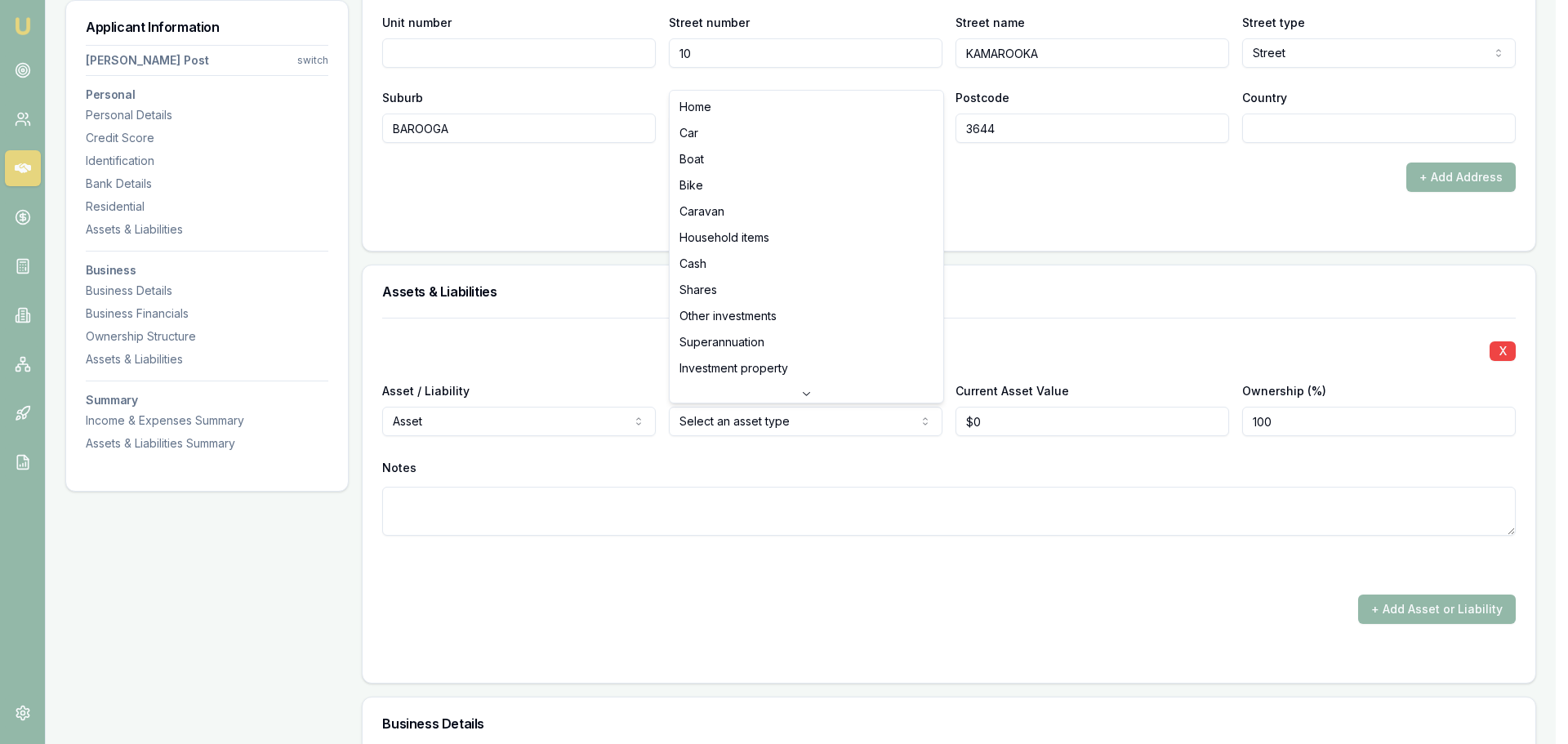
select select "CAR"
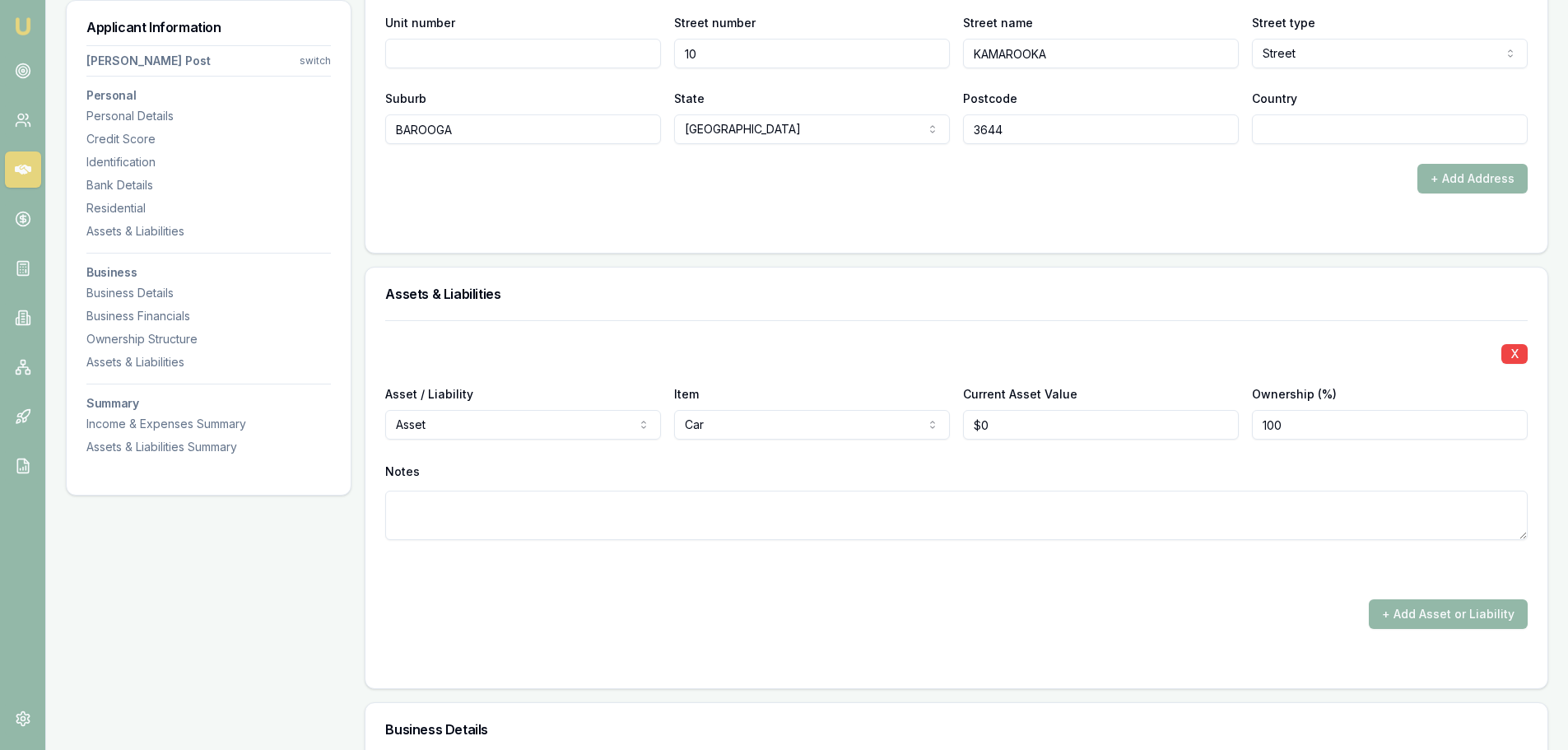
type input "0"
click at [1000, 426] on input "0" at bounding box center [1101, 424] width 276 height 29
type input "$45,000"
click at [1014, 452] on div "X Asset / Liability Asset Asset Liability Item Car Home Car Boat Bike Caravan H…" at bounding box center [956, 450] width 1143 height 260
click at [388, 518] on textarea at bounding box center [956, 516] width 1143 height 50
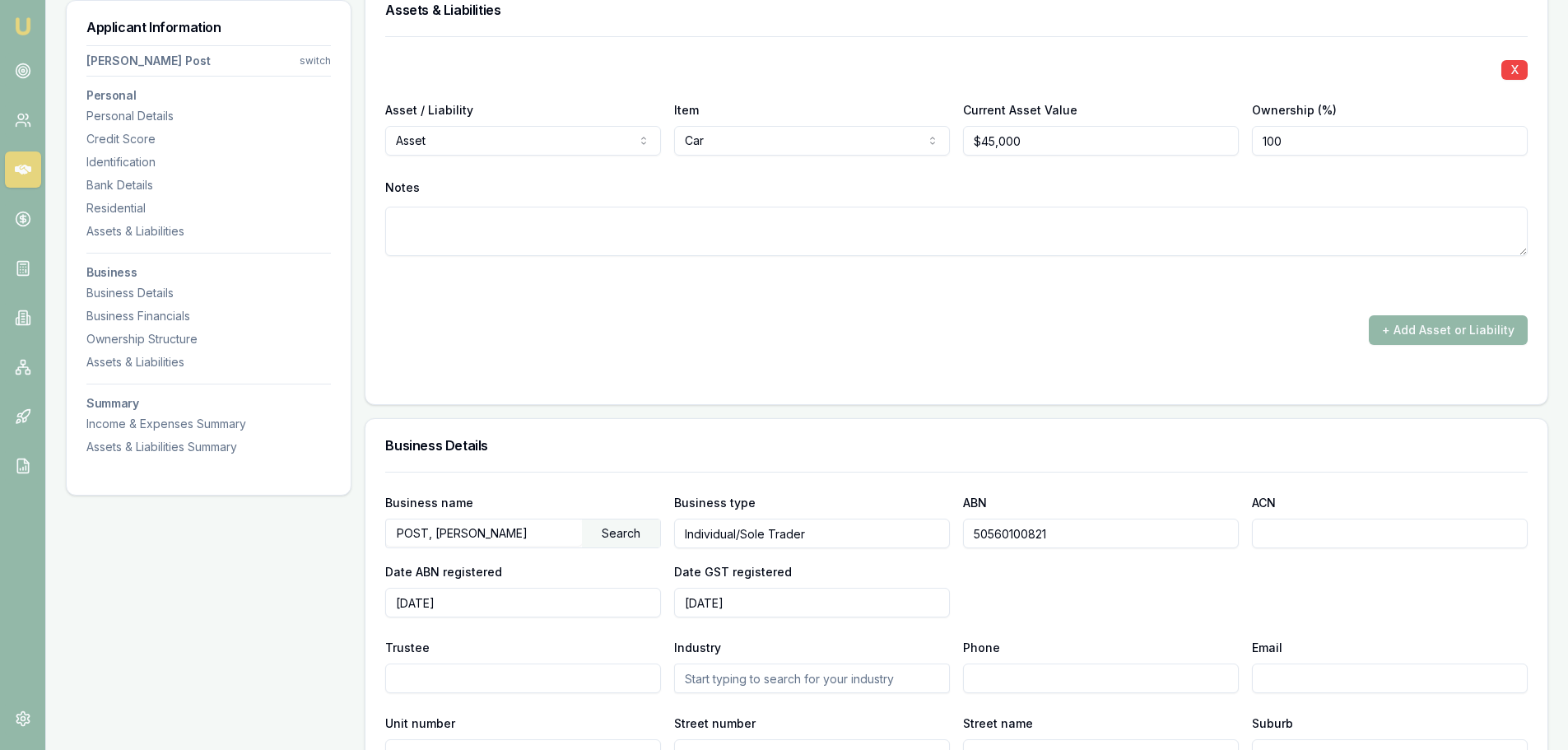
scroll to position [2389, 0]
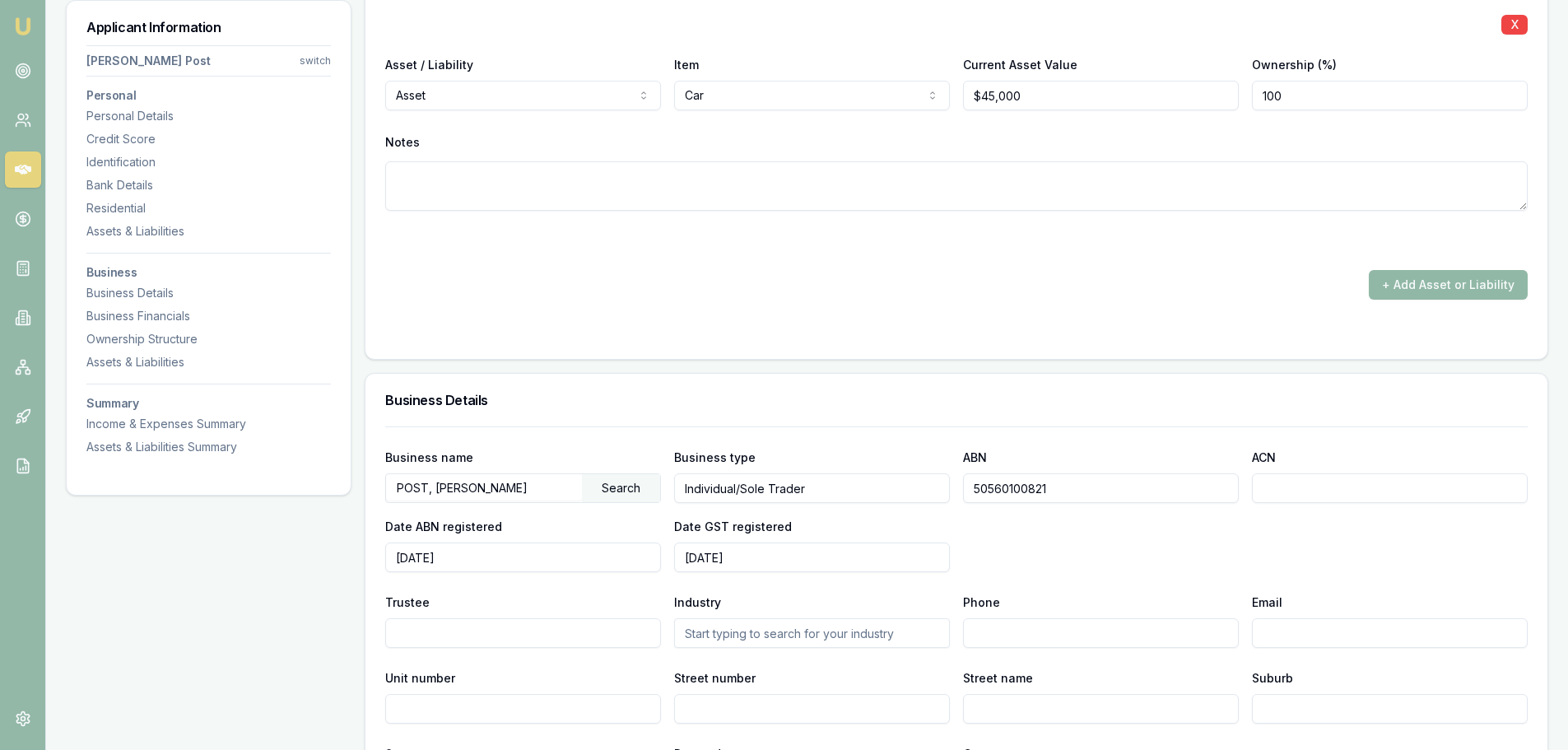
click at [1427, 286] on button "+ Add Asset or Liability" at bounding box center [1448, 285] width 159 height 29
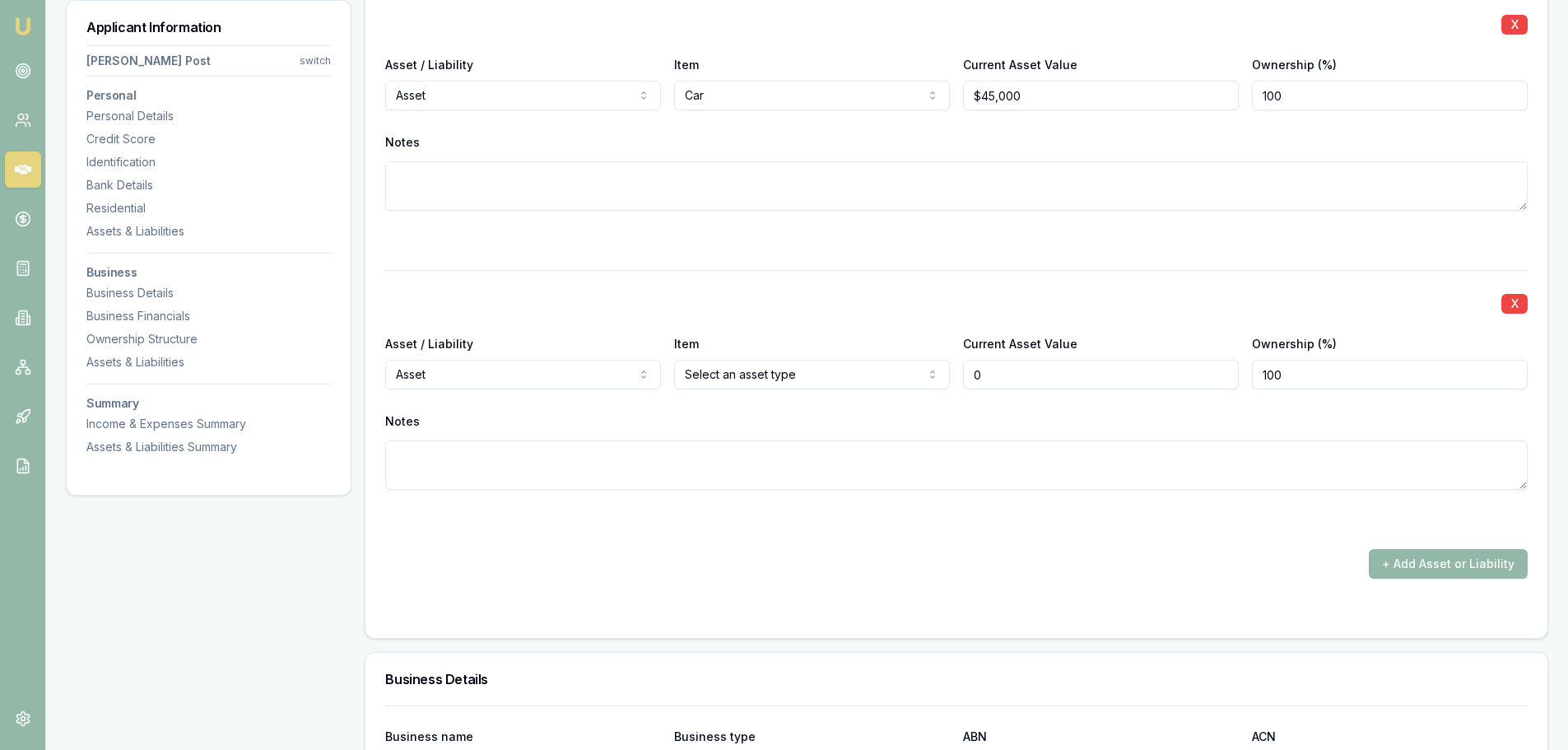
type input "$0"
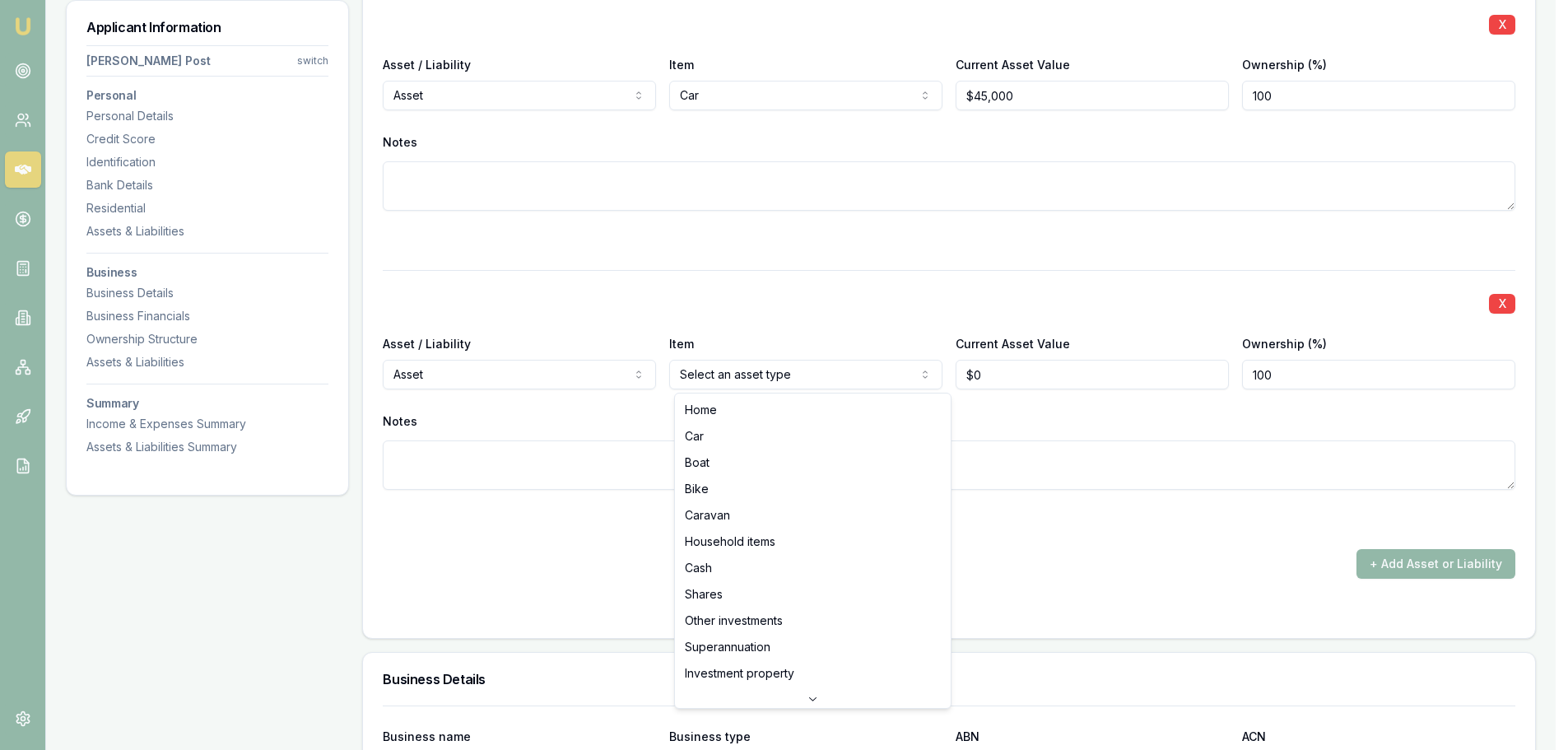
select select "CASH"
drag, startPoint x: 704, startPoint y: 569, endPoint x: 889, endPoint y: 482, distance: 204.4
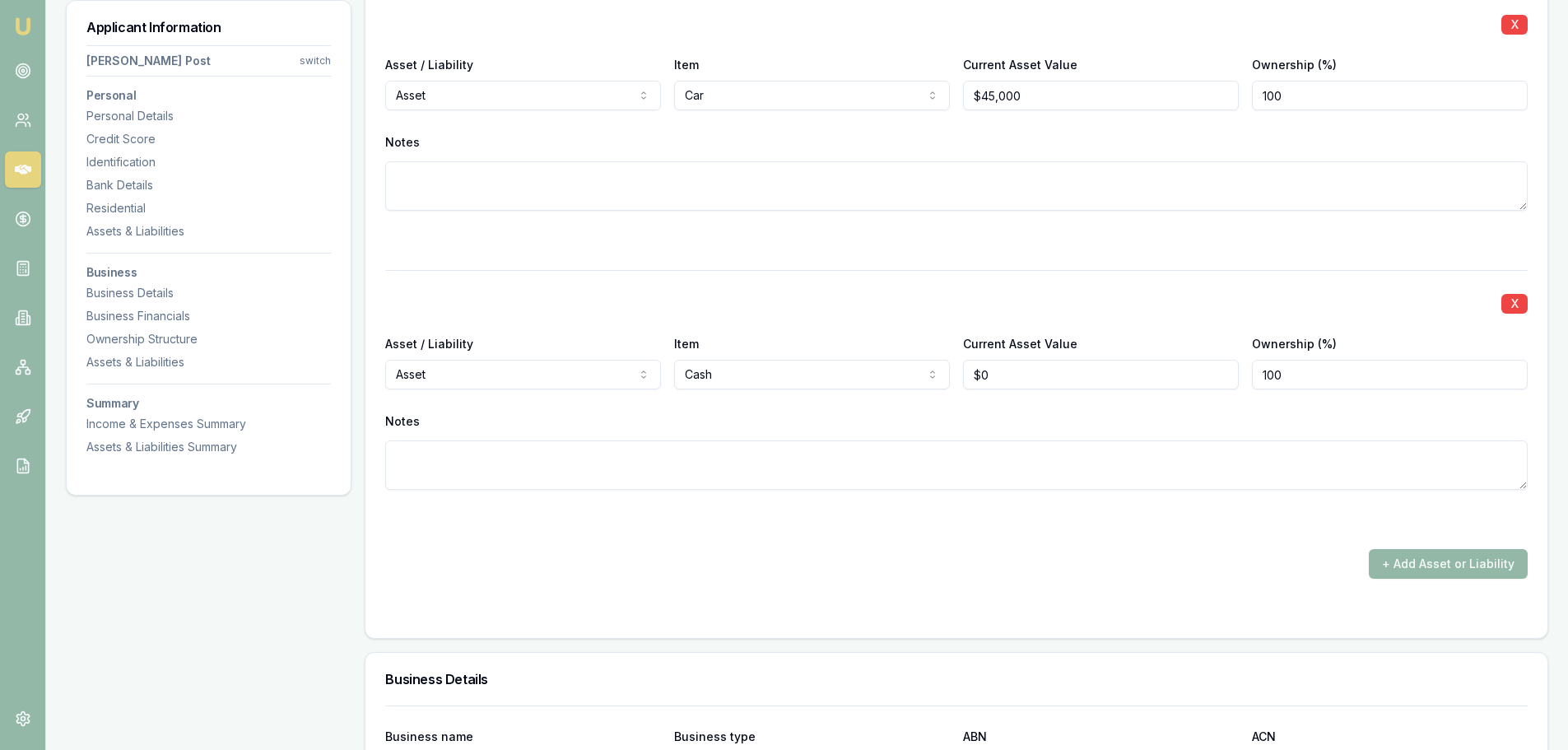
type input "0"
click at [991, 368] on input "0" at bounding box center [1101, 375] width 276 height 29
type input "$7,000"
click at [1024, 426] on div "Notes" at bounding box center [956, 422] width 1143 height 25
click at [1419, 563] on button "+ Add Asset or Liability" at bounding box center [1448, 563] width 159 height 29
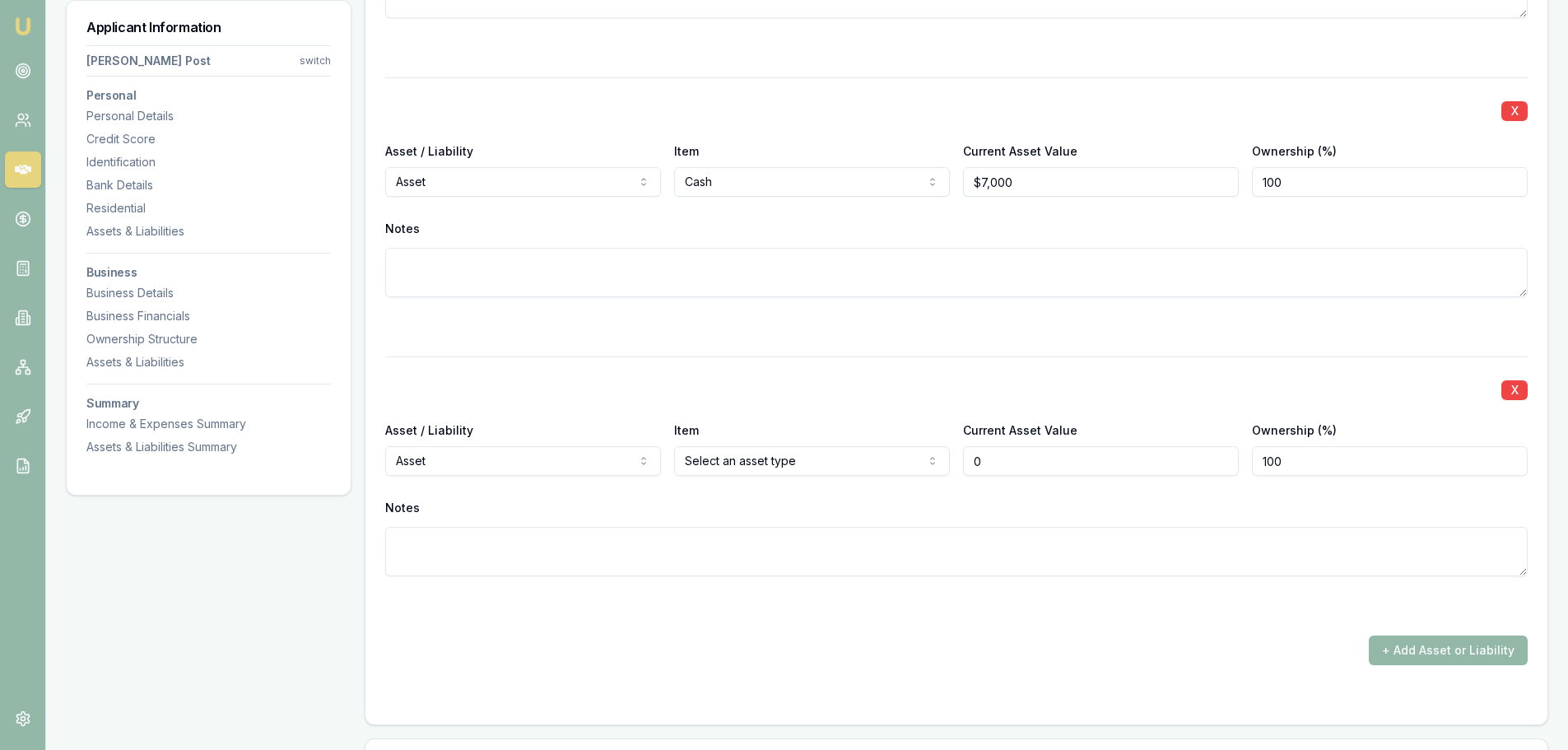
scroll to position [2635, 0]
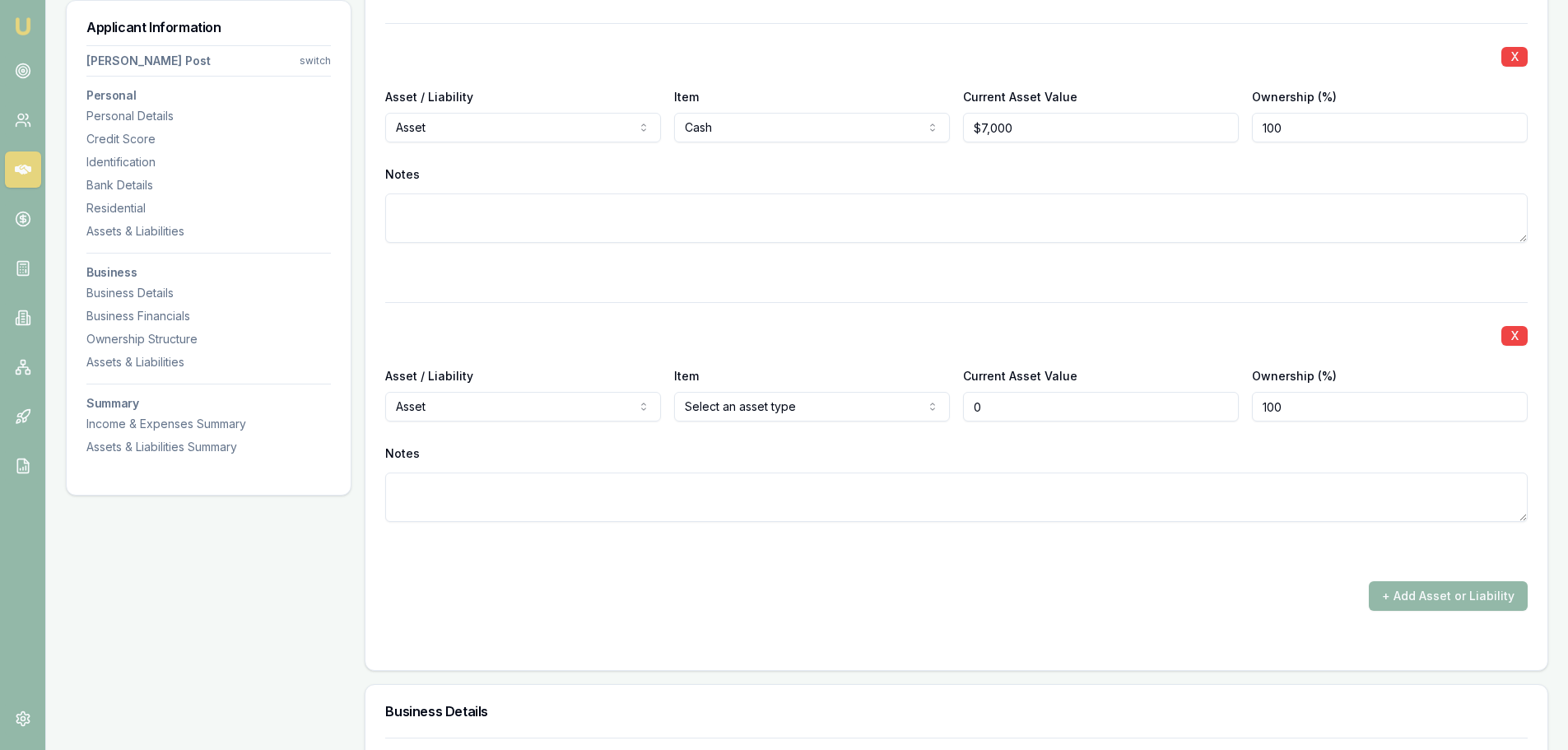
type input "$0"
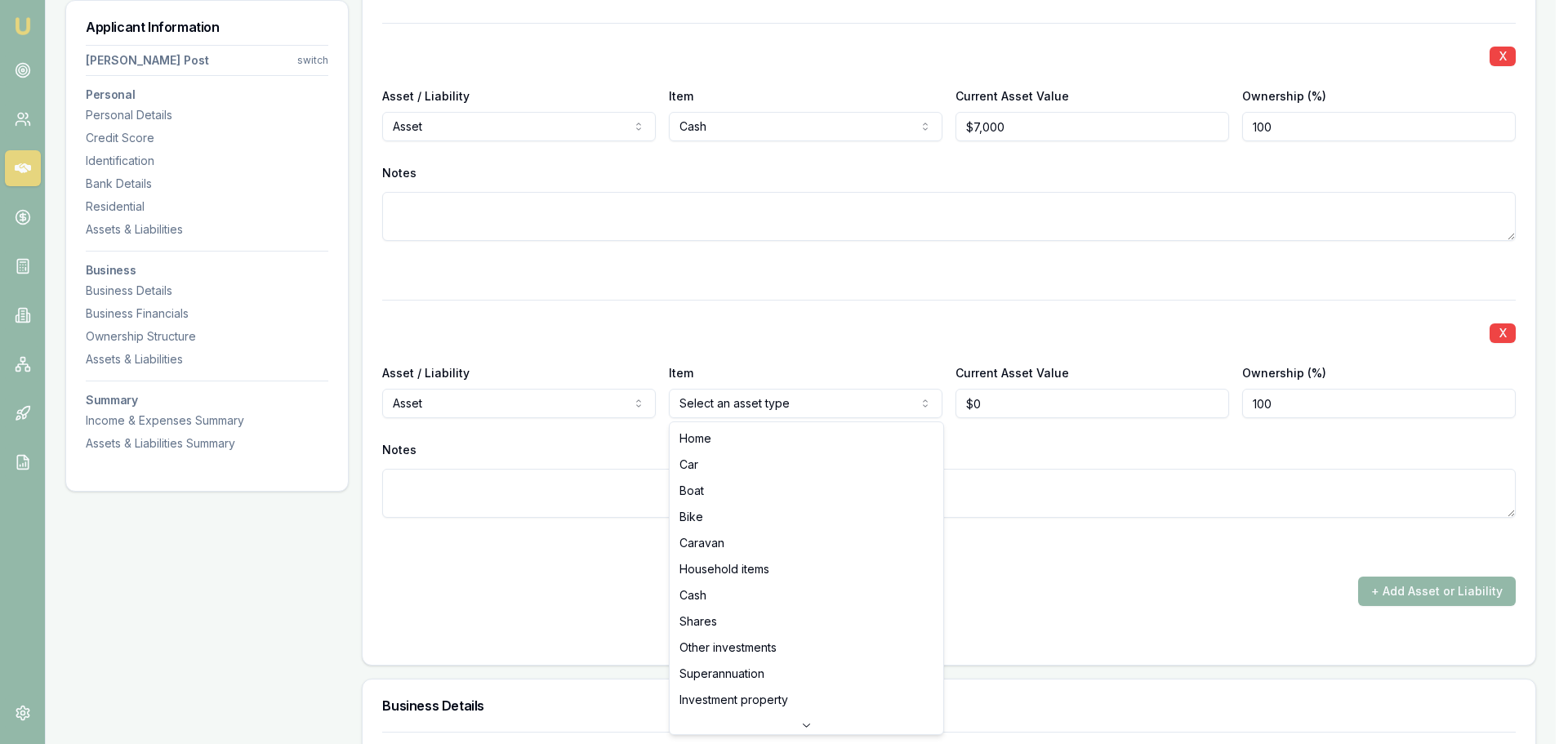
select select "HOUSEHOLD_ITEMS"
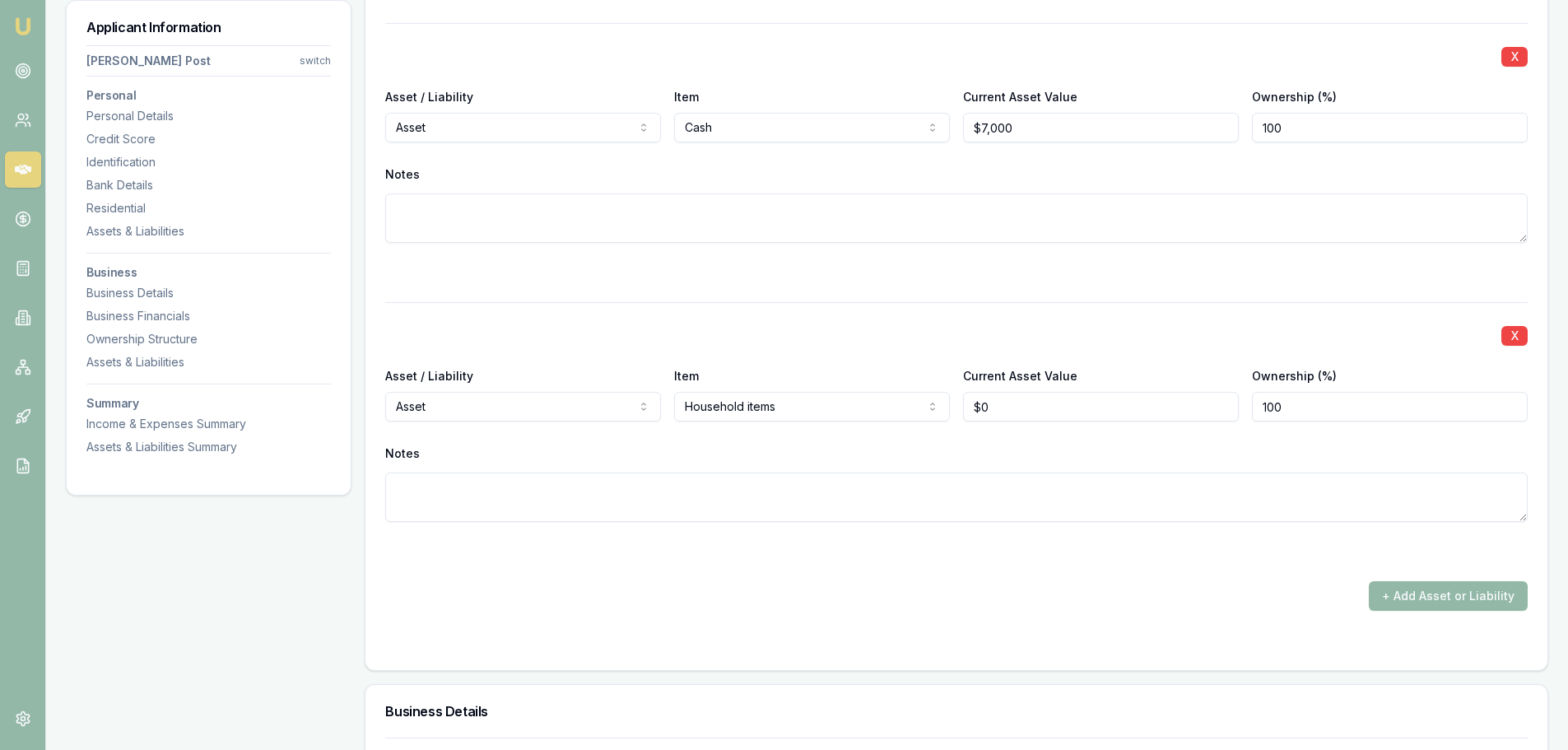
type input "0"
click at [1008, 407] on input "0" at bounding box center [1101, 407] width 276 height 29
type input "$65,000"
click at [1009, 496] on textarea at bounding box center [956, 497] width 1143 height 50
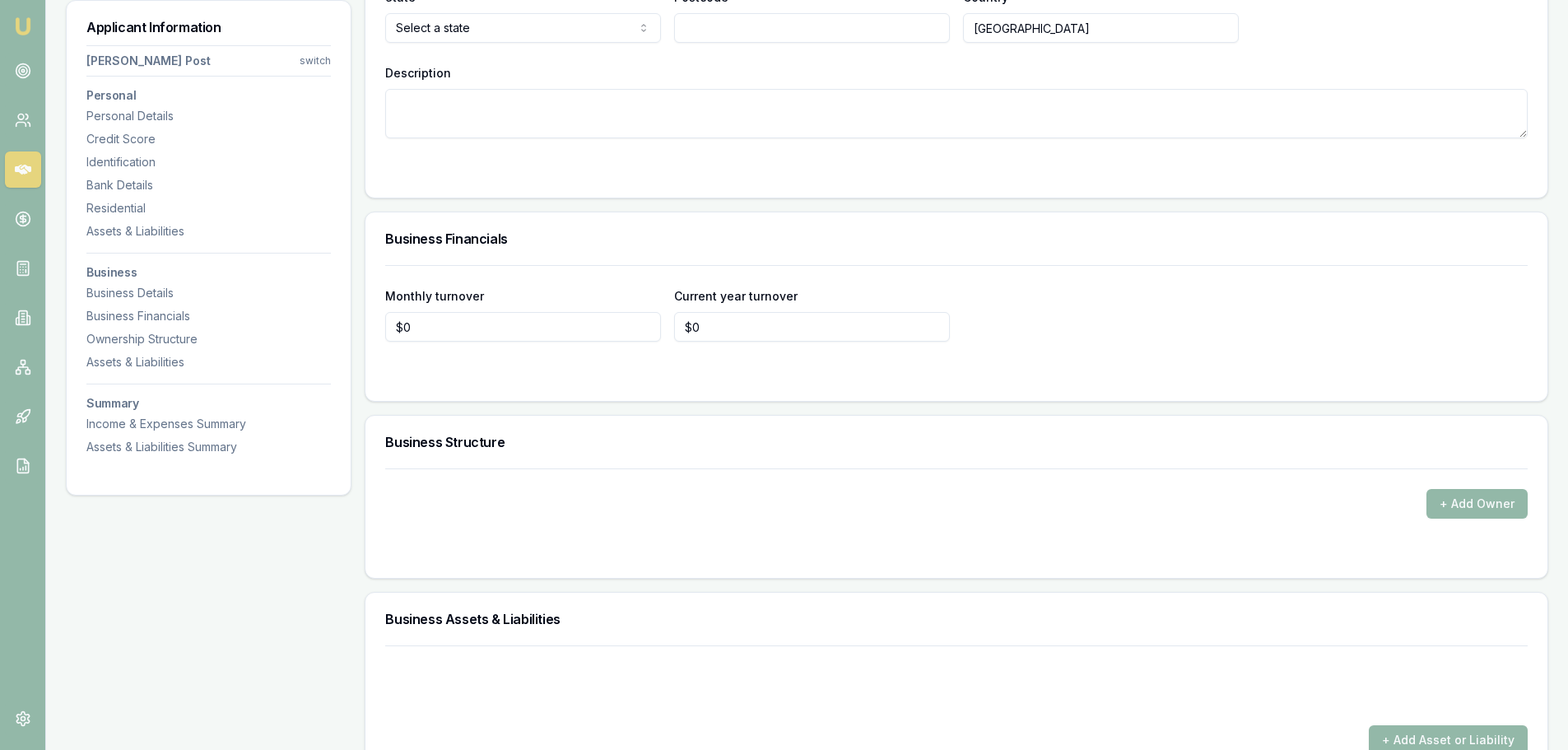
scroll to position [3706, 0]
type input "0"
click at [418, 323] on input "0" at bounding box center [523, 324] width 276 height 29
type input "$15,000"
click at [855, 378] on div at bounding box center [956, 372] width 1143 height 13
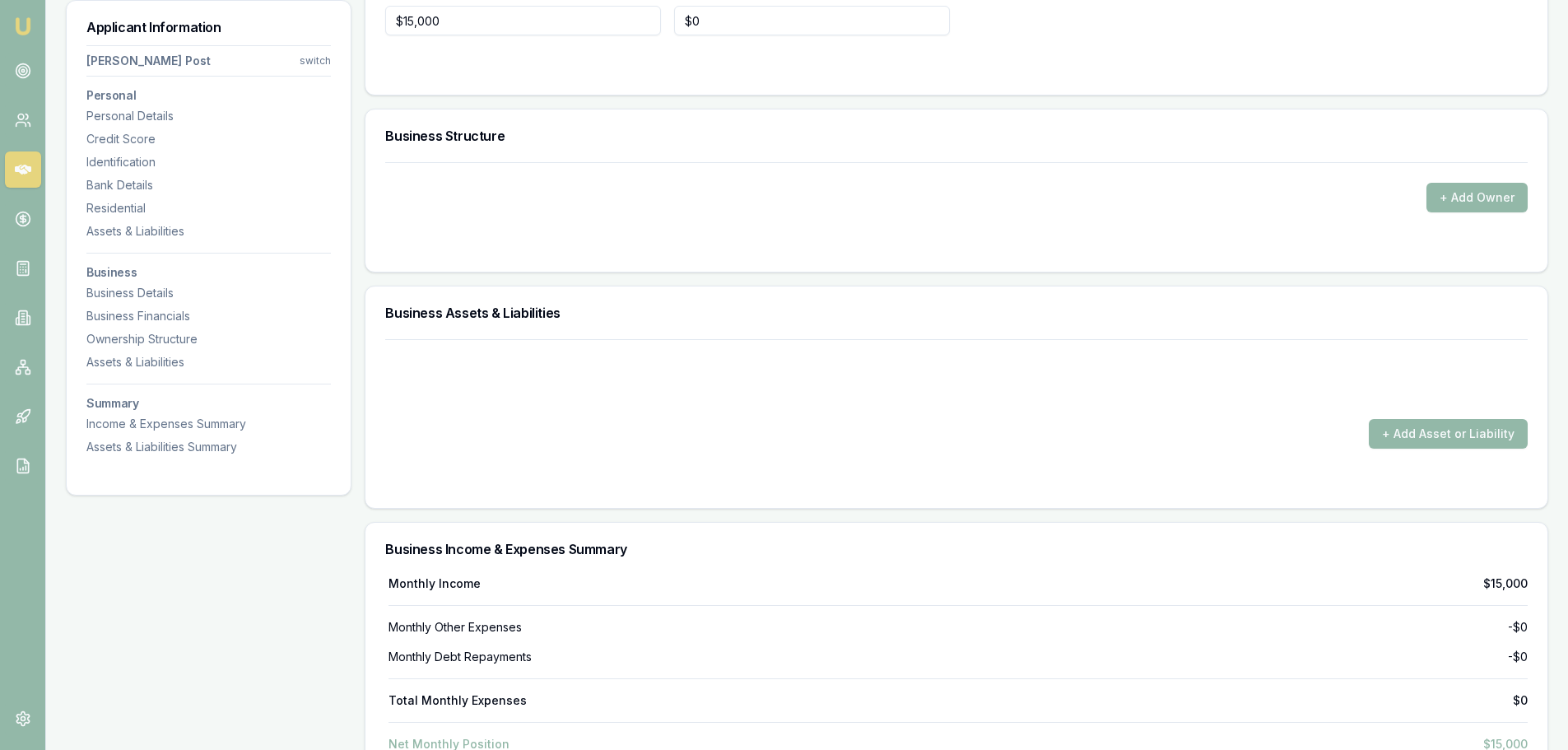
scroll to position [4036, 0]
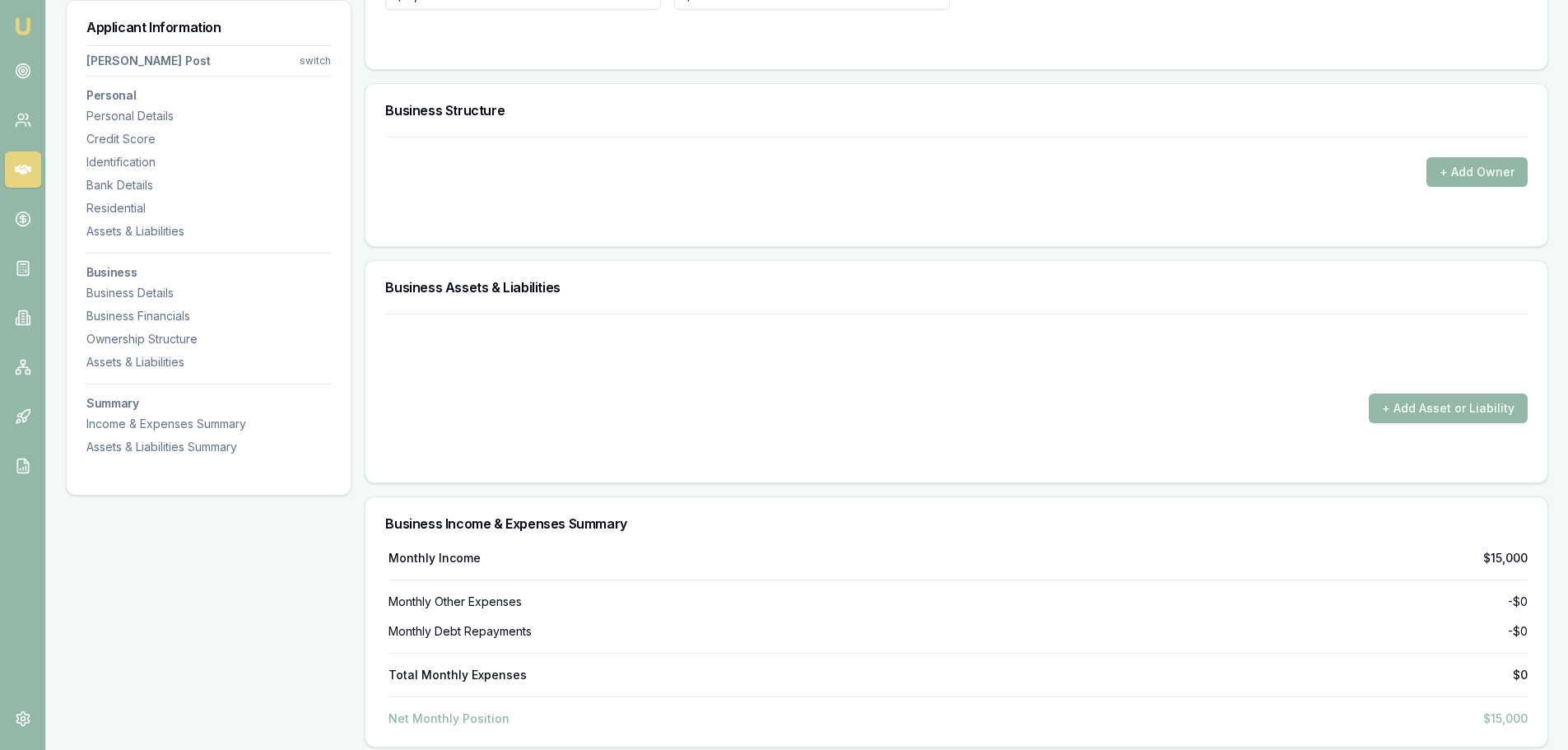
click at [1445, 179] on button "+ Add Owner" at bounding box center [1477, 172] width 101 height 29
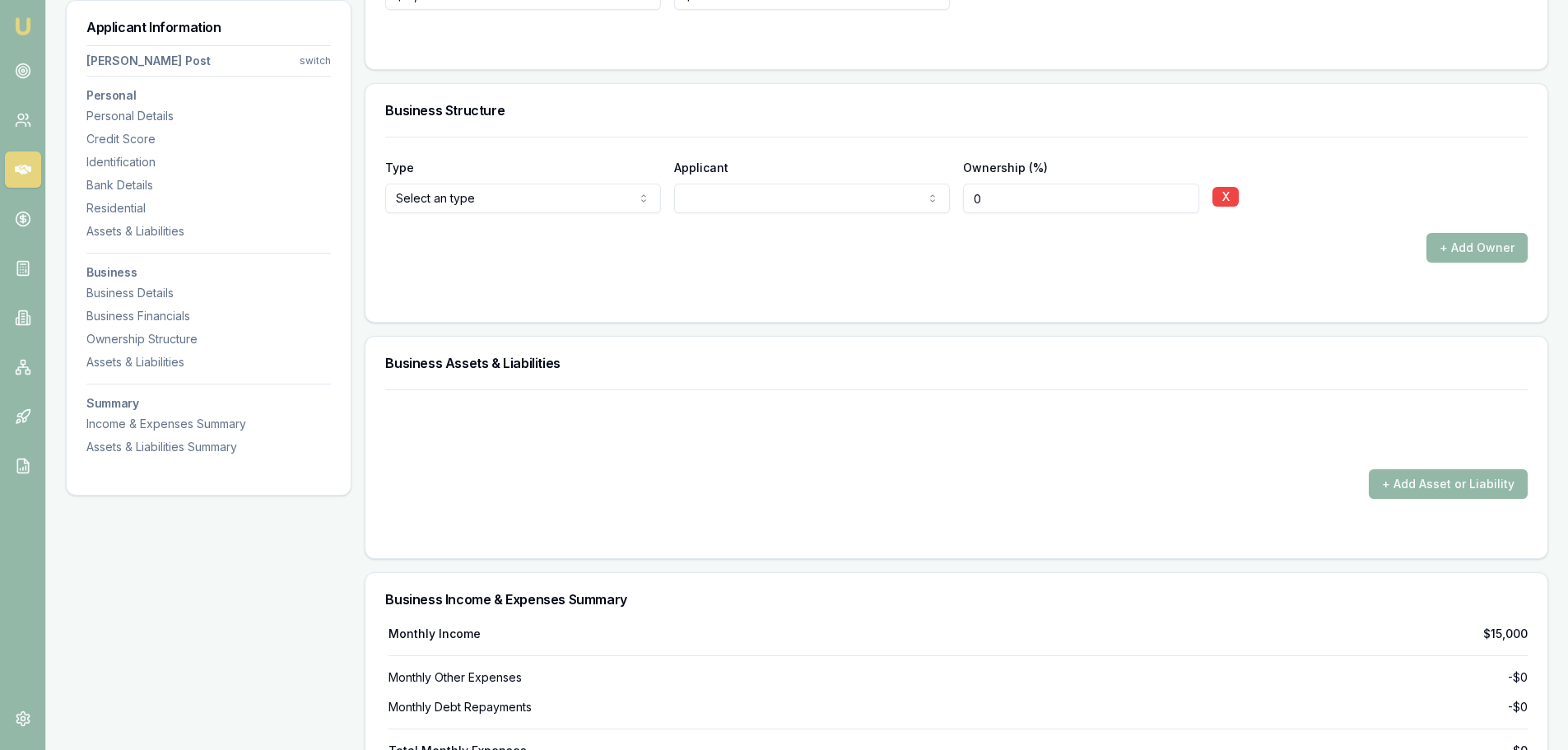
click at [715, 242] on div "+ Add Owner" at bounding box center [956, 247] width 1143 height 29
click at [993, 194] on input "0" at bounding box center [1082, 198] width 237 height 29
type input "0100"
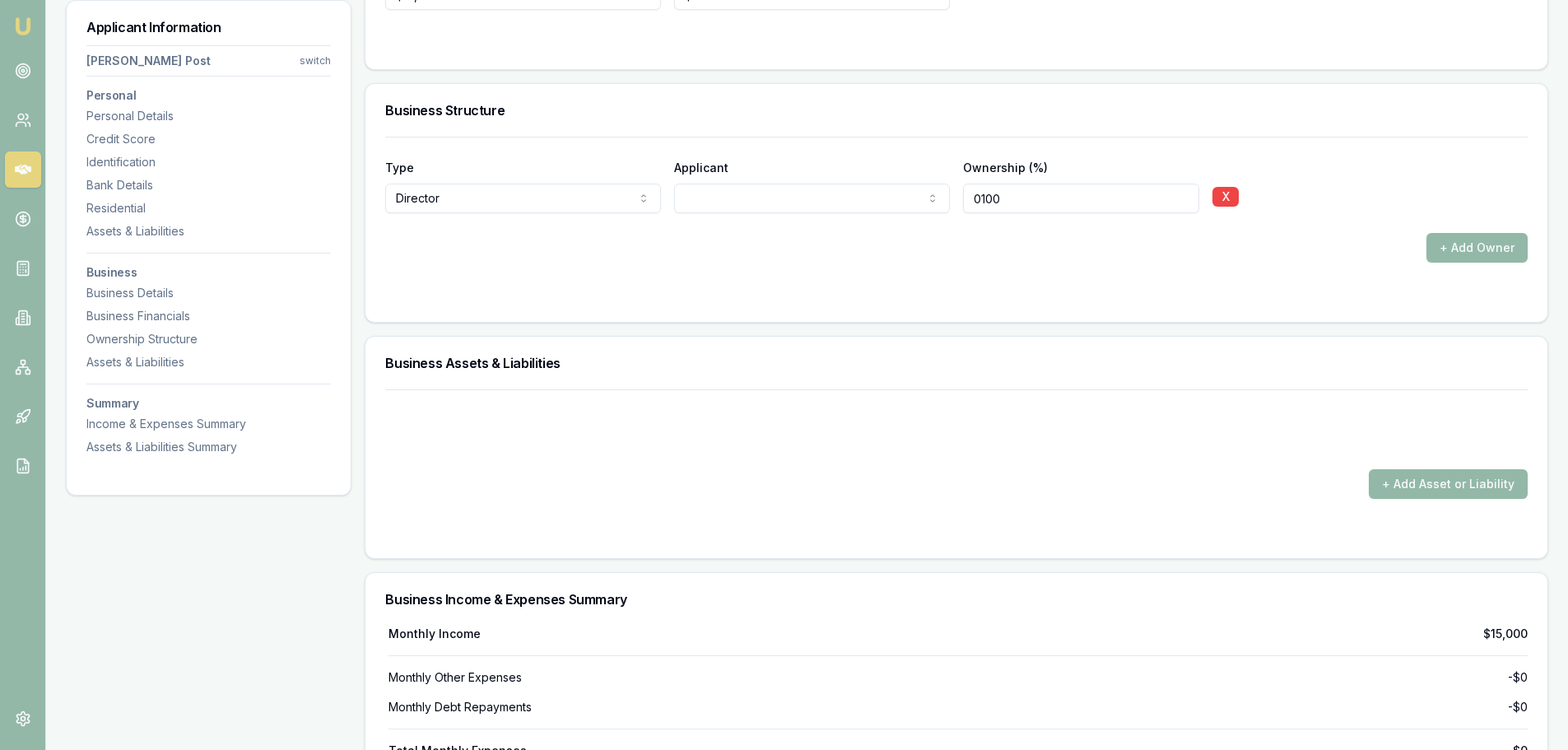
click at [992, 262] on div "+ Add Owner" at bounding box center [956, 247] width 1143 height 29
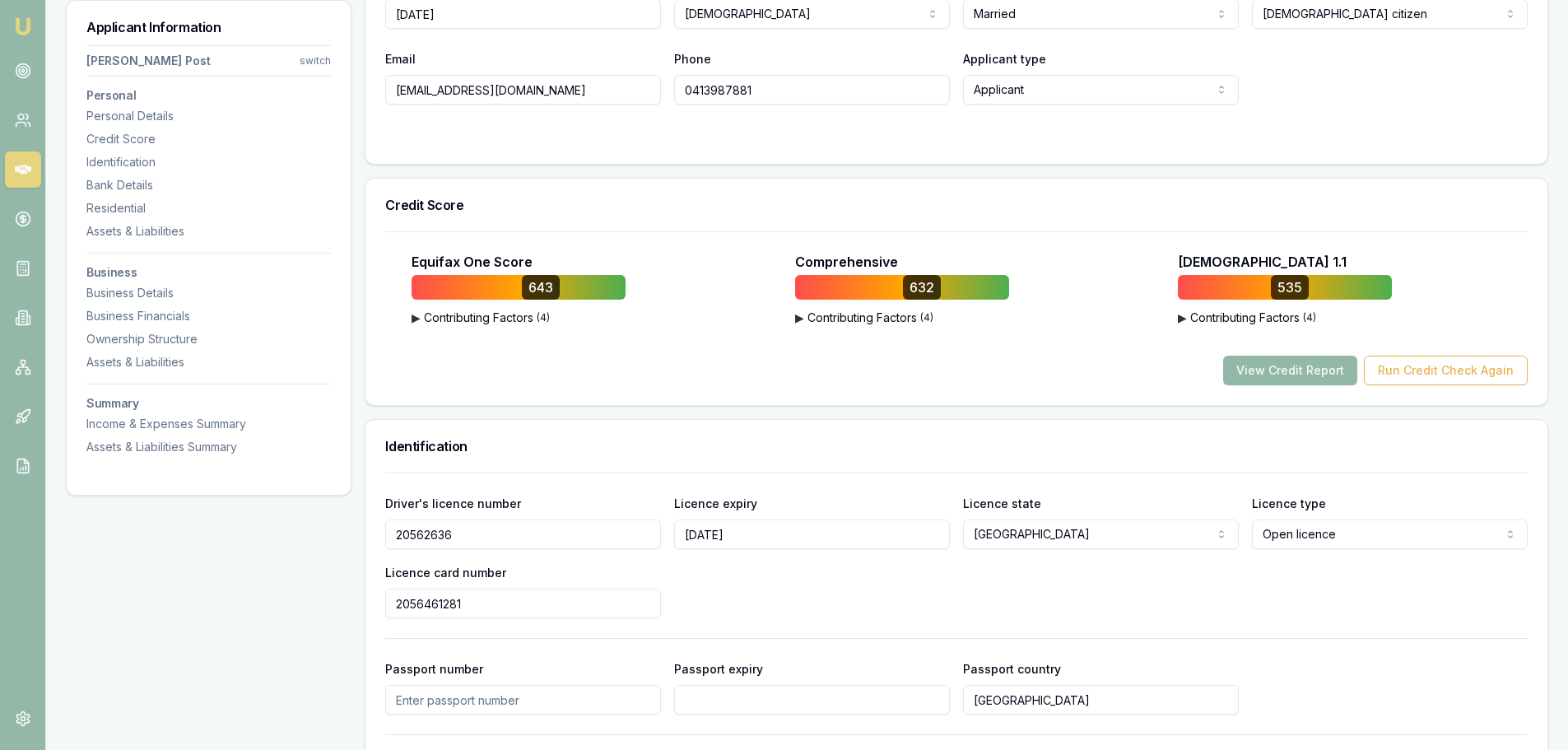
scroll to position [359, 0]
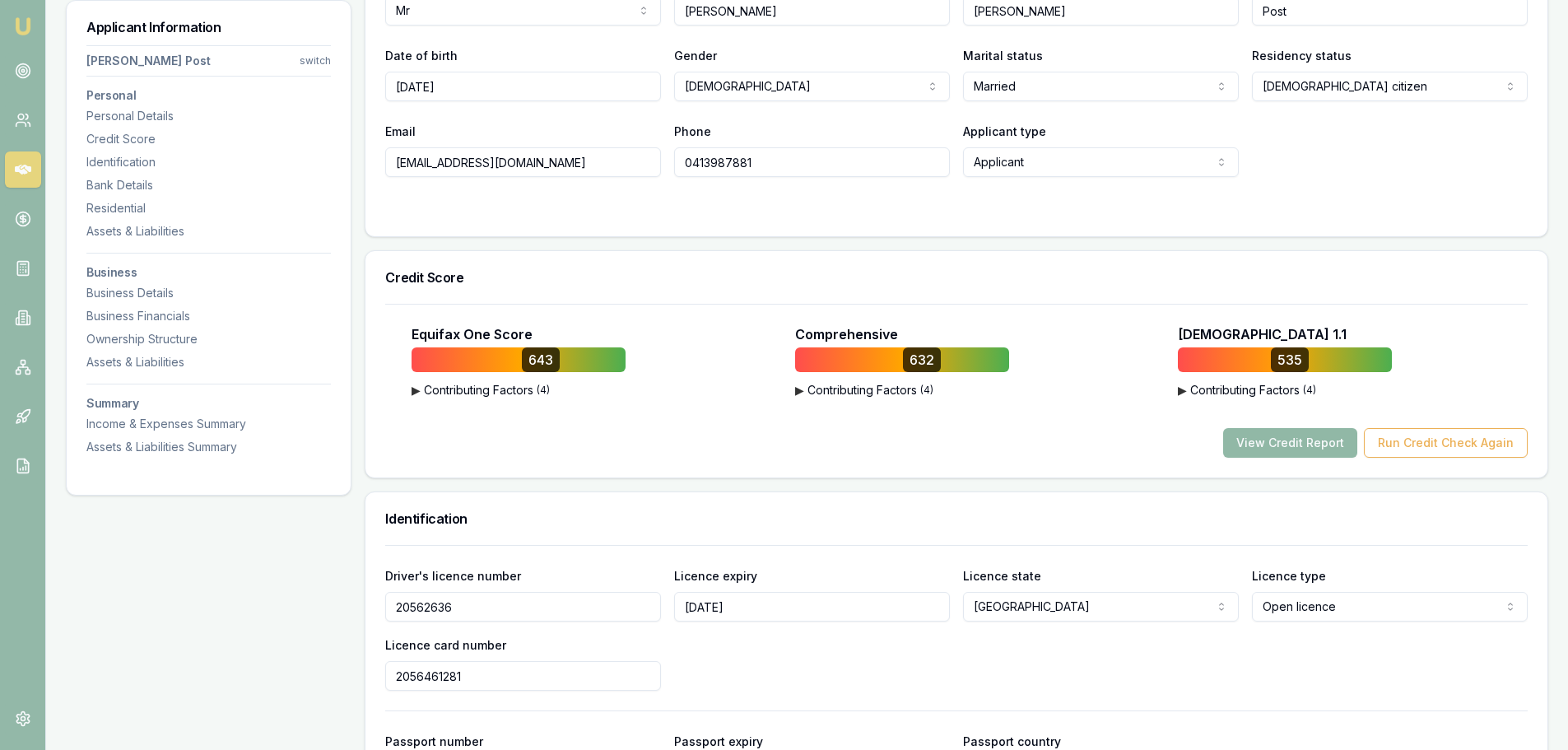
click at [1269, 442] on button "View Credit Report" at bounding box center [1291, 442] width 134 height 29
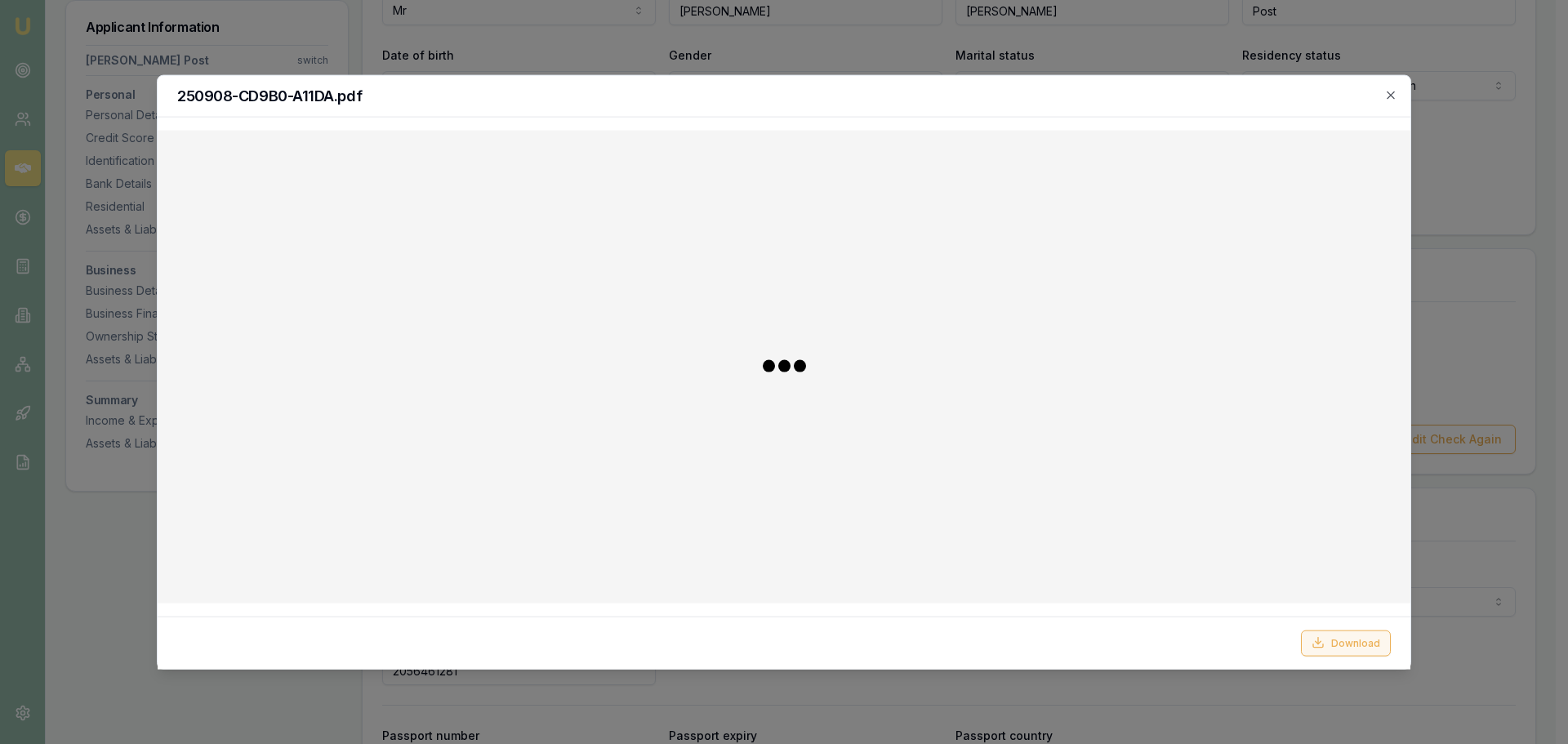
click at [1338, 650] on button "Download" at bounding box center [1347, 643] width 90 height 26
click at [1392, 94] on icon "button" at bounding box center [1391, 94] width 13 height 13
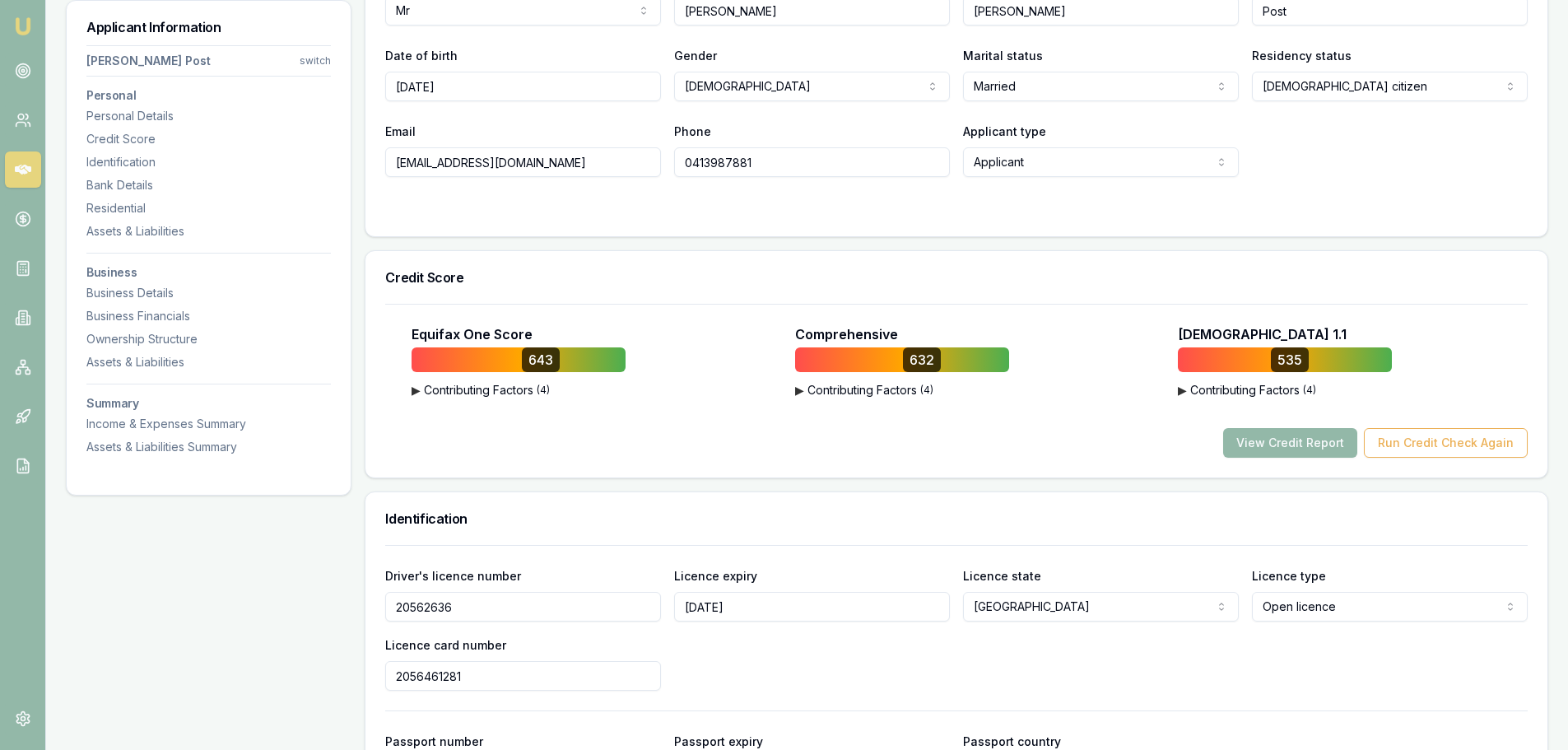
scroll to position [0, 0]
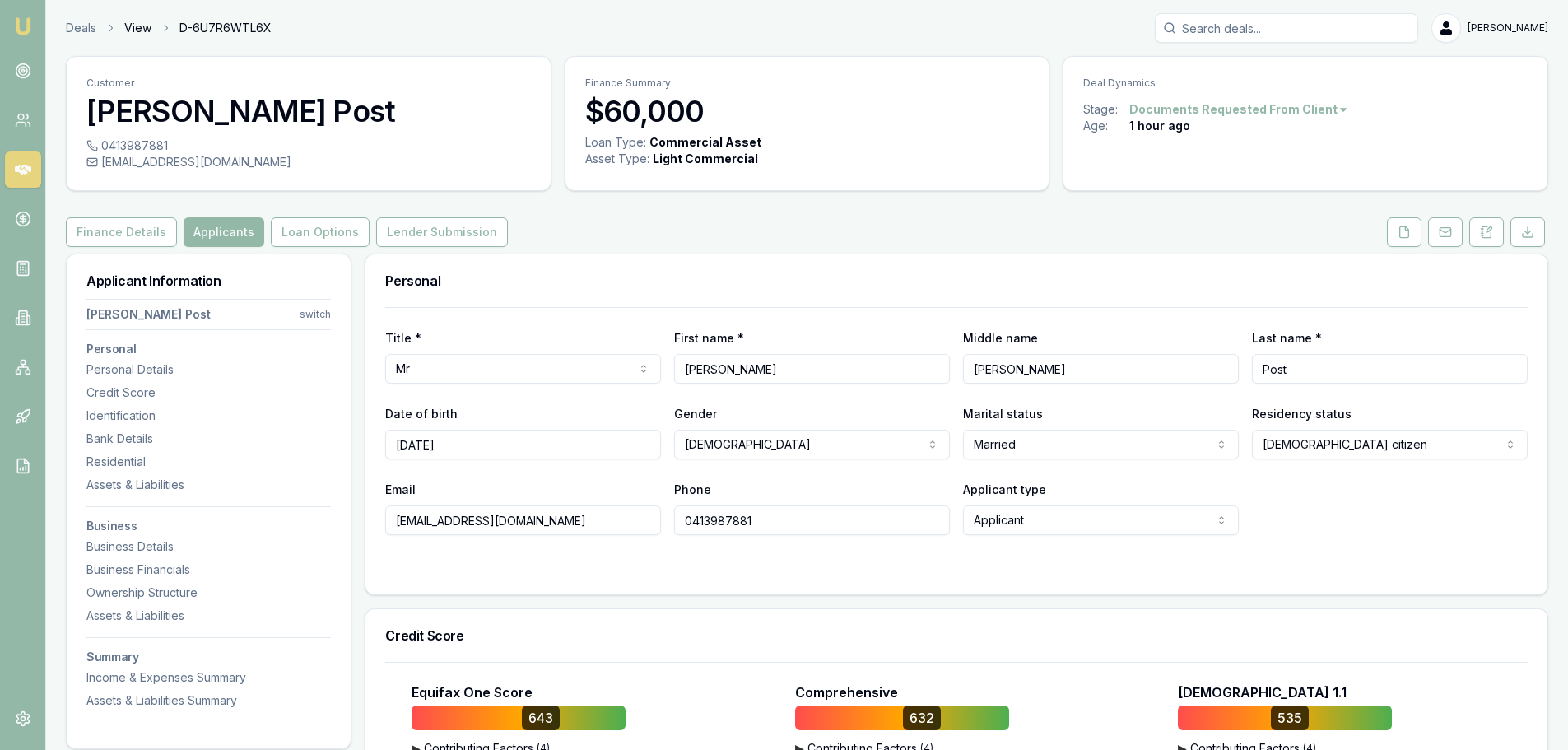
click at [135, 31] on link "View" at bounding box center [138, 28] width 28 height 17
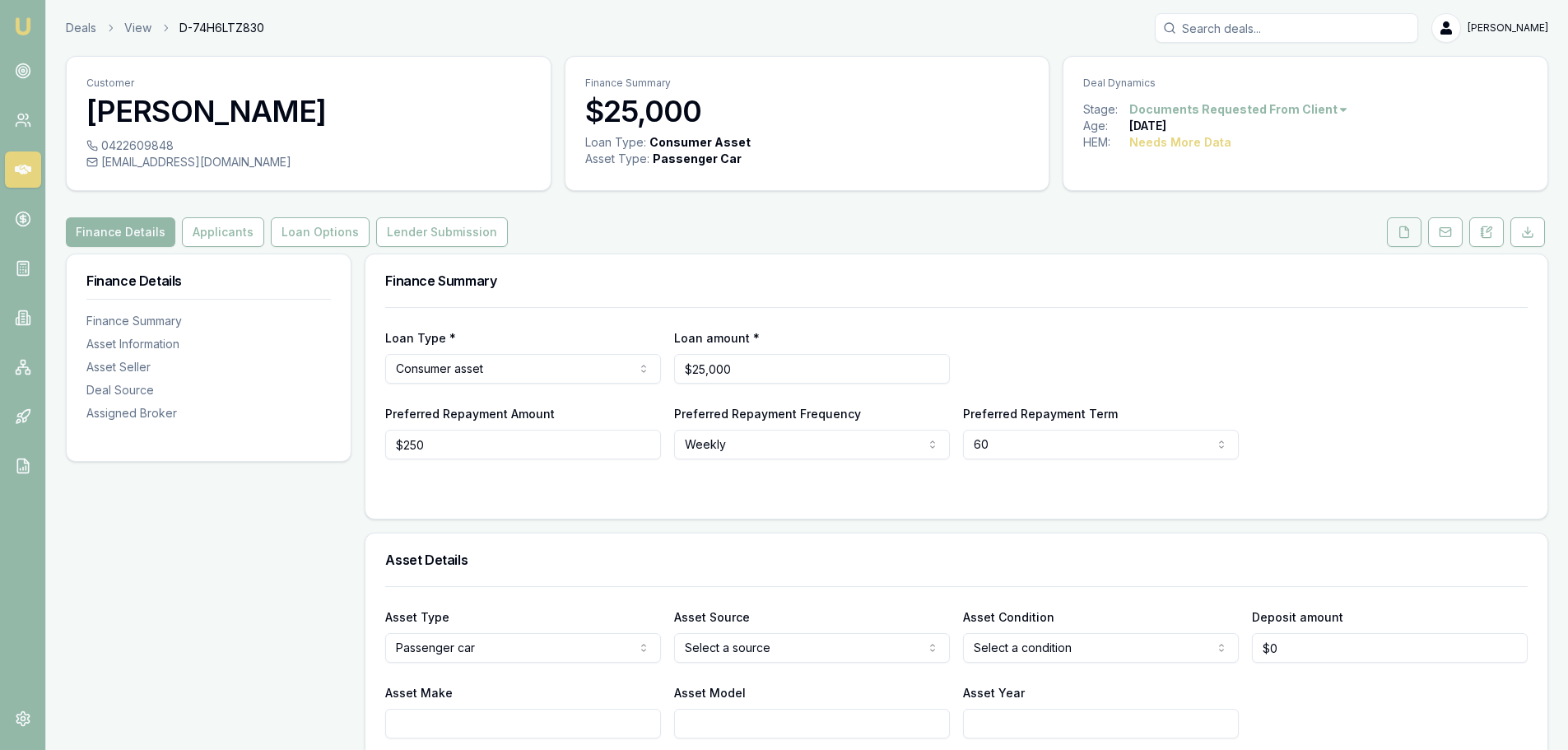
click at [1407, 237] on icon at bounding box center [1404, 232] width 13 height 13
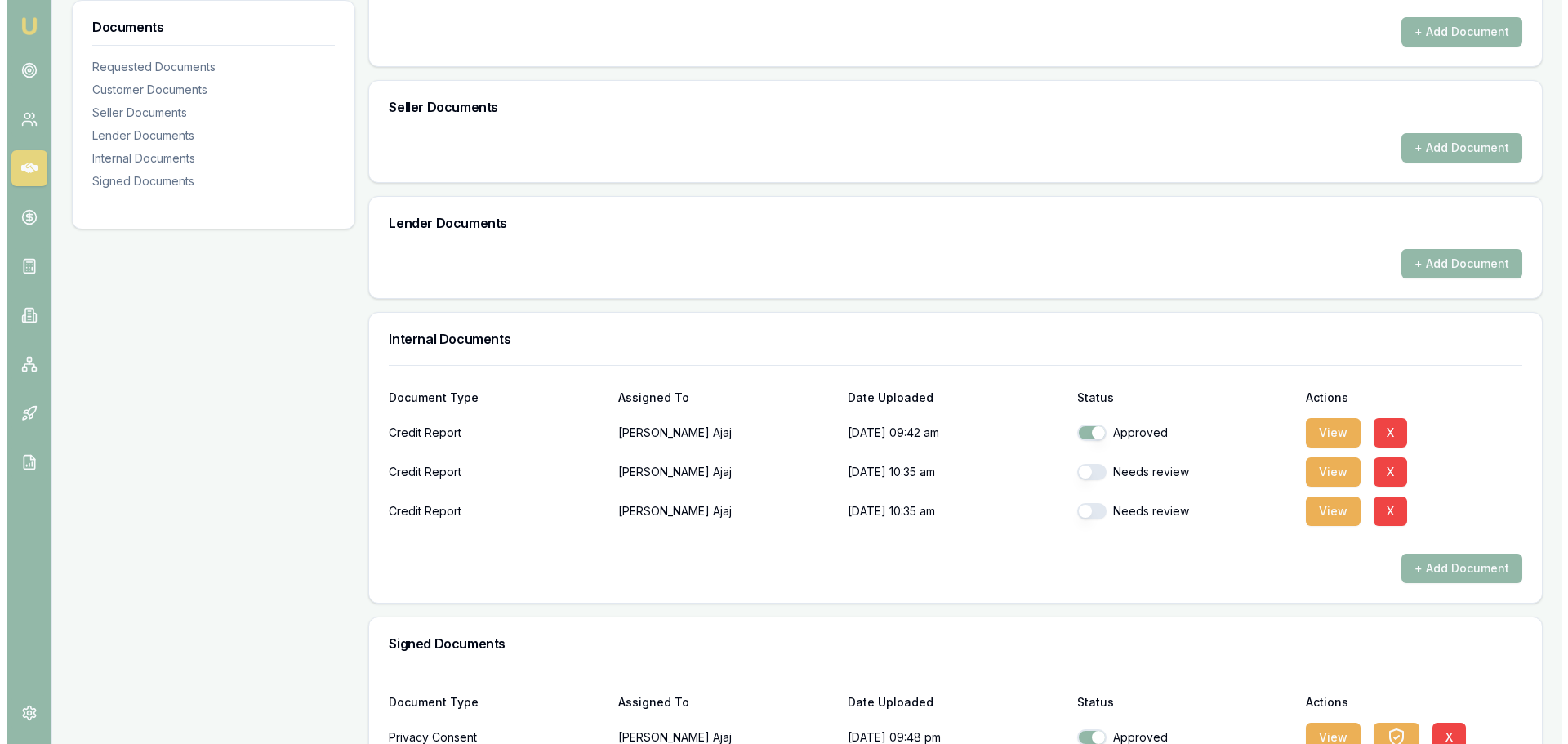
scroll to position [1037, 0]
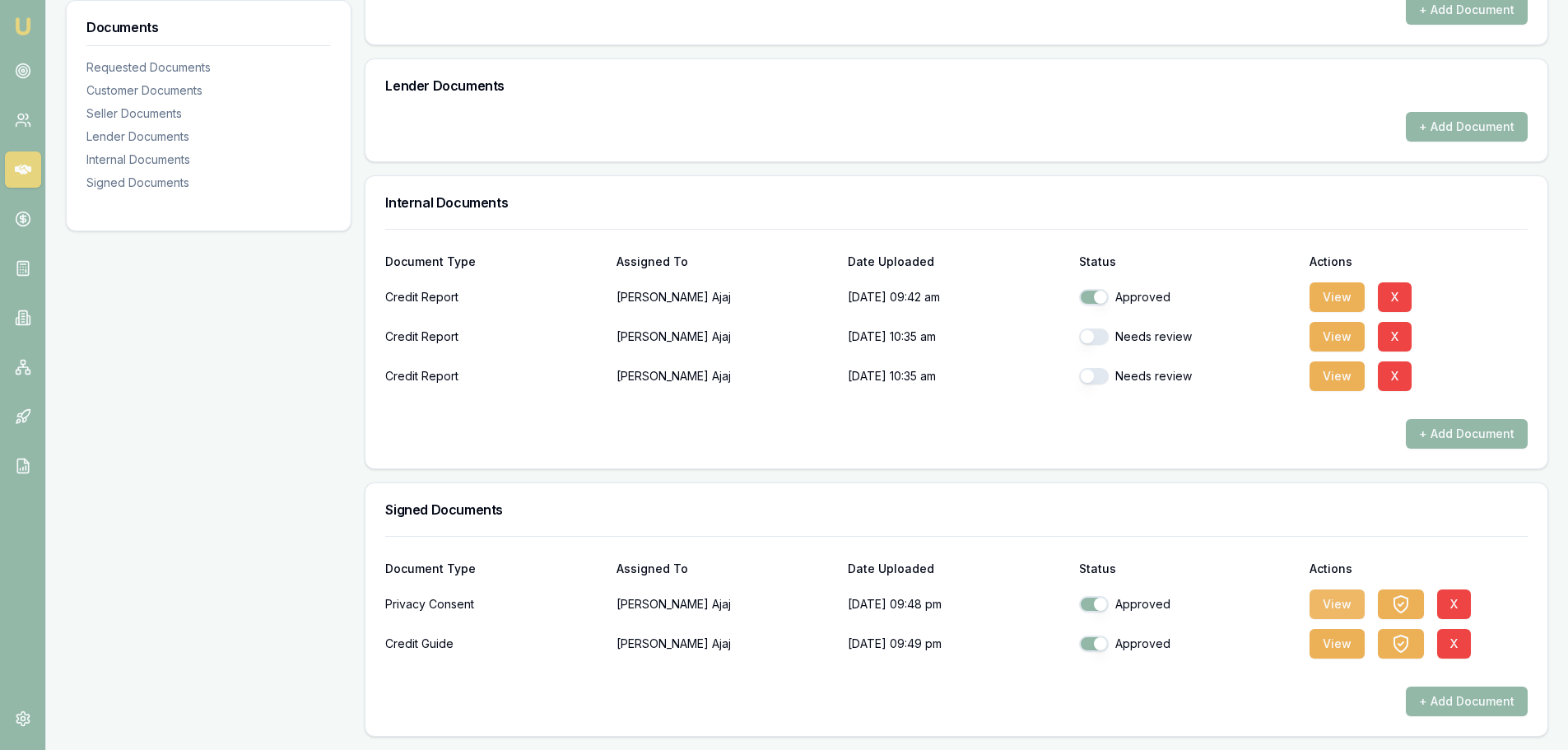
click at [1343, 600] on button "View" at bounding box center [1338, 604] width 55 height 29
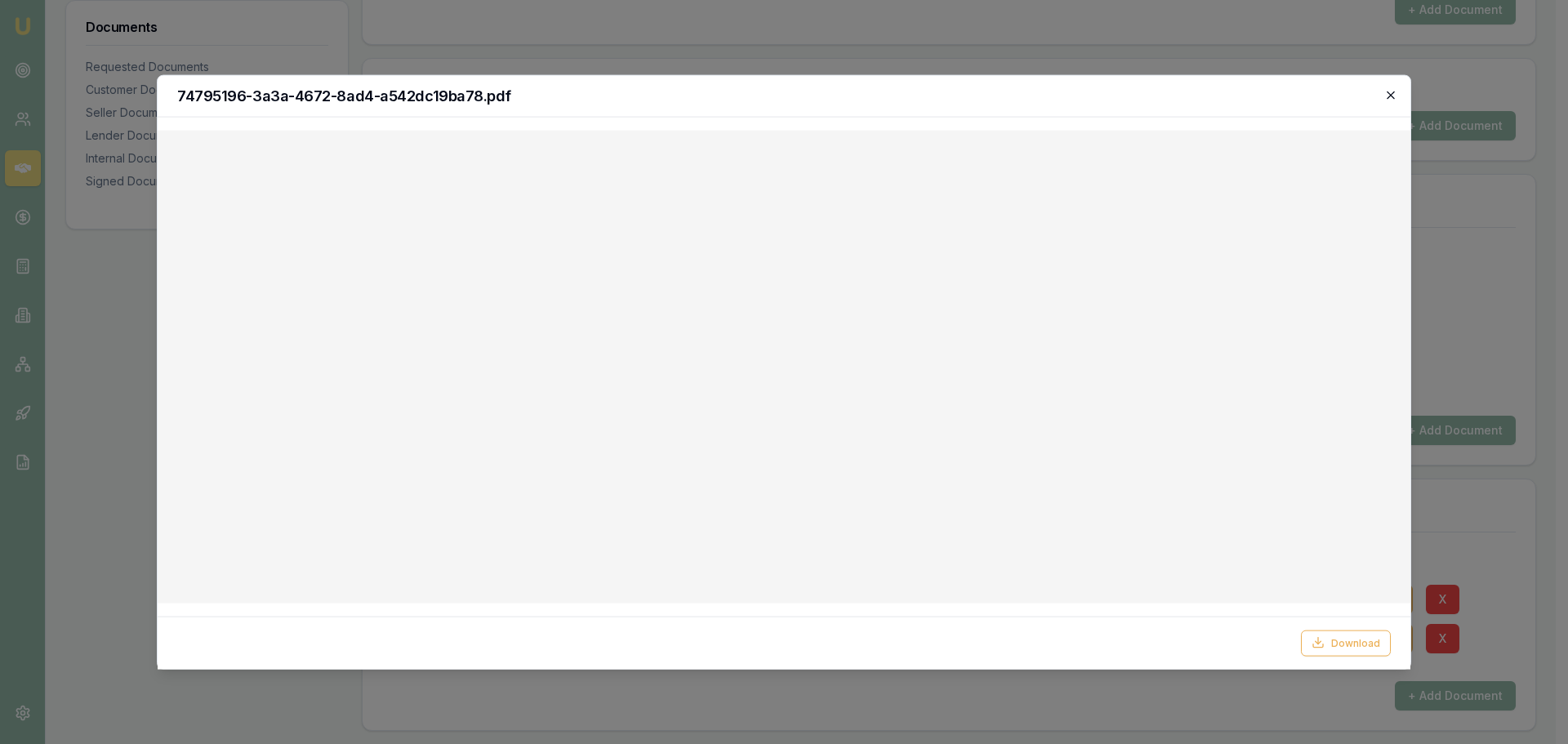
click at [1392, 97] on icon "button" at bounding box center [1391, 94] width 13 height 13
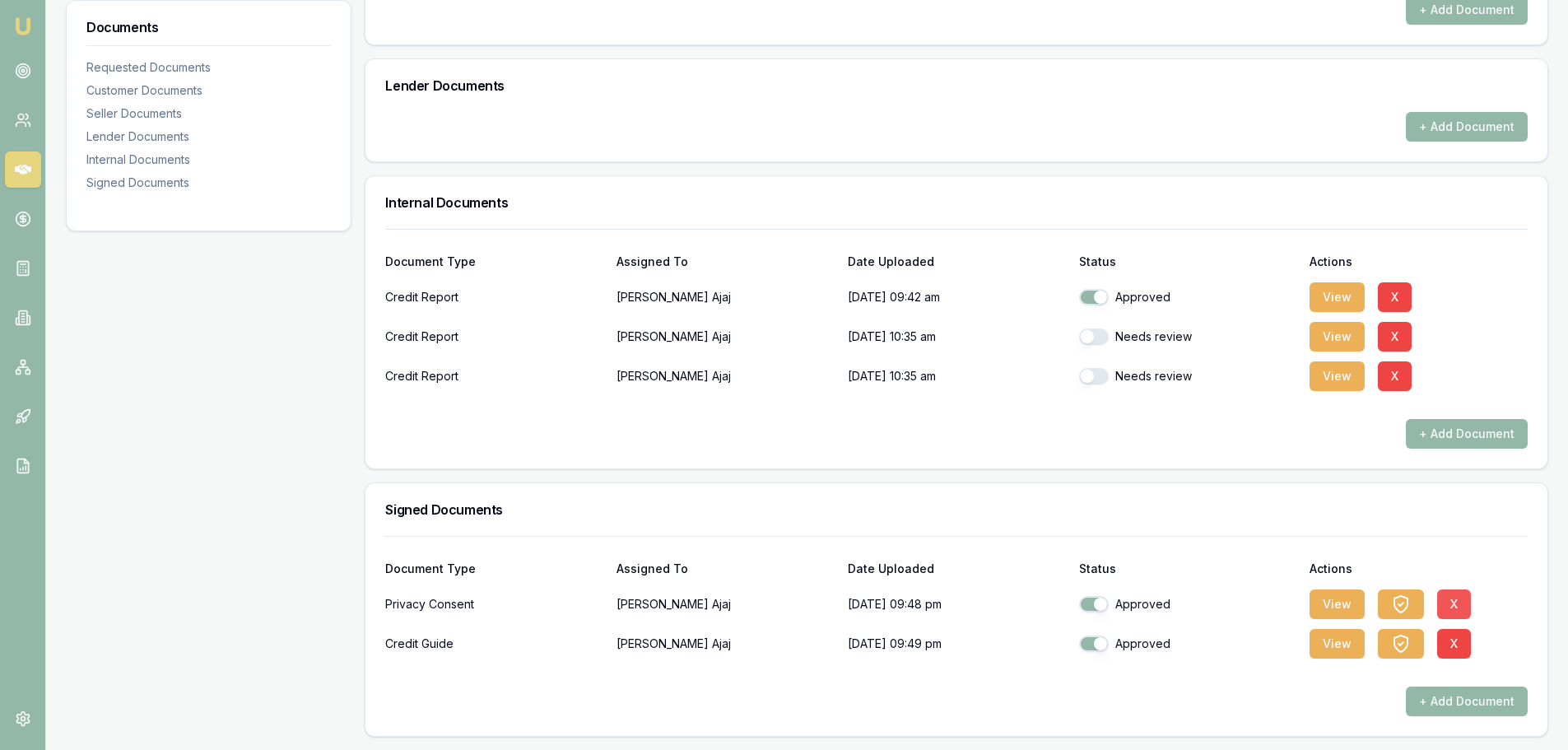
click at [1459, 604] on button "X" at bounding box center [1454, 604] width 34 height 29
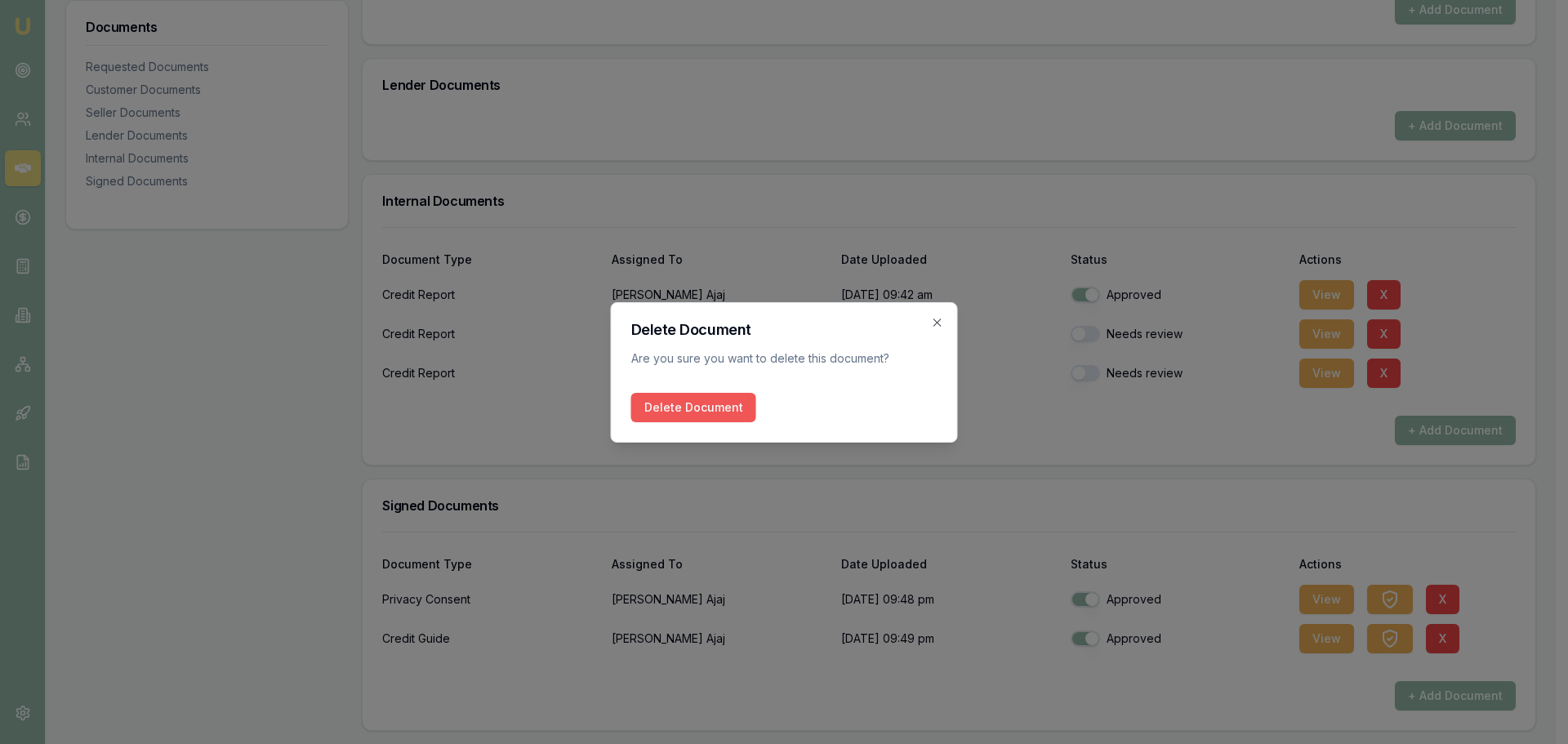
click at [716, 410] on button "Delete Document" at bounding box center [694, 407] width 125 height 29
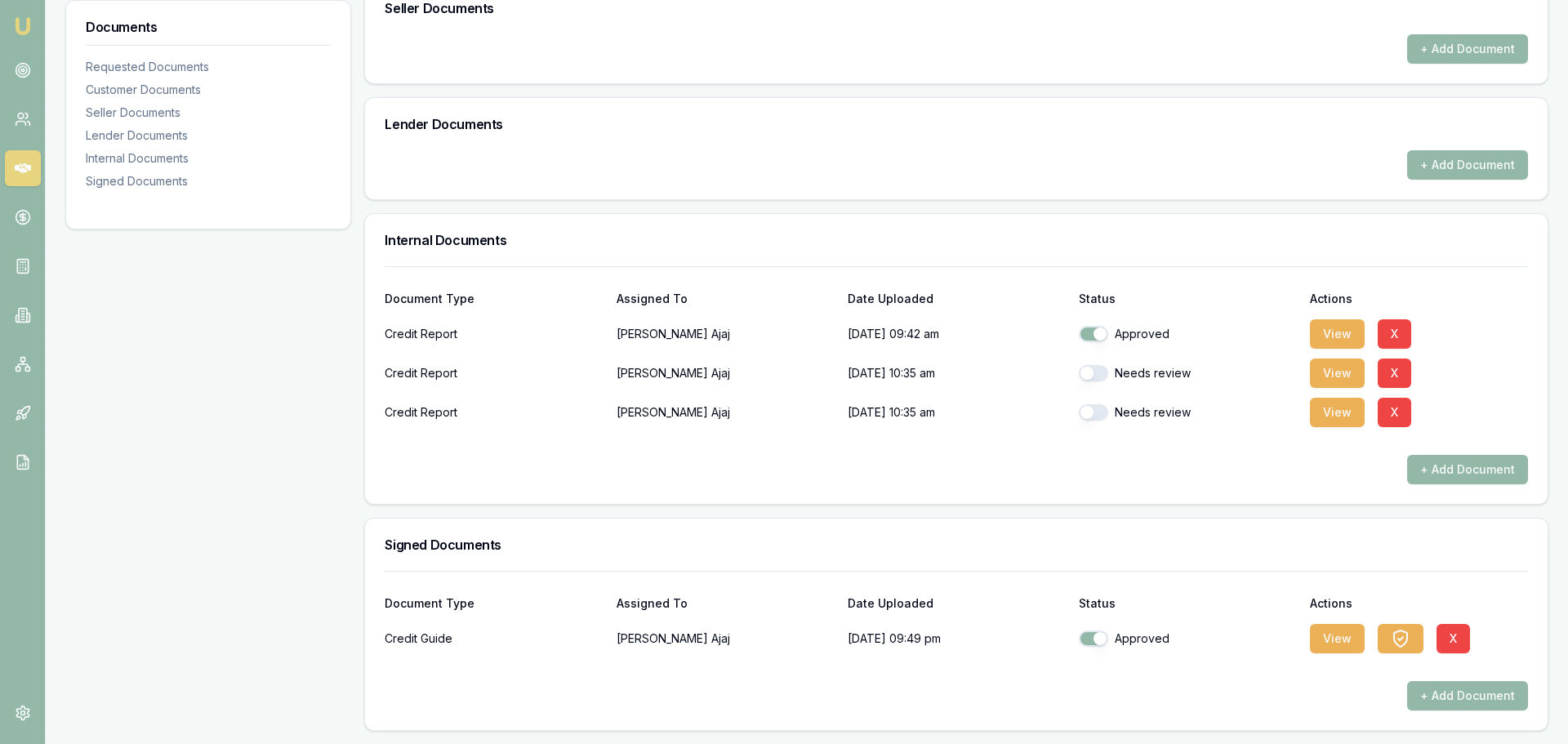
scroll to position [997, 0]
click at [1439, 638] on button "X" at bounding box center [1443, 638] width 34 height 29
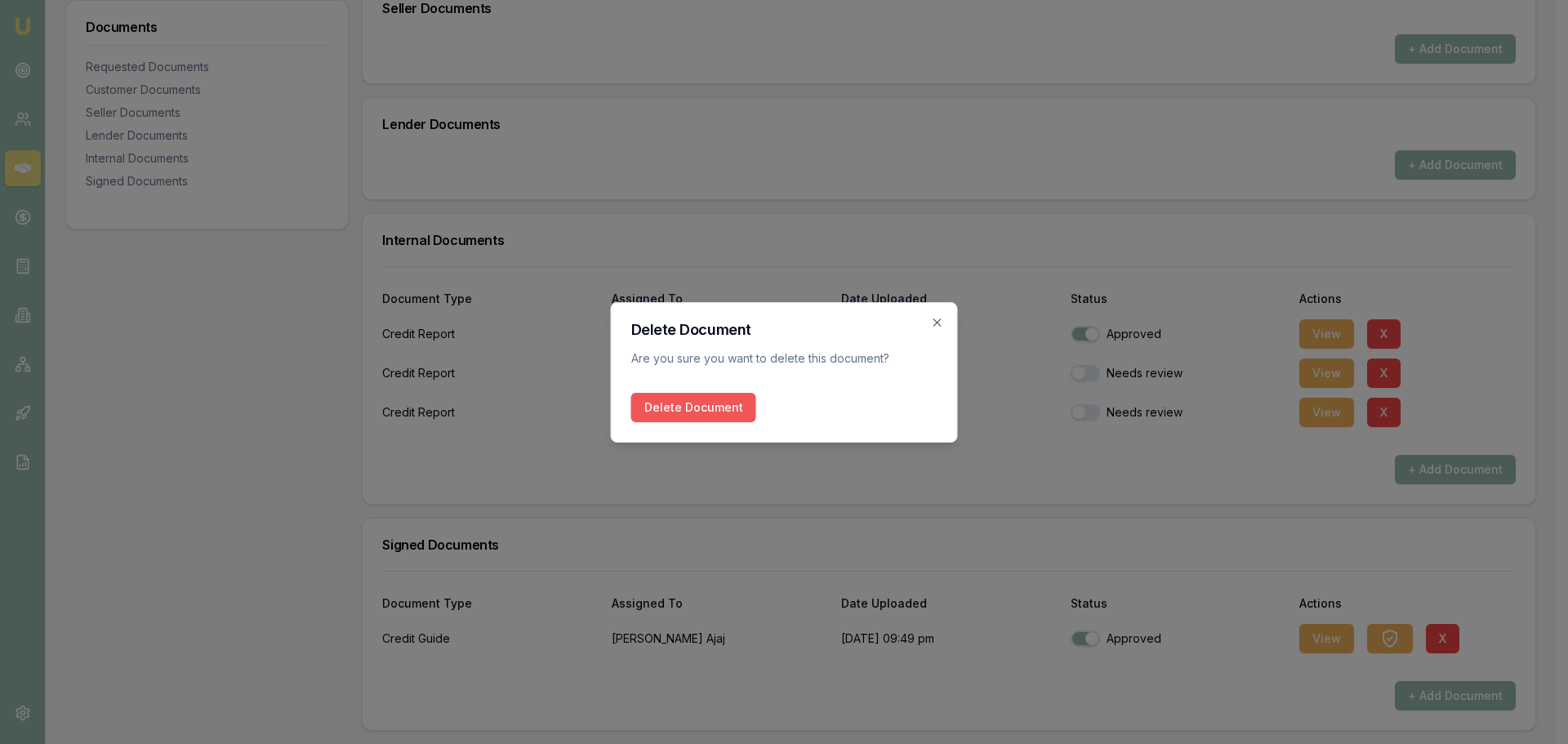
click at [677, 407] on button "Delete Document" at bounding box center [694, 407] width 125 height 29
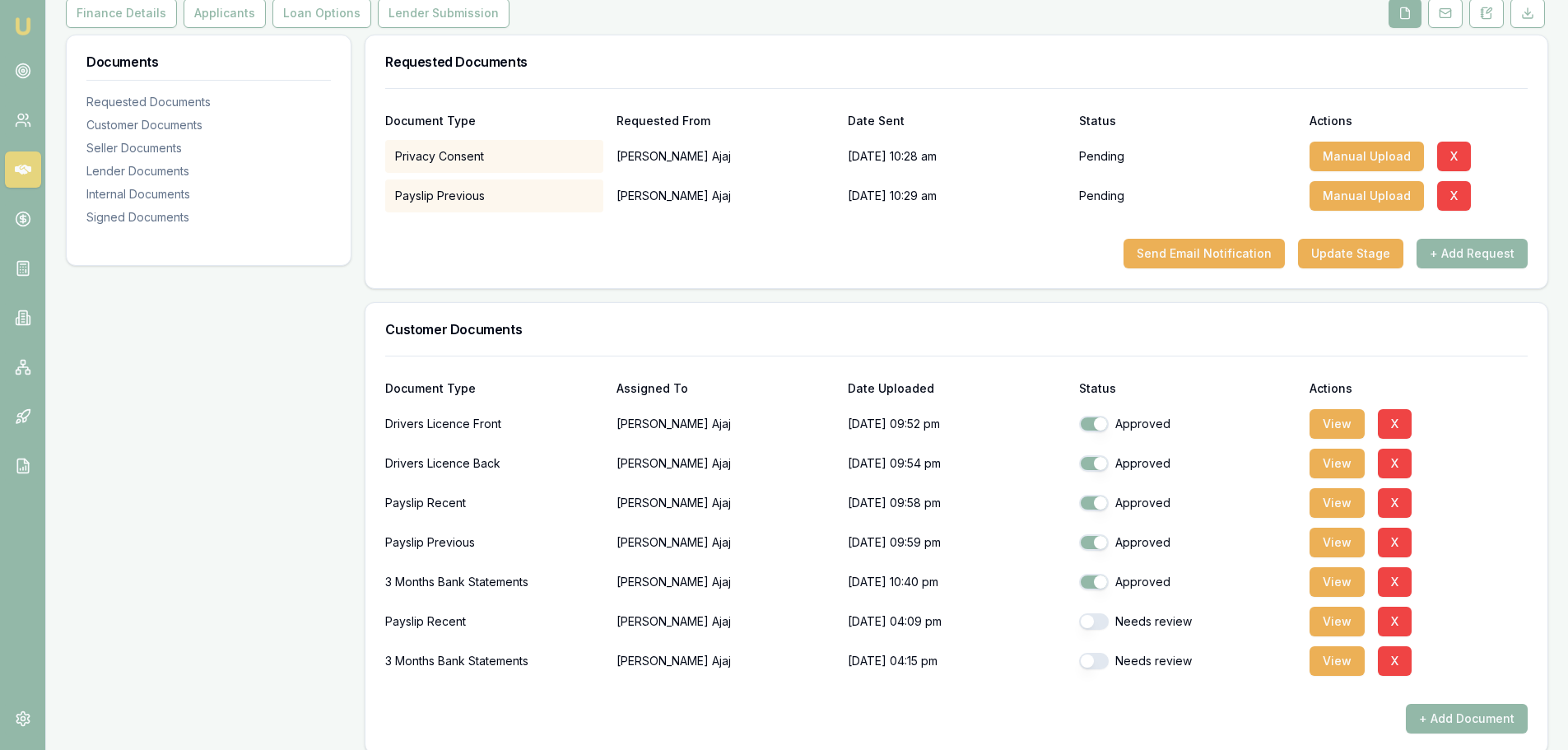
scroll to position [0, 0]
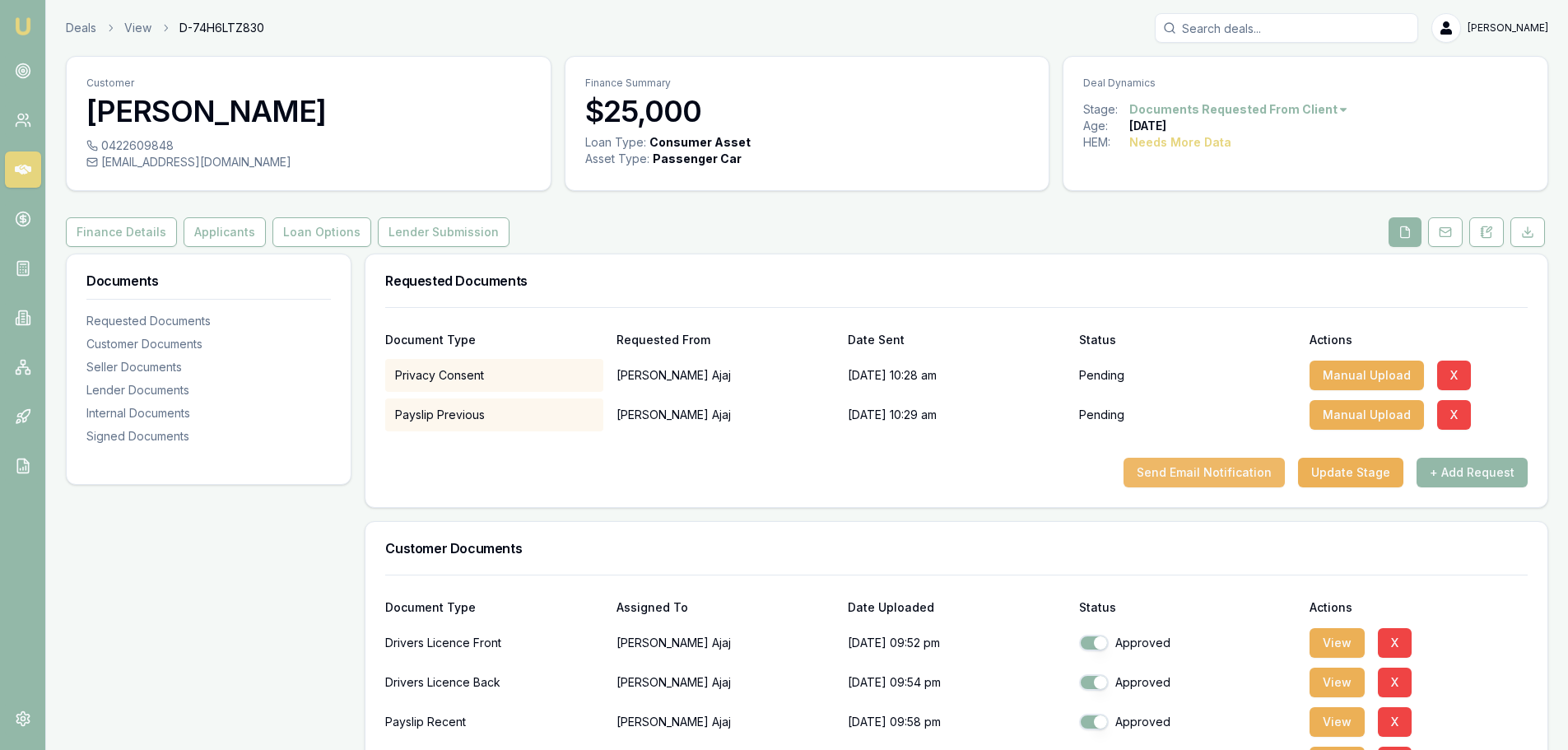
click at [1185, 472] on button "Send Email Notification" at bounding box center [1204, 472] width 161 height 29
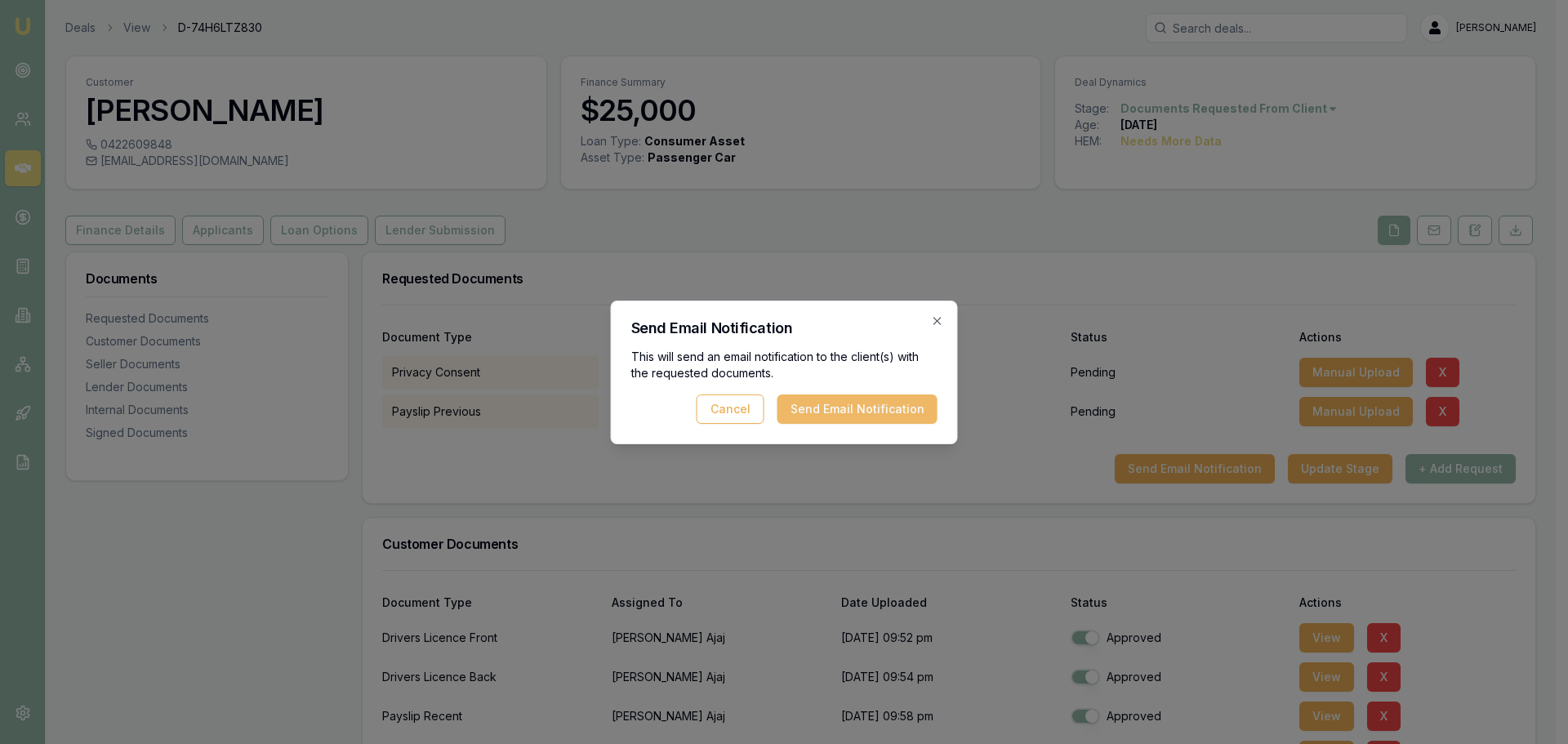
click at [867, 416] on button "Send Email Notification" at bounding box center [857, 409] width 160 height 29
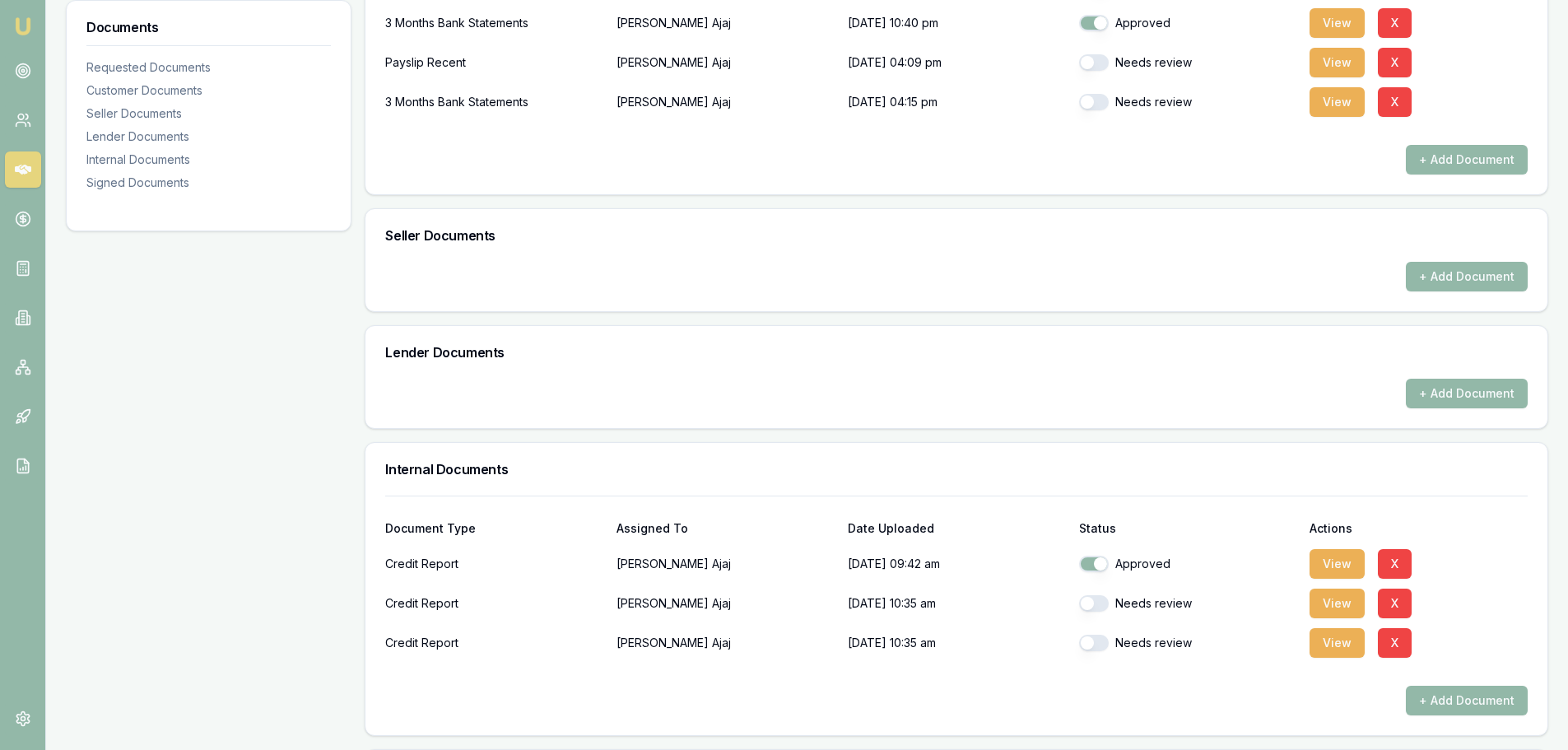
scroll to position [894, 0]
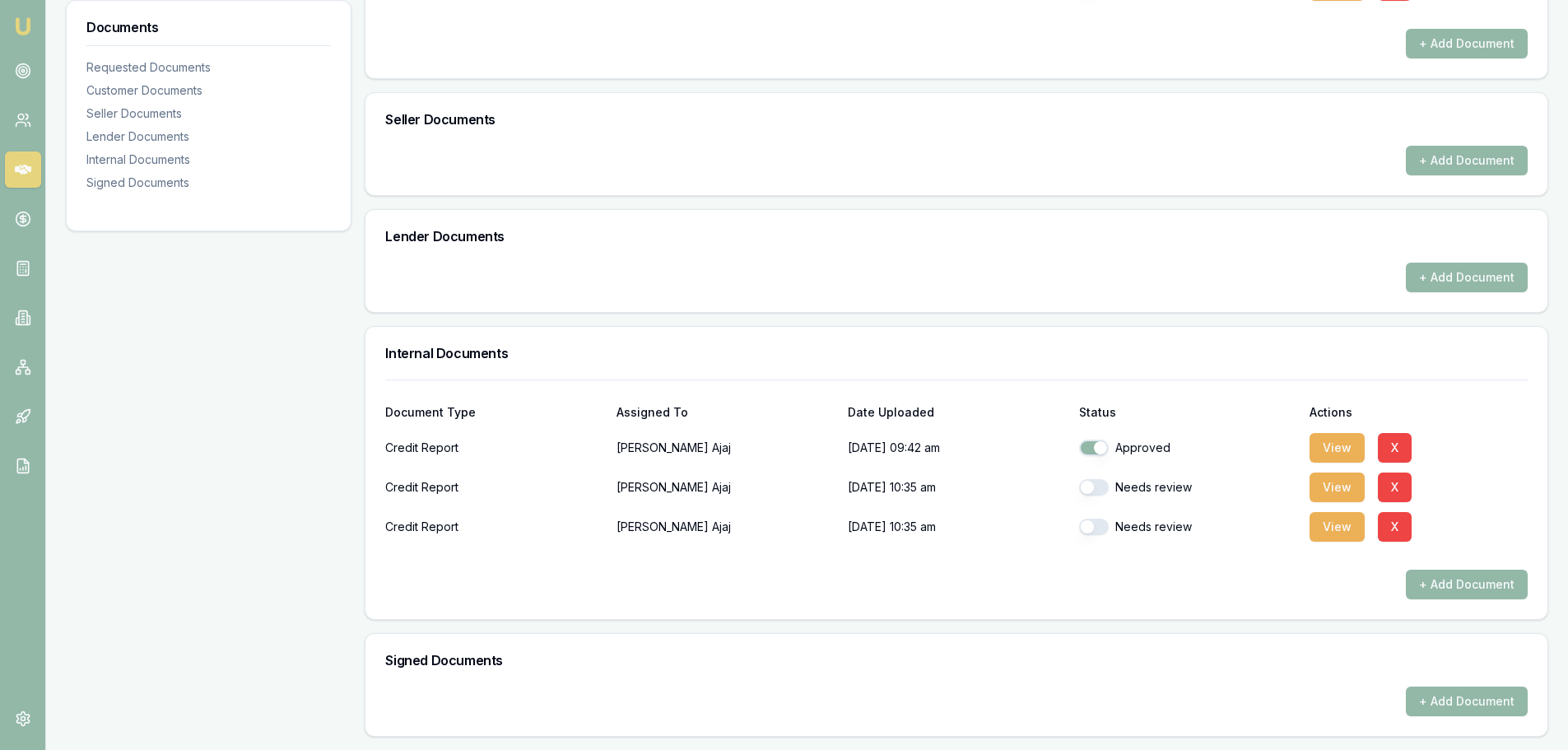
click at [1091, 488] on button "button" at bounding box center [1094, 488] width 29 height 17
checkbox input "false"
click at [1090, 527] on button "button" at bounding box center [1094, 527] width 29 height 17
checkbox input "false"
click at [1087, 488] on button "button" at bounding box center [1094, 488] width 29 height 17
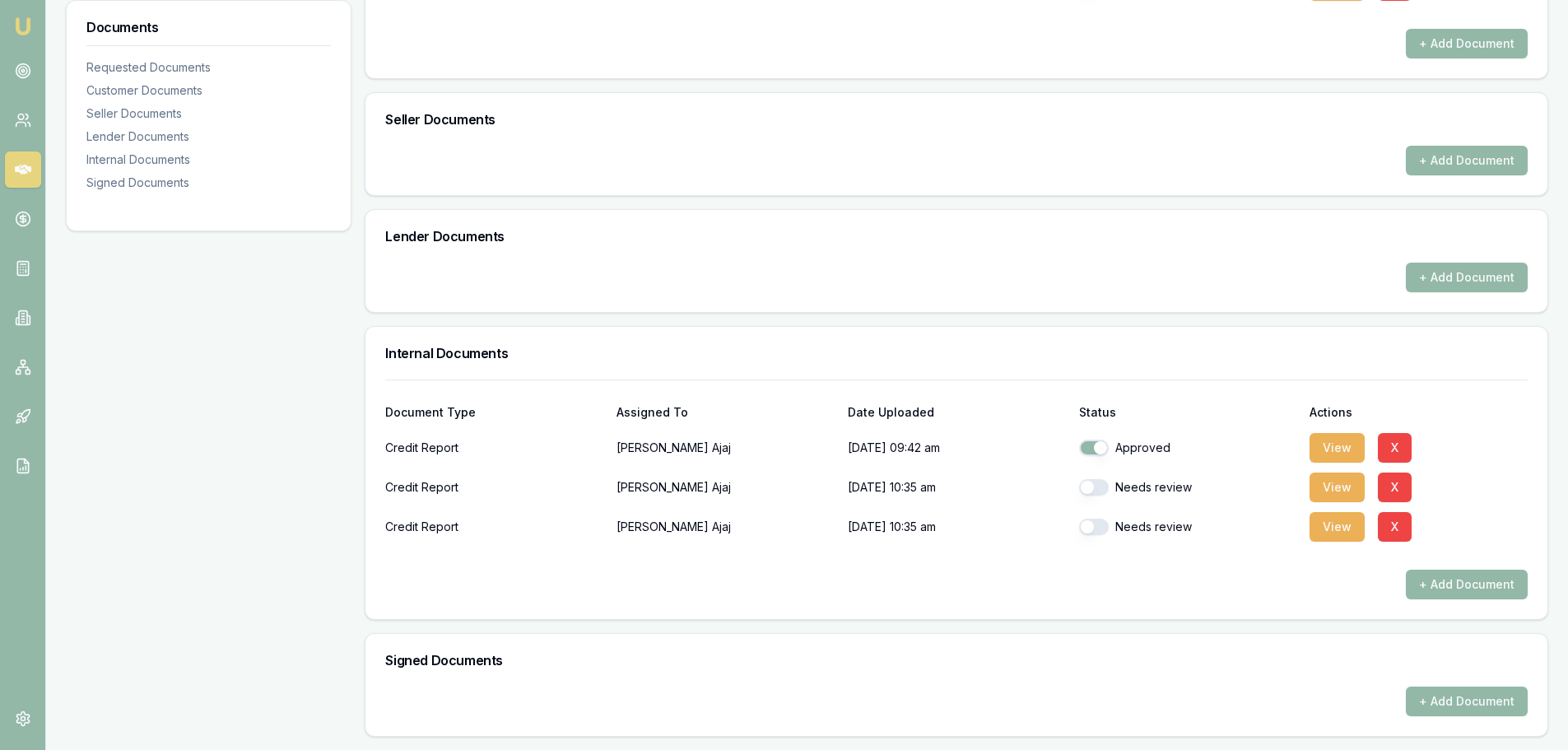
checkbox input "true"
click at [1091, 525] on button "button" at bounding box center [1094, 527] width 29 height 17
checkbox input "true"
click at [1107, 564] on div at bounding box center [956, 557] width 1143 height 27
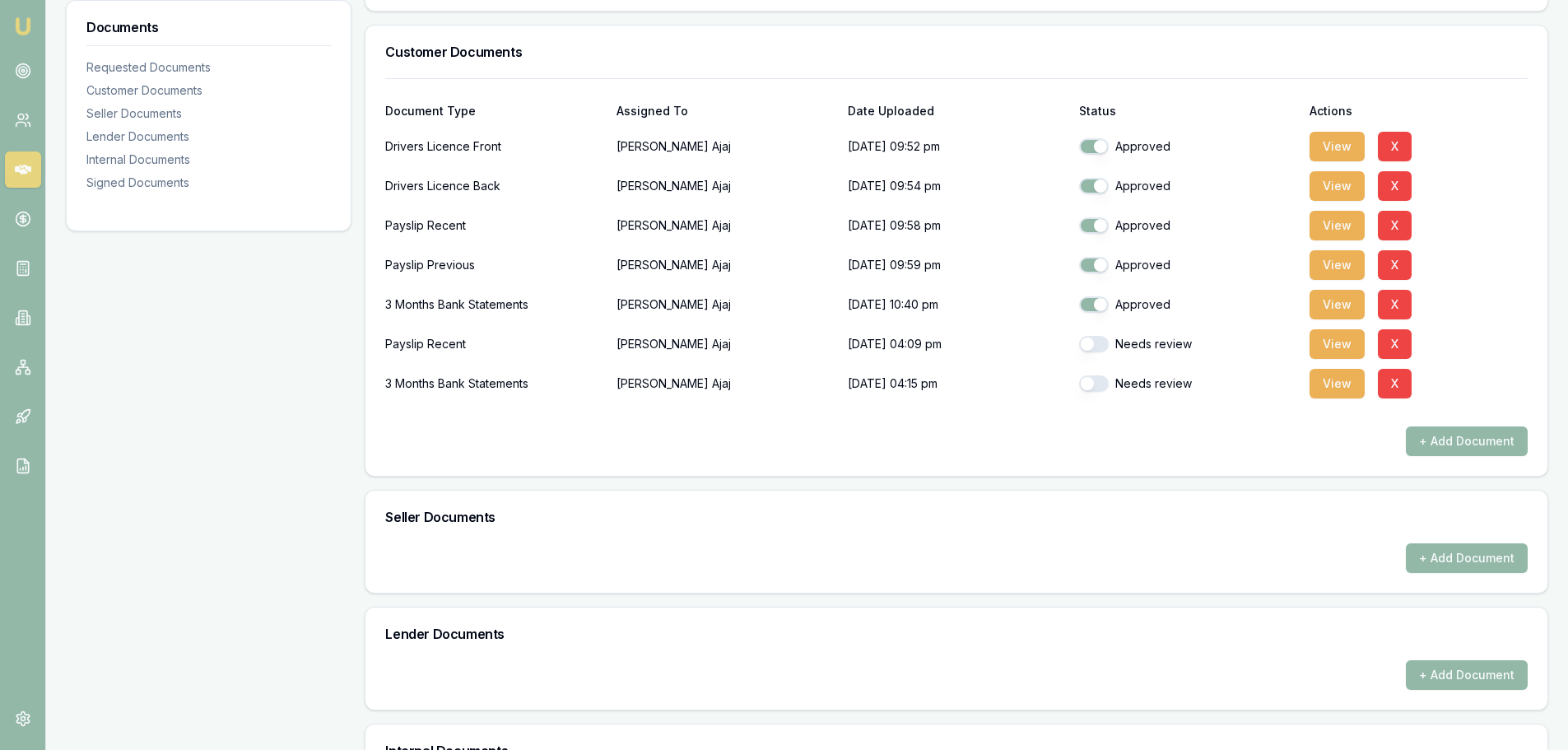
scroll to position [400, 0]
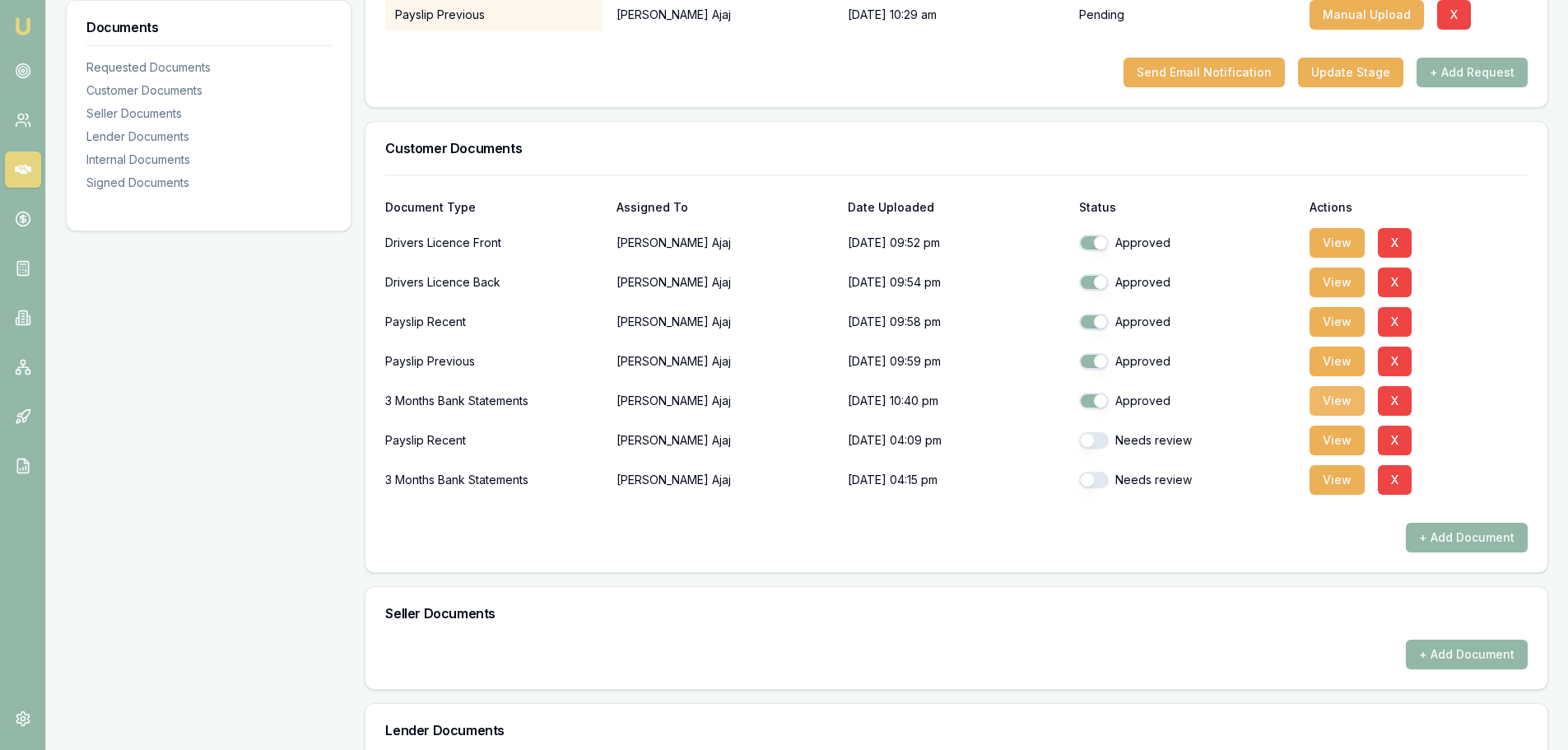
click at [1331, 404] on button "View" at bounding box center [1338, 400] width 55 height 29
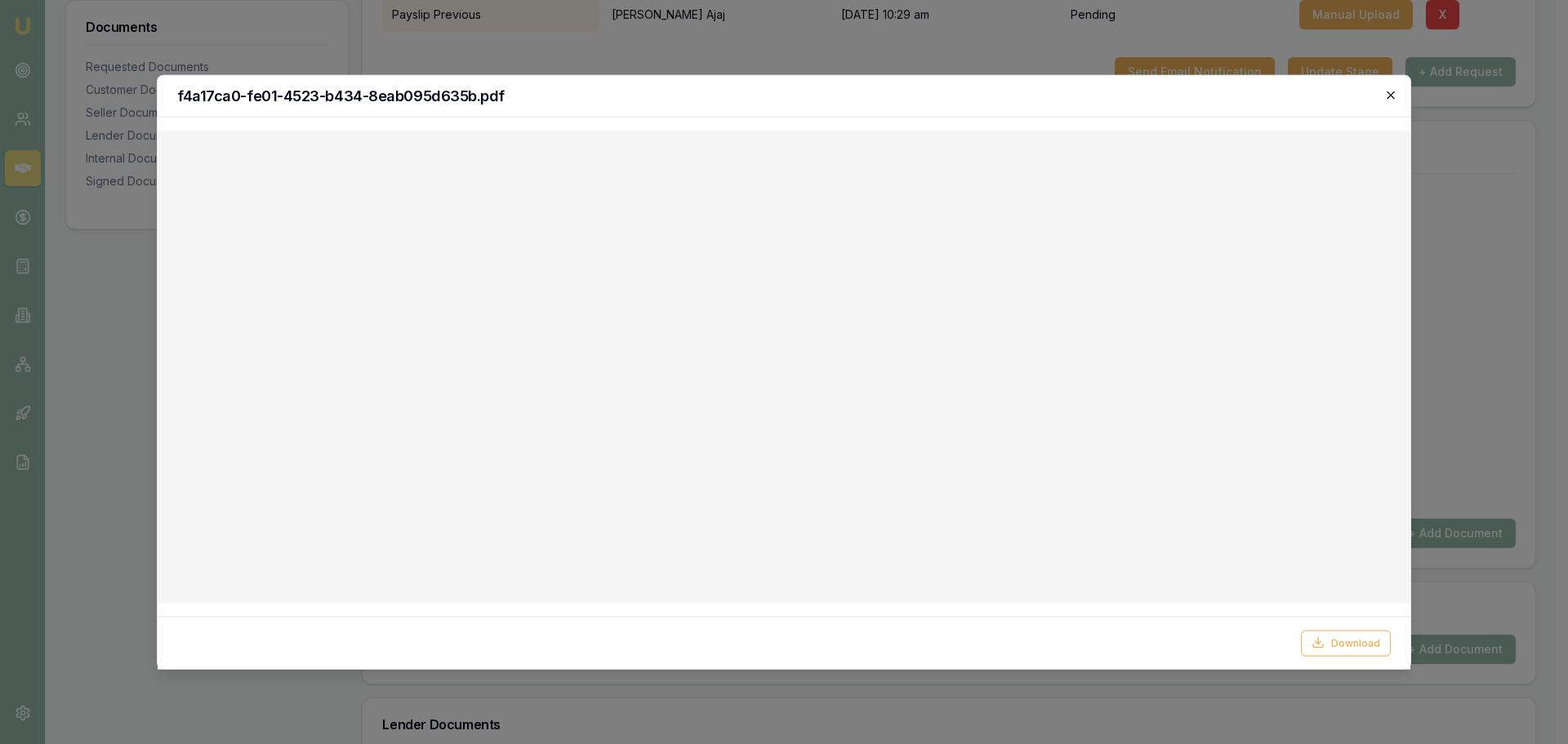
click at [1390, 94] on icon "button" at bounding box center [1391, 94] width 13 height 13
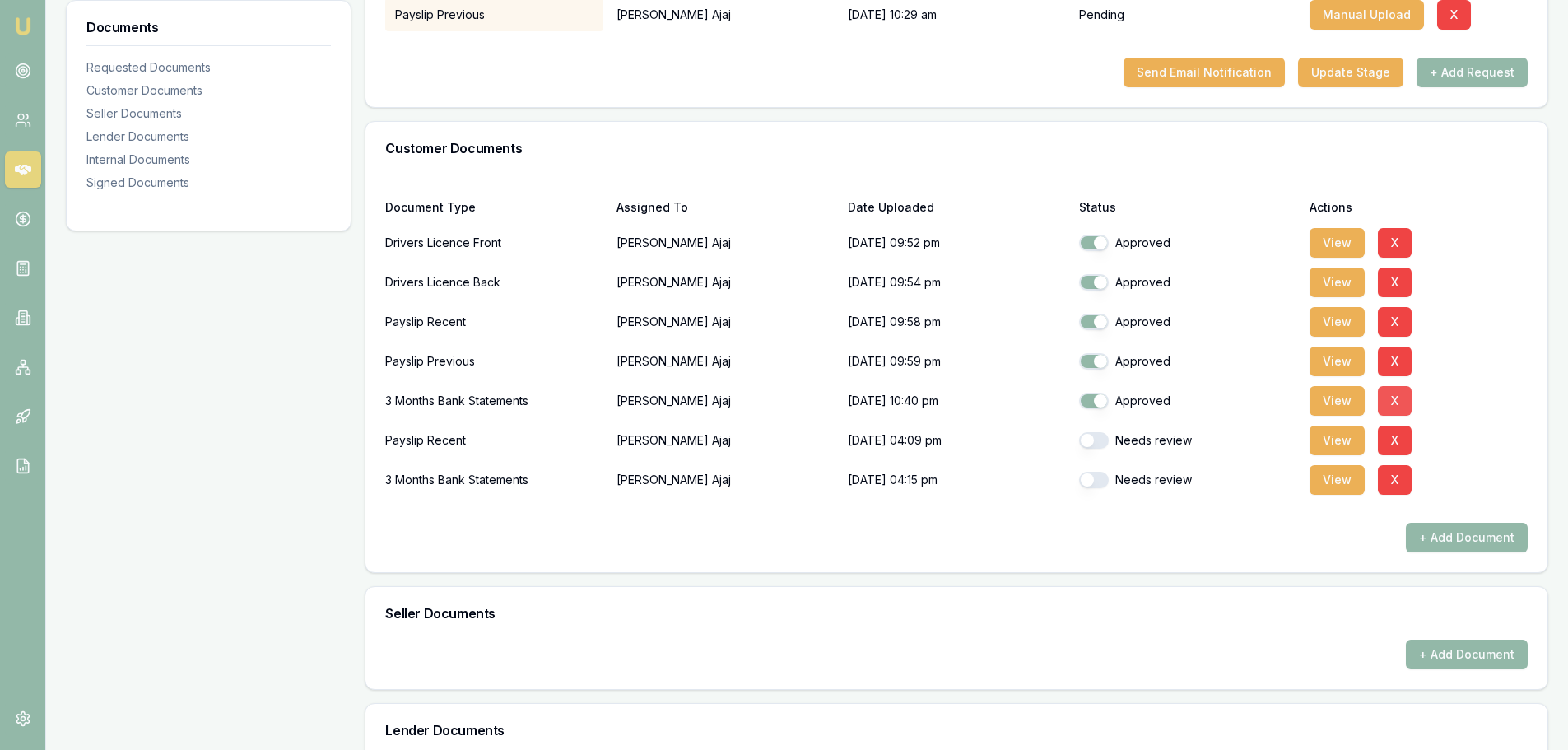
click at [1394, 397] on button "X" at bounding box center [1395, 400] width 34 height 29
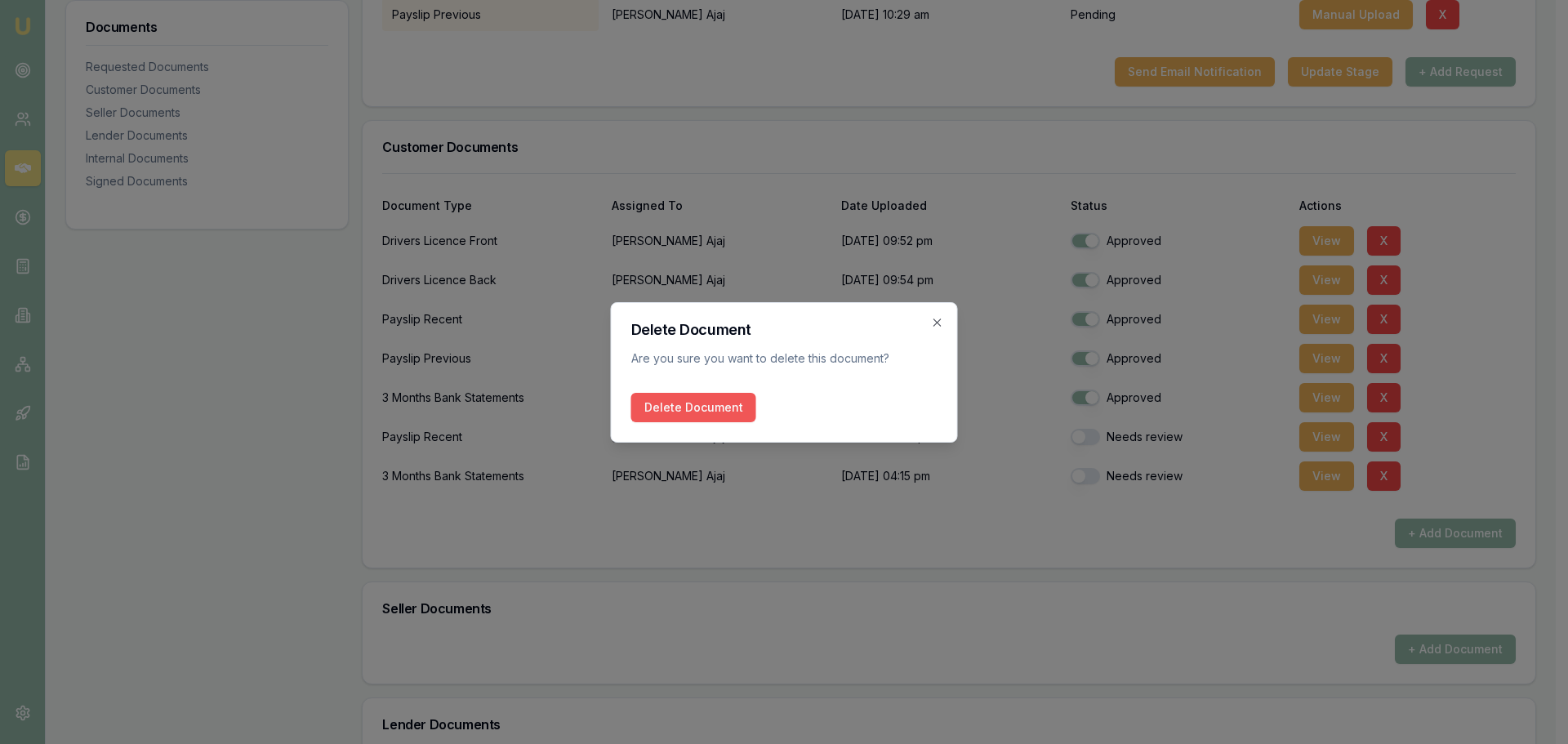
click at [731, 410] on button "Delete Document" at bounding box center [694, 407] width 125 height 29
checkbox input "false"
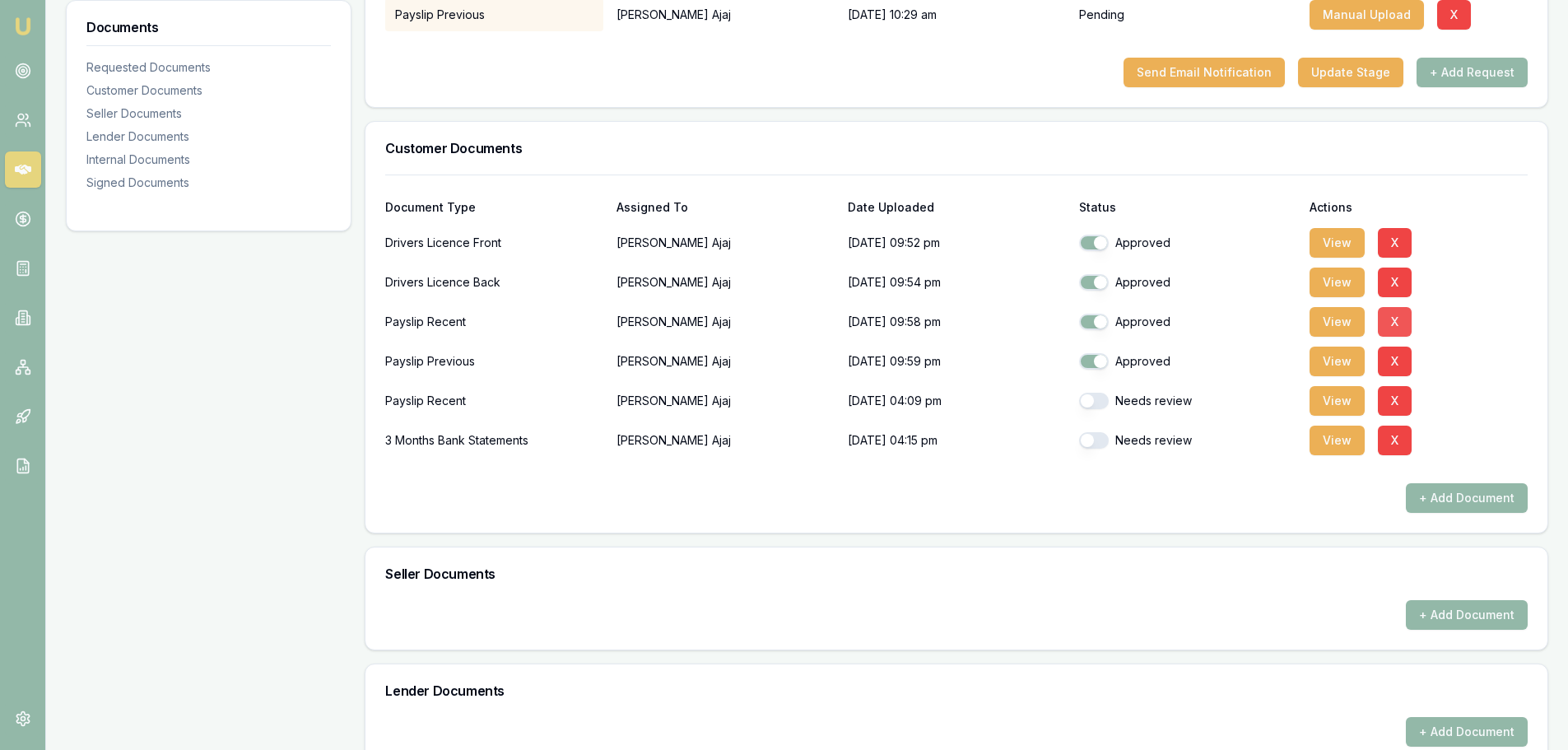
click at [1393, 325] on button "X" at bounding box center [1395, 321] width 34 height 29
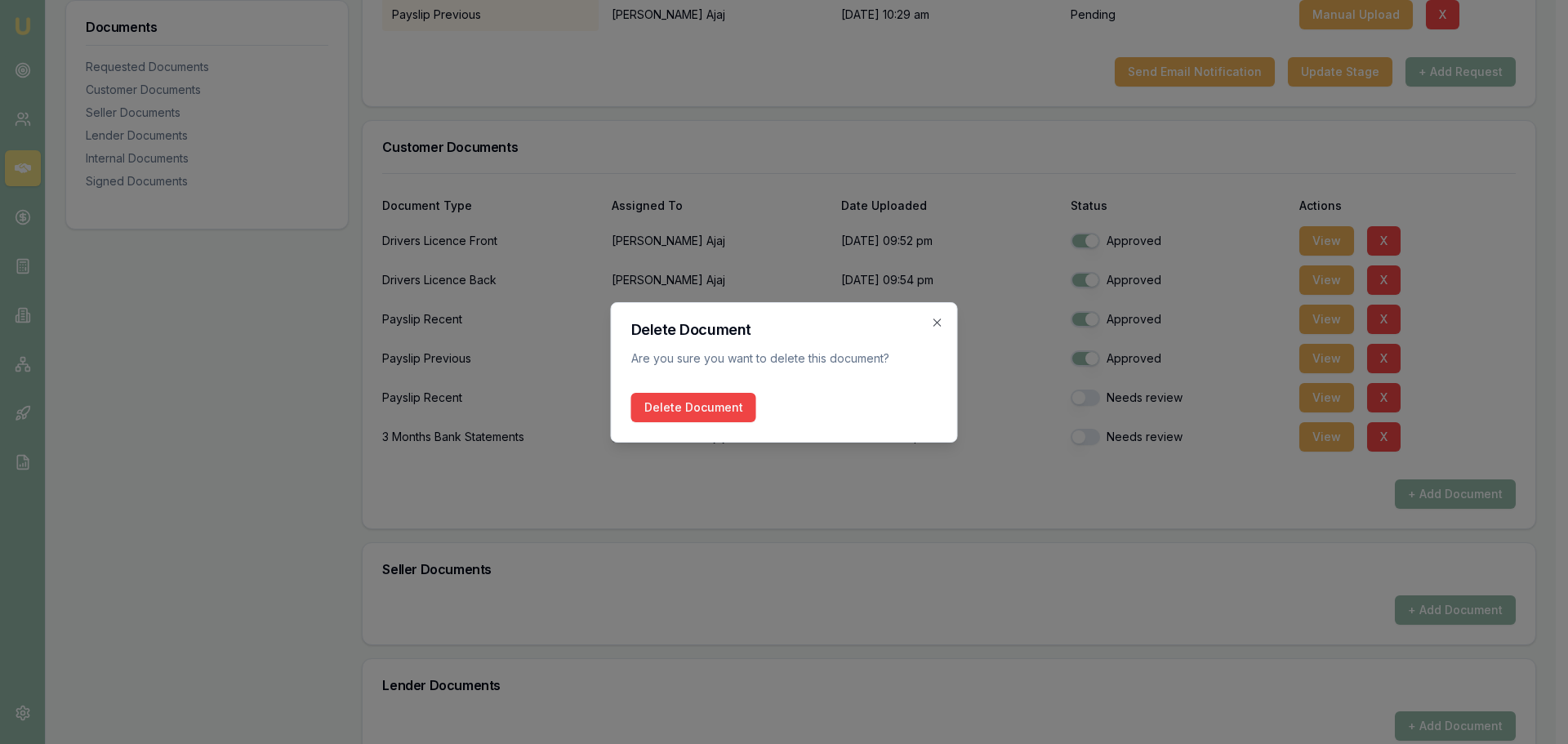
click at [667, 402] on button "Delete Document" at bounding box center [694, 407] width 125 height 29
checkbox input "false"
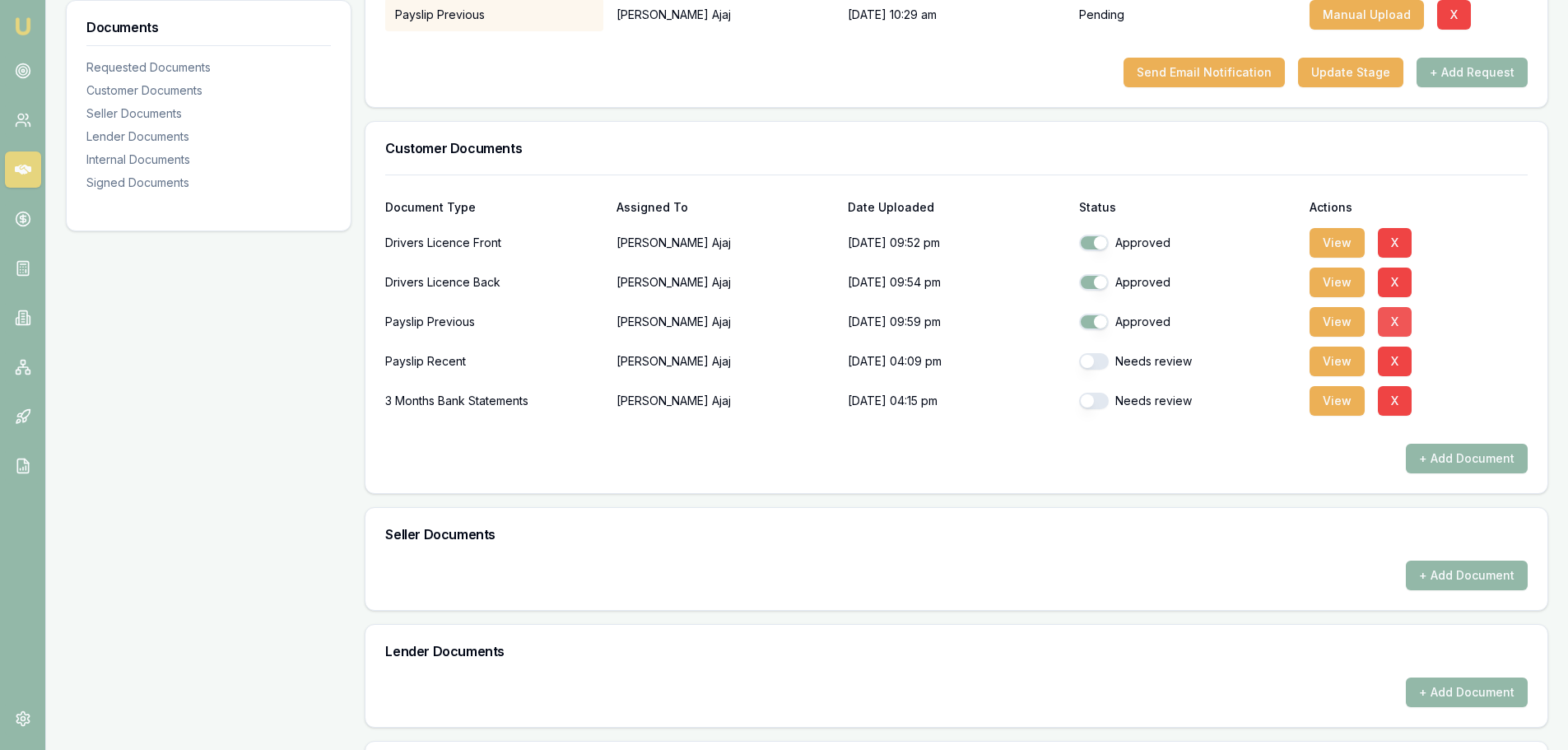
click at [1390, 326] on button "X" at bounding box center [1395, 321] width 34 height 29
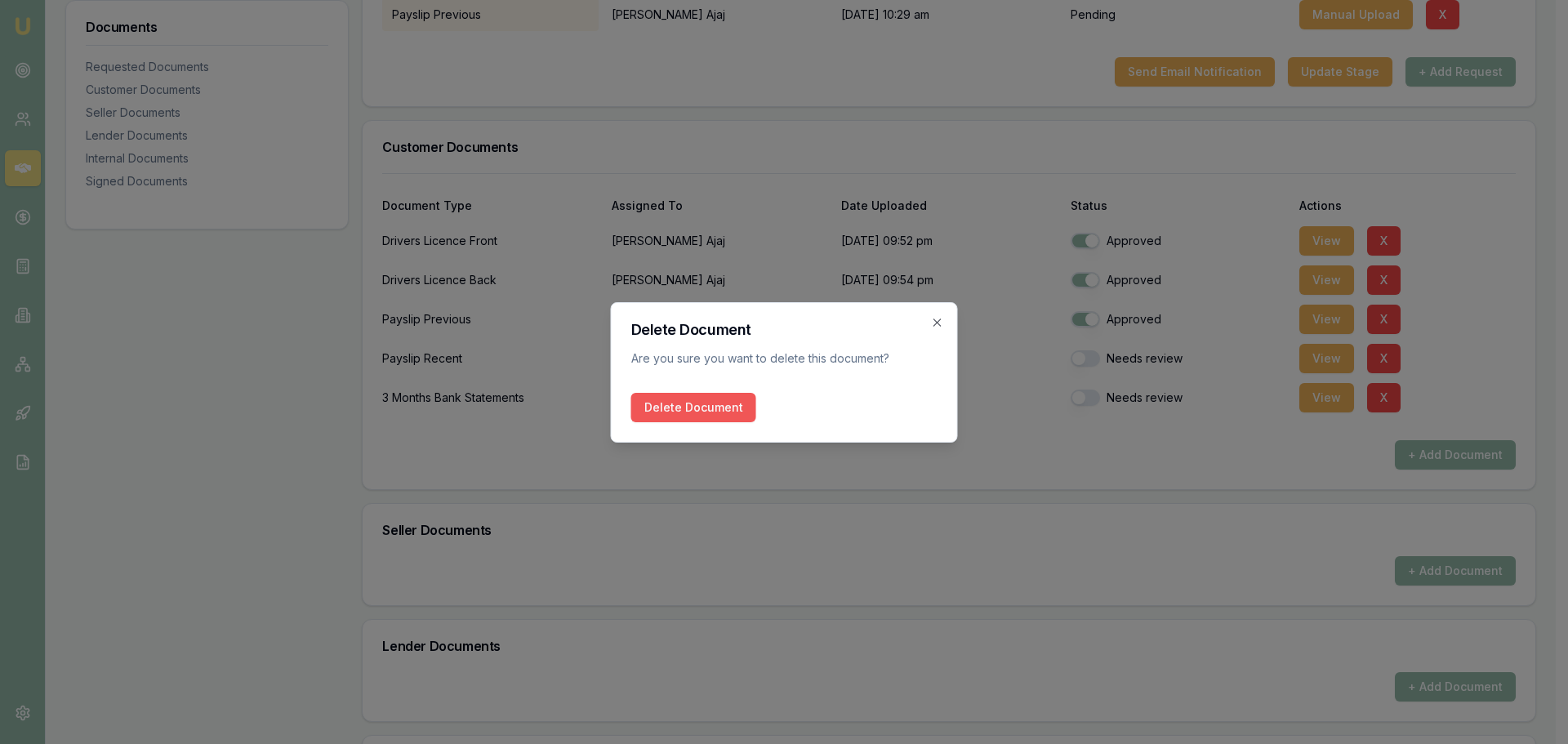
click at [656, 410] on button "Delete Document" at bounding box center [694, 407] width 125 height 29
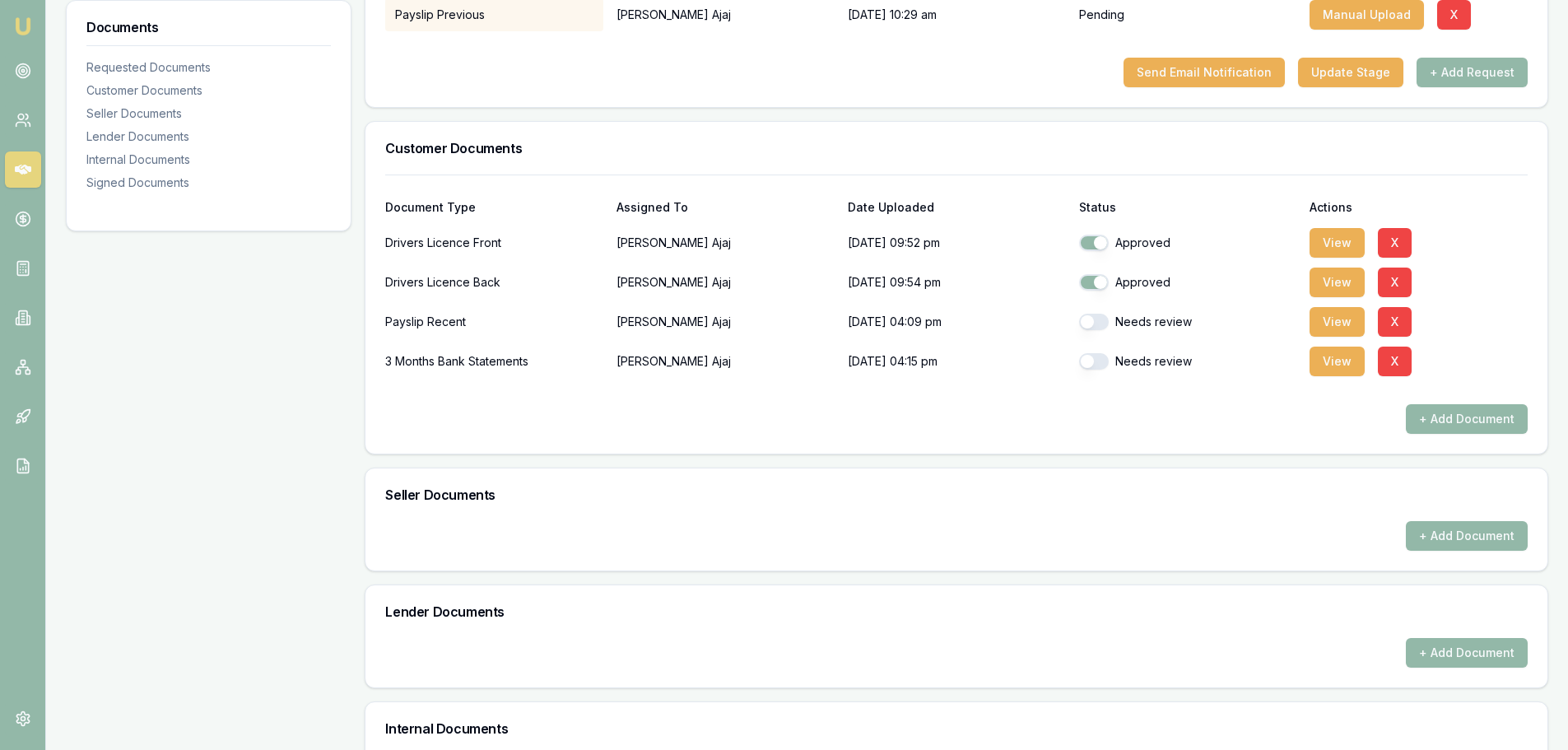
click at [1090, 320] on button "button" at bounding box center [1094, 322] width 29 height 17
checkbox input "true"
click at [1090, 363] on button "button" at bounding box center [1094, 361] width 29 height 17
checkbox input "true"
click at [1339, 358] on button "View" at bounding box center [1338, 361] width 55 height 29
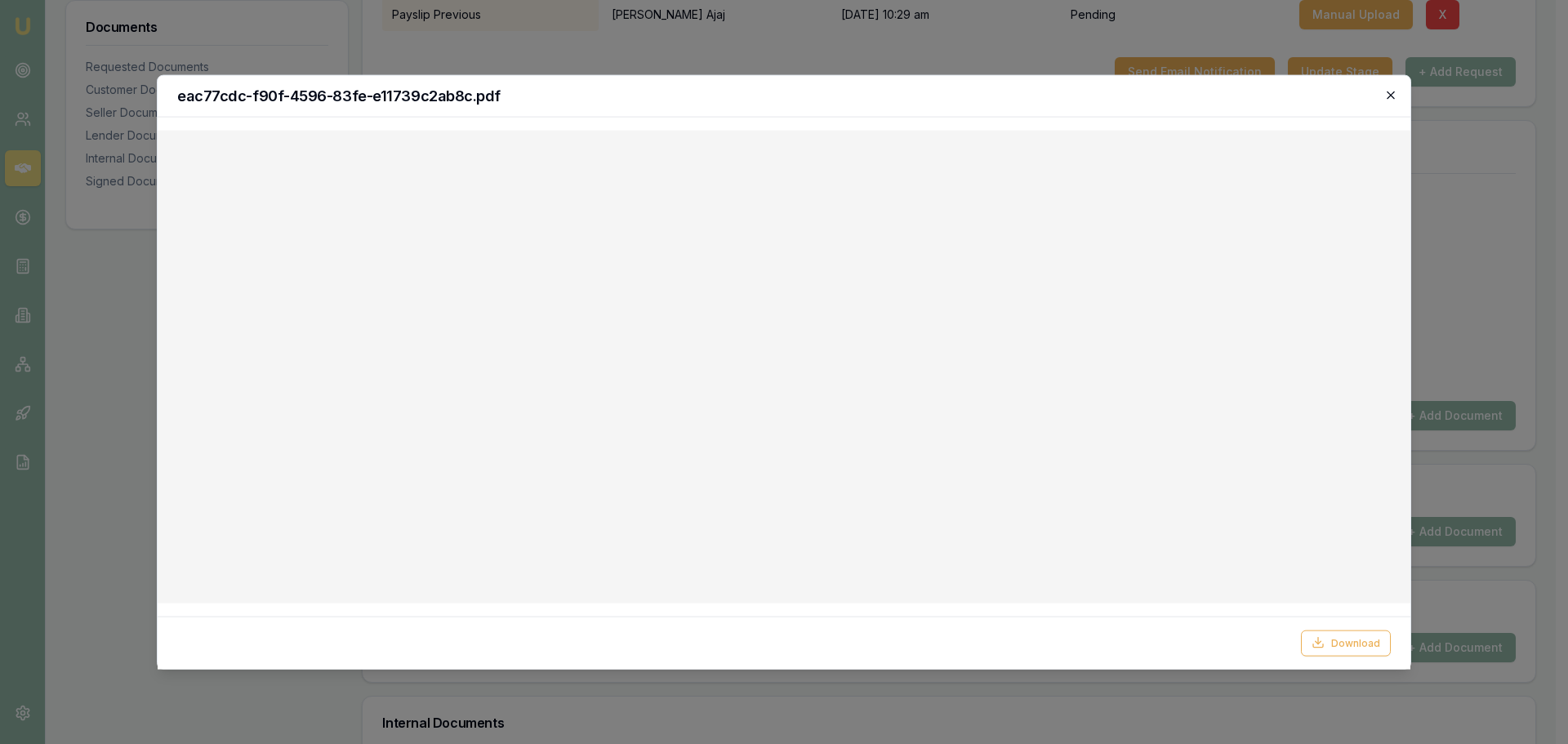
click at [1392, 96] on icon "button" at bounding box center [1391, 94] width 7 height 7
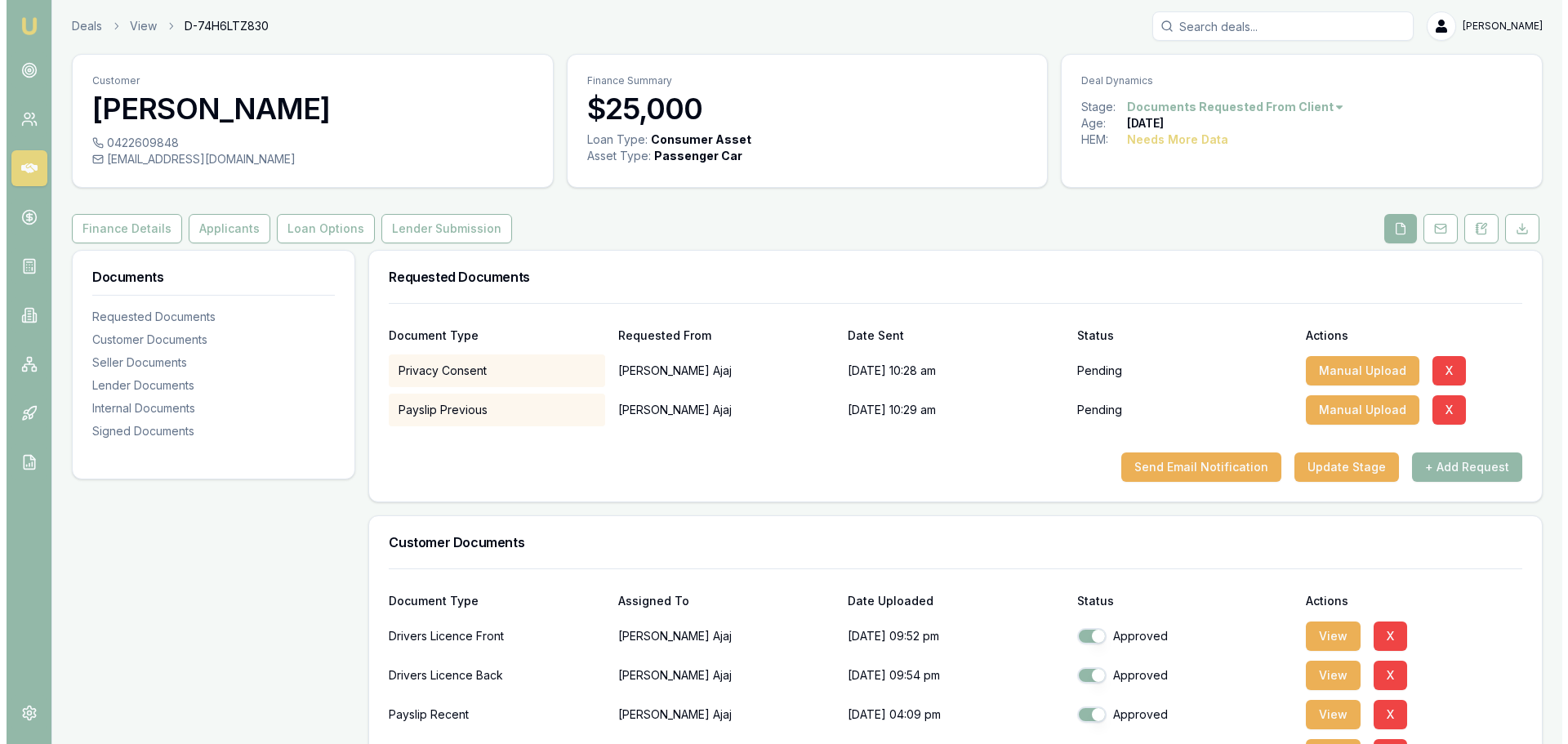
scroll to position [0, 0]
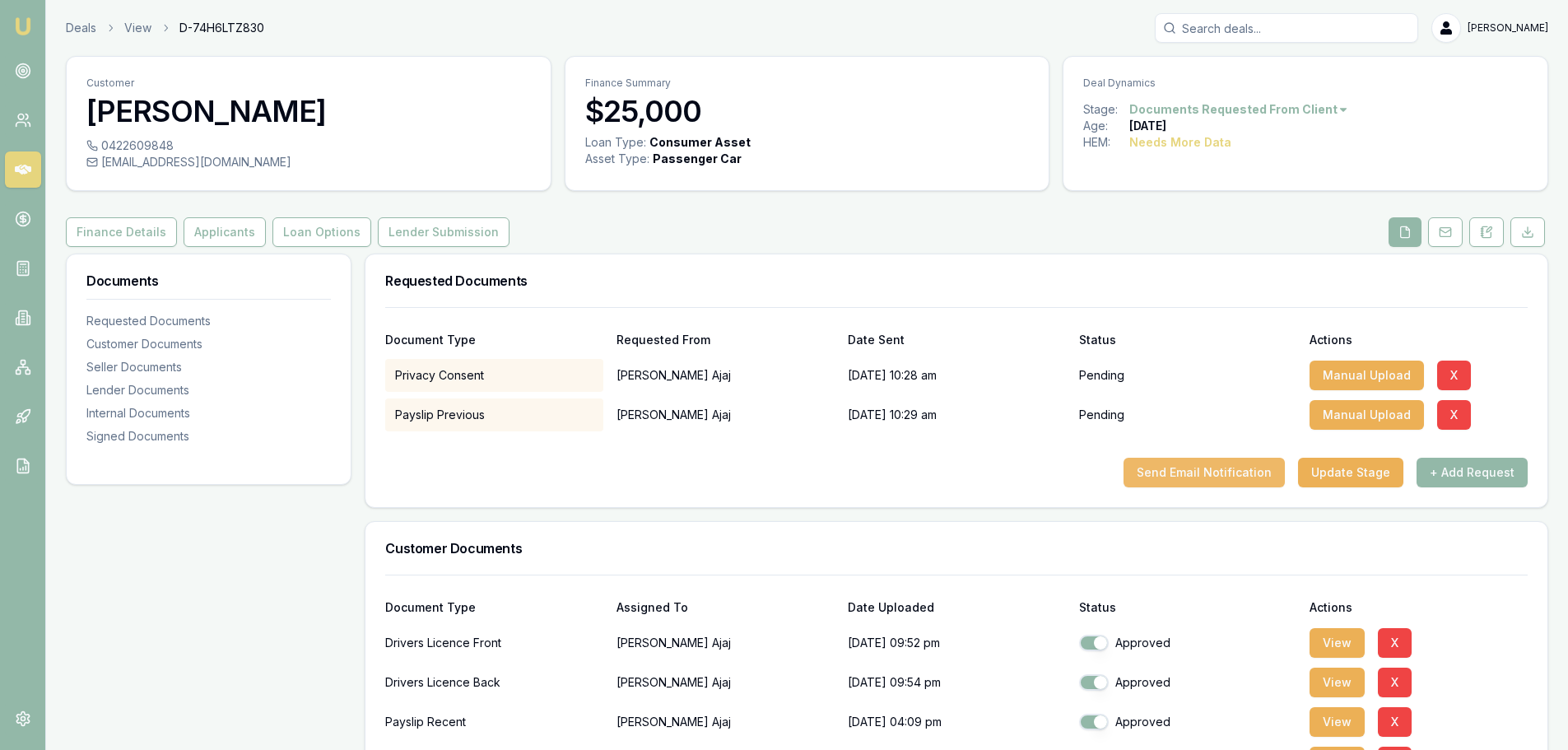
click at [1189, 473] on button "Send Email Notification" at bounding box center [1204, 472] width 161 height 29
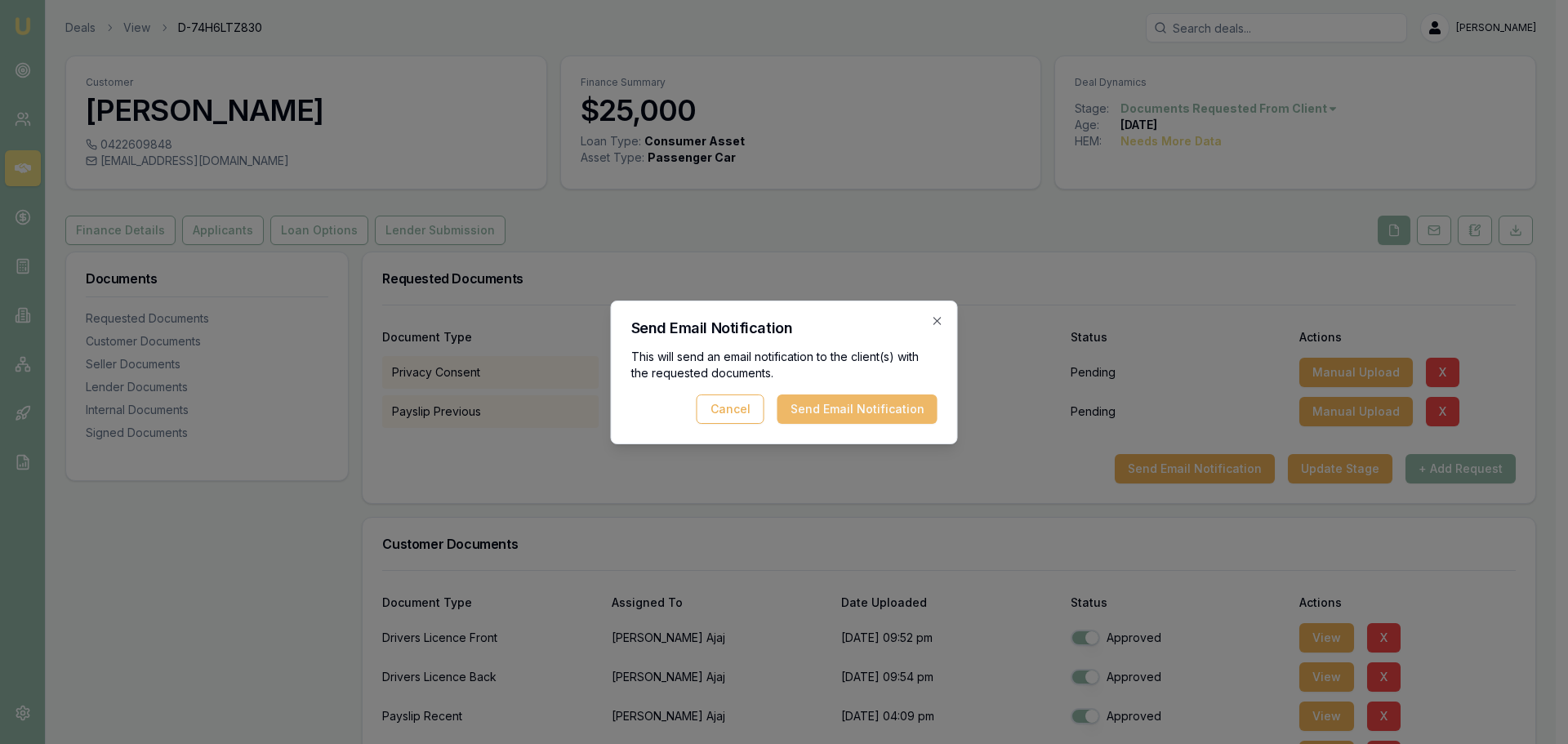
click at [874, 416] on button "Send Email Notification" at bounding box center [857, 409] width 160 height 29
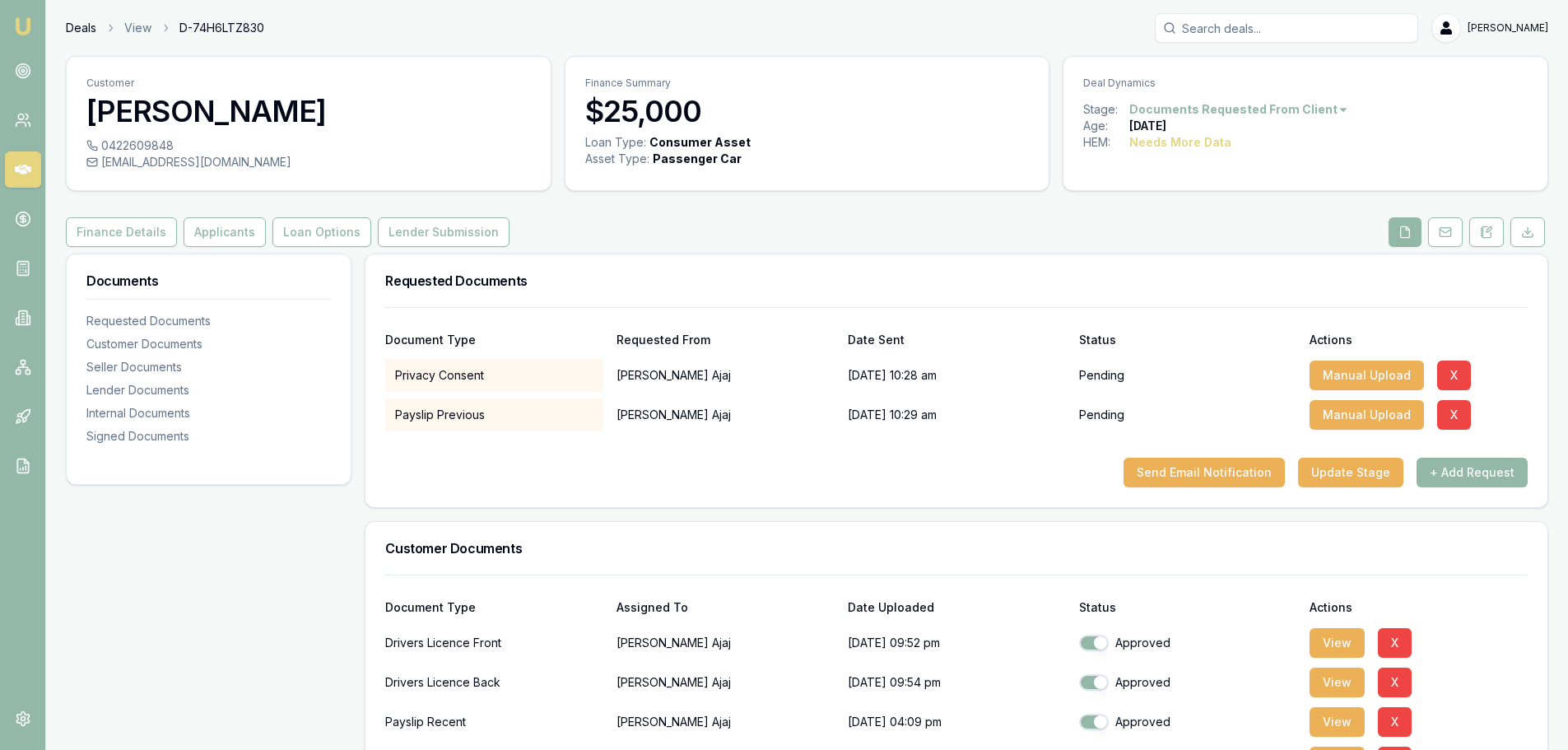
click at [76, 27] on link "Deals" at bounding box center [81, 28] width 30 height 17
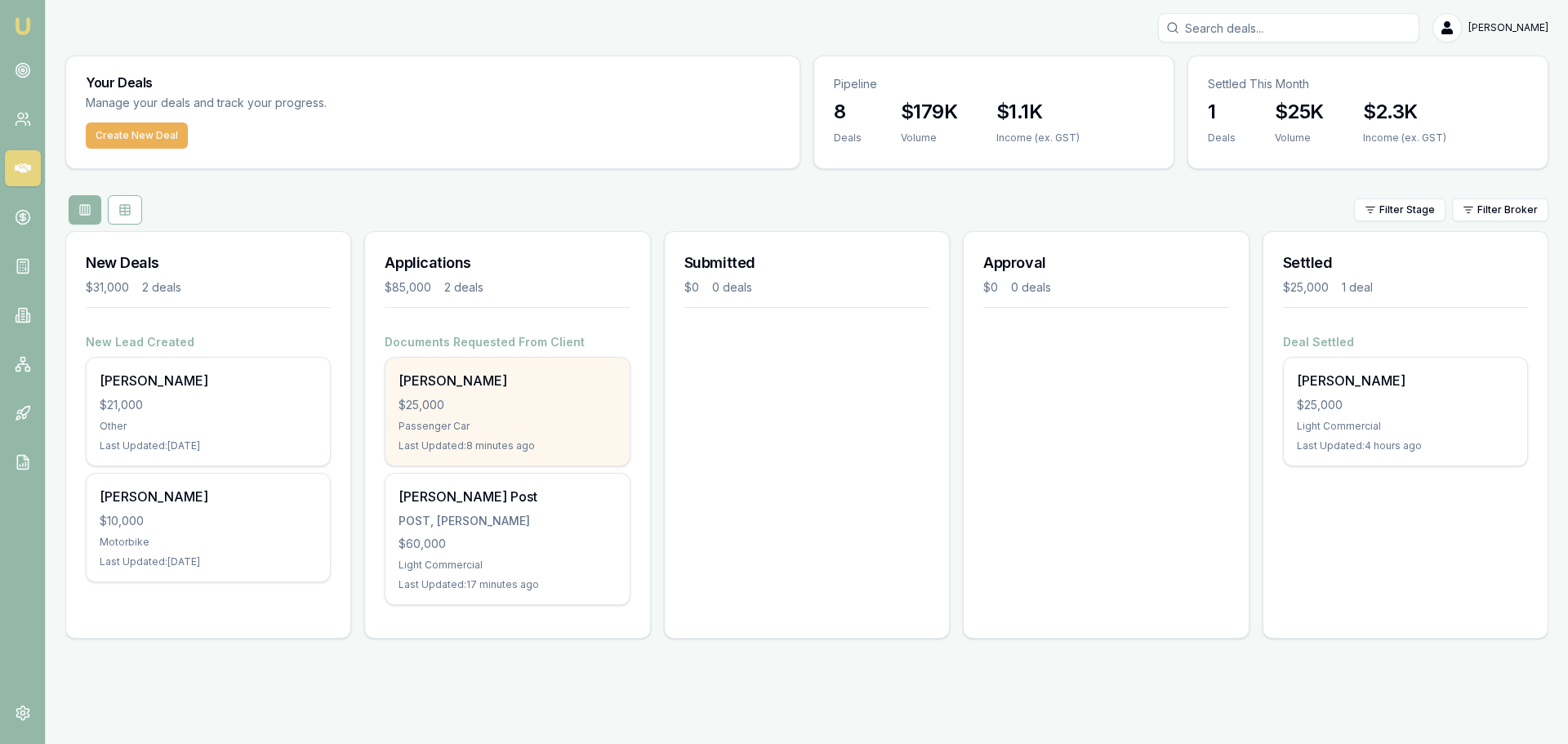
click at [490, 402] on div "$25,000" at bounding box center [507, 405] width 217 height 17
click at [500, 402] on div "$25,000" at bounding box center [507, 405] width 217 height 17
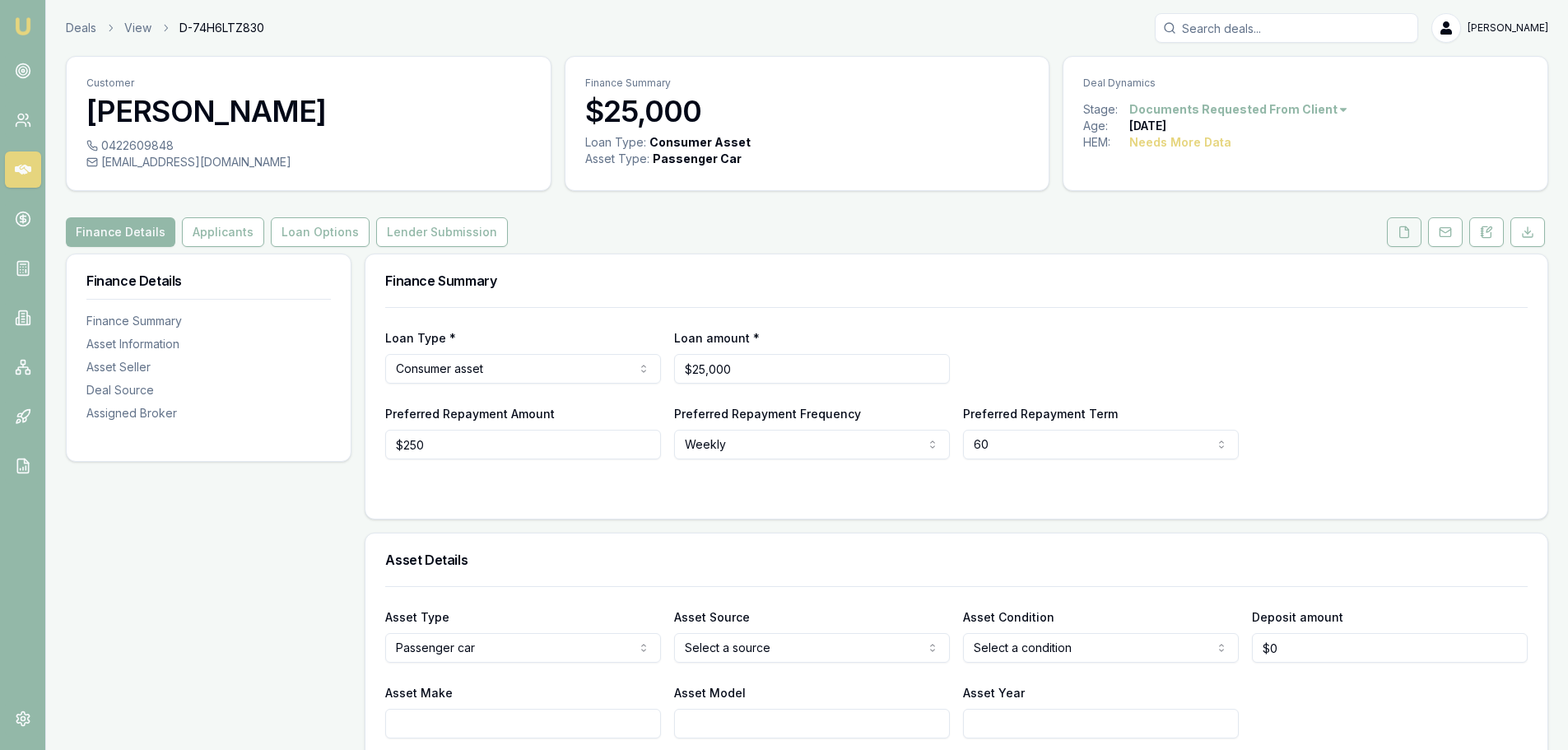
click at [1395, 236] on button at bounding box center [1404, 231] width 35 height 29
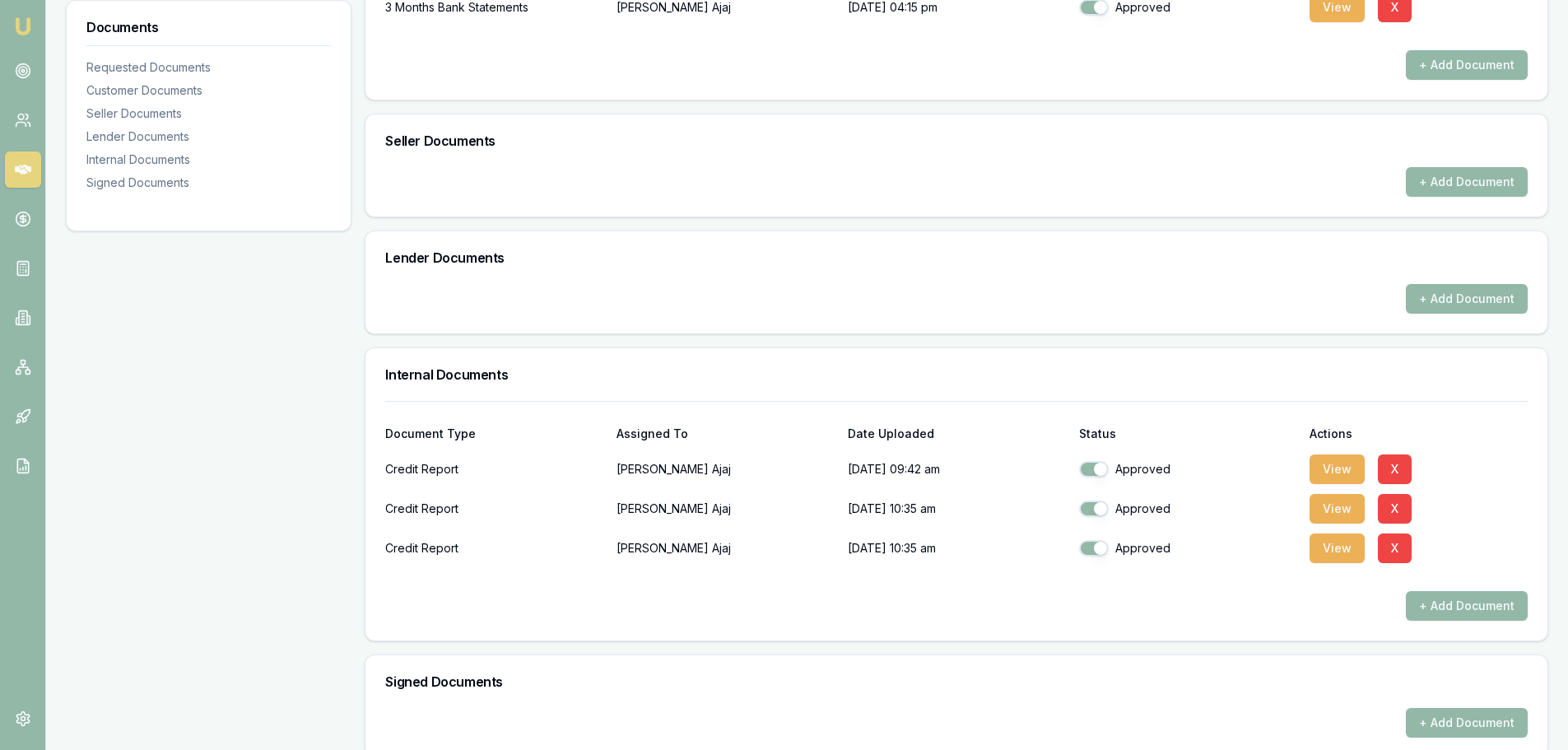
scroll to position [776, 0]
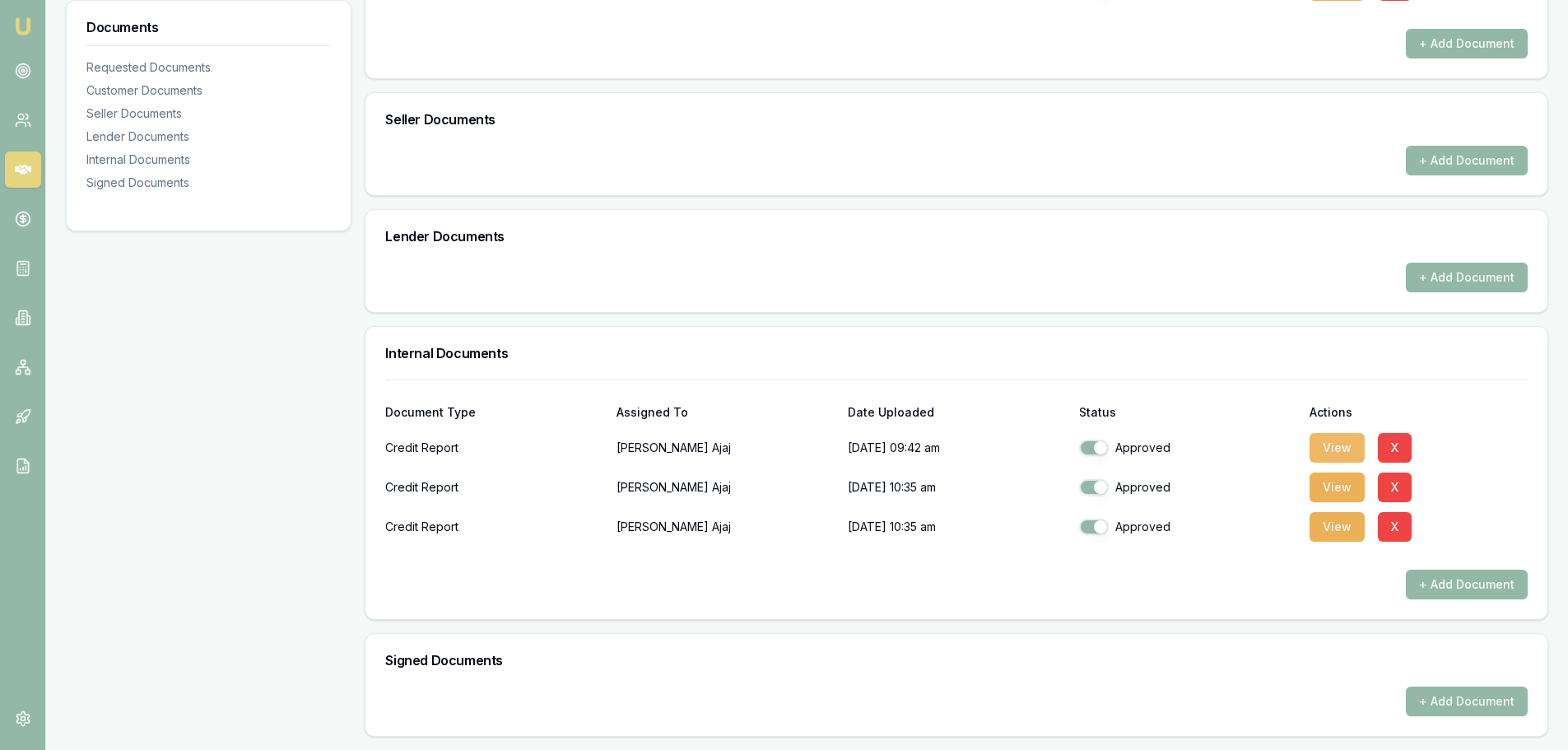
click at [1347, 453] on button "View" at bounding box center [1338, 448] width 55 height 29
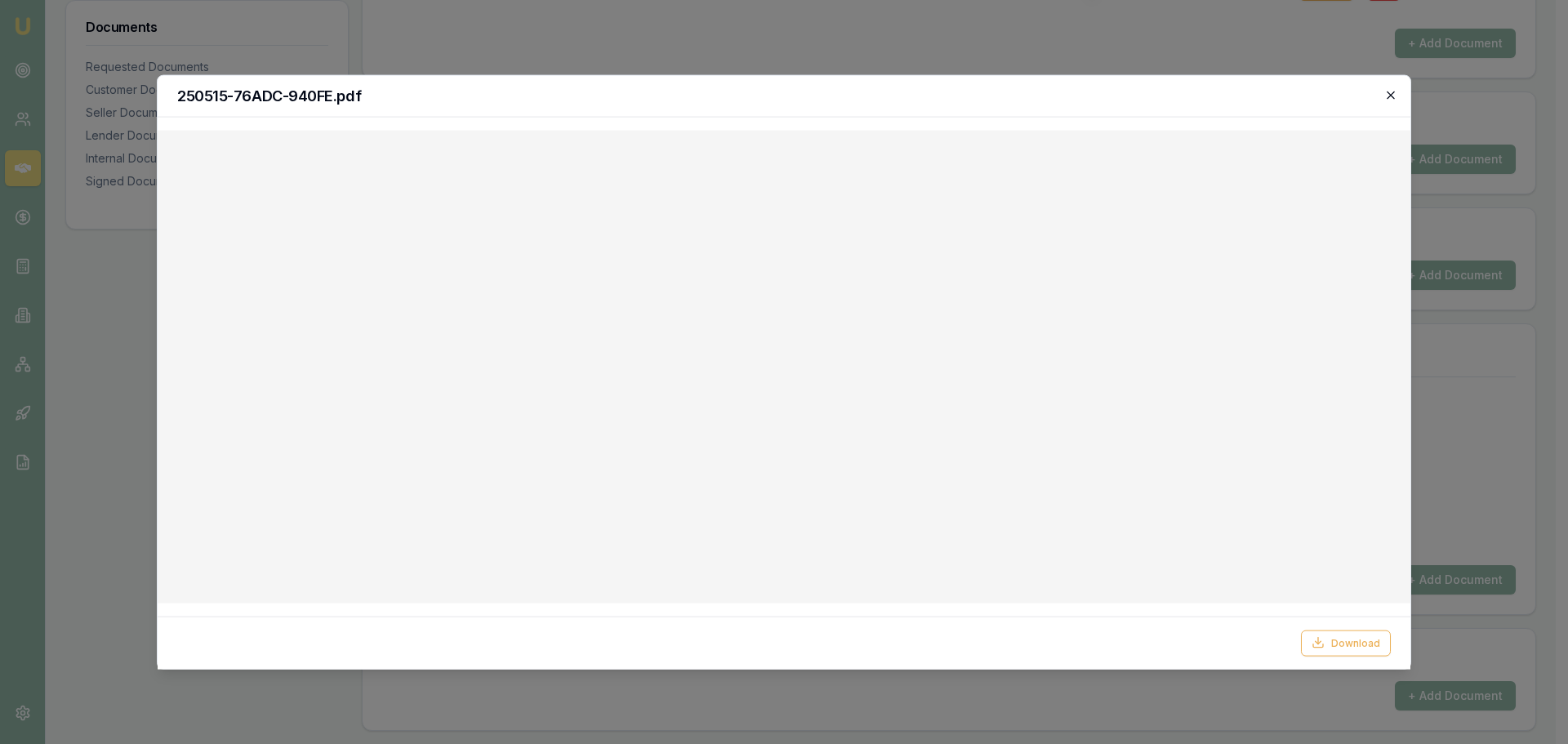
click at [1387, 94] on icon "button" at bounding box center [1391, 94] width 13 height 13
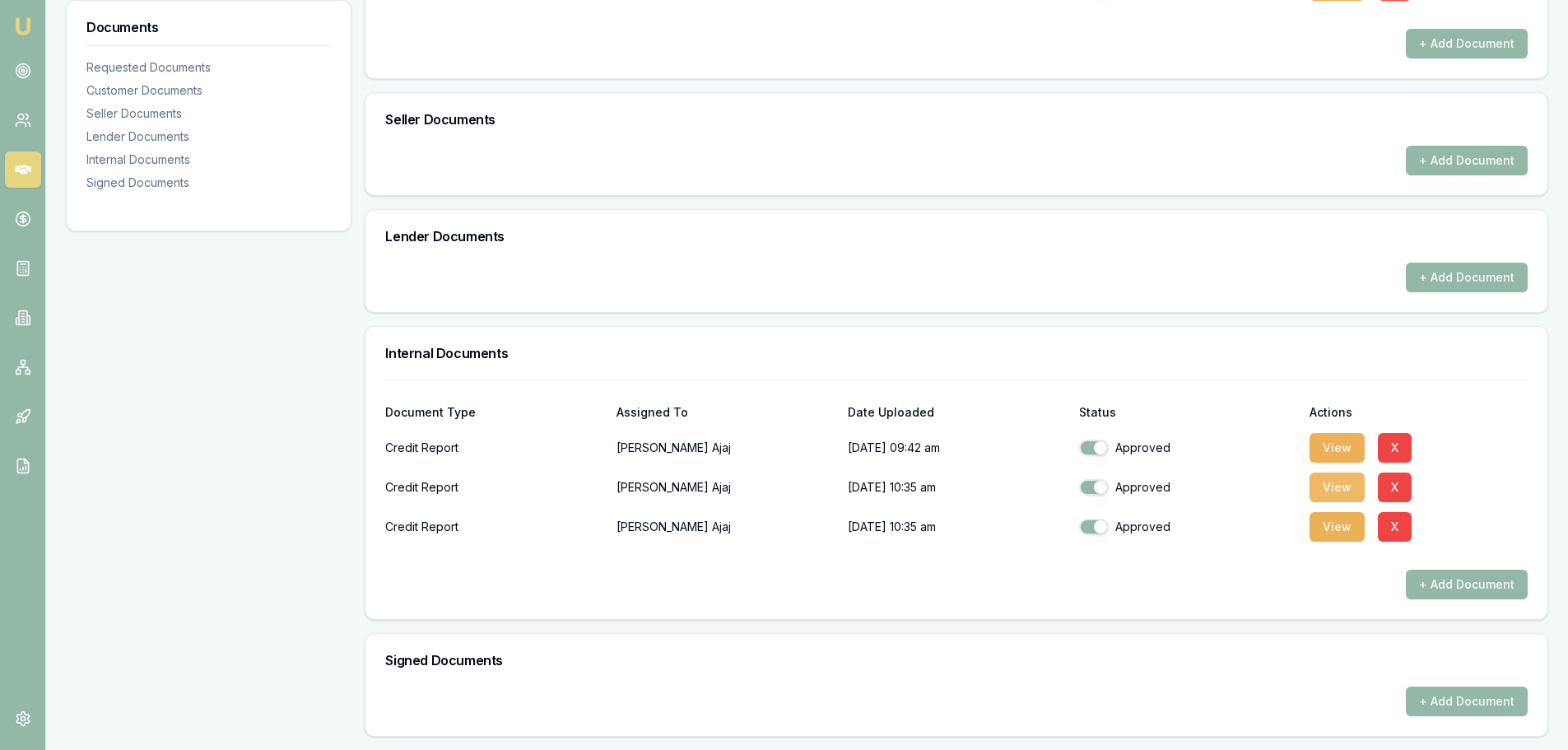
click at [1335, 493] on button "View" at bounding box center [1338, 487] width 55 height 29
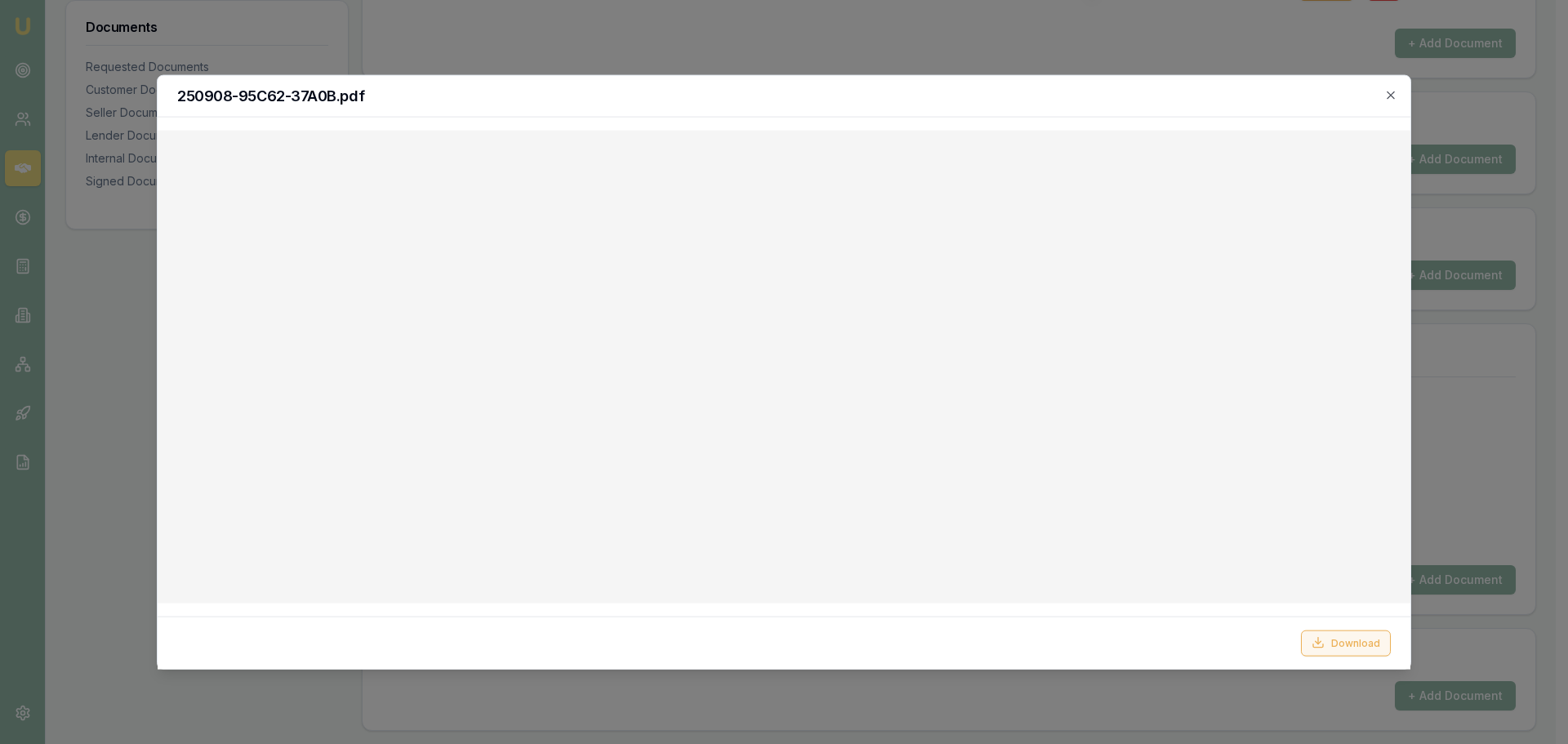
click at [1356, 635] on button "Download" at bounding box center [1347, 643] width 90 height 26
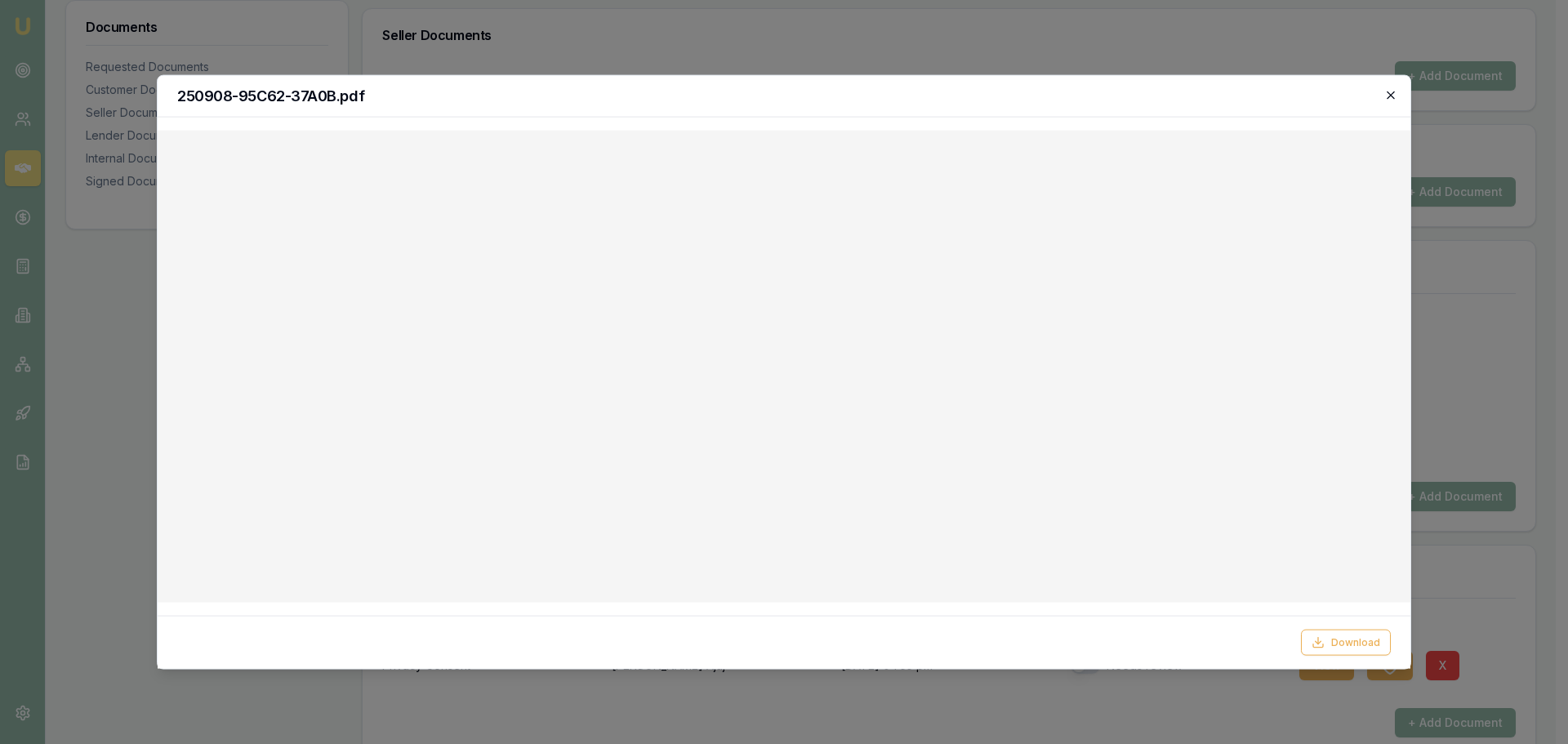
click at [1388, 94] on icon "button" at bounding box center [1391, 94] width 13 height 13
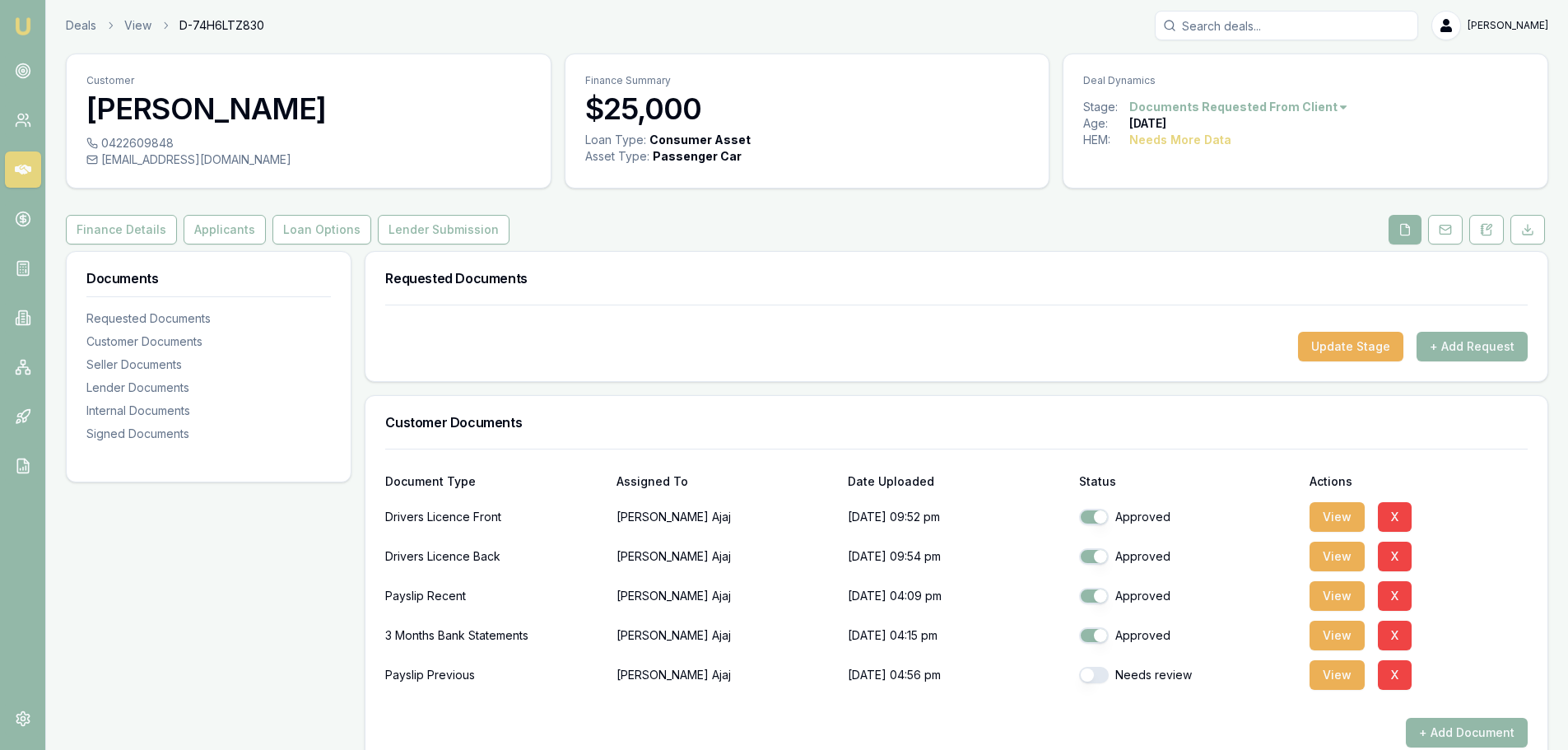
scroll to position [0, 0]
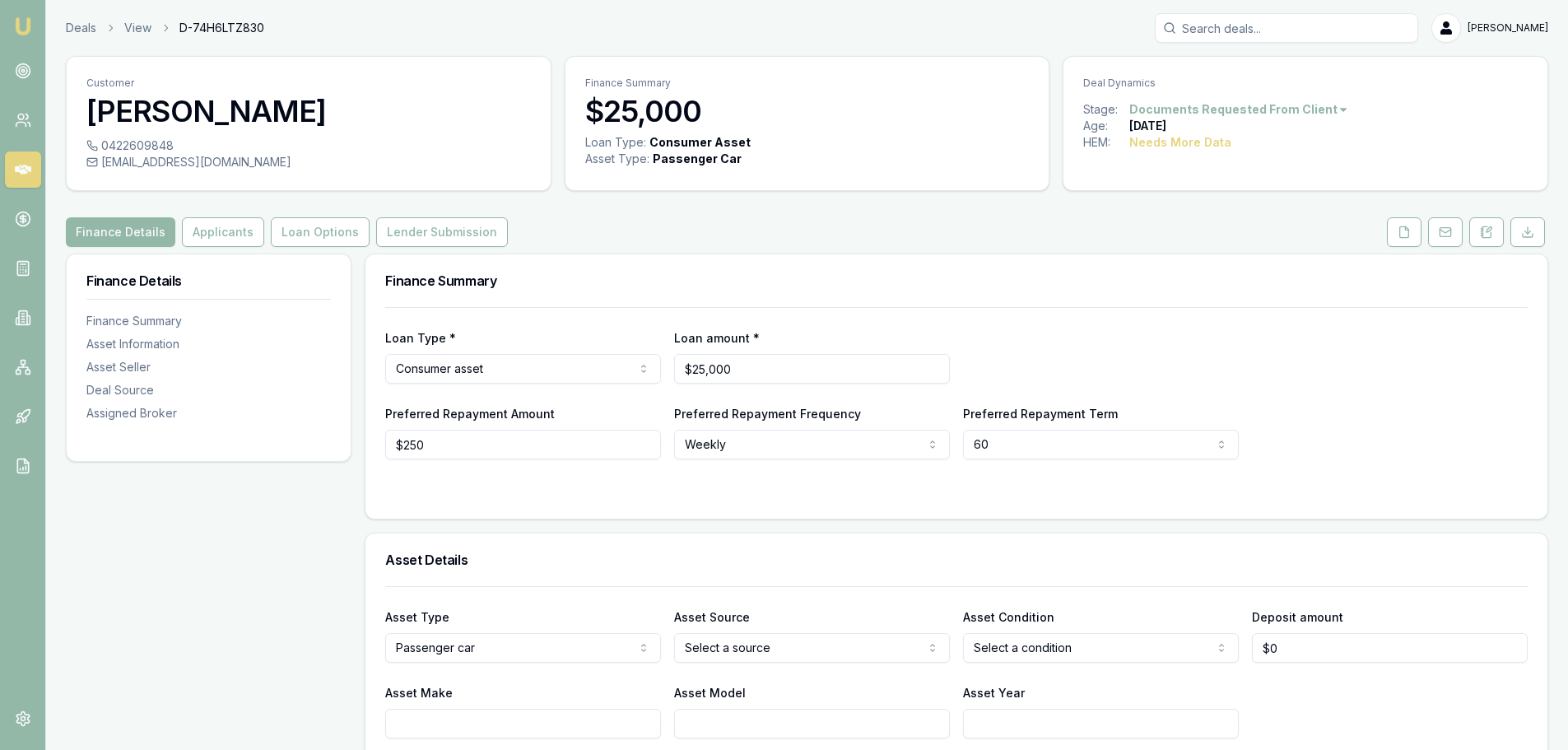
drag, startPoint x: 197, startPoint y: 235, endPoint x: 295, endPoint y: 259, distance: 100.9
click at [197, 235] on button "Applicants" at bounding box center [223, 231] width 83 height 29
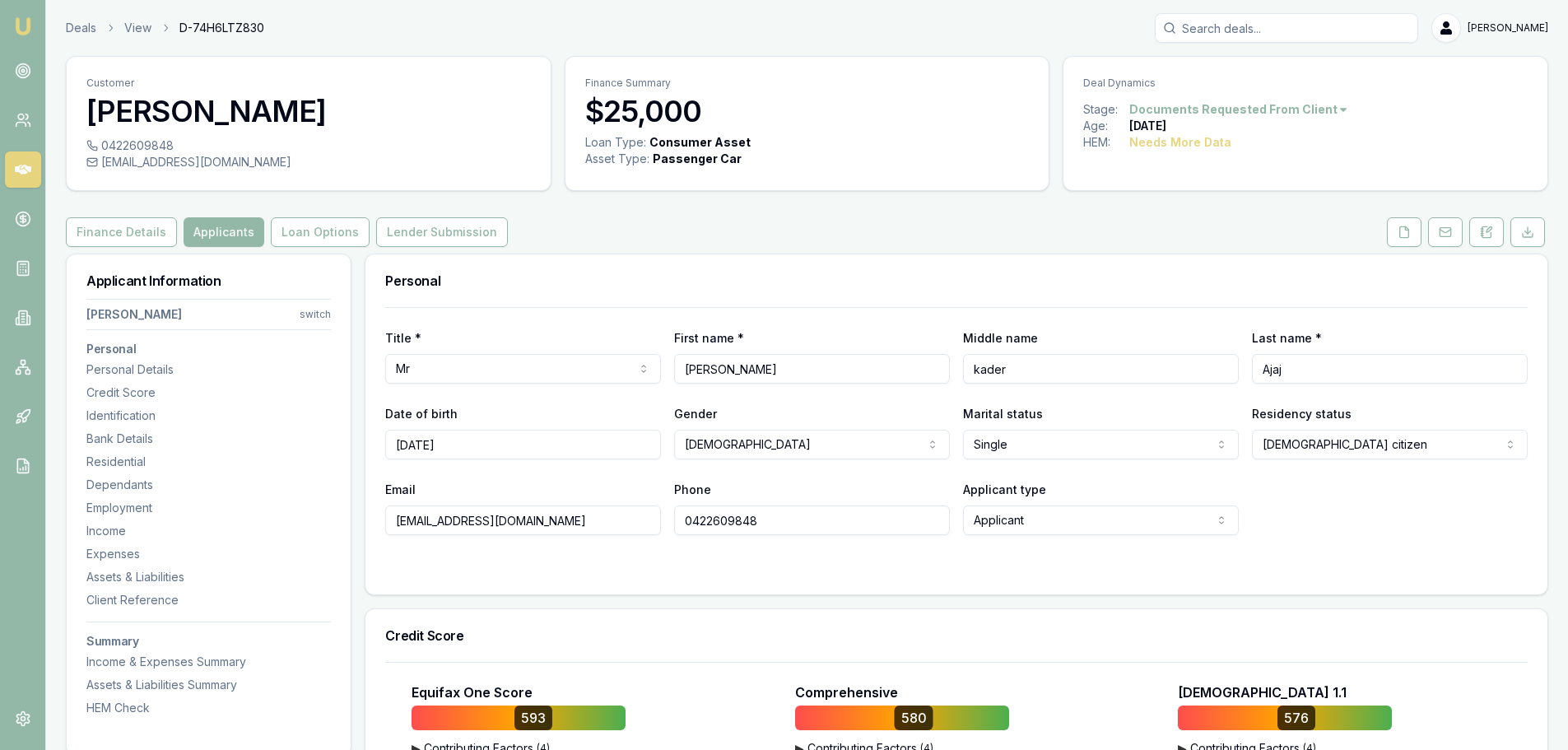
drag, startPoint x: 1291, startPoint y: 369, endPoint x: 1264, endPoint y: 371, distance: 27.1
click at [1264, 371] on input "Ajaj" at bounding box center [1390, 368] width 276 height 29
drag, startPoint x: 1014, startPoint y: 372, endPoint x: 936, endPoint y: 373, distance: 78.0
click at [936, 373] on div "Title * Mr Mr Mrs Miss Ms Dr Prof First name * [PERSON_NAME] Middle name [PERSO…" at bounding box center [956, 355] width 1143 height 56
drag, startPoint x: 101, startPoint y: 158, endPoint x: 227, endPoint y: 161, distance: 126.0
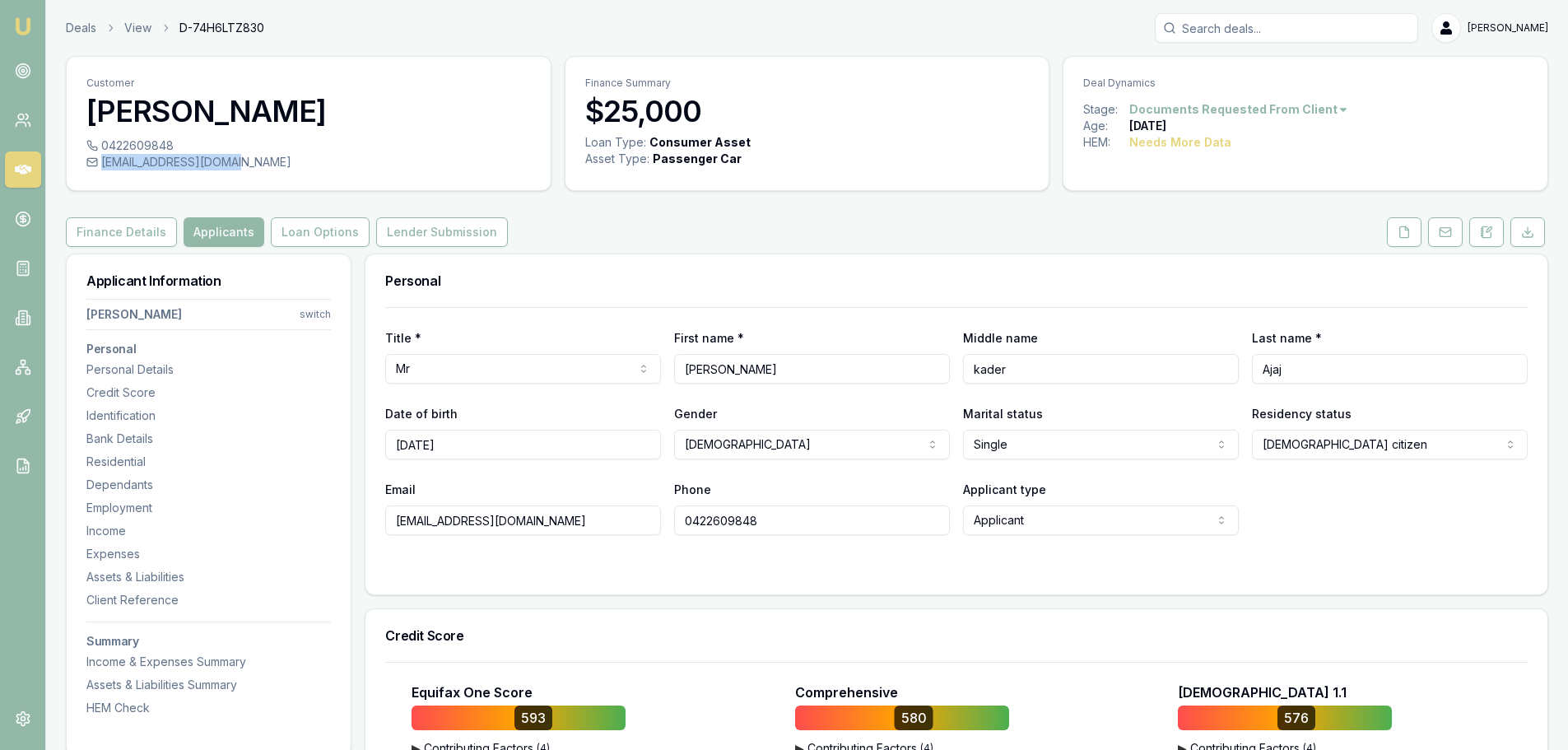
click at [227, 161] on div "[EMAIL_ADDRESS][DOMAIN_NAME]" at bounding box center [309, 162] width 445 height 17
copy div "abdulajaj@outlook.com"
drag, startPoint x: 172, startPoint y: 144, endPoint x: 99, endPoint y: 141, distance: 73.1
click at [99, 141] on div "0422609848" at bounding box center [309, 146] width 445 height 17
copy div "0422609848"
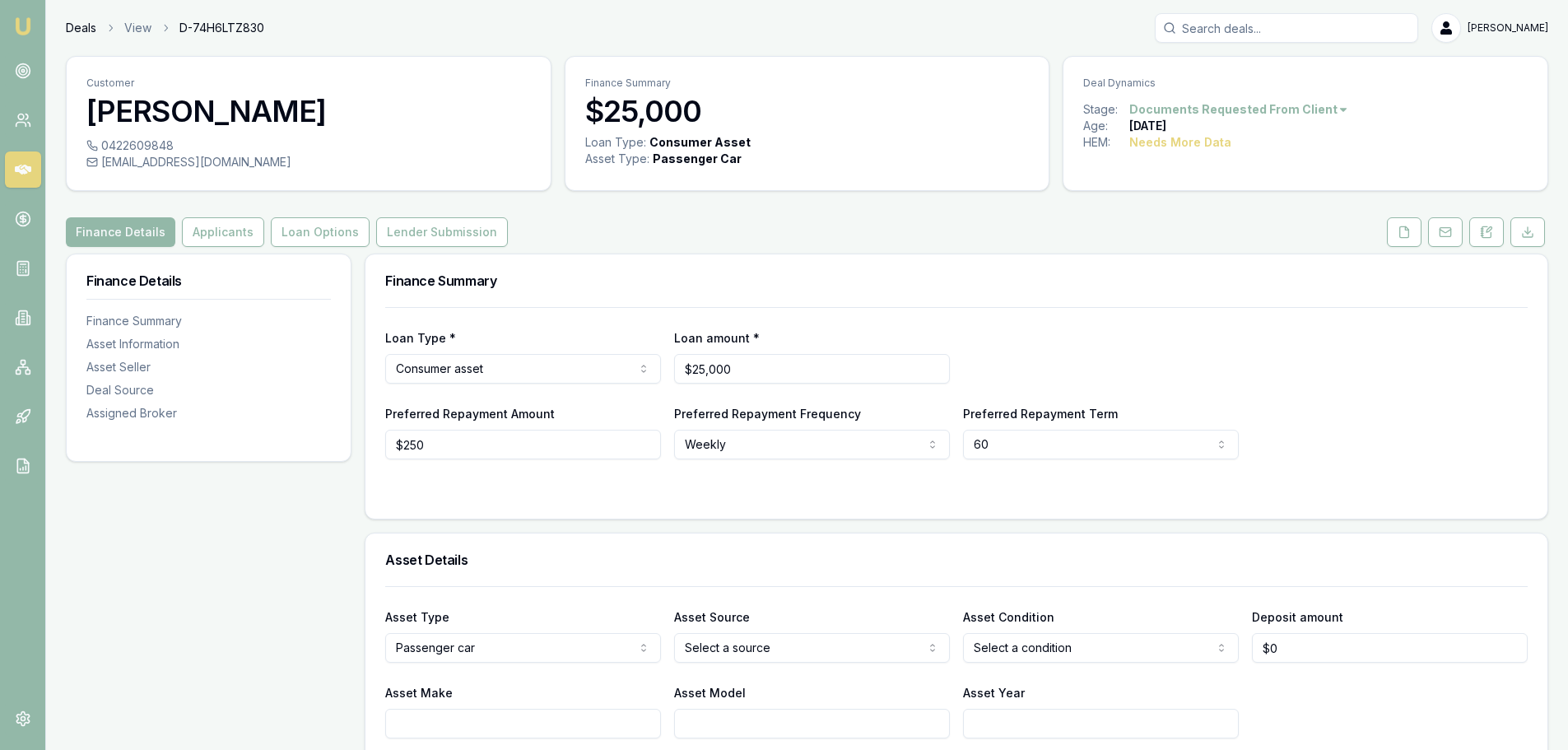
click at [69, 28] on link "Deals" at bounding box center [81, 28] width 30 height 17
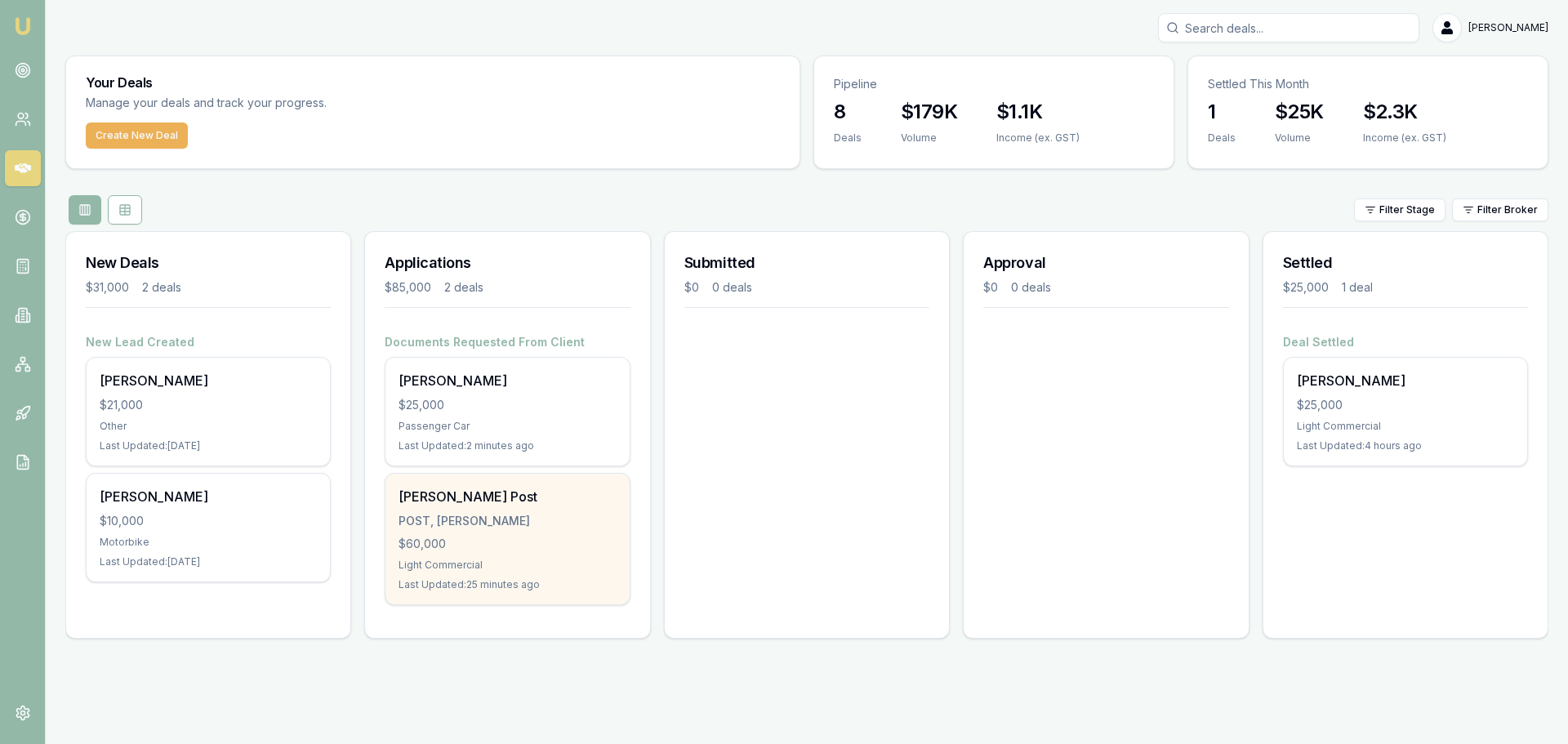
click at [538, 534] on div "Bradley Post POST, BRADLEY JAKE $60,000 Light Commercial Last Updated: 25 minut…" at bounding box center [507, 539] width 244 height 131
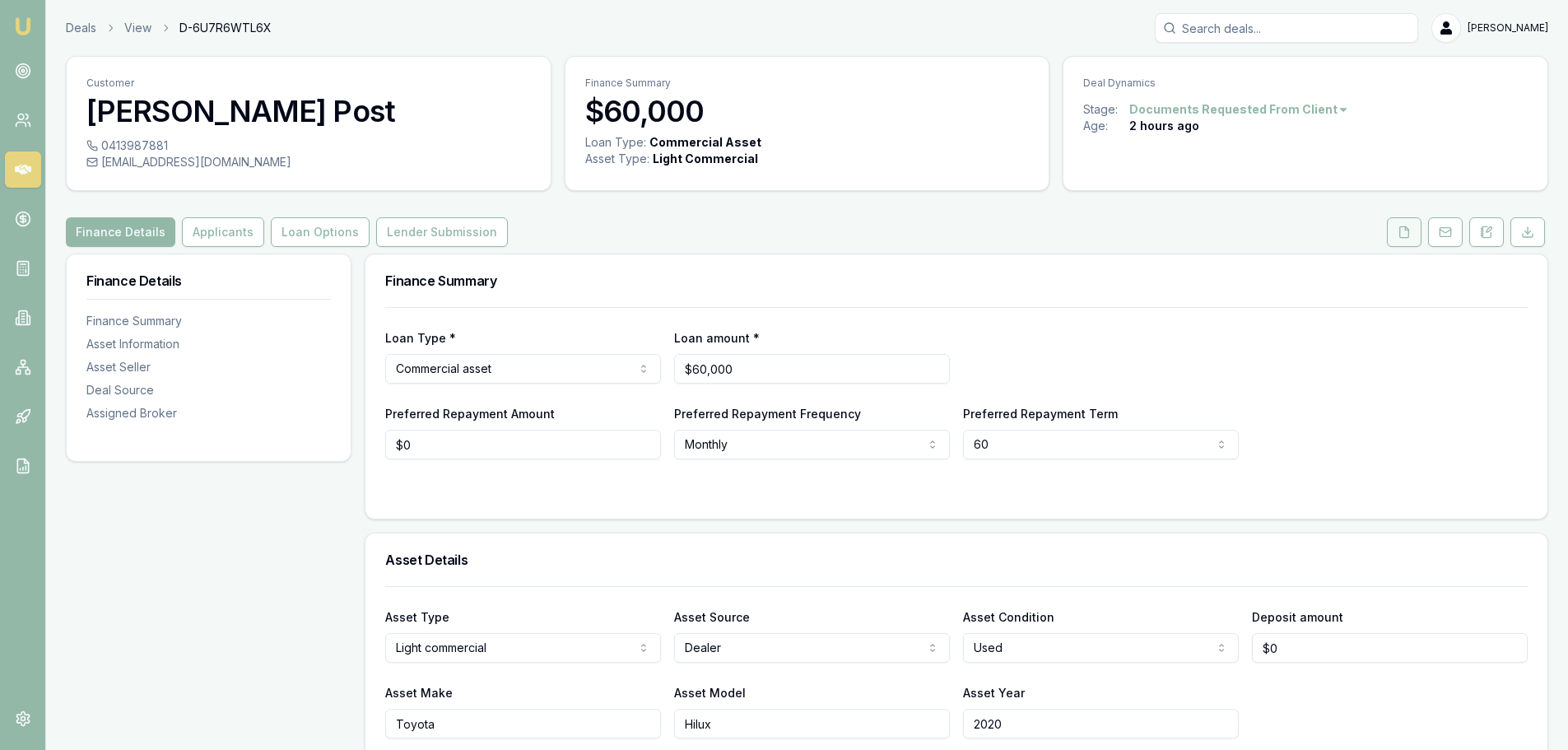
click at [1404, 235] on icon at bounding box center [1404, 232] width 13 height 13
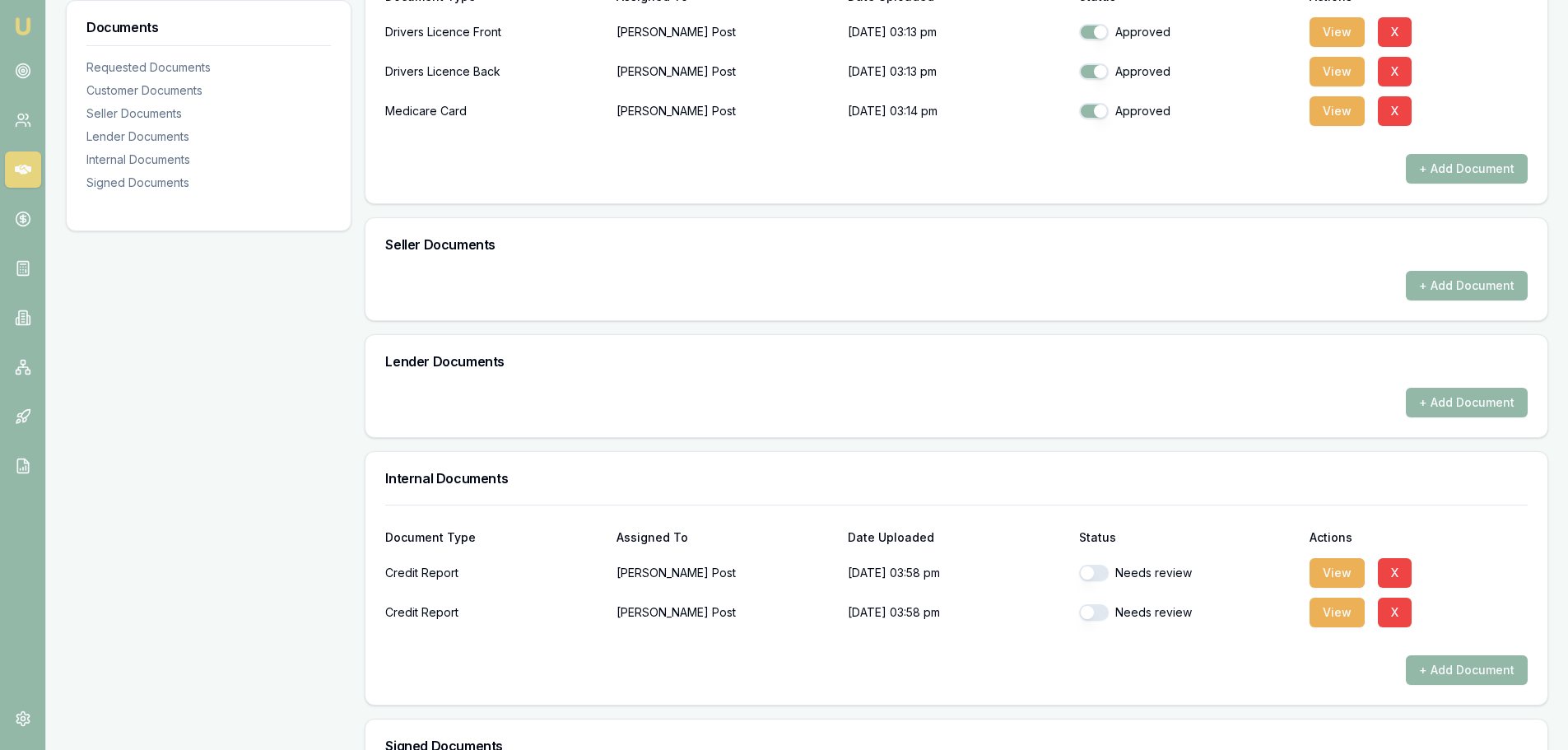
scroll to position [494, 0]
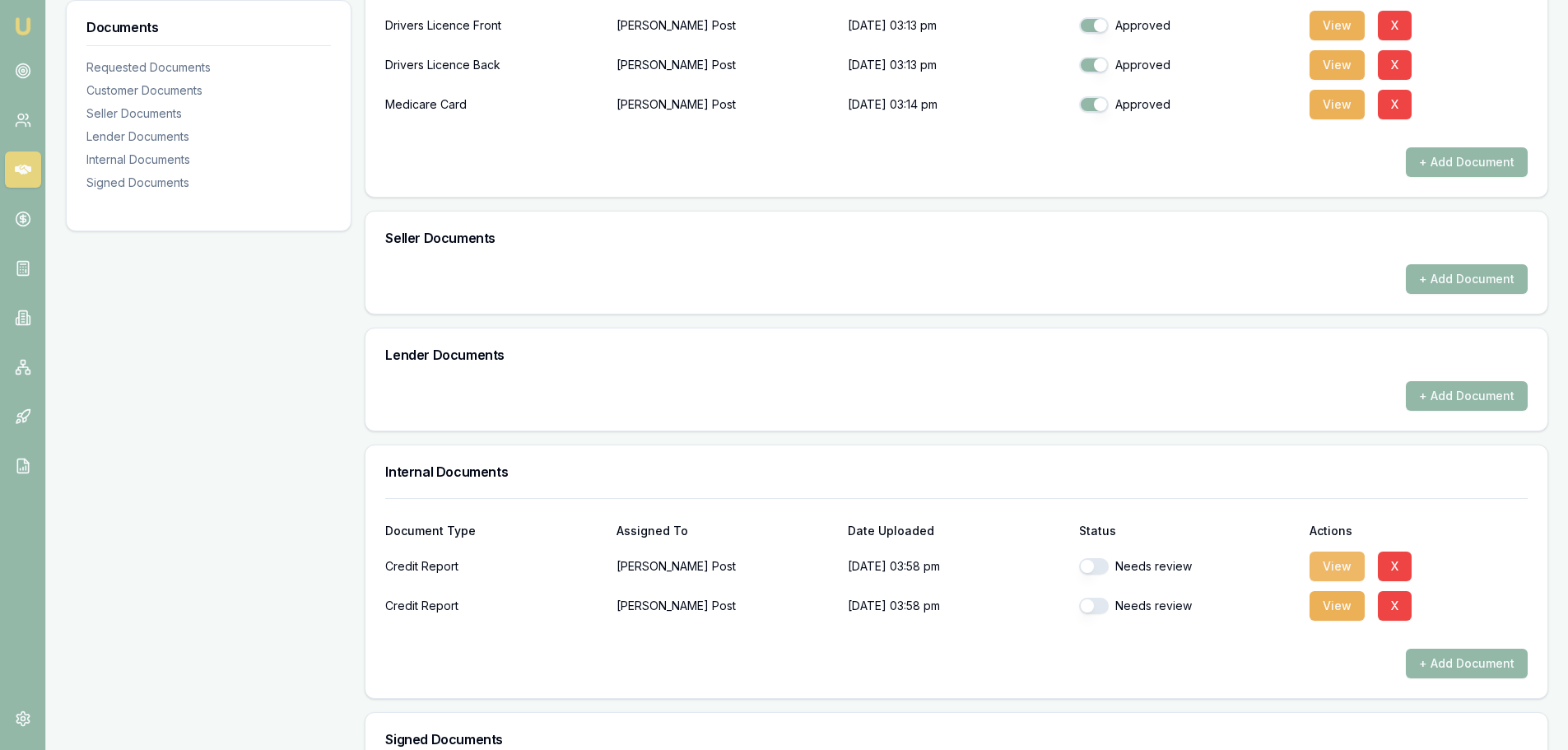
click at [1333, 571] on button "View" at bounding box center [1338, 566] width 55 height 29
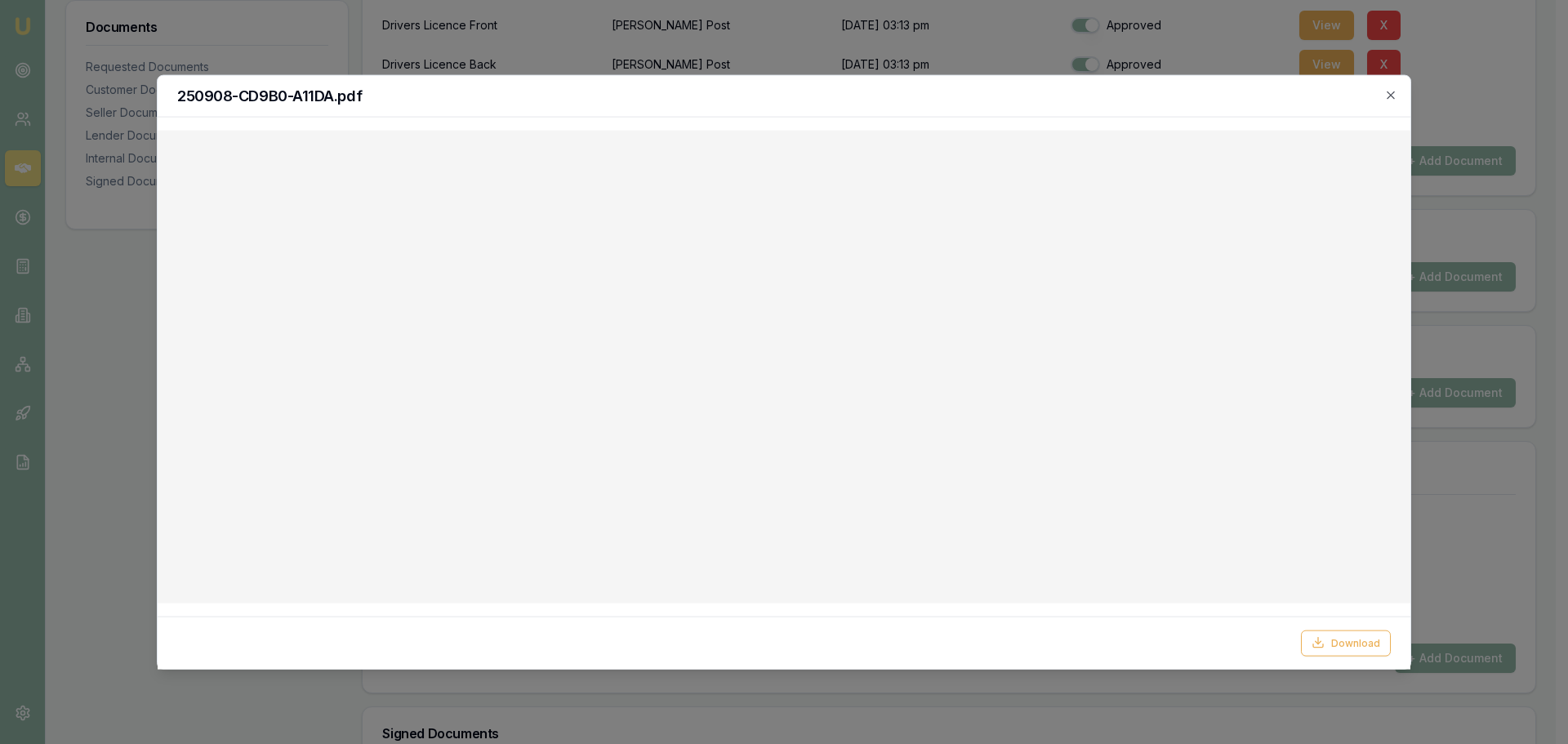
click at [1302, 630] on button "Download" at bounding box center [1347, 643] width 90 height 26
click at [1392, 98] on icon "button" at bounding box center [1391, 94] width 13 height 13
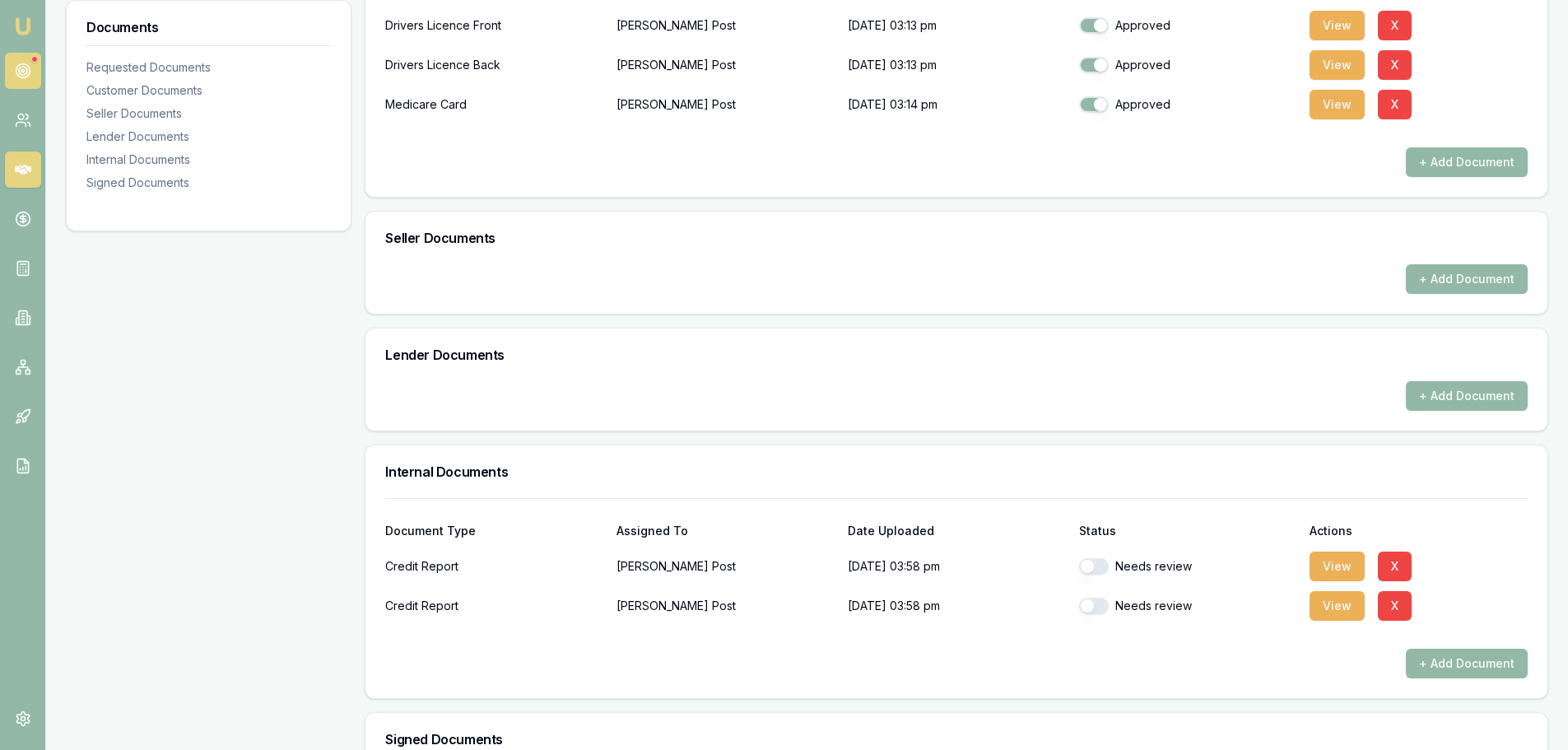
click at [12, 70] on link at bounding box center [23, 70] width 36 height 36
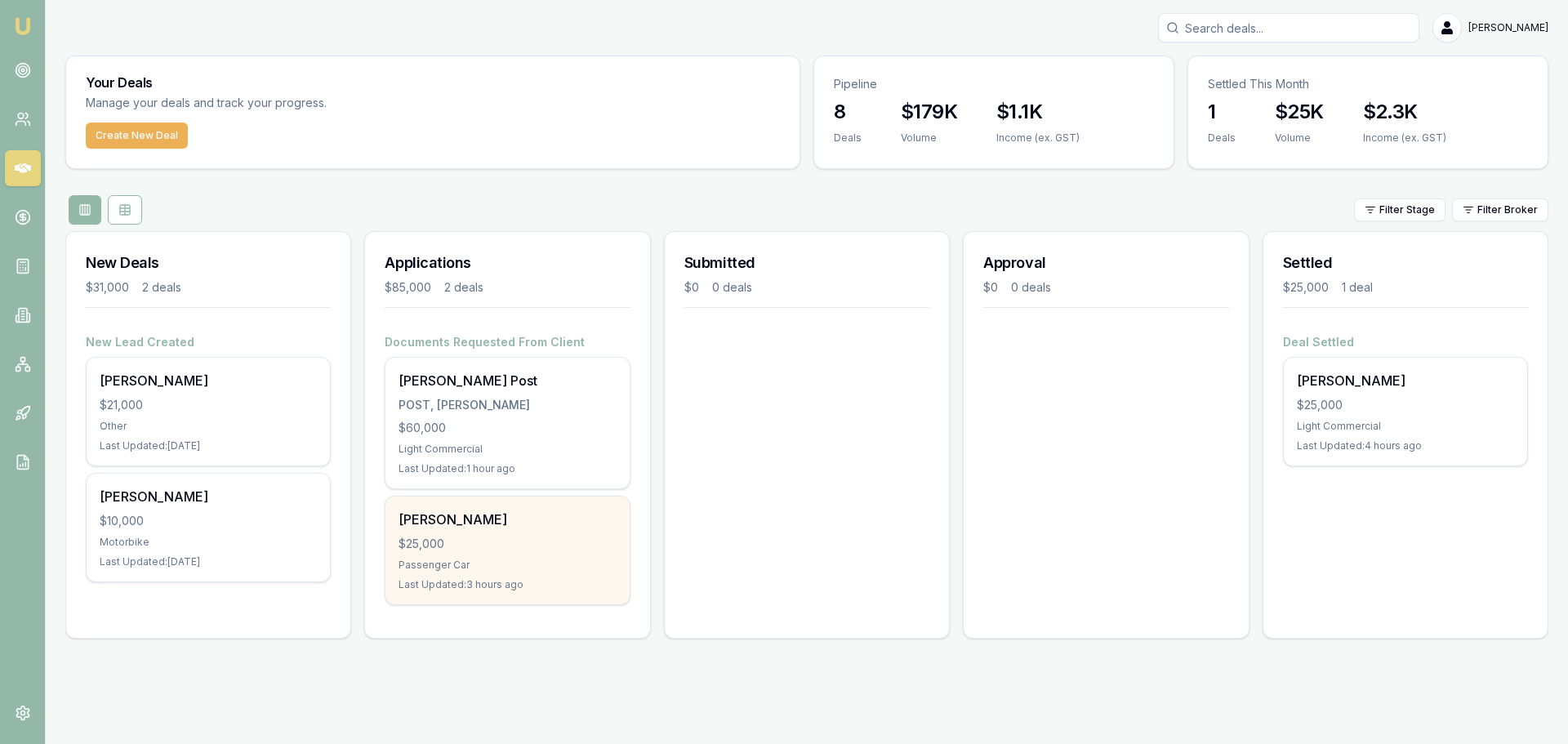
click at [504, 541] on div "$25,000" at bounding box center [507, 544] width 217 height 17
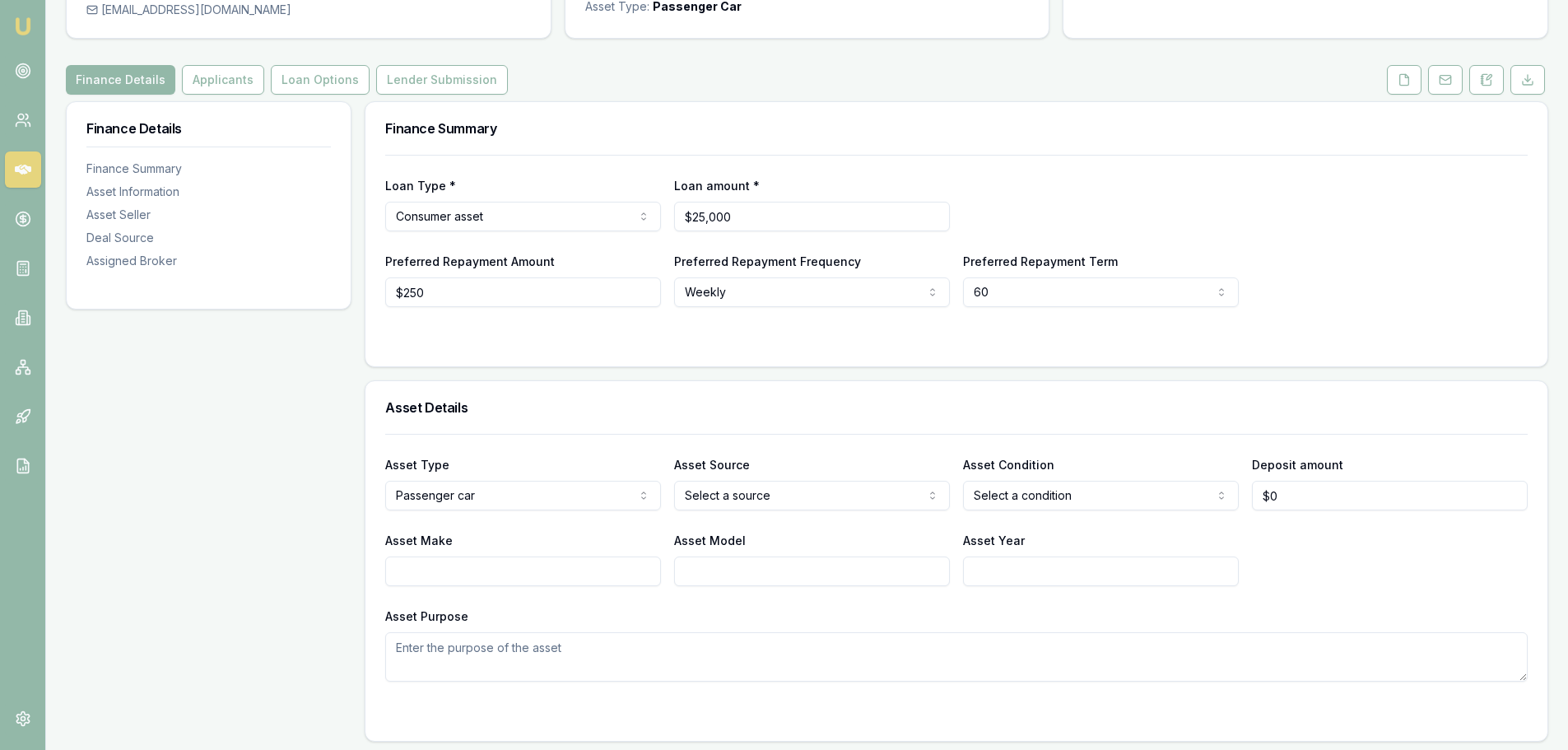
scroll to position [165, 0]
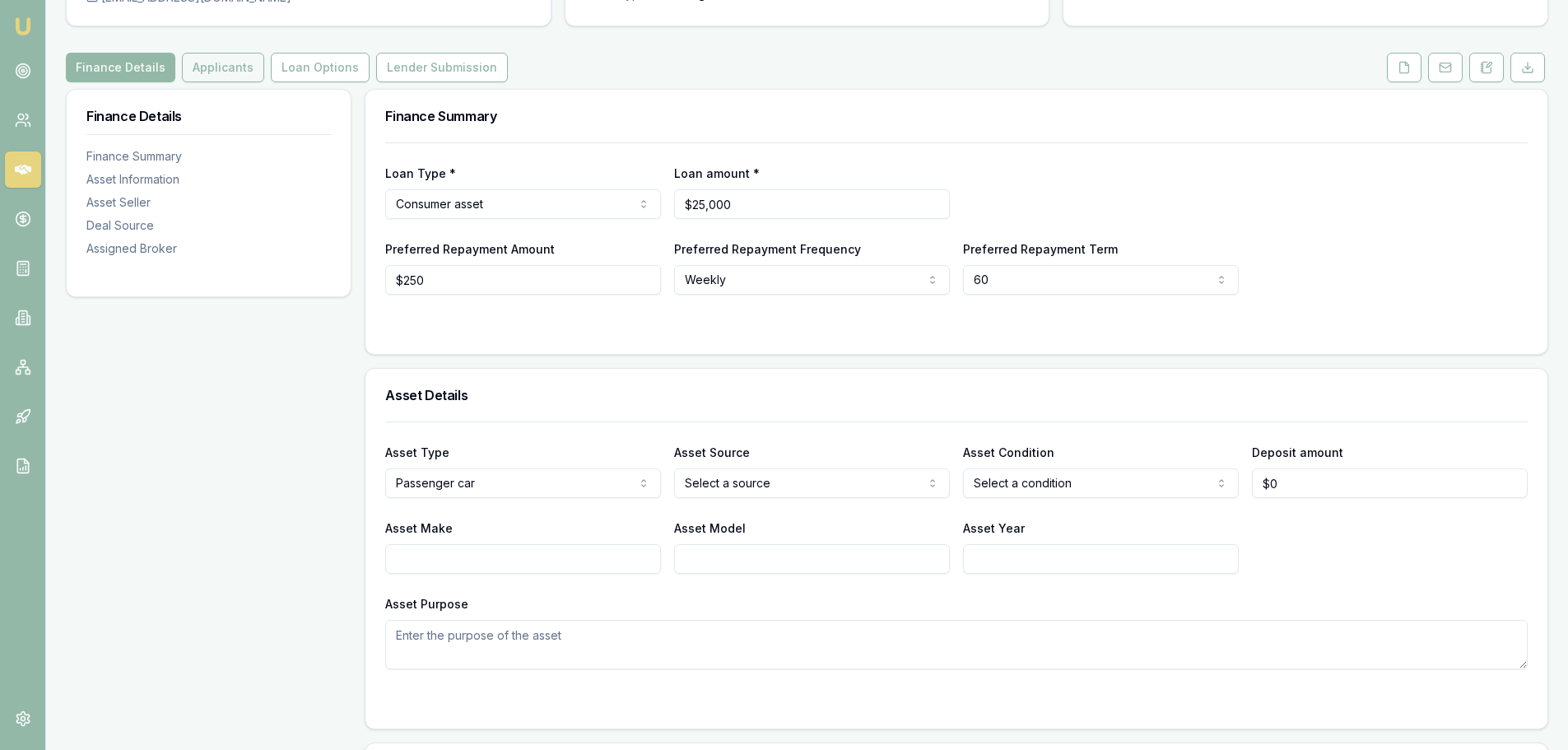
click at [236, 72] on button "Applicants" at bounding box center [223, 67] width 83 height 29
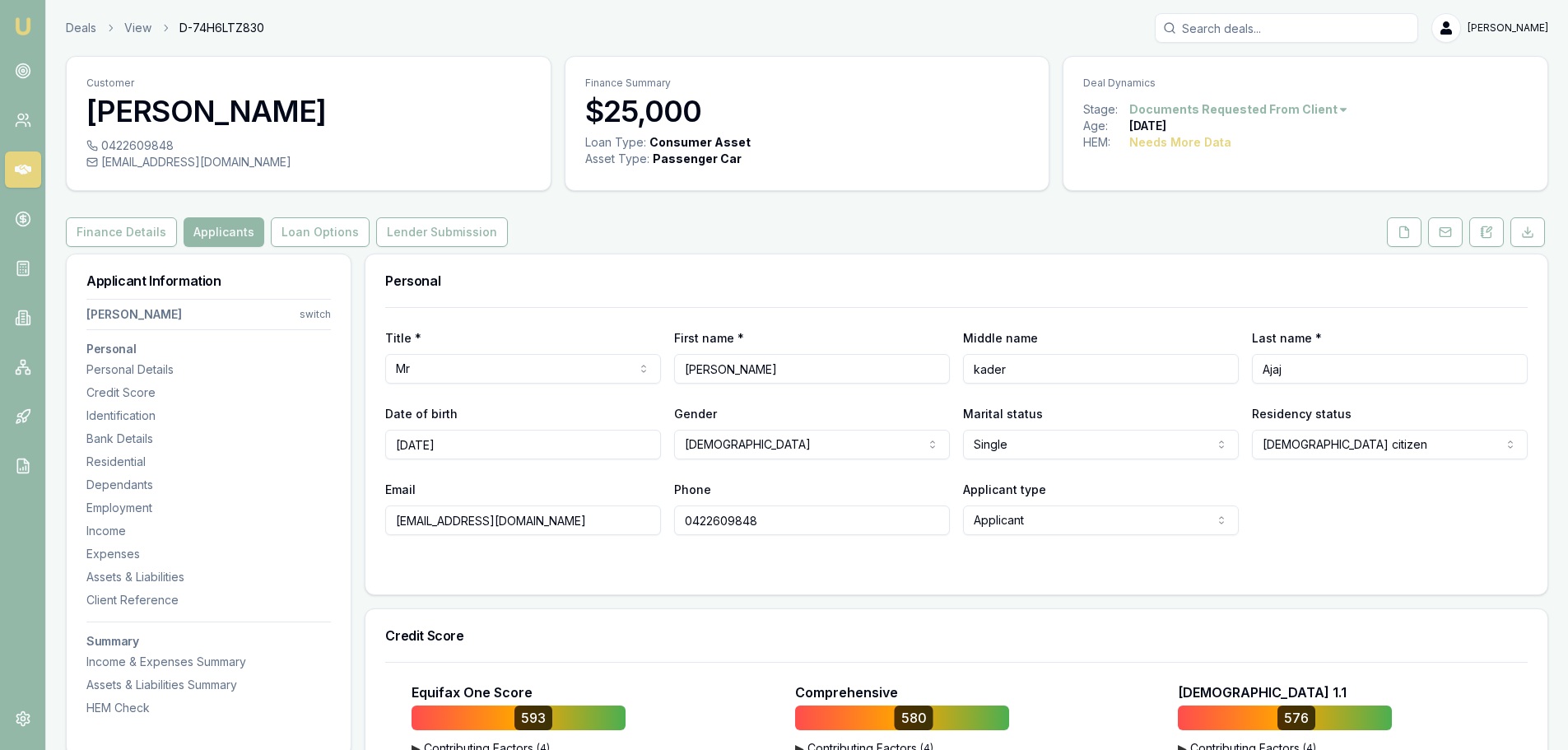
drag, startPoint x: 730, startPoint y: 372, endPoint x: 664, endPoint y: 371, distance: 66.0
click at [664, 371] on div "Title * Mr Mr Mrs Miss Ms Dr Prof First name * [PERSON_NAME] Middle name [PERSO…" at bounding box center [956, 355] width 1143 height 56
click at [1041, 365] on input "kader" at bounding box center [1101, 368] width 276 height 29
drag, startPoint x: 1041, startPoint y: 365, endPoint x: 963, endPoint y: 366, distance: 78.0
click at [963, 366] on input "kader" at bounding box center [1101, 368] width 276 height 29
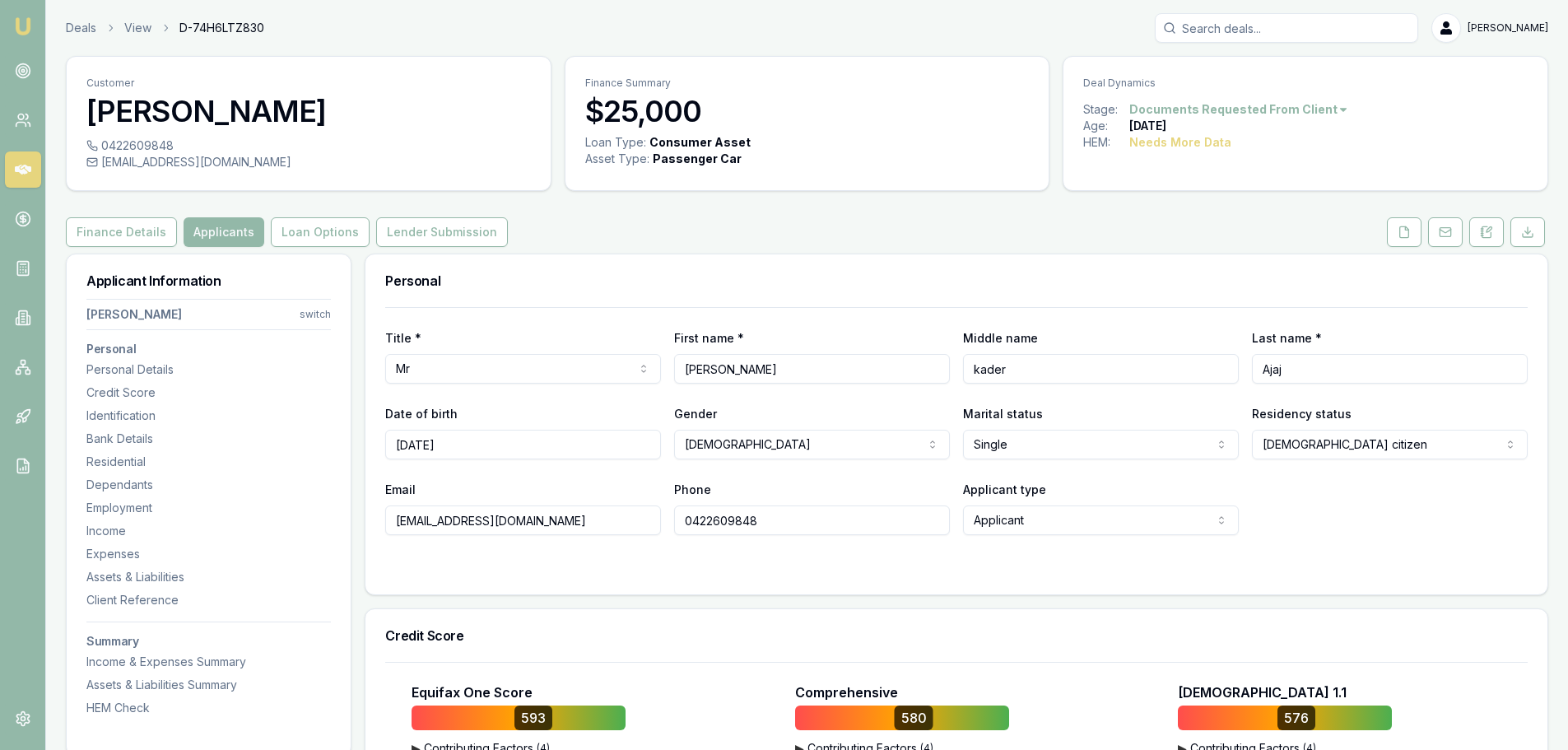
drag, startPoint x: 1356, startPoint y: 367, endPoint x: 1258, endPoint y: 361, distance: 98.2
click at [1258, 361] on input "Ajaj" at bounding box center [1390, 368] width 276 height 29
drag, startPoint x: 768, startPoint y: 520, endPoint x: 681, endPoint y: 517, distance: 87.1
click at [681, 517] on input "0422609848" at bounding box center [812, 520] width 276 height 29
drag, startPoint x: 538, startPoint y: 520, endPoint x: 327, endPoint y: 520, distance: 211.0
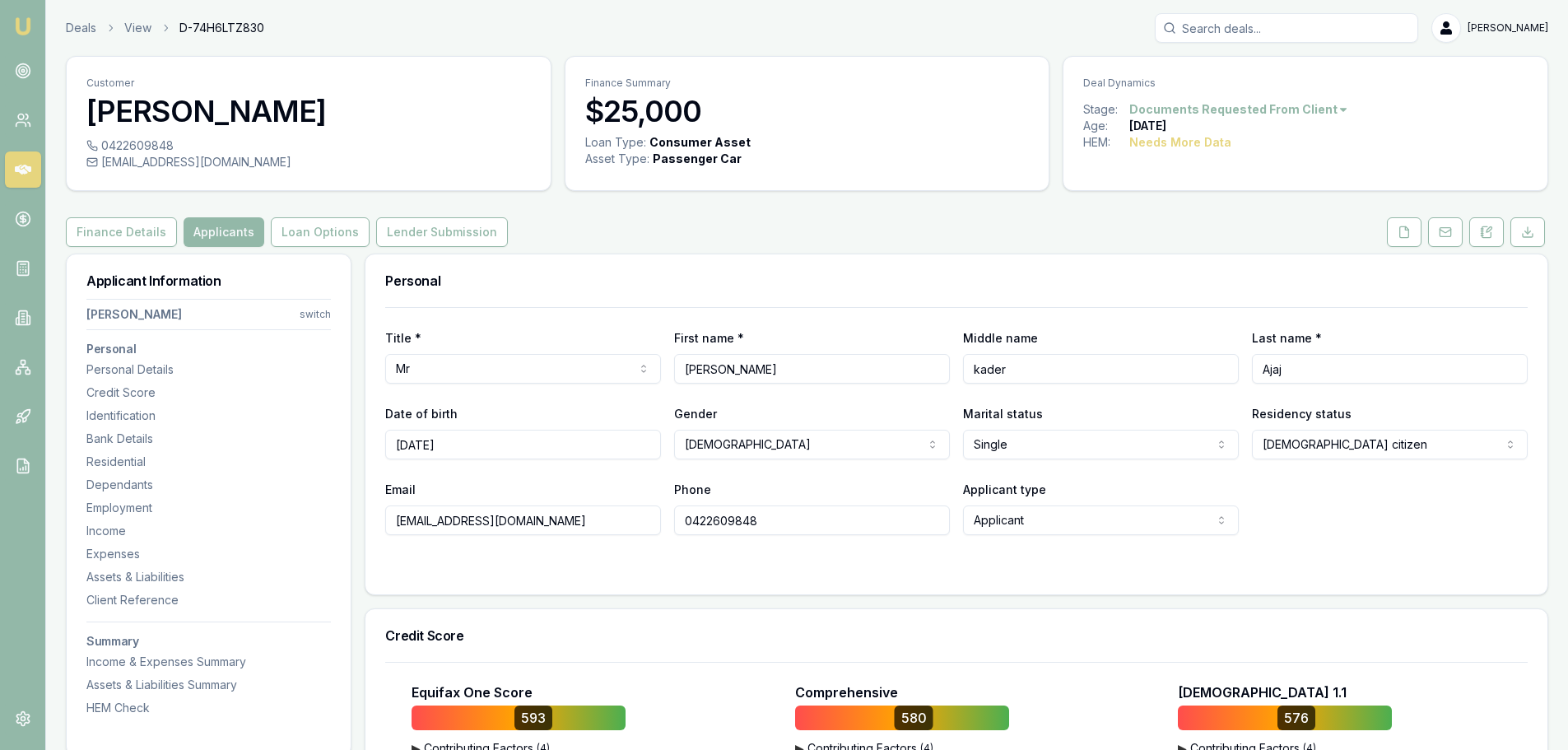
click at [524, 475] on div "Title * Mr Mr Mrs Miss Ms Dr Prof First name * Abdul Middle name kader Last nam…" at bounding box center [956, 421] width 1143 height 228
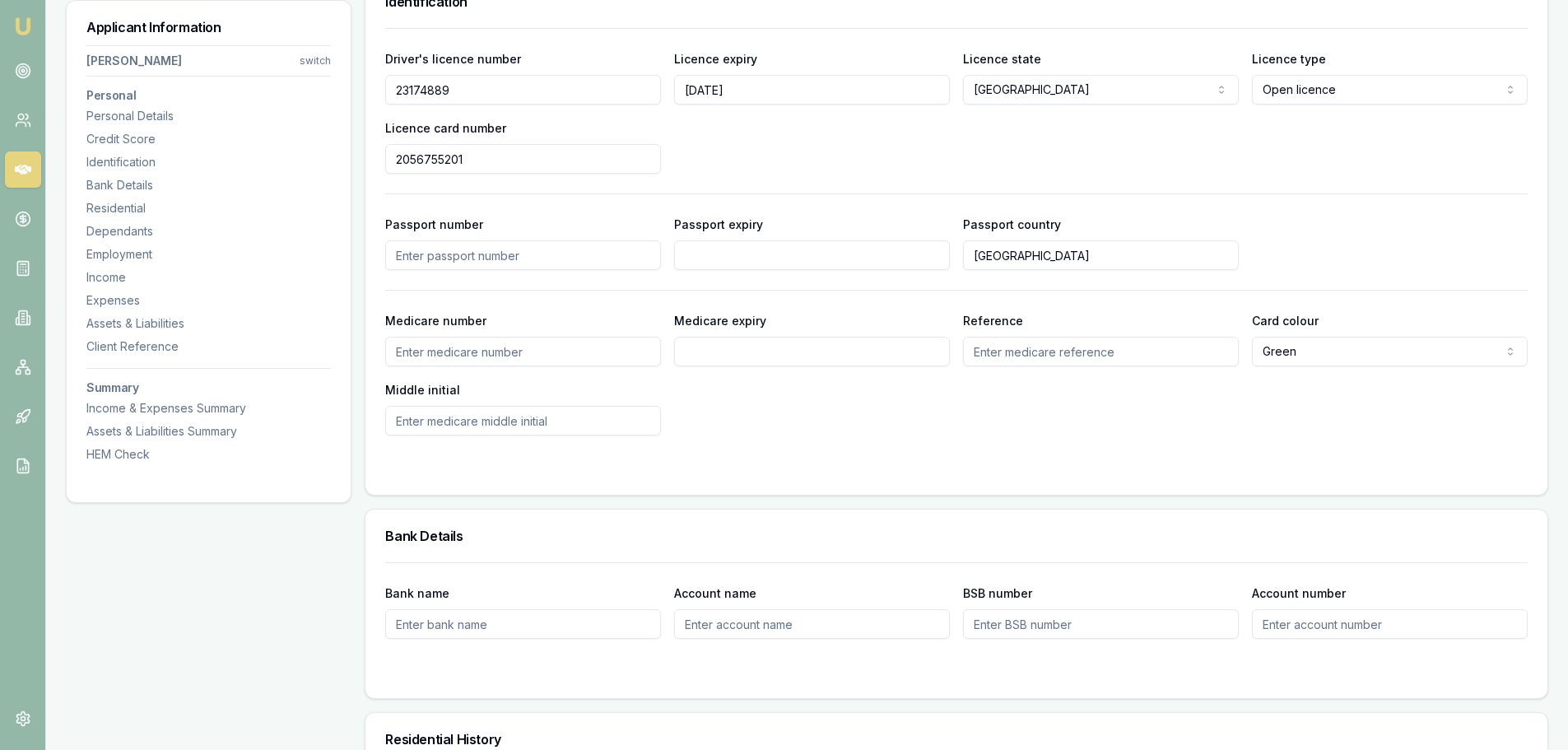
scroll to position [786, 0]
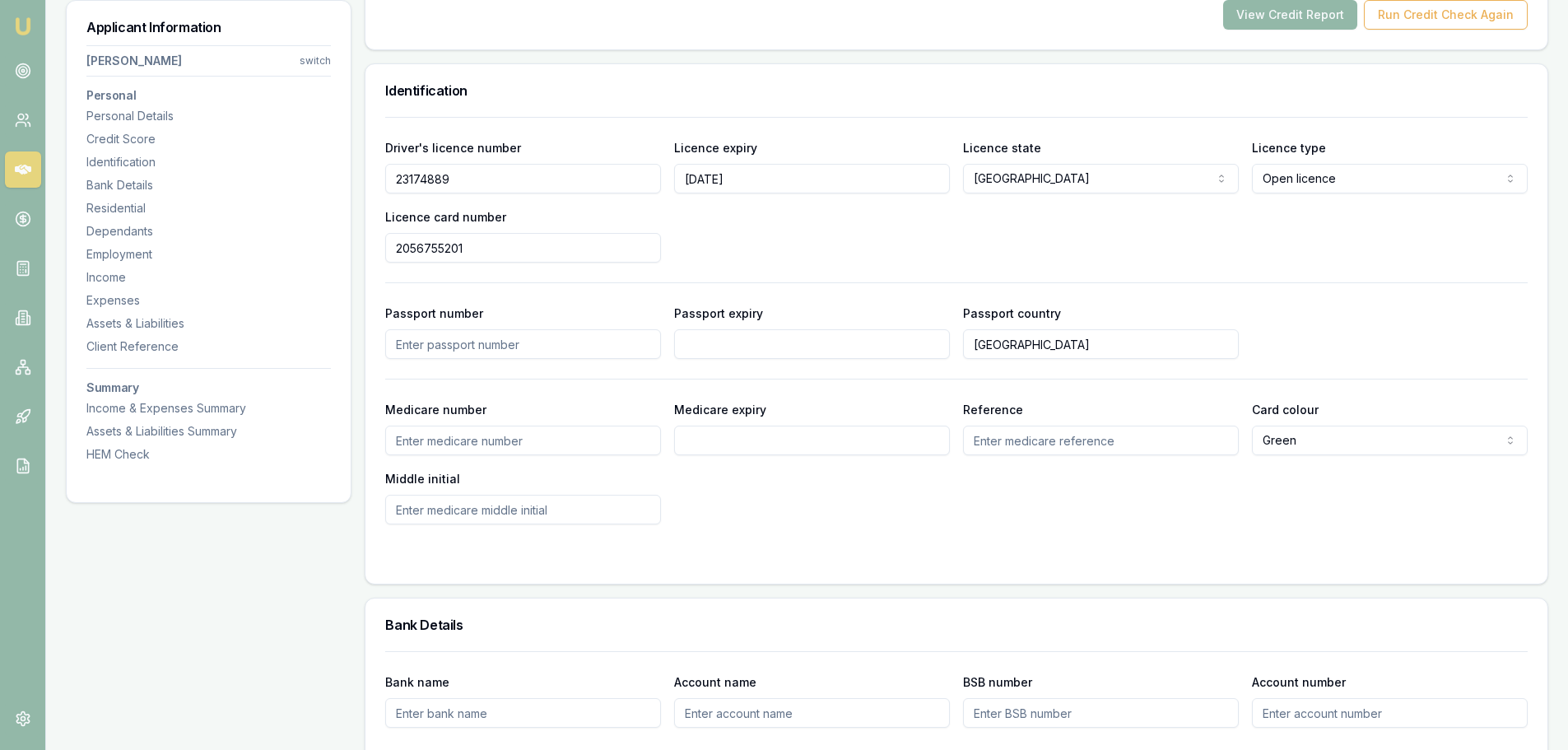
drag, startPoint x: 470, startPoint y: 176, endPoint x: 408, endPoint y: 176, distance: 62.0
click at [408, 176] on input "23174889" at bounding box center [523, 178] width 276 height 29
click at [479, 179] on input "23174889" at bounding box center [523, 178] width 276 height 29
drag, startPoint x: 479, startPoint y: 179, endPoint x: 382, endPoint y: 175, distance: 97.1
click at [382, 175] on div "Driver's licence number 23174889 Licence expiry 19/10/2026 Licence state NSW NS…" at bounding box center [956, 350] width 1182 height 467
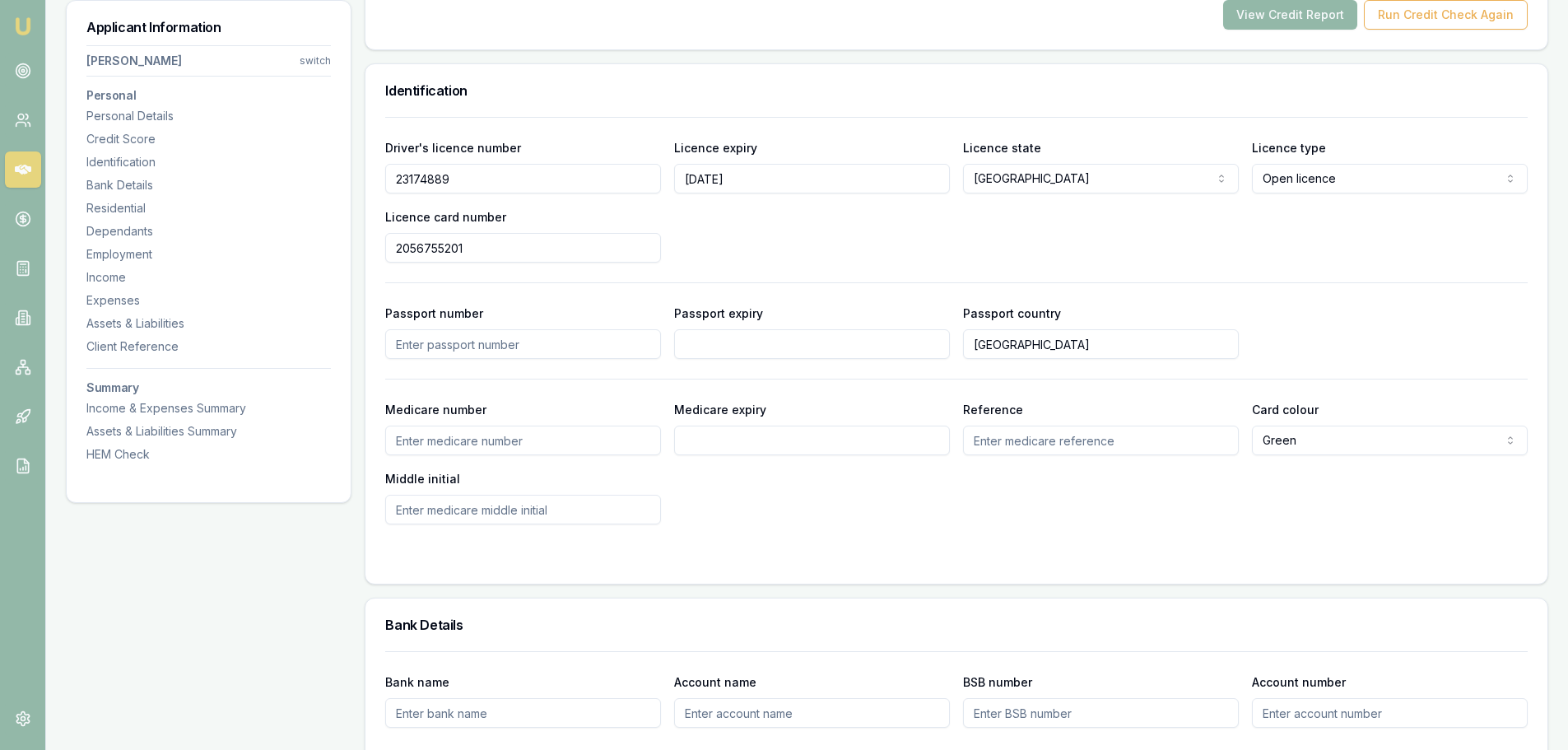
drag, startPoint x: 487, startPoint y: 249, endPoint x: 392, endPoint y: 247, distance: 95.0
click at [392, 247] on input "2056755201" at bounding box center [523, 247] width 276 height 29
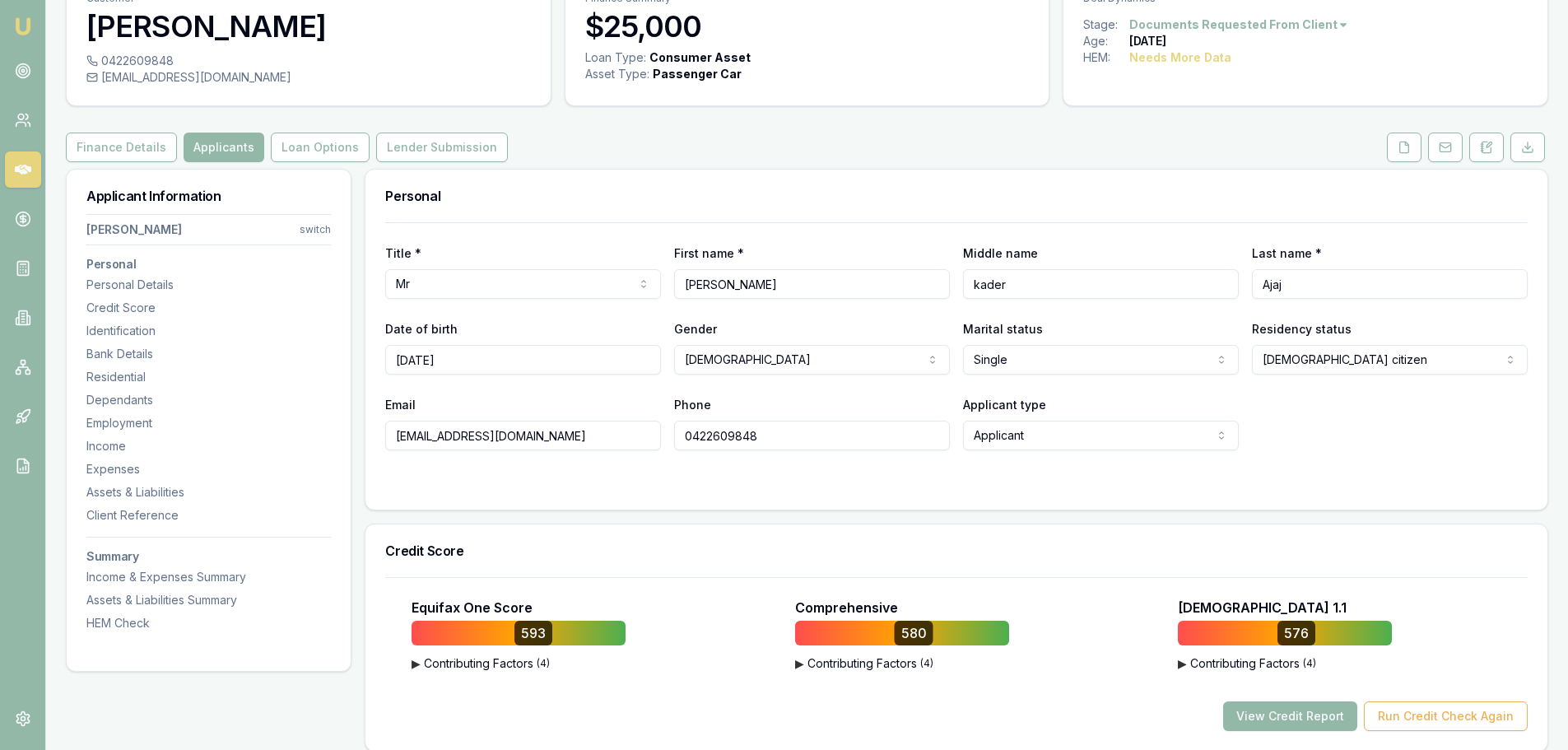
scroll to position [165, 0]
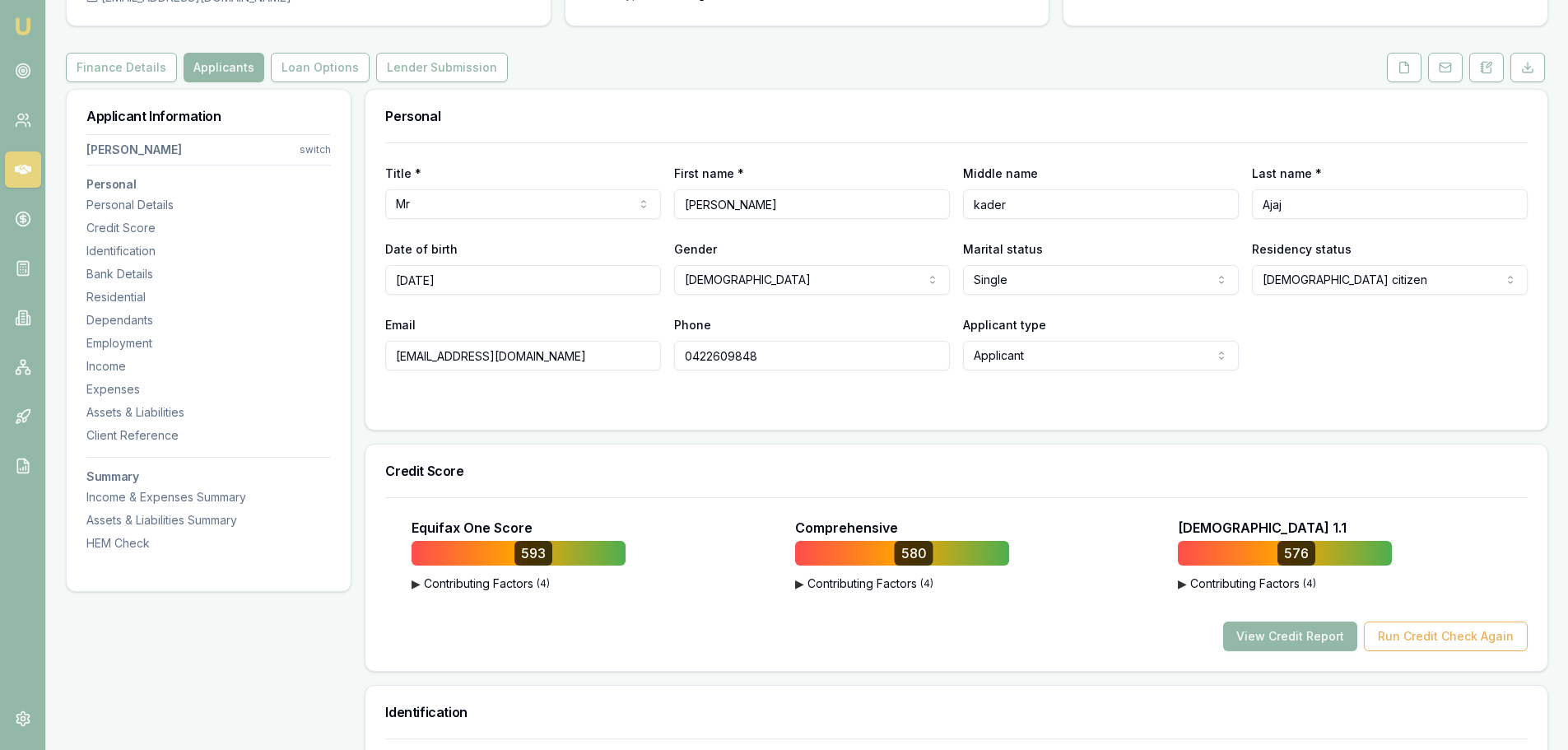
click at [593, 633] on div "View Credit Report Run Credit Check Again" at bounding box center [956, 636] width 1143 height 29
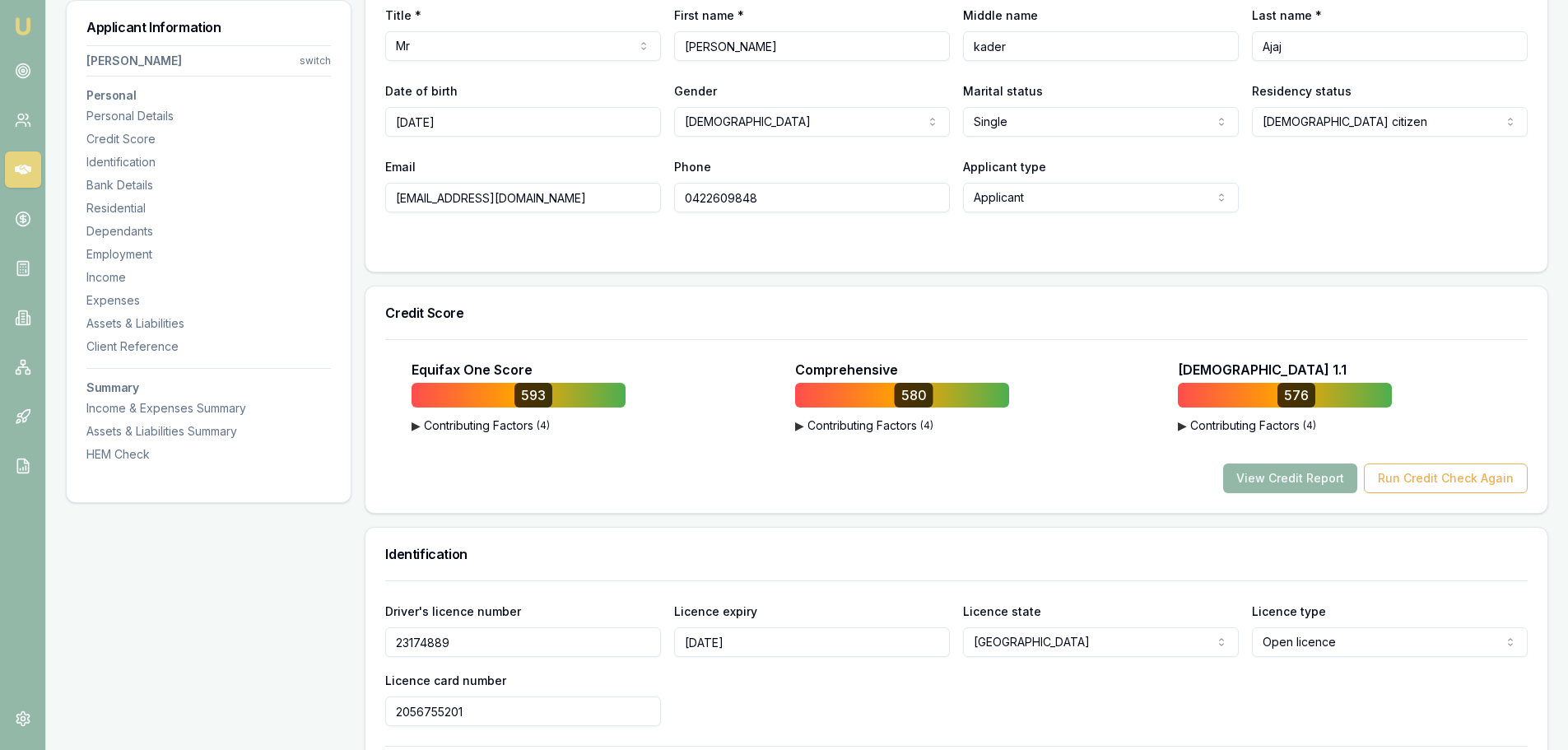
scroll to position [0, 0]
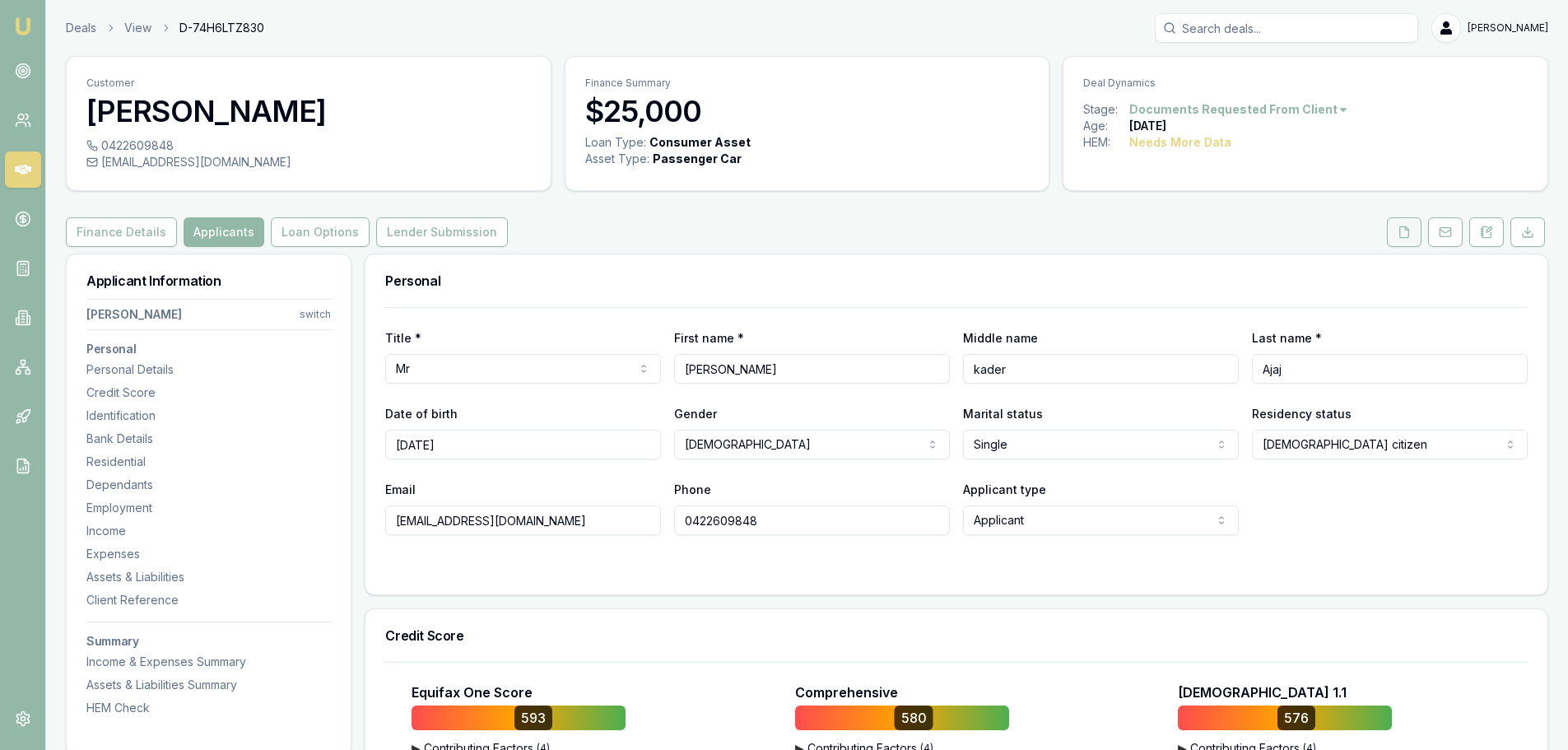
click at [1403, 228] on icon at bounding box center [1404, 232] width 13 height 13
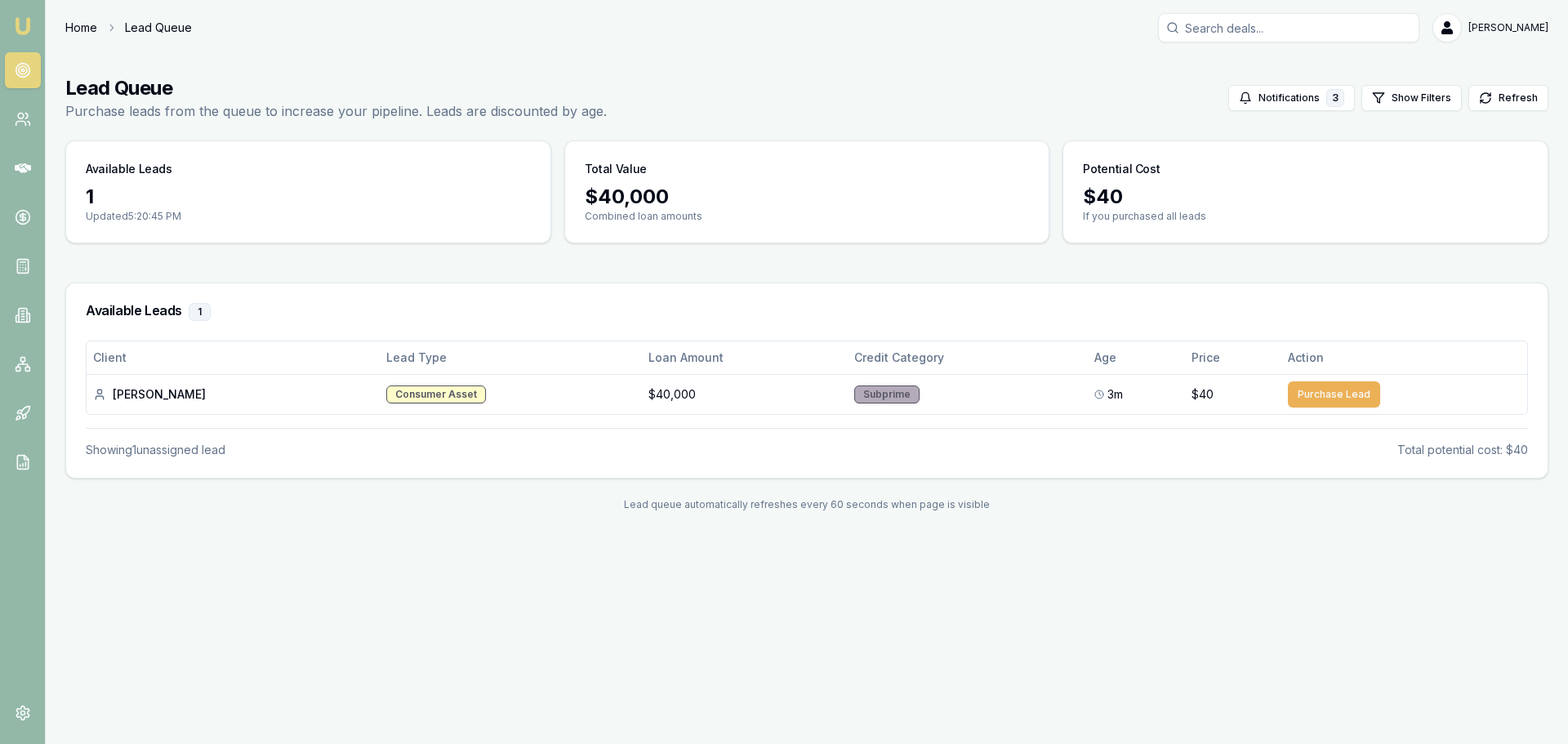
click at [77, 27] on link "Home" at bounding box center [81, 27] width 32 height 17
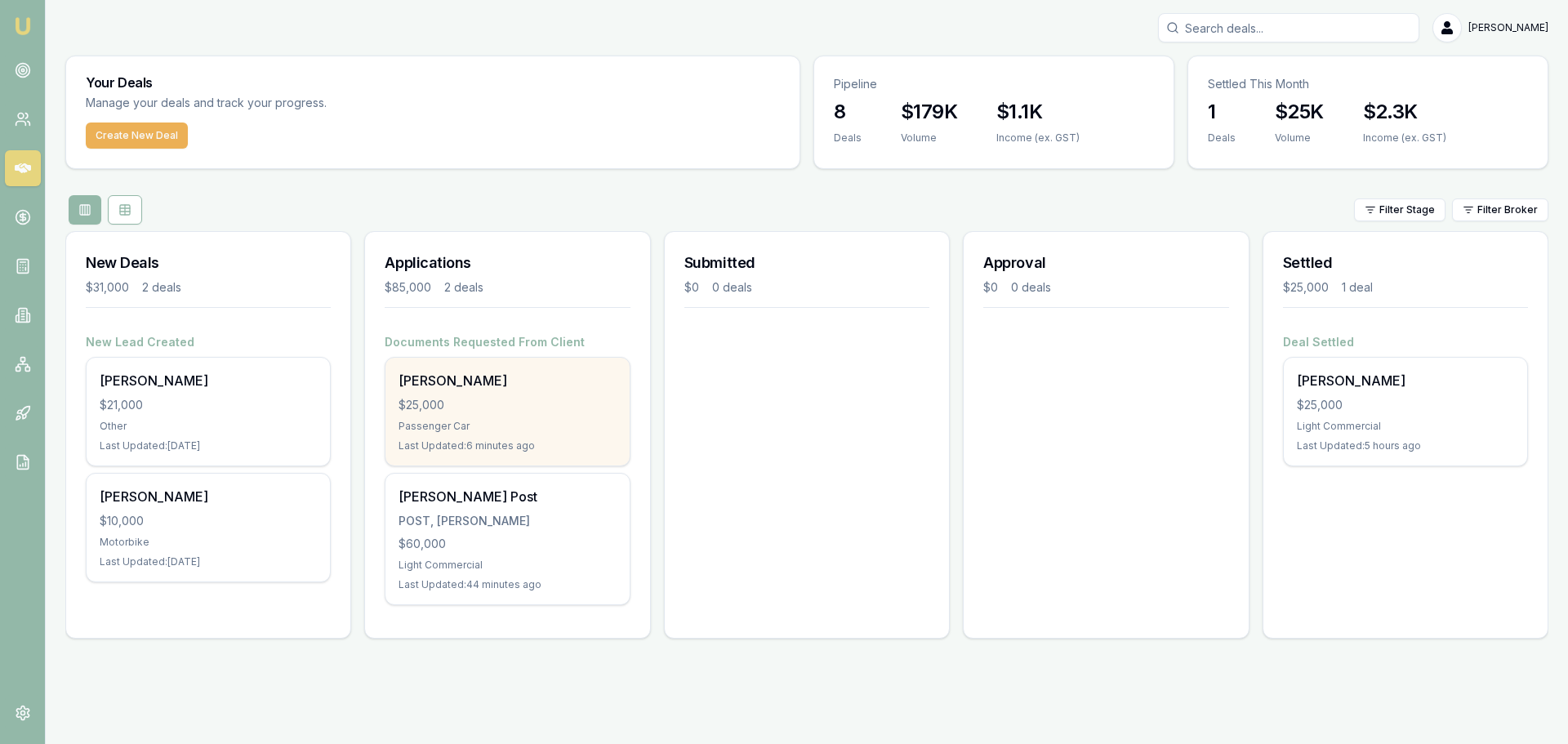
click at [516, 424] on div "Passenger Car" at bounding box center [507, 426] width 217 height 13
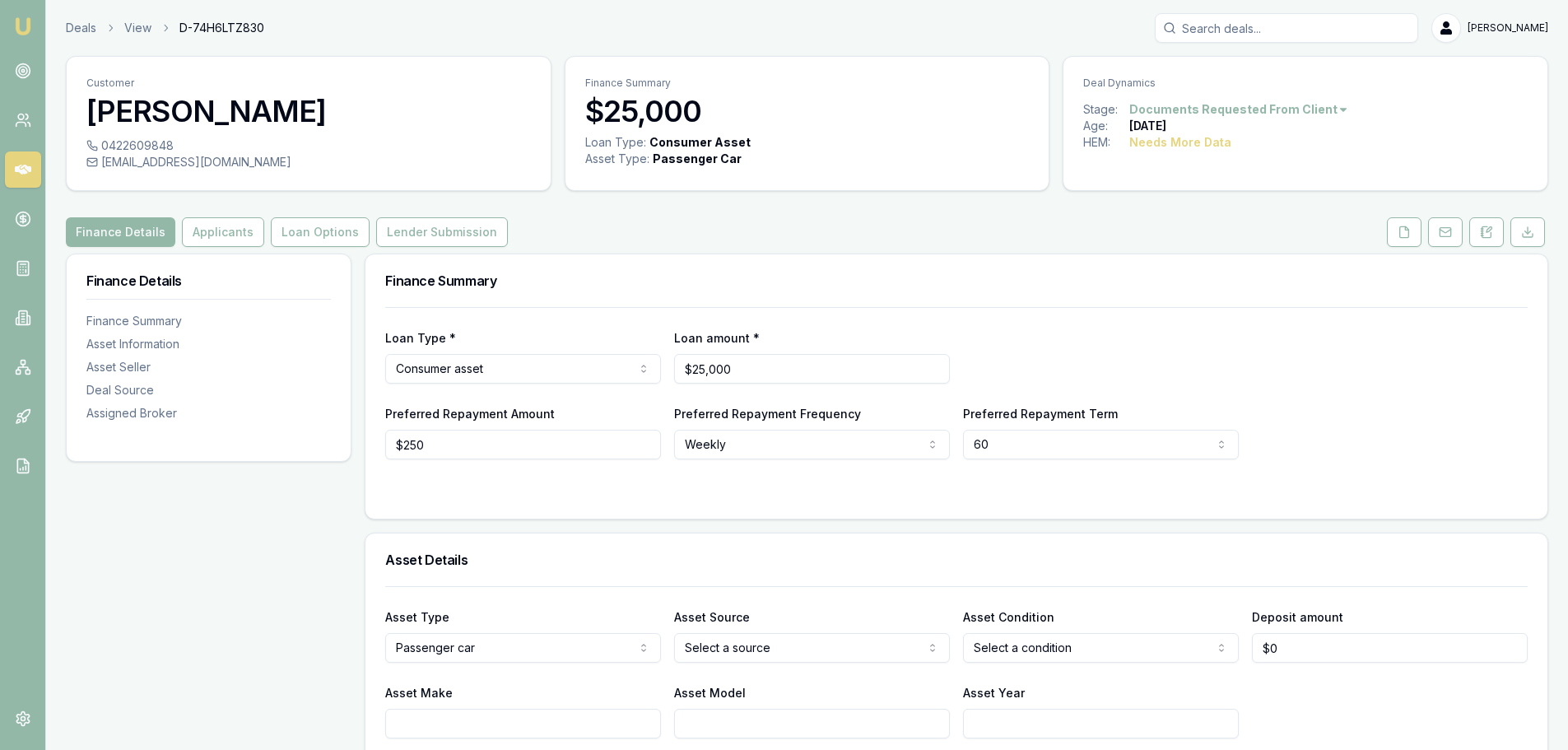
click at [1347, 402] on div "Loan Type * Consumer asset Consumer loan Consumer asset Commercial loan Commerc…" at bounding box center [956, 383] width 1143 height 152
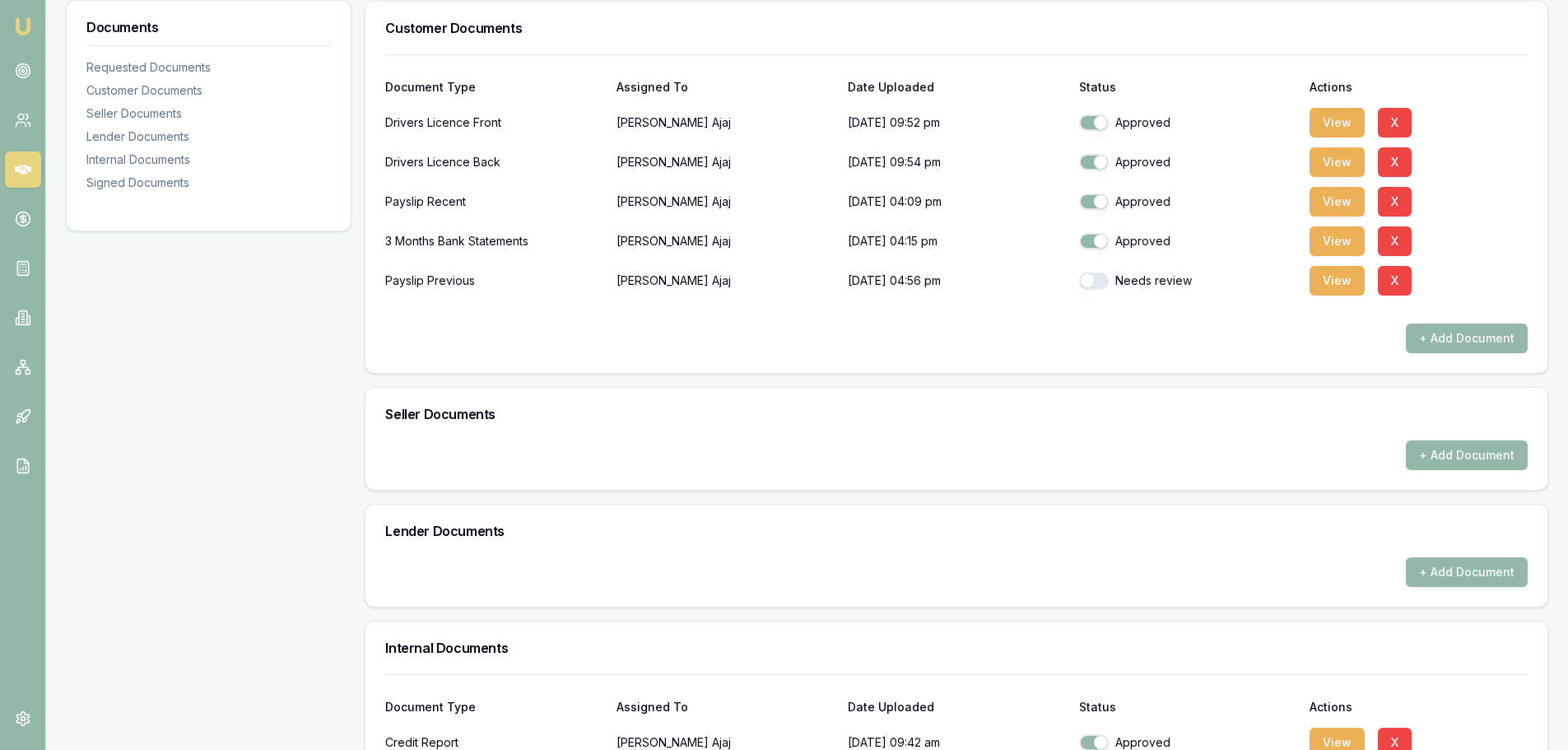
scroll to position [412, 0]
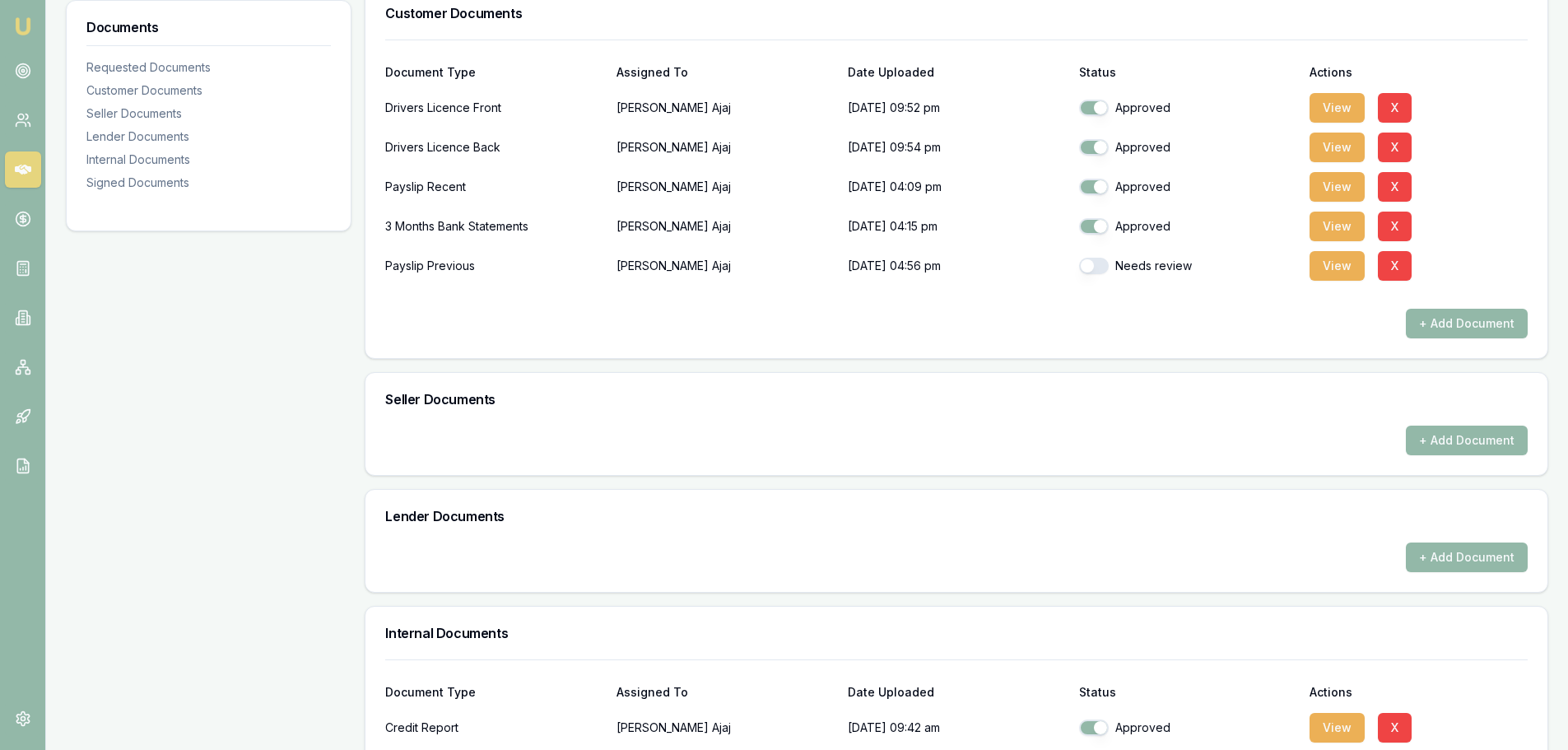
click at [1083, 266] on button "button" at bounding box center [1094, 266] width 29 height 17
checkbox input "true"
click at [1327, 227] on button "View" at bounding box center [1338, 226] width 55 height 29
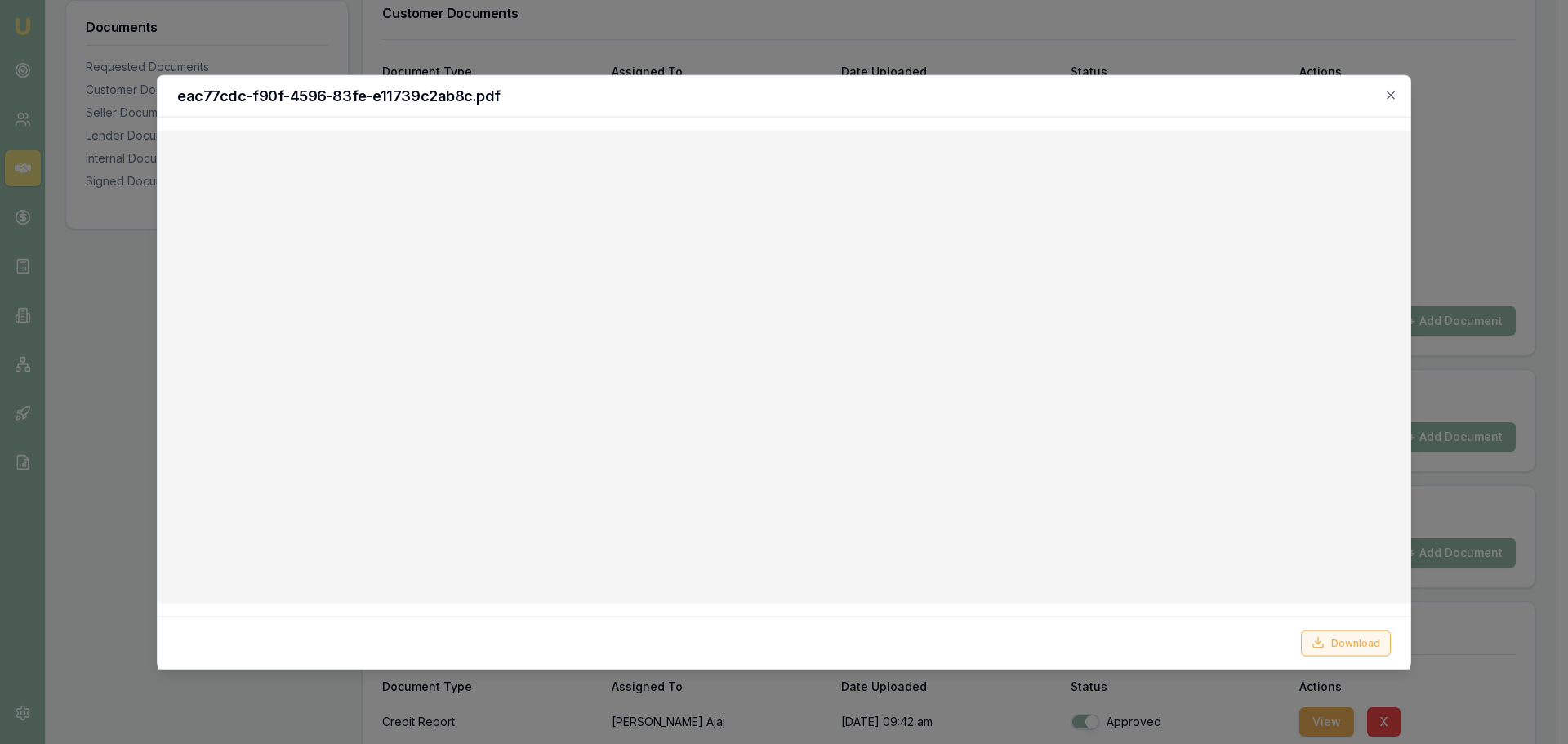
click at [1347, 648] on button "Download" at bounding box center [1347, 643] width 90 height 26
click at [1392, 95] on icon "button" at bounding box center [1391, 94] width 13 height 13
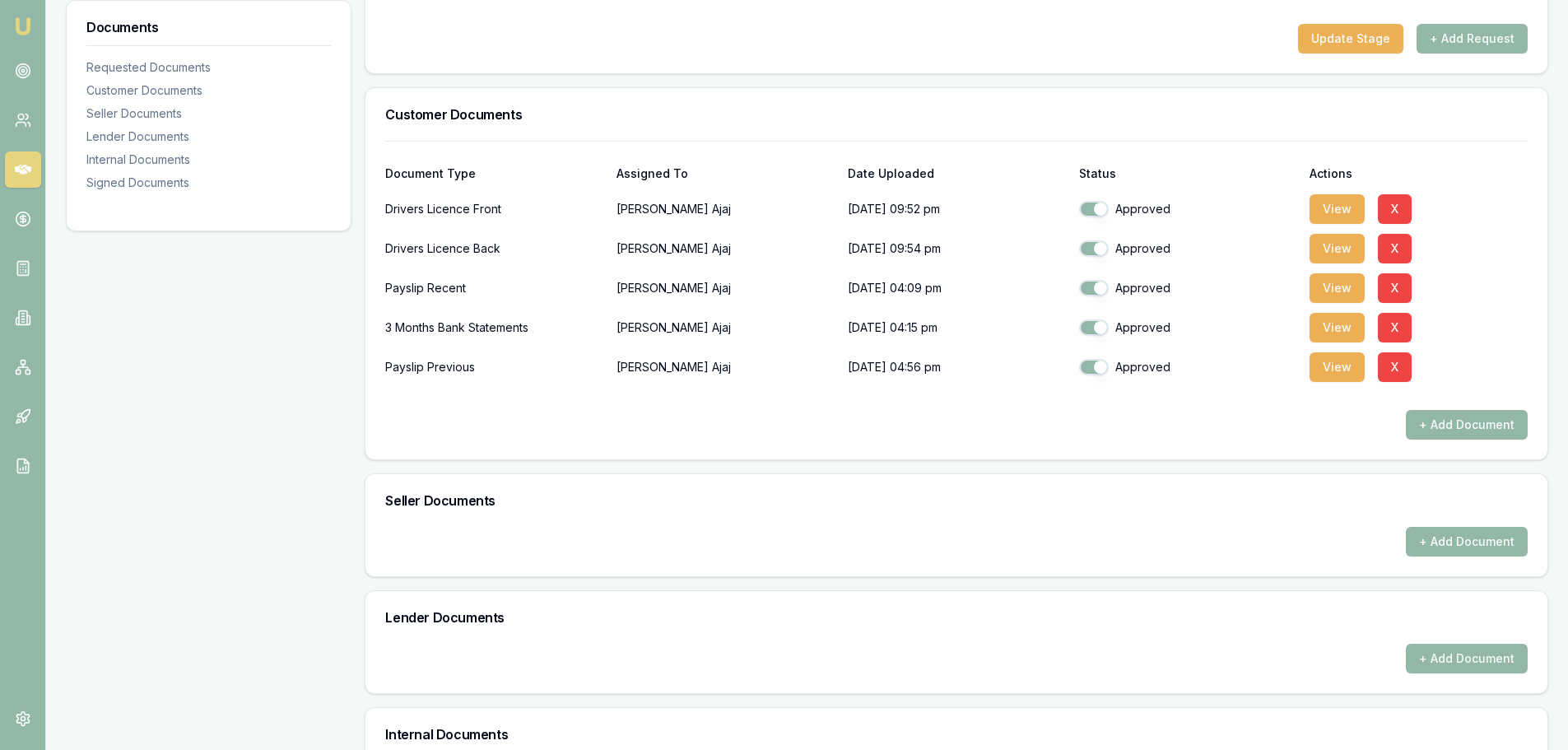
scroll to position [165, 0]
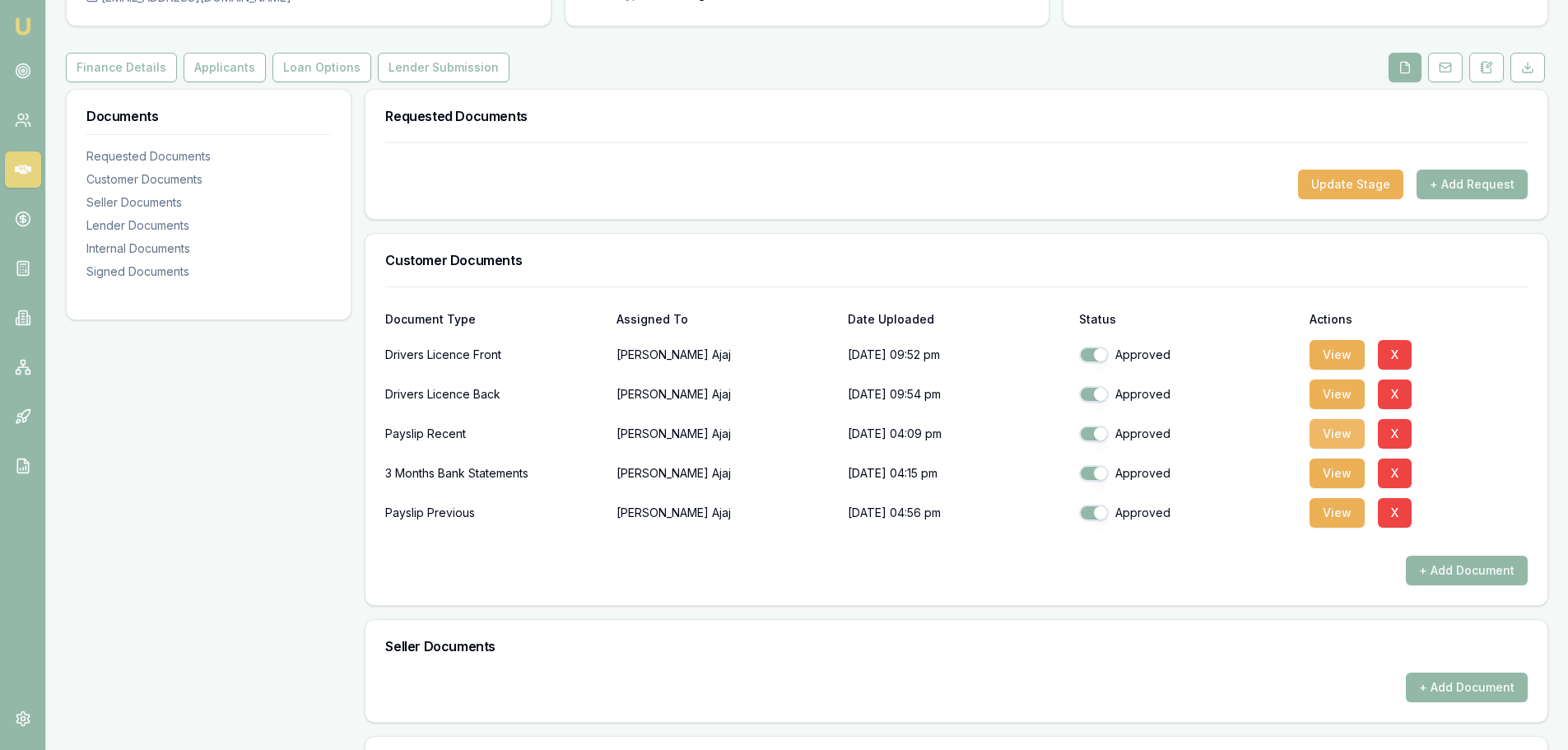
click at [1327, 441] on button "View" at bounding box center [1338, 433] width 55 height 29
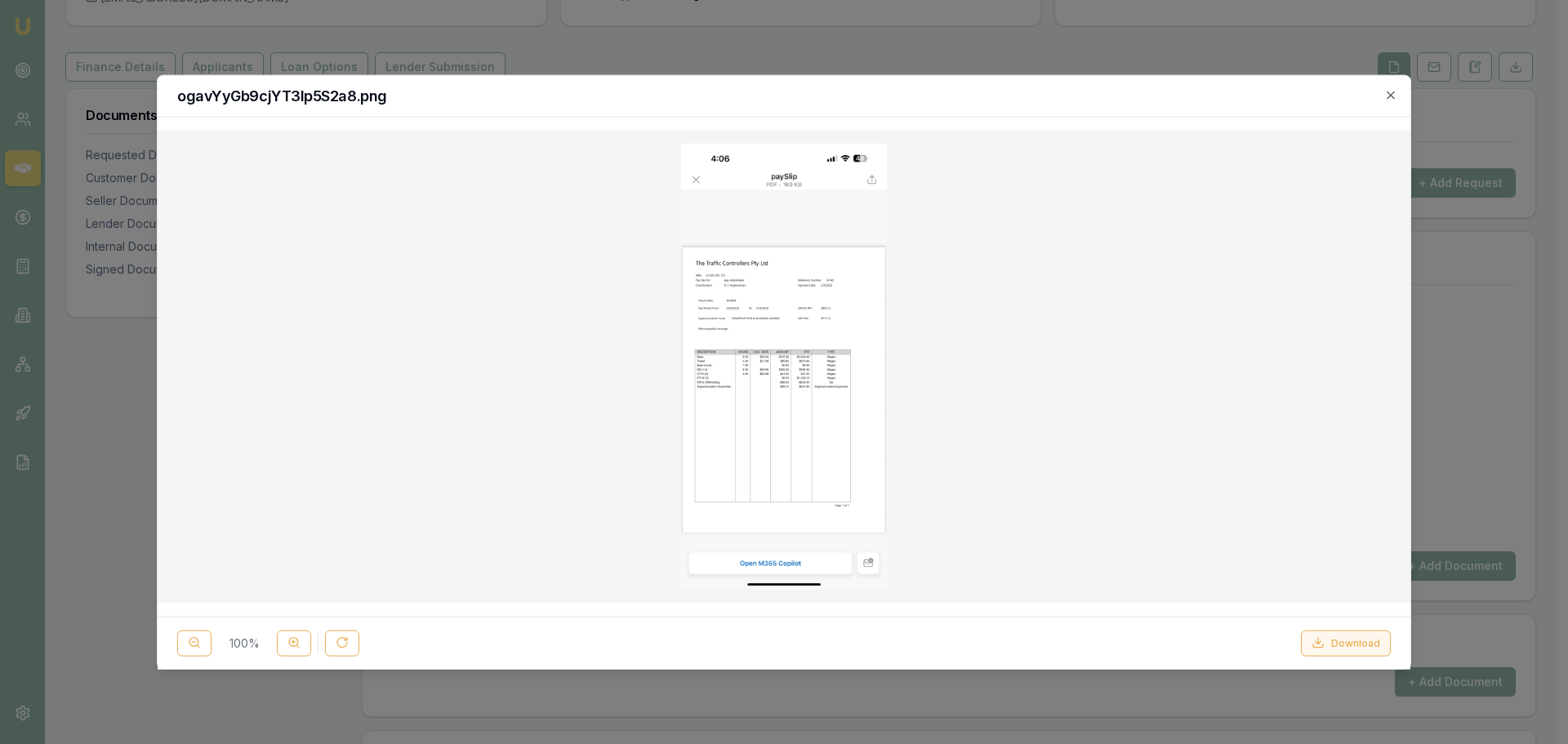
click at [1357, 641] on button "Download" at bounding box center [1347, 643] width 90 height 26
click at [1387, 97] on icon "button" at bounding box center [1391, 94] width 13 height 13
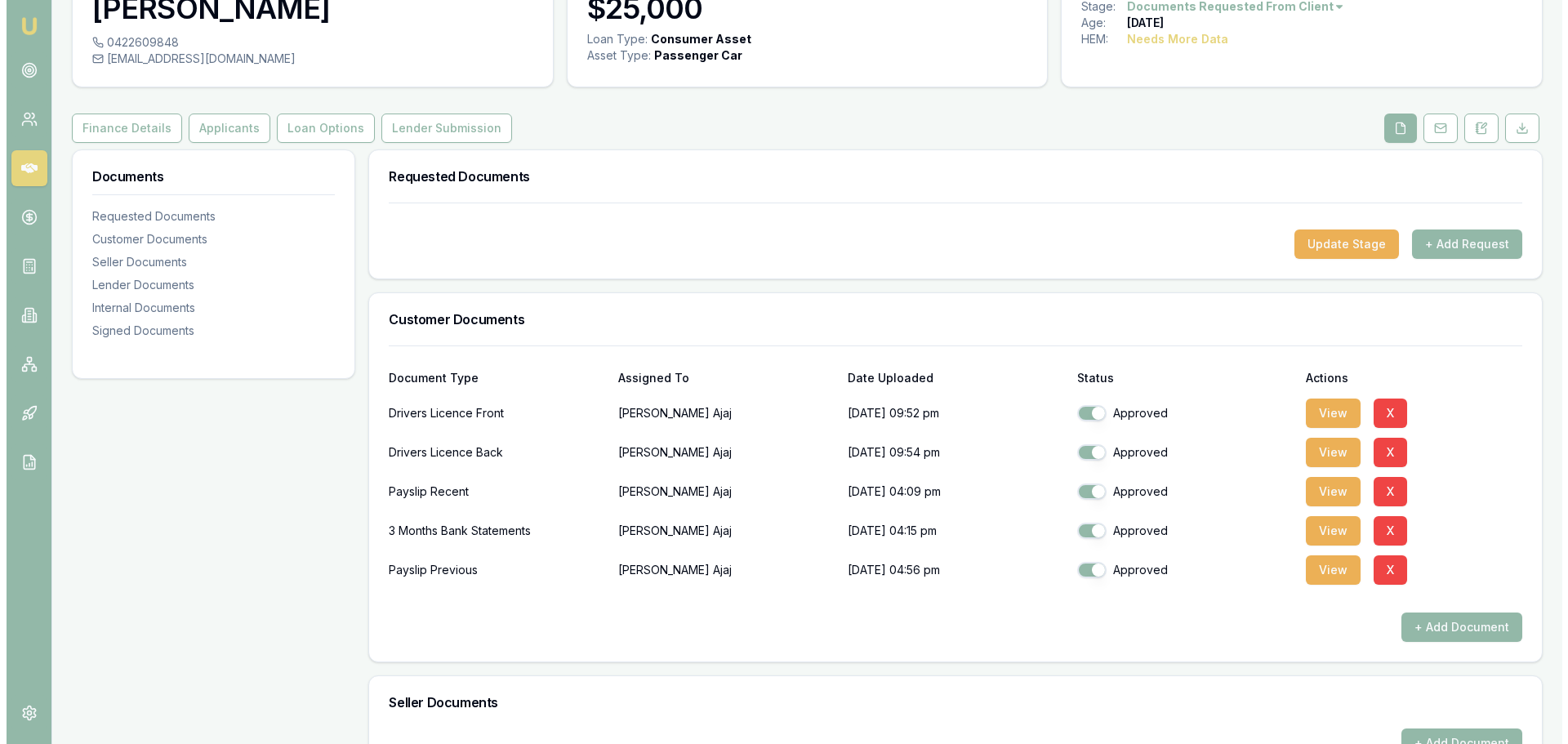
scroll to position [0, 0]
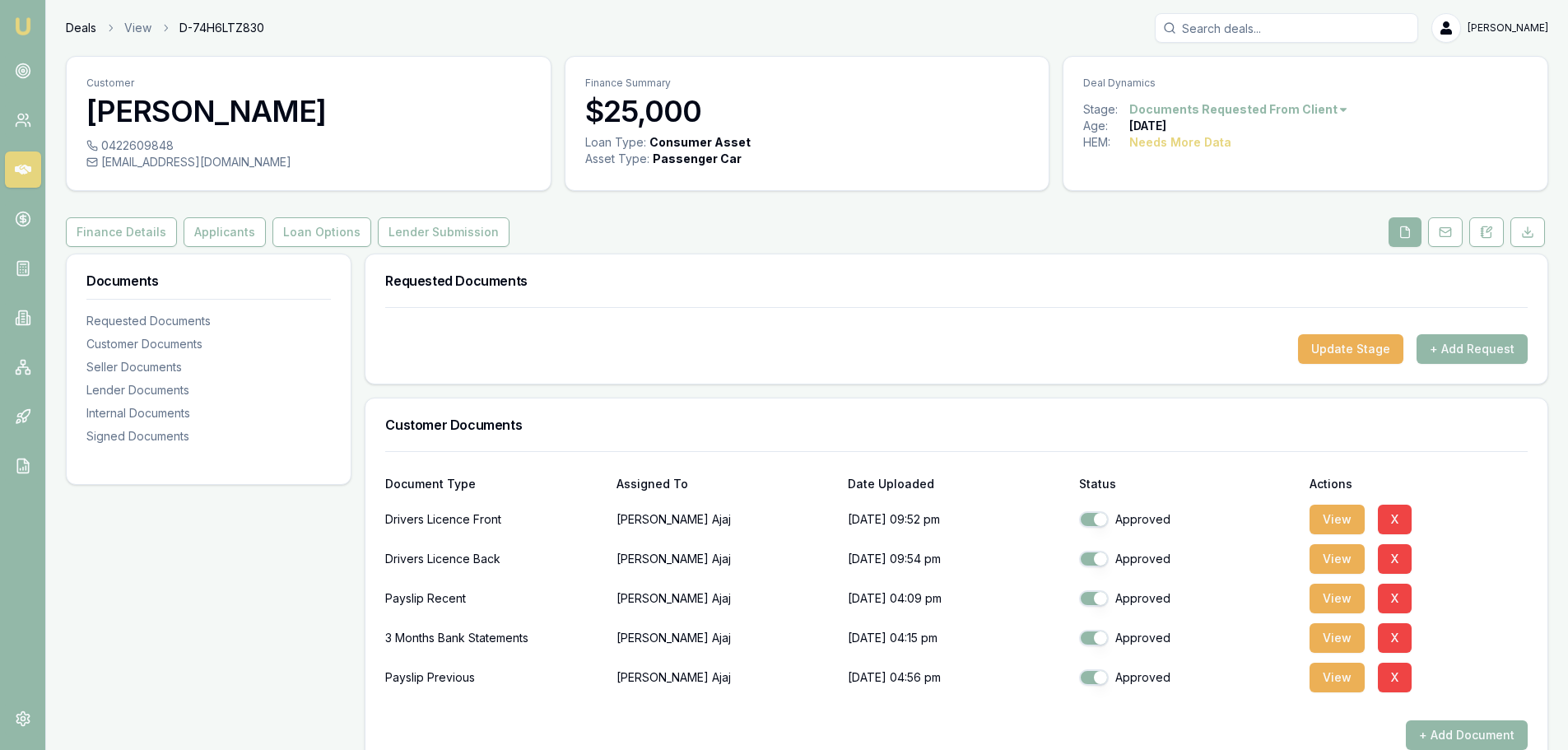
click at [81, 27] on link "Deals" at bounding box center [81, 28] width 30 height 17
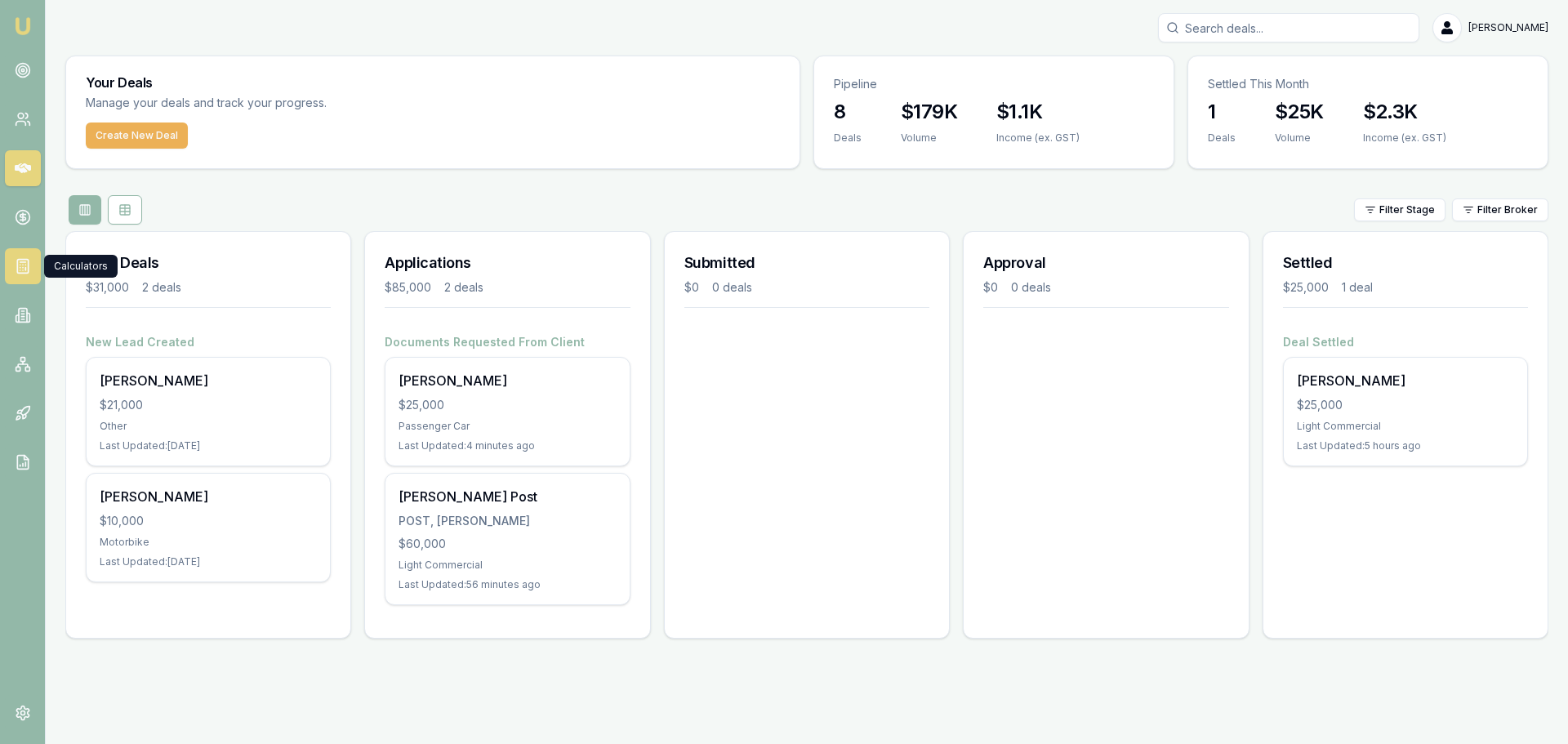
click at [16, 265] on icon at bounding box center [23, 267] width 17 height 17
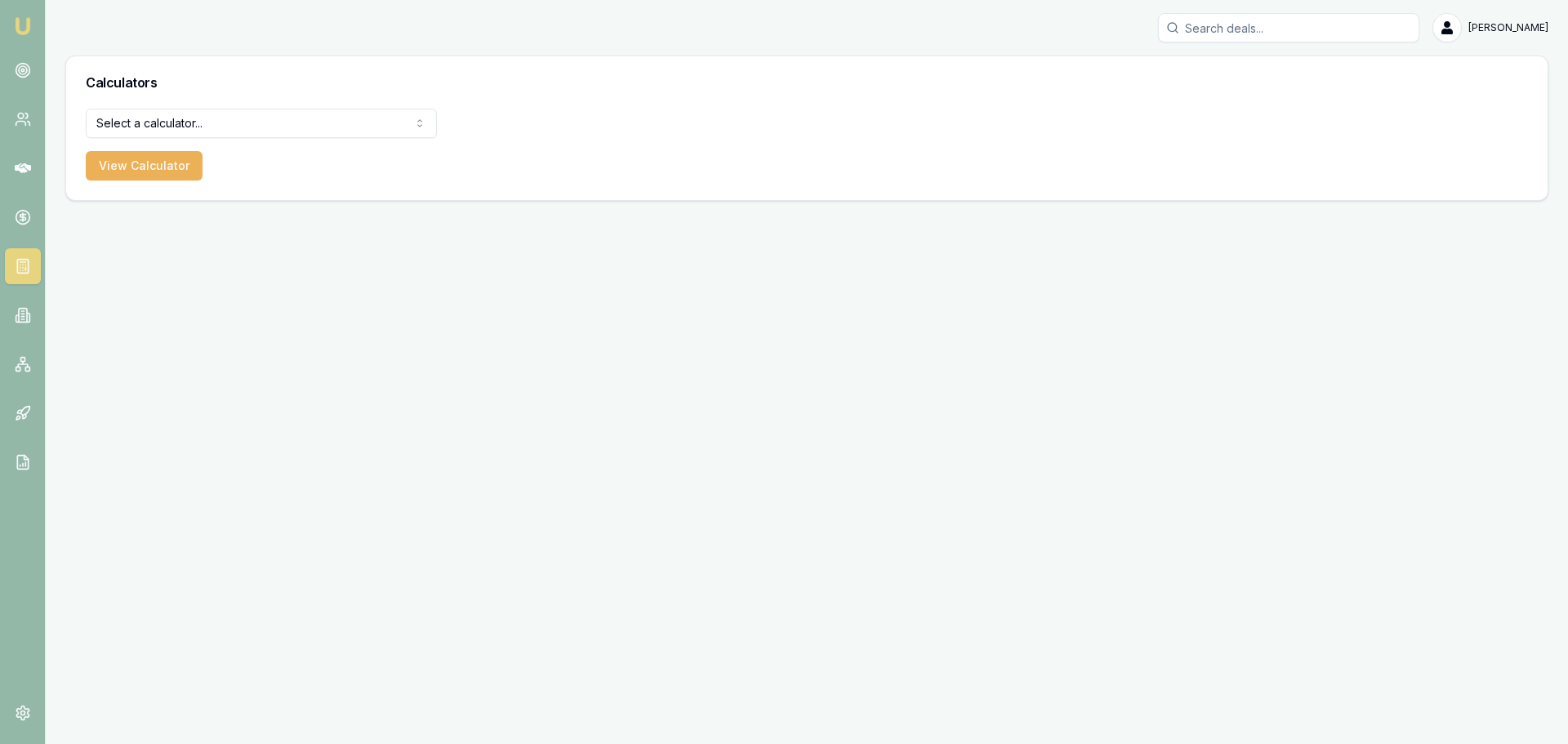
click at [148, 123] on html "Emu Broker [PERSON_NAME] Toggle Menu Calculators Select a calculator... Finance…" at bounding box center [784, 372] width 1568 height 744
select select "payslip-calculator"
click at [139, 166] on button "View Calculator" at bounding box center [144, 165] width 116 height 29
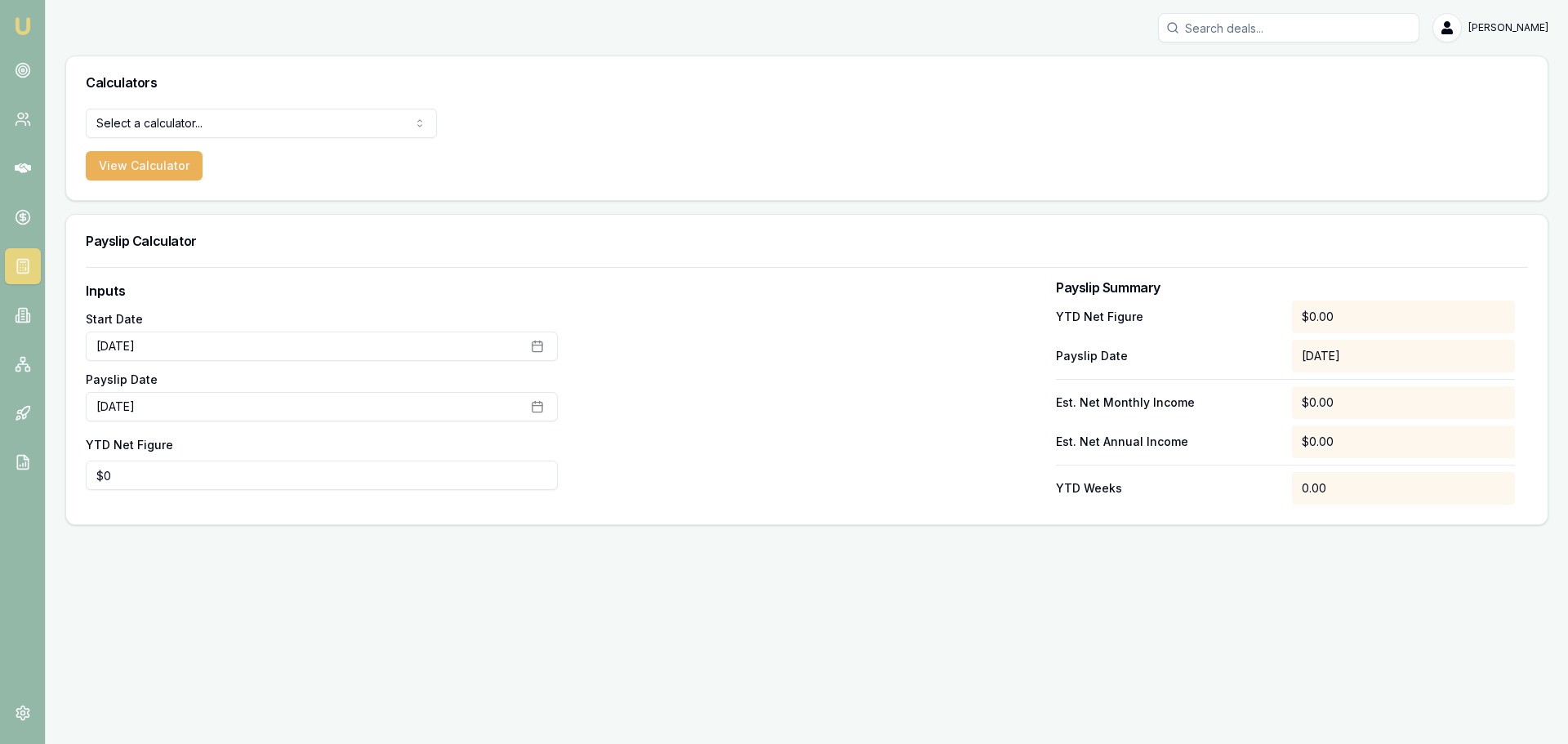
click at [1350, 319] on div "$0.00" at bounding box center [1403, 317] width 223 height 33
click at [1340, 313] on div "$0.00" at bounding box center [1403, 317] width 223 height 33
click at [1347, 402] on div "$0.00" at bounding box center [1403, 402] width 223 height 33
click at [188, 349] on button "[DATE]" at bounding box center [321, 346] width 472 height 29
click at [323, 283] on label "Inputs" at bounding box center [321, 290] width 472 height 19
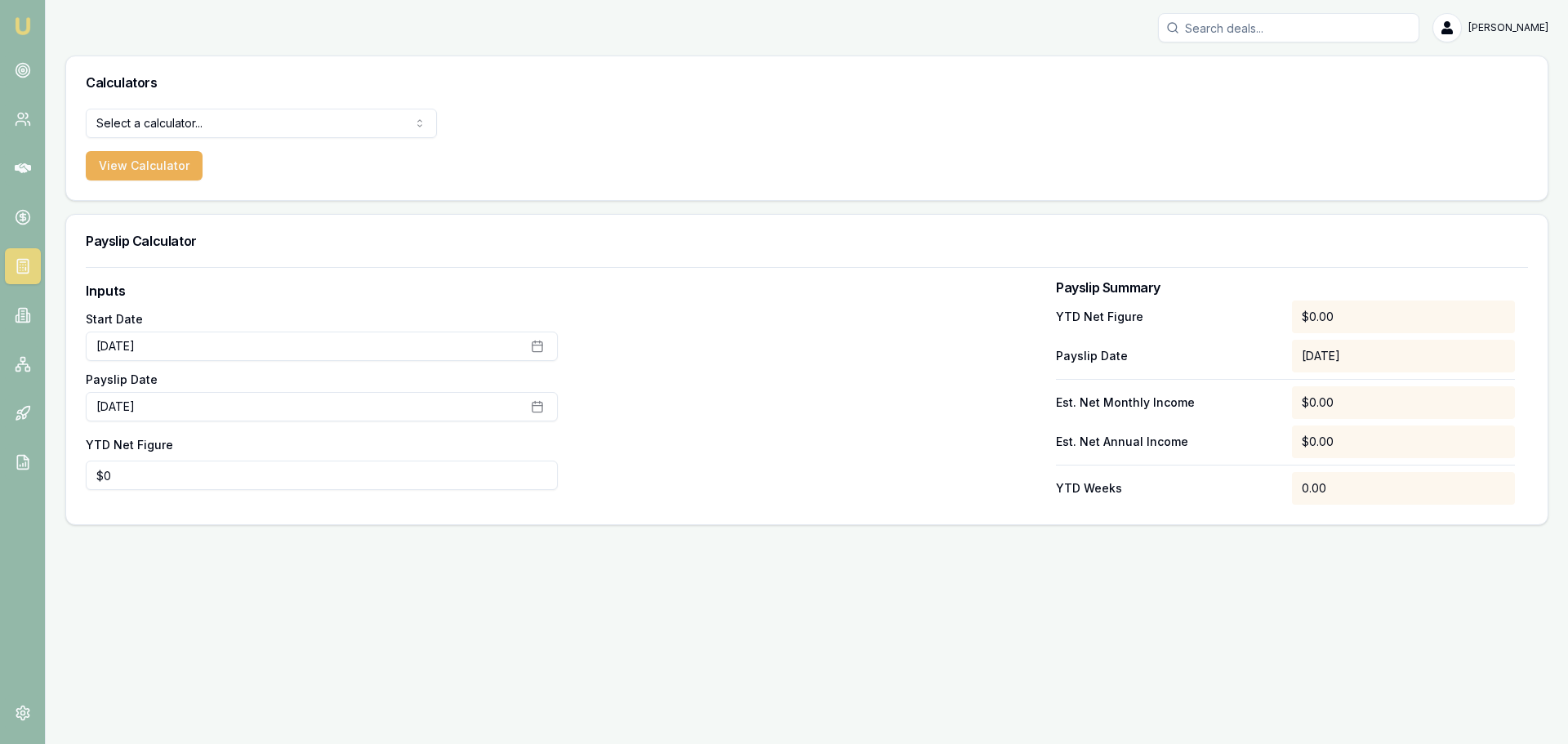
type input "0"
click at [125, 477] on input "0" at bounding box center [321, 475] width 472 height 29
drag, startPoint x: 125, startPoint y: 477, endPoint x: 96, endPoint y: 478, distance: 29.0
click at [96, 478] on input "0" at bounding box center [321, 475] width 472 height 29
type input "$3,924"
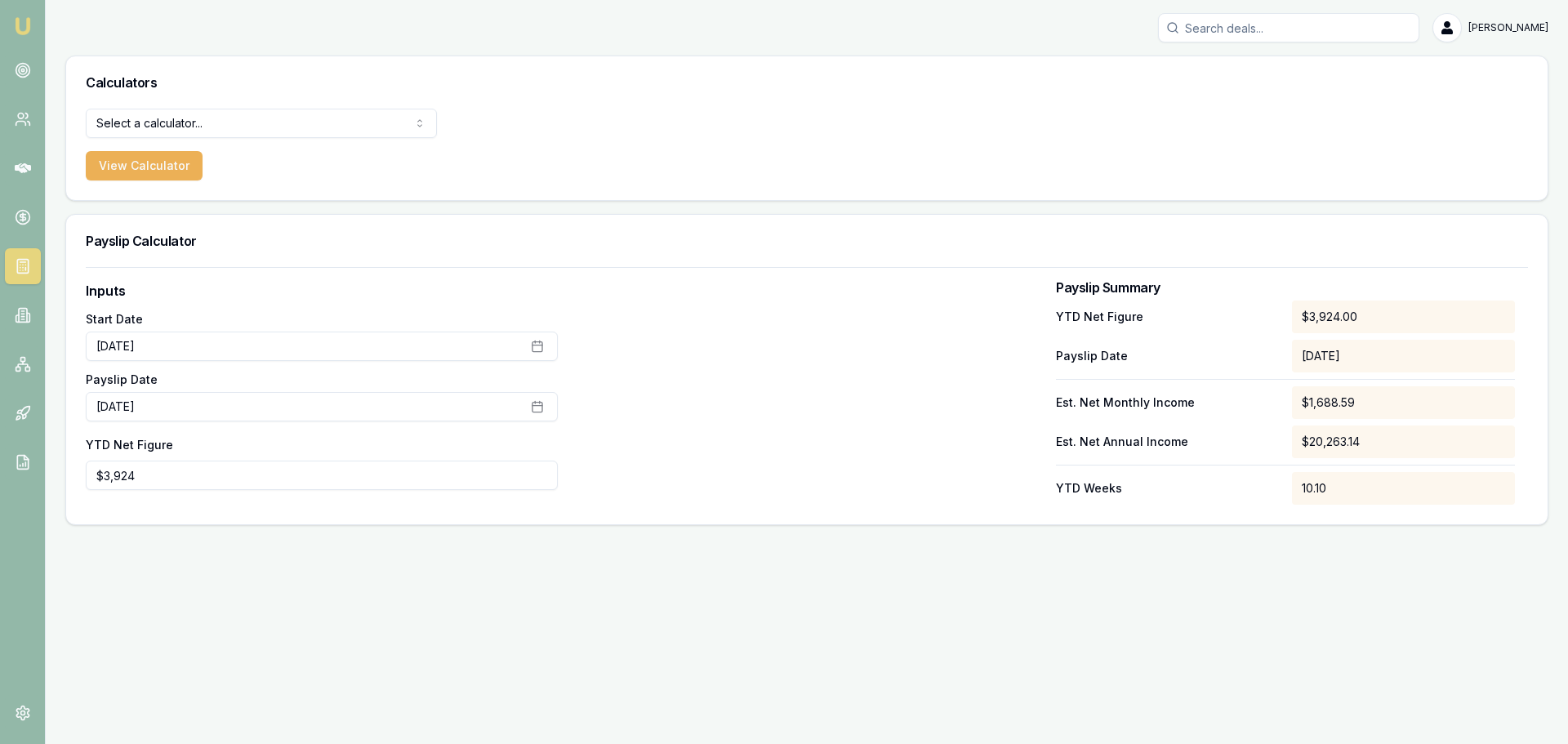
click at [179, 654] on div "Emu Broker [PERSON_NAME] Toggle Menu Calculators Select a calculator... Finance…" at bounding box center [784, 372] width 1568 height 744
click at [1316, 569] on div "Emu Broker [PERSON_NAME] Toggle Menu Calculators Select a calculator... Finance…" at bounding box center [784, 372] width 1568 height 744
click at [1243, 338] on div "YTD Net Figure $3,924.00 Payslip Date [DATE] Est. Net Monthly Income $1,688.59 …" at bounding box center [1286, 402] width 459 height 204
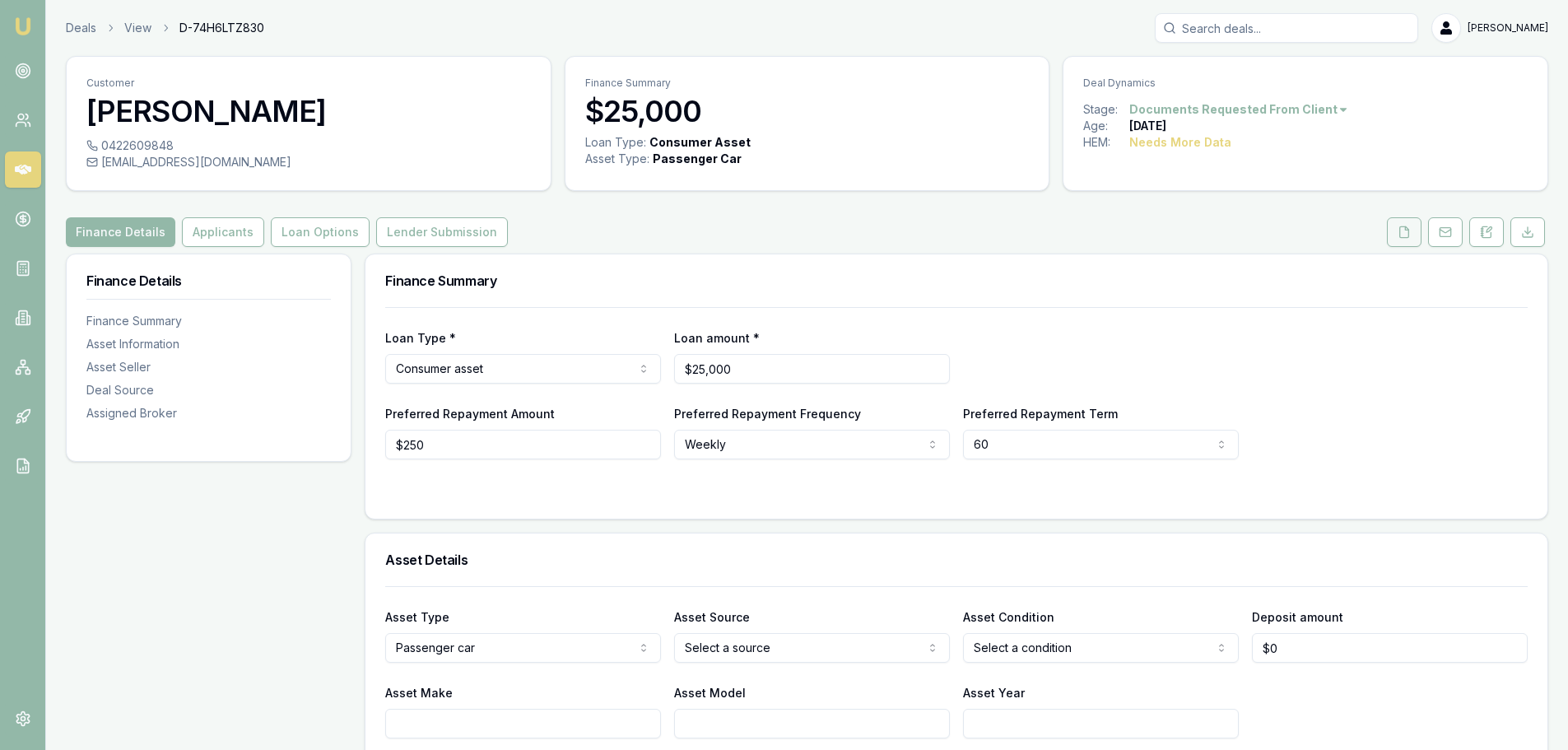
click at [1401, 234] on icon at bounding box center [1405, 232] width 9 height 11
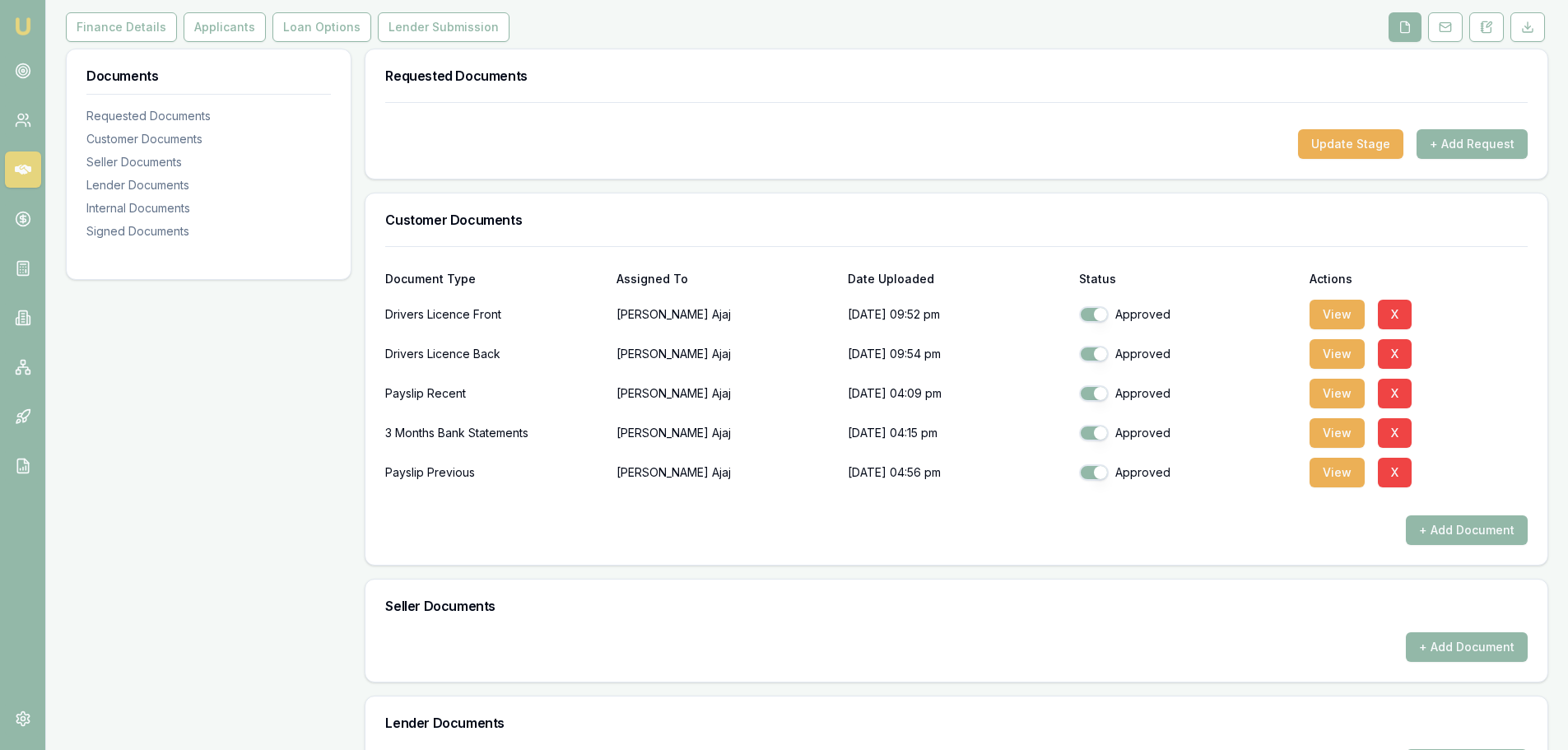
scroll to position [247, 0]
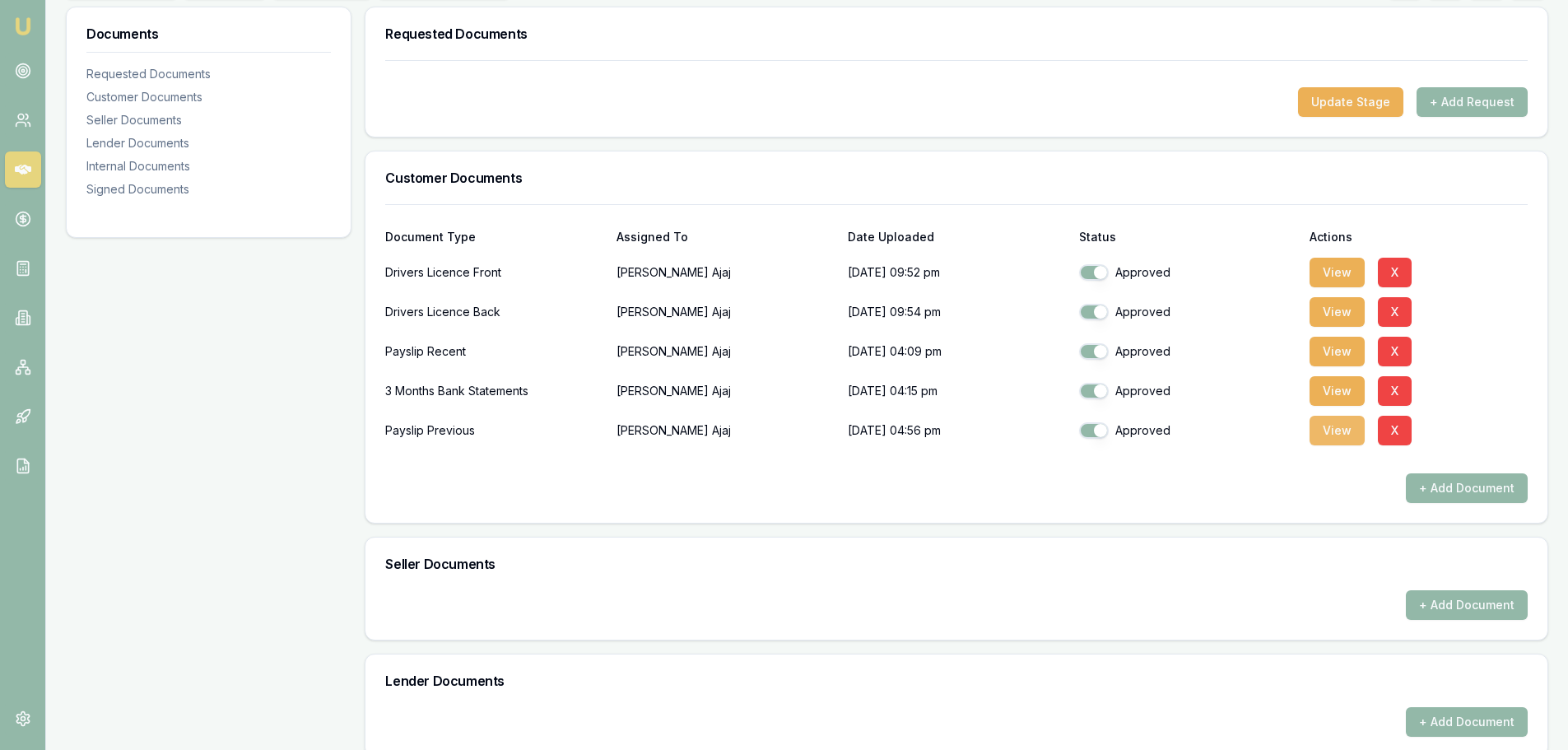
click at [1326, 438] on button "View" at bounding box center [1338, 430] width 55 height 29
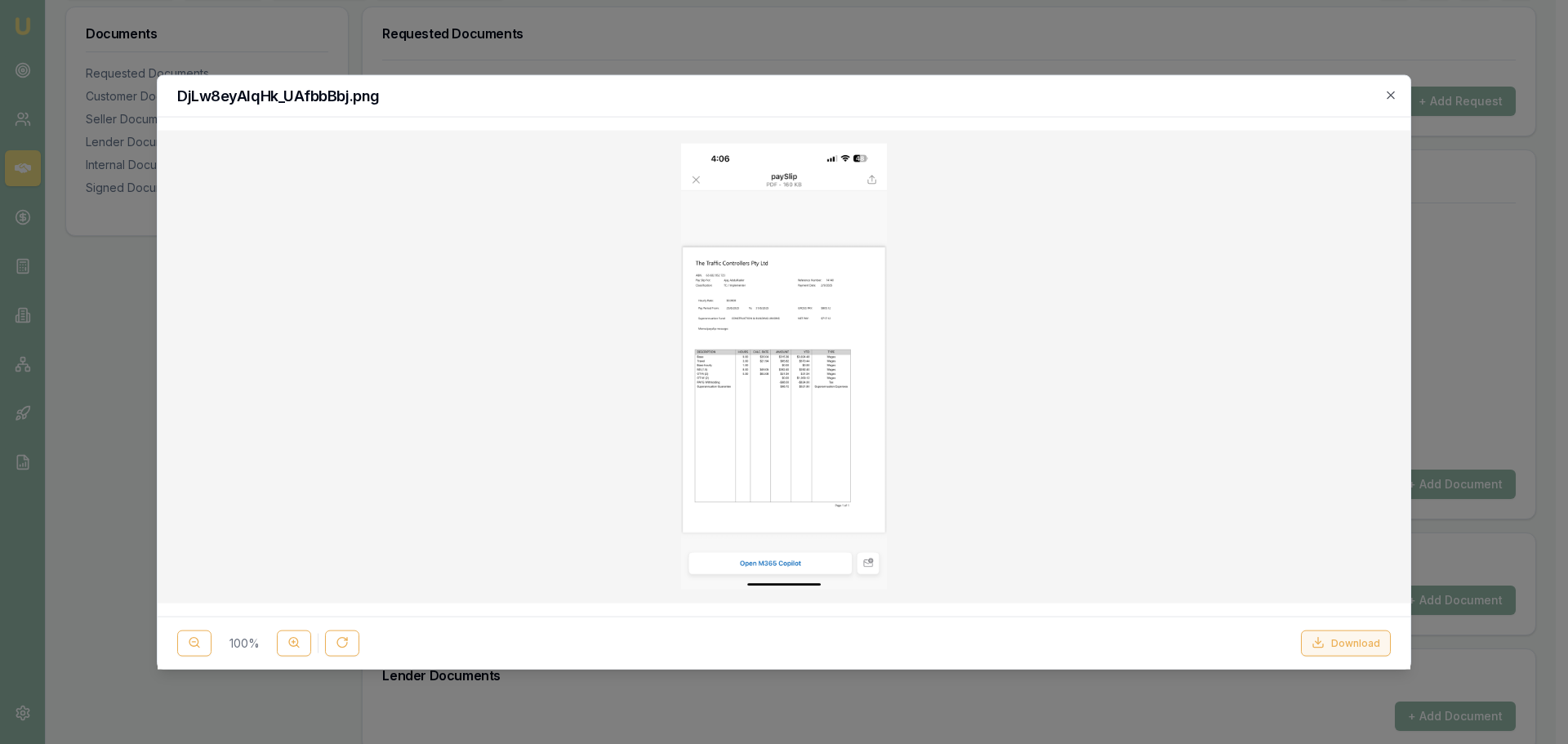
click at [1354, 639] on button "Download" at bounding box center [1347, 643] width 90 height 26
click at [1390, 94] on icon "button" at bounding box center [1391, 94] width 13 height 13
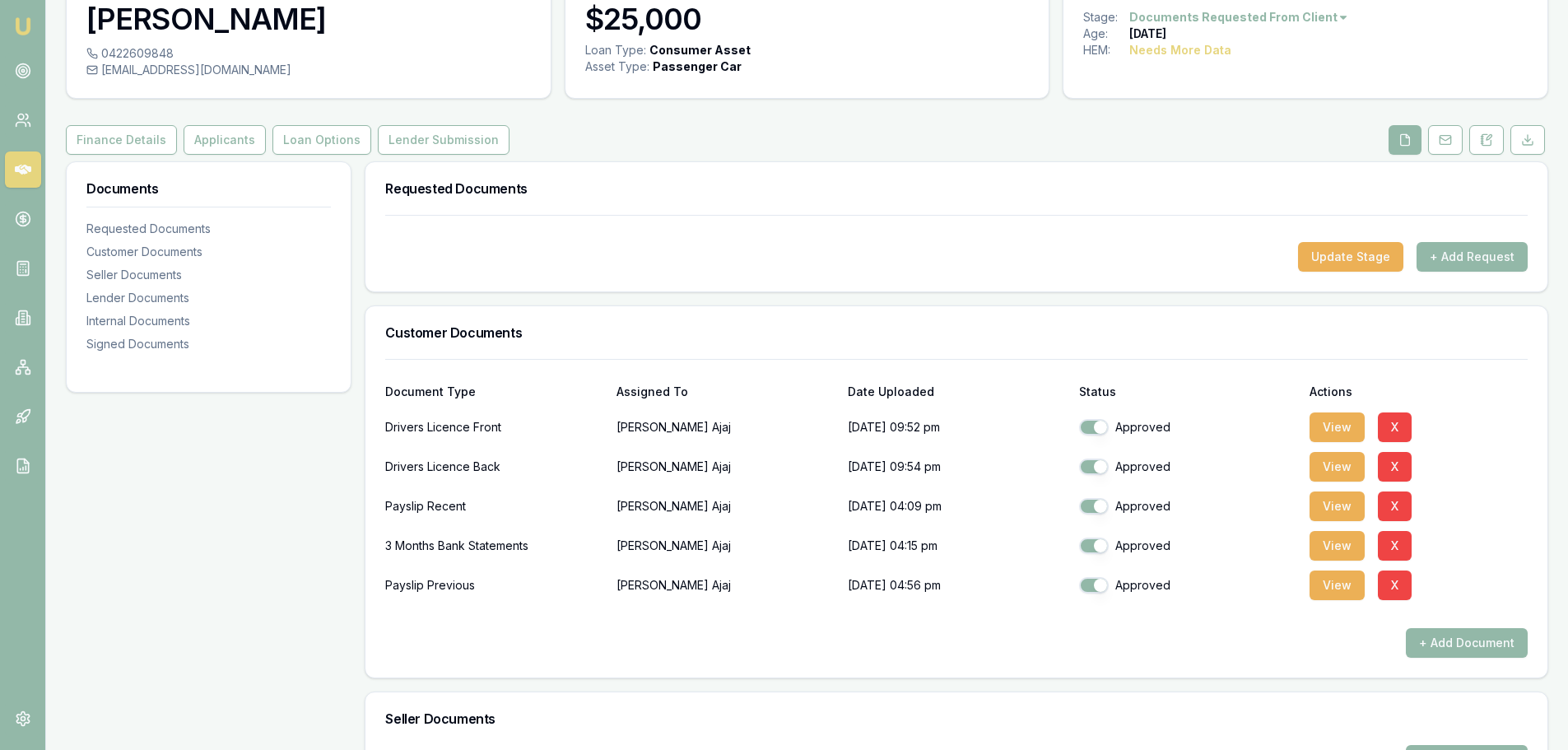
scroll to position [0, 0]
